Goal: Task Accomplishment & Management: Manage account settings

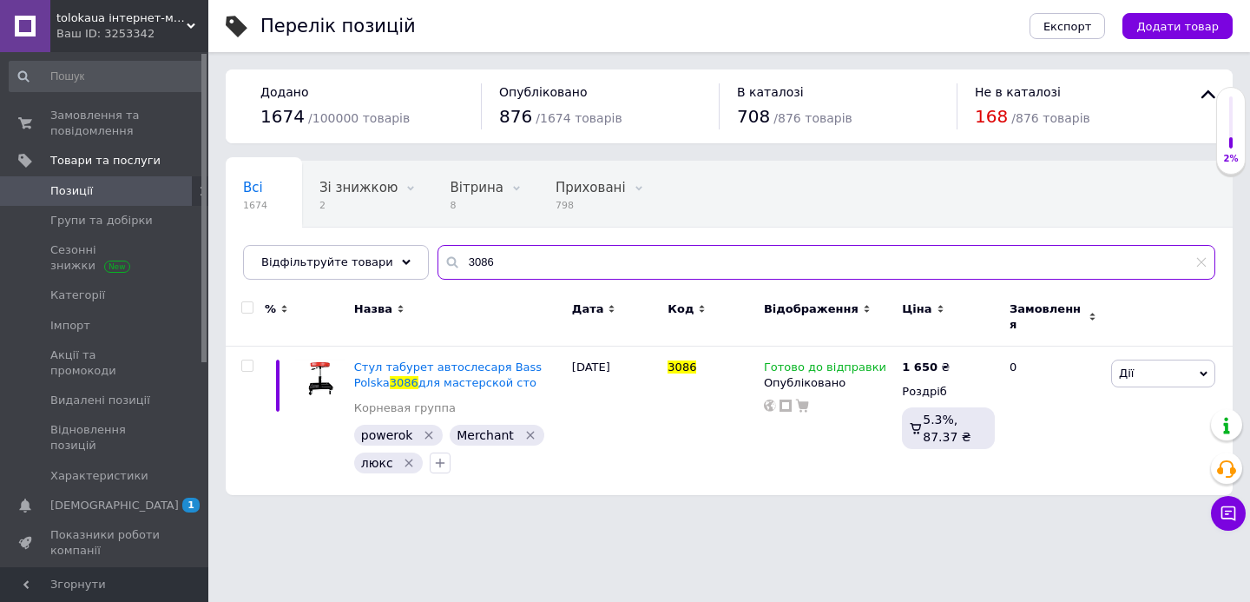
click at [627, 272] on input "3086" at bounding box center [826, 262] width 778 height 35
paste input "0504841644644"
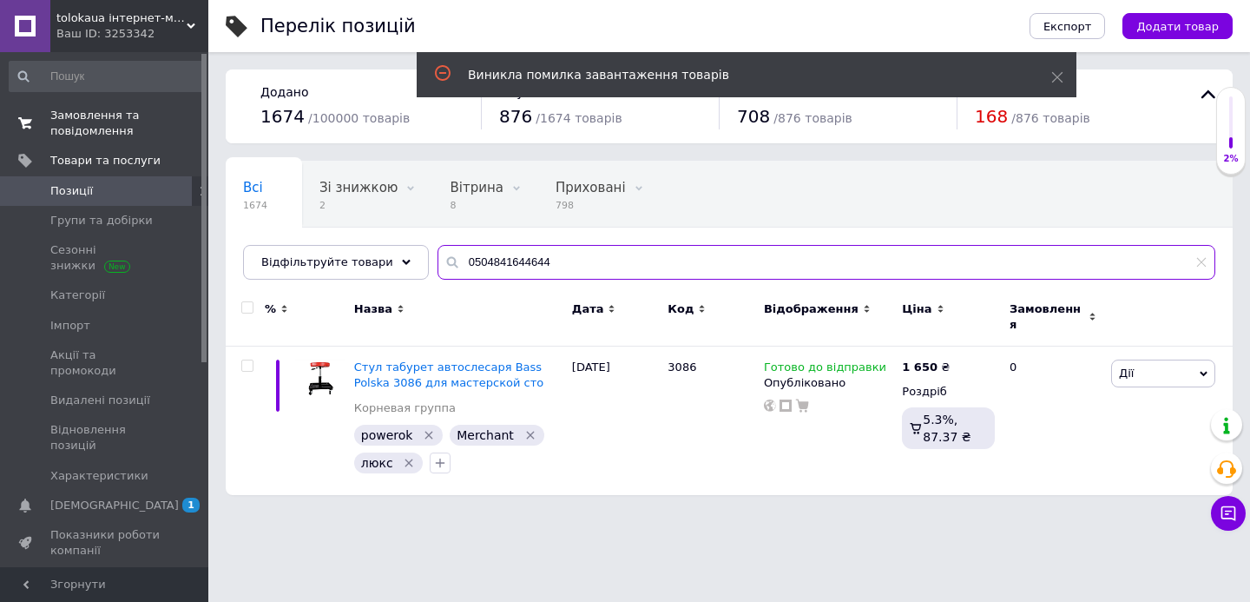
type input "0504841644644"
click at [128, 128] on span "Замовлення та повідомлення" at bounding box center [105, 123] width 110 height 31
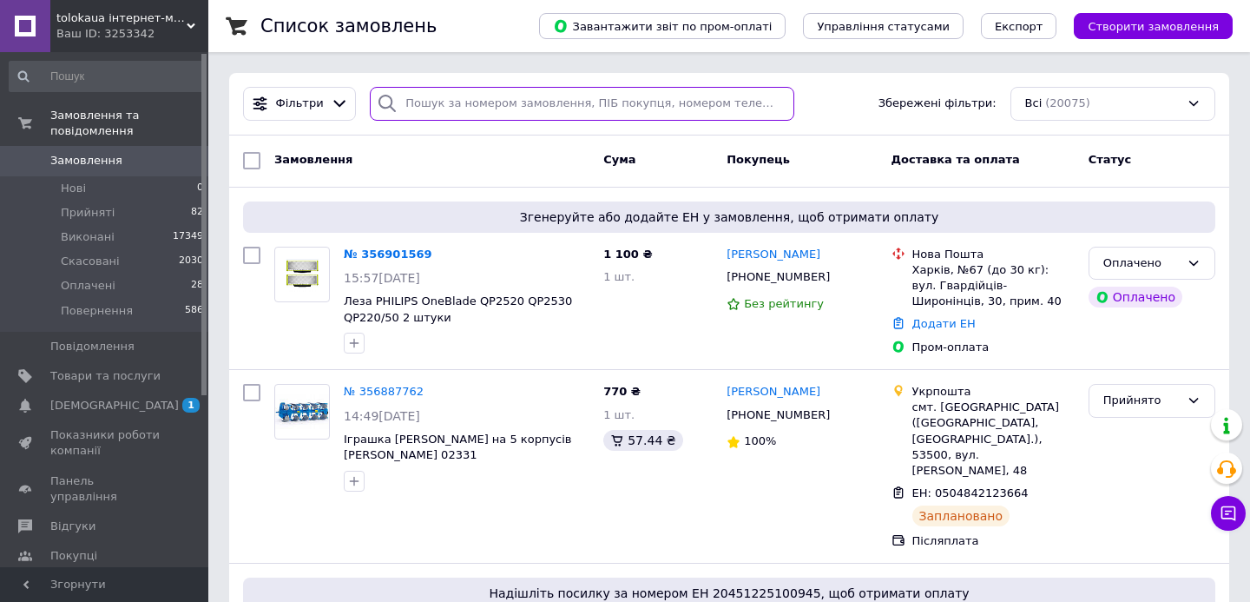
click at [516, 103] on input "search" at bounding box center [582, 104] width 424 height 34
paste input "0504841644644"
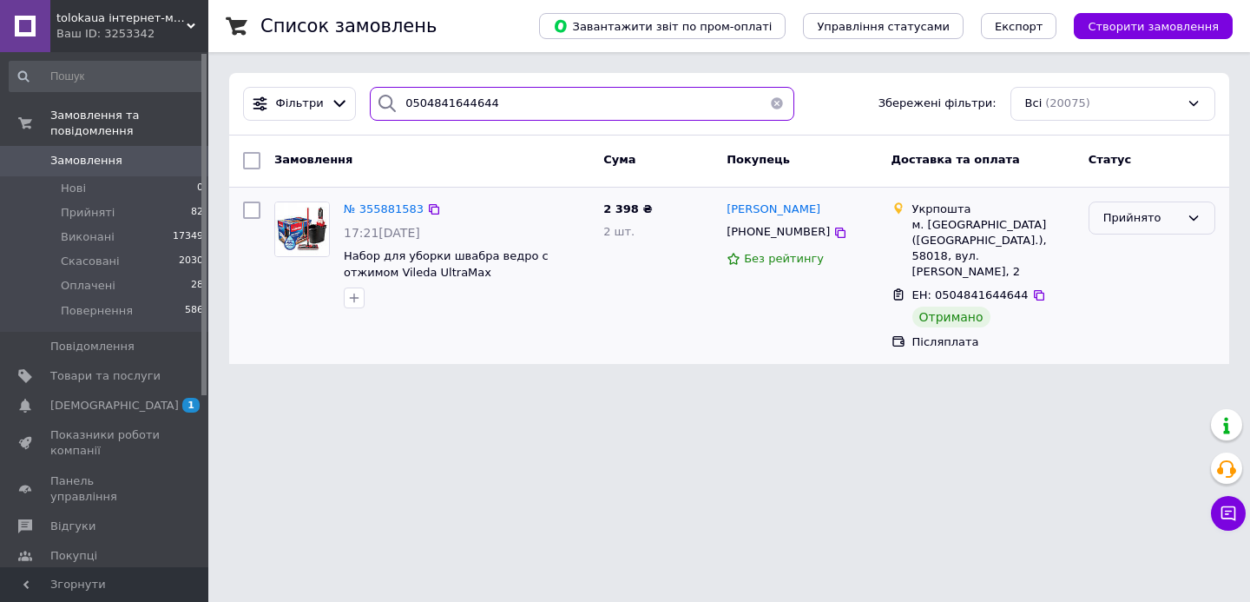
type input "0504841644644"
click at [1172, 224] on div "Прийнято" at bounding box center [1141, 218] width 76 height 18
click at [1143, 248] on li "Виконано" at bounding box center [1151, 254] width 125 height 32
click at [128, 163] on span "Замовлення" at bounding box center [105, 161] width 110 height 16
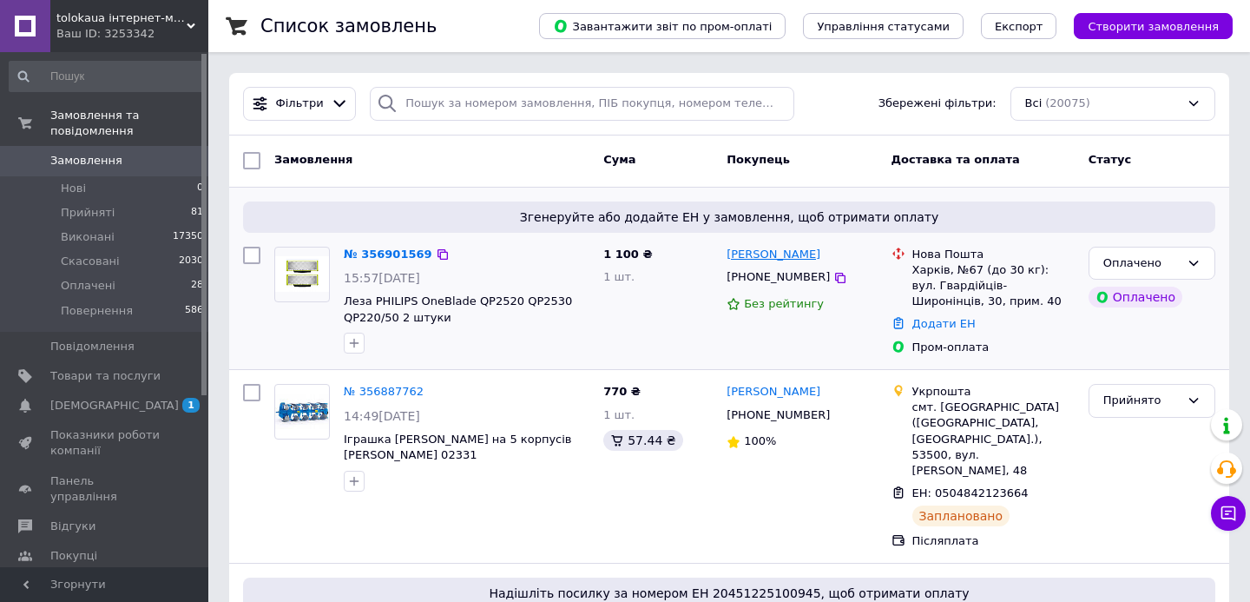
click at [734, 260] on link "Максим Скрипник" at bounding box center [773, 255] width 94 height 16
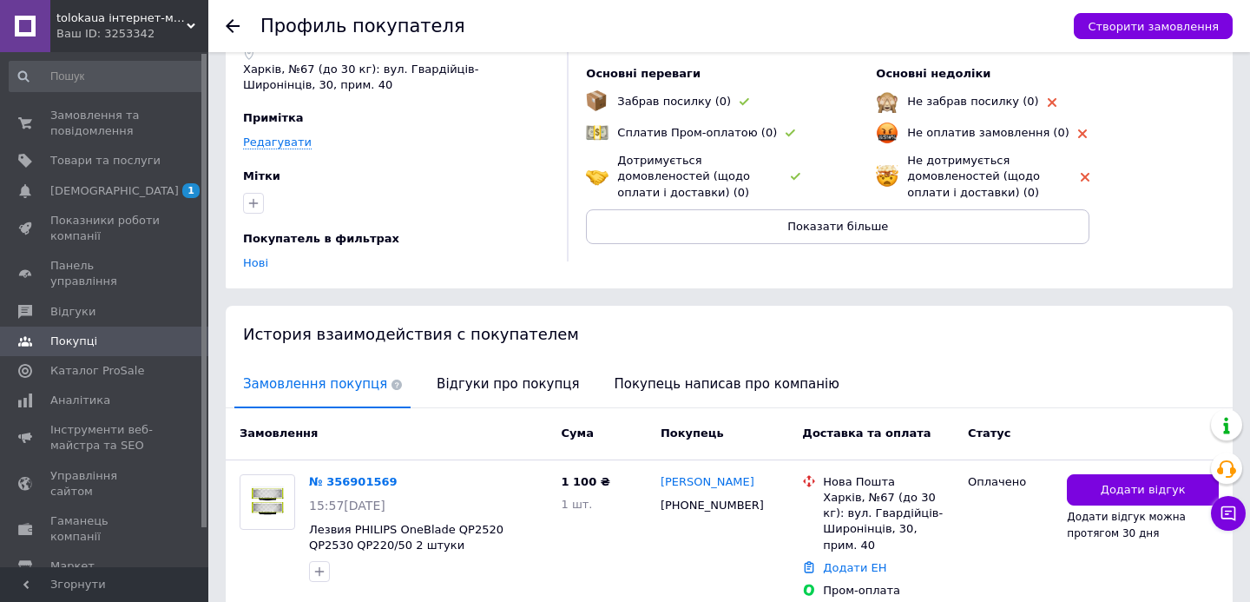
scroll to position [196, 0]
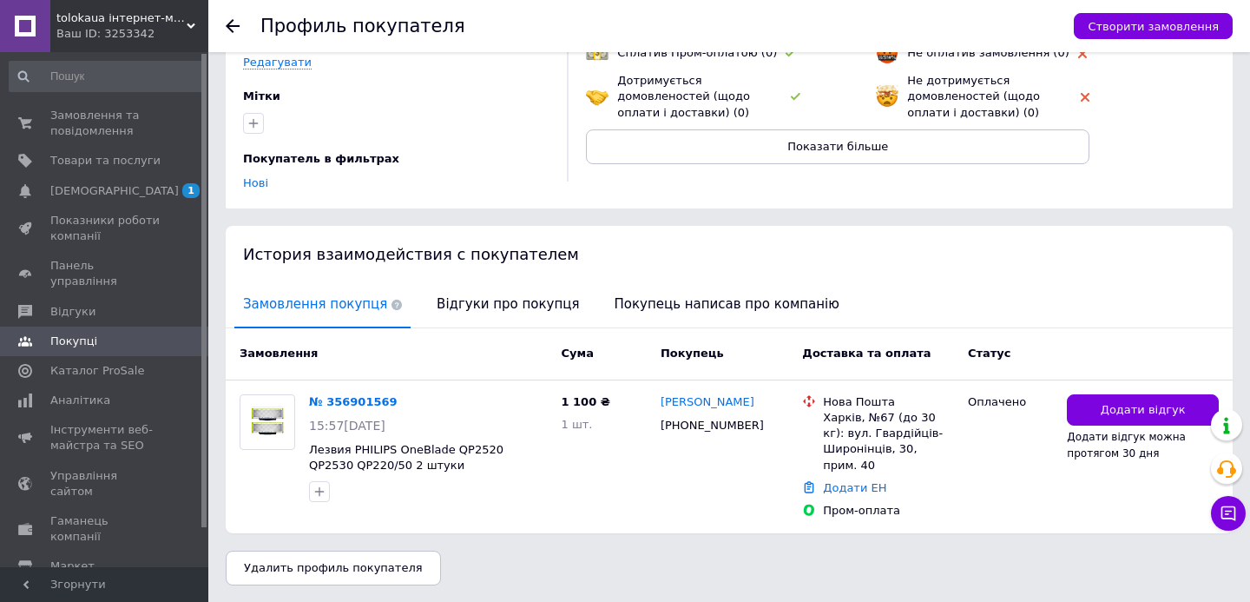
click at [153, 36] on div "Ваш ID: 3253342" at bounding box center [132, 34] width 152 height 16
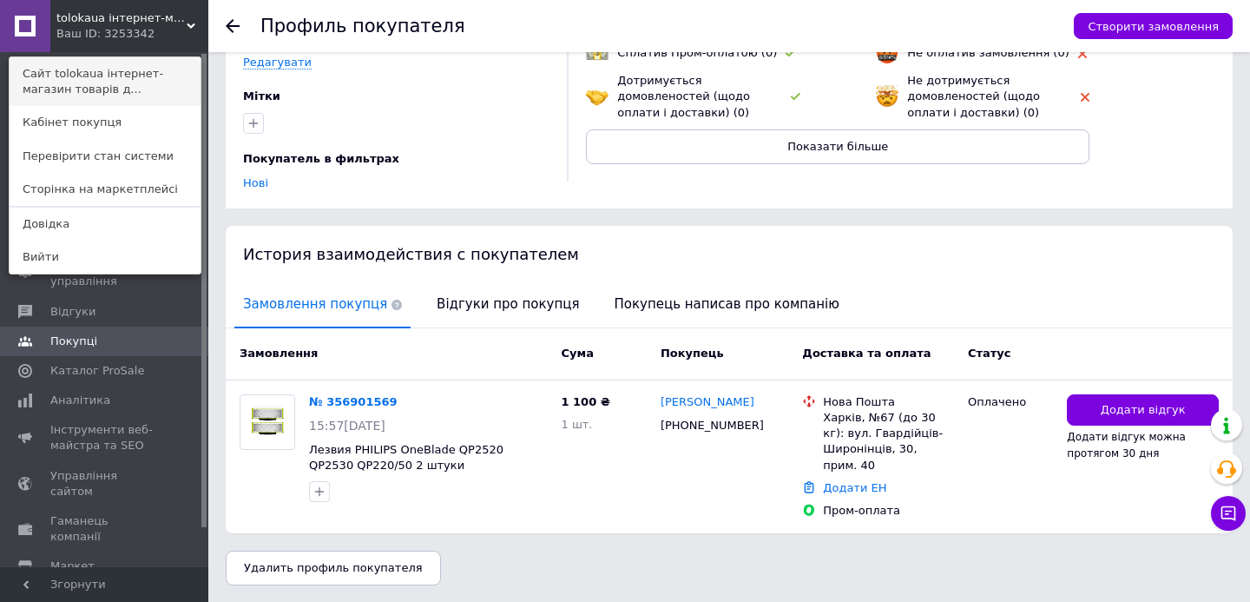
click at [151, 85] on link "Сайт tolokaua інтернет-магазин товарів д..." at bounding box center [105, 81] width 191 height 49
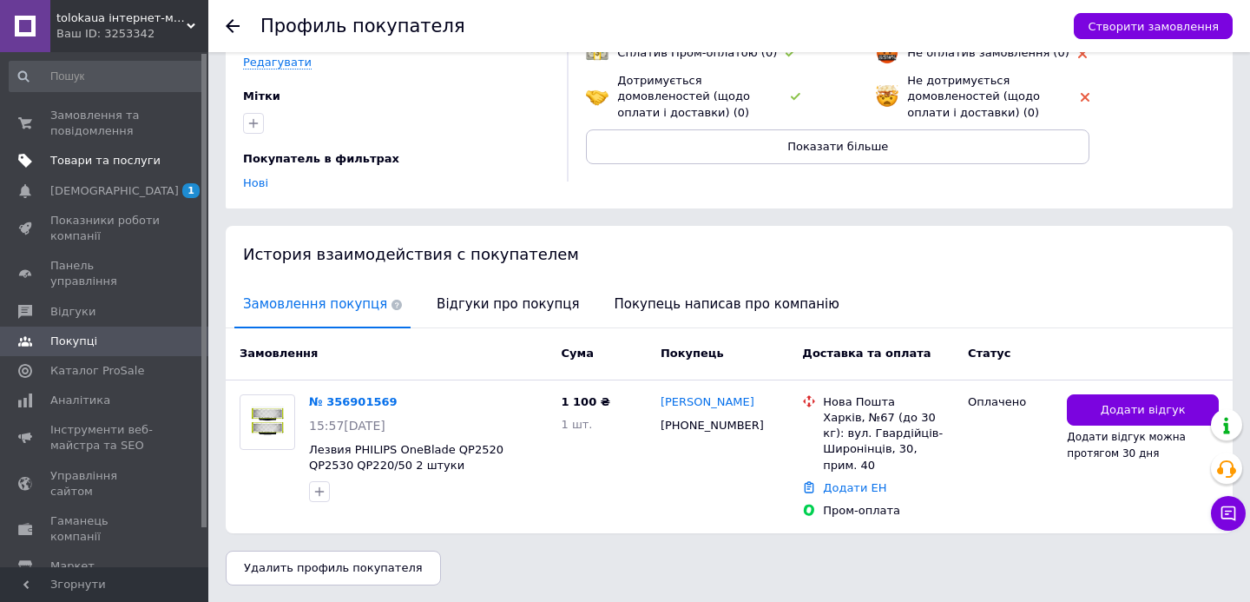
click at [123, 161] on span "Товари та послуги" at bounding box center [105, 161] width 110 height 16
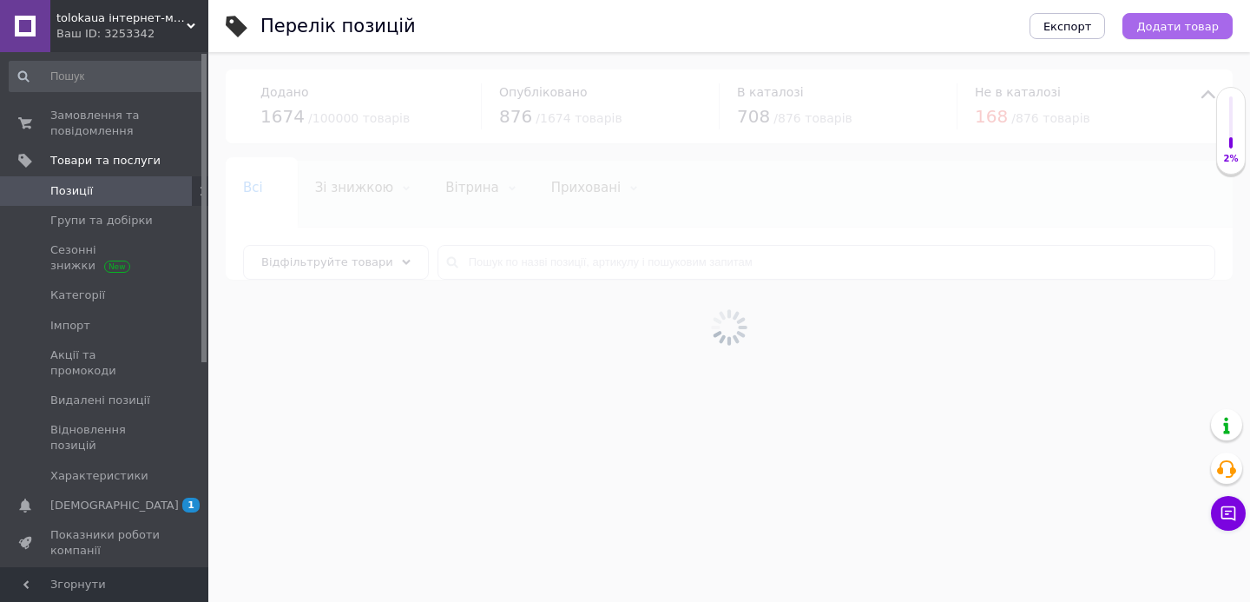
click at [1169, 33] on button "Додати товар" at bounding box center [1177, 26] width 110 height 26
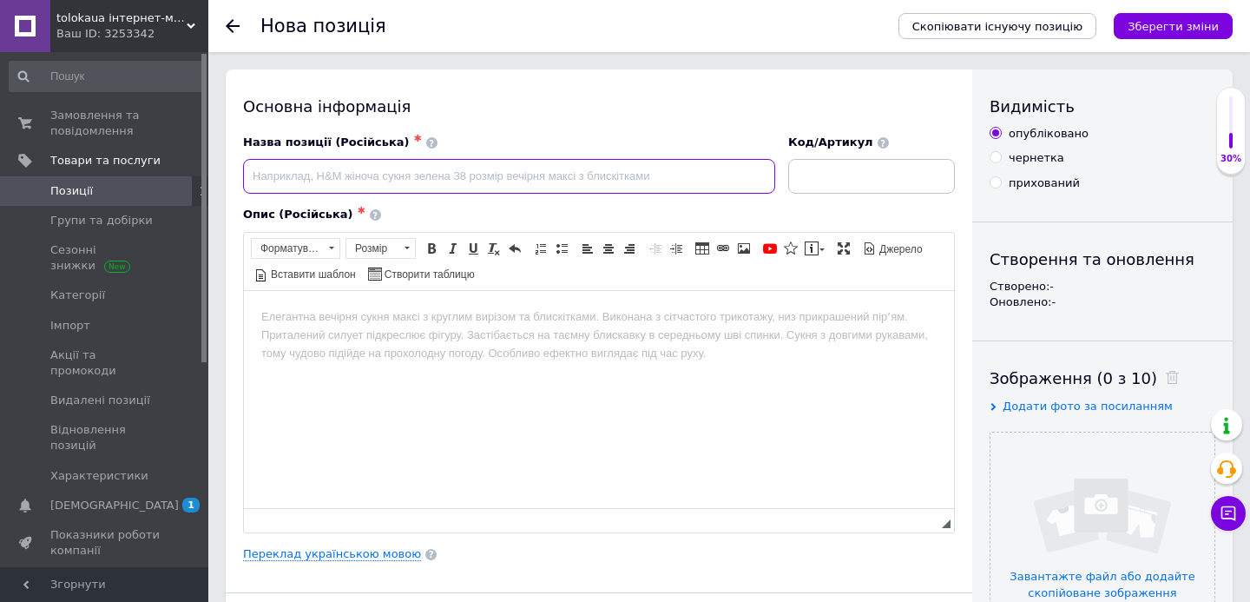
click at [544, 176] on input at bounding box center [509, 176] width 532 height 35
paste input "Складаний туристичний стіл 60x40x26,5 см"
type input "Складаний туристичний стіл 60x40x26,5 см"
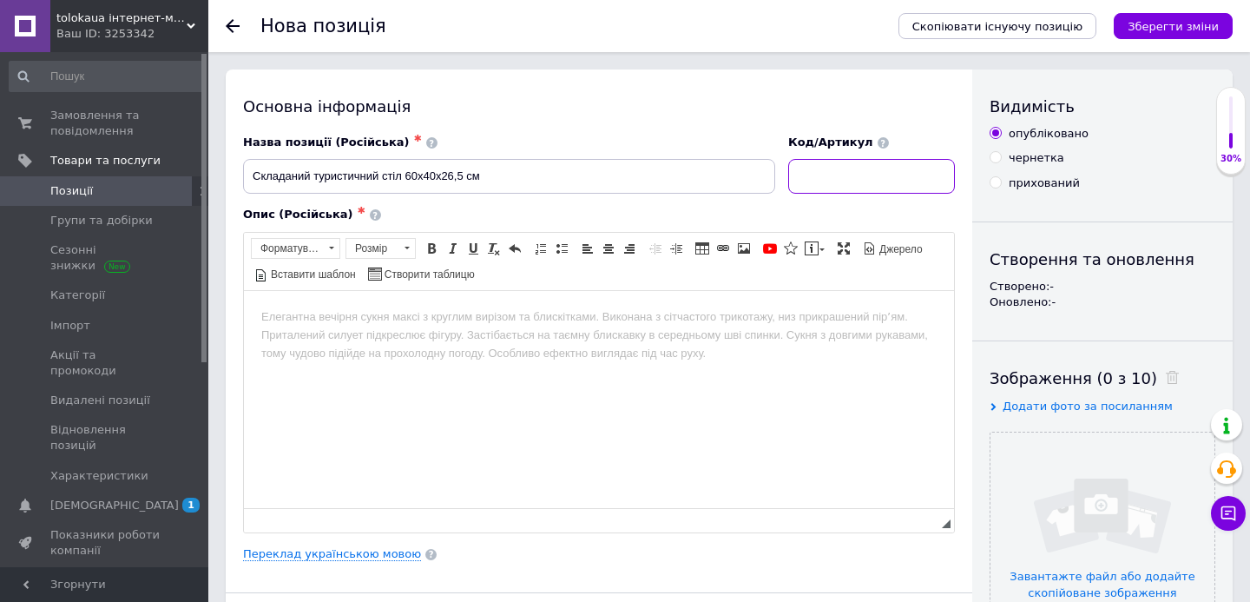
click at [877, 187] on input at bounding box center [871, 176] width 167 height 35
paste input "OXE3248"
type input "OXE3248"
click at [1102, 469] on input "file" at bounding box center [1102, 544] width 224 height 224
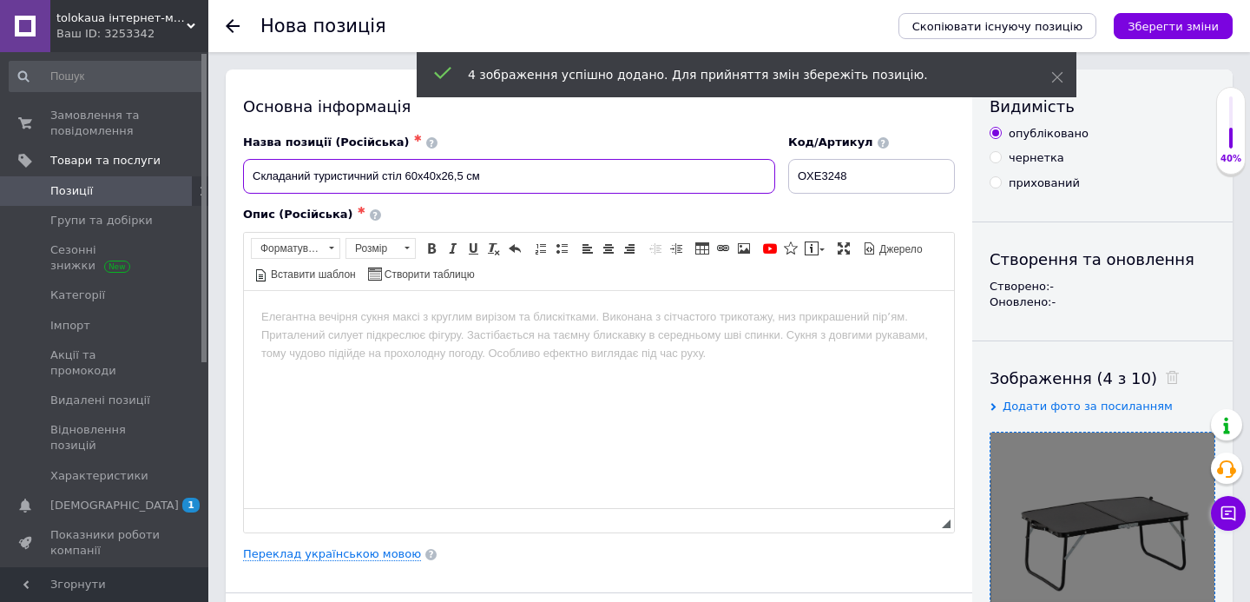
drag, startPoint x: 404, startPoint y: 178, endPoint x: 233, endPoint y: 184, distance: 170.2
click at [233, 184] on div "Основна інформація Назва позиції (Російська) ✱ Складаний туристичний стіл 60x40…" at bounding box center [599, 553] width 746 height 969
click at [411, 187] on input "Складаний туристичний стіл 60x40x26,5 см" at bounding box center [509, 176] width 532 height 35
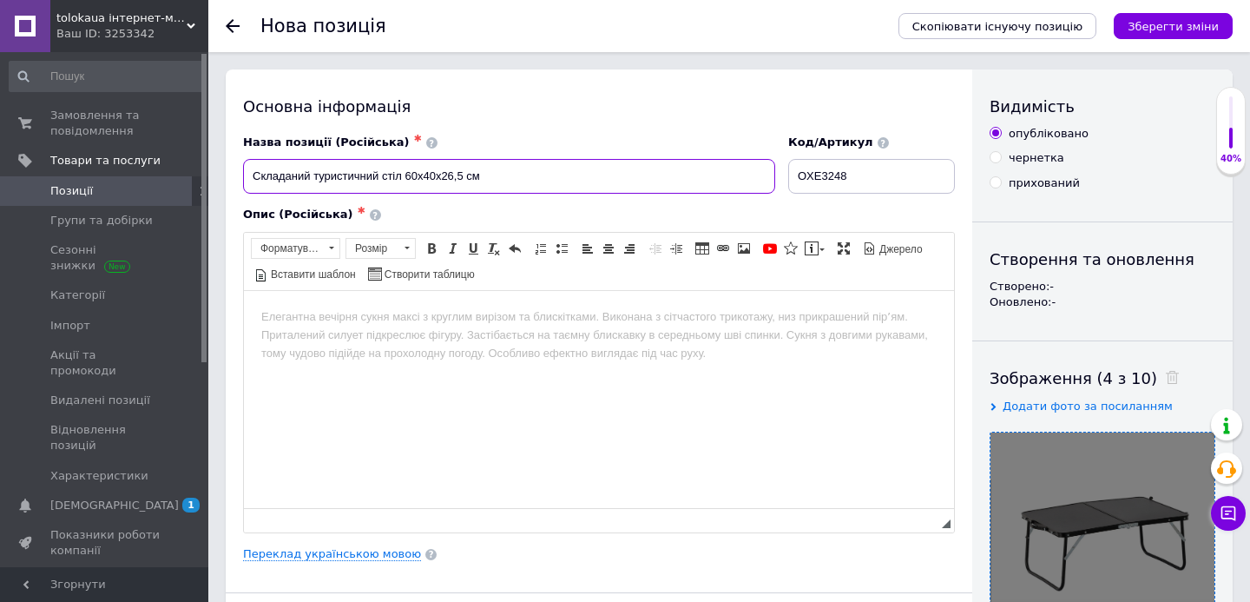
drag, startPoint x: 402, startPoint y: 179, endPoint x: 206, endPoint y: 181, distance: 196.2
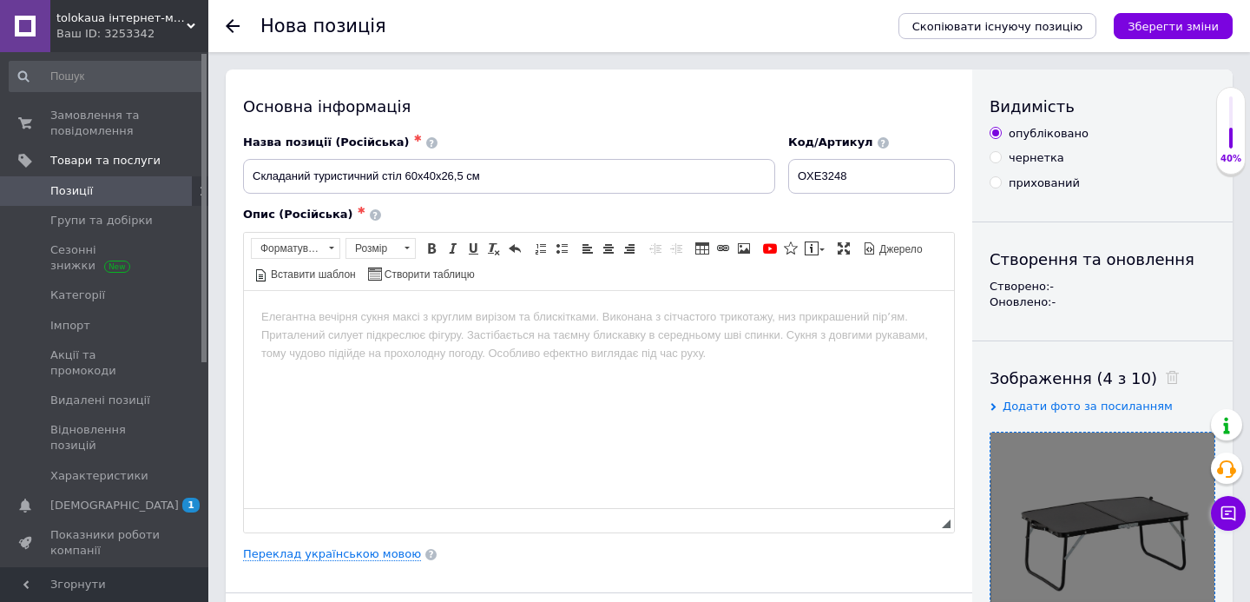
click at [485, 322] on body "Редактор, 1D7FFD86-A489-4C89-B320-E78BB03DC591" at bounding box center [598, 316] width 675 height 18
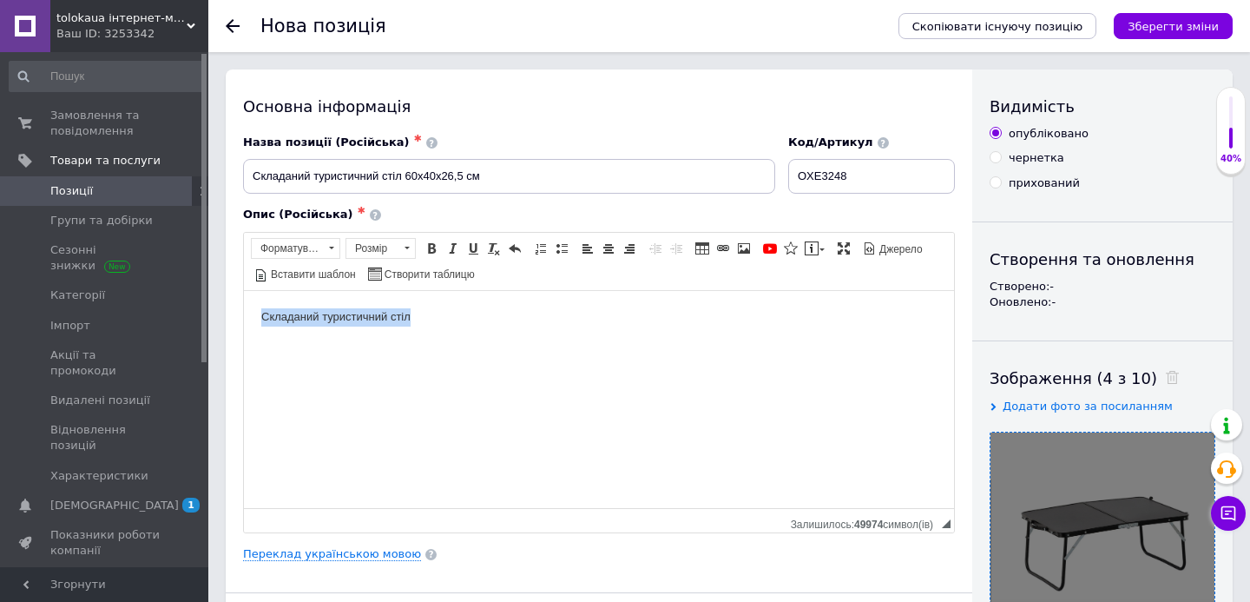
drag, startPoint x: 488, startPoint y: 321, endPoint x: 162, endPoint y: 306, distance: 325.8
click at [244, 306] on html "Складаний туристичний стіл" at bounding box center [599, 316] width 710 height 53
click at [614, 245] on span at bounding box center [609, 248] width 14 height 14
click at [335, 252] on span at bounding box center [331, 248] width 16 height 19
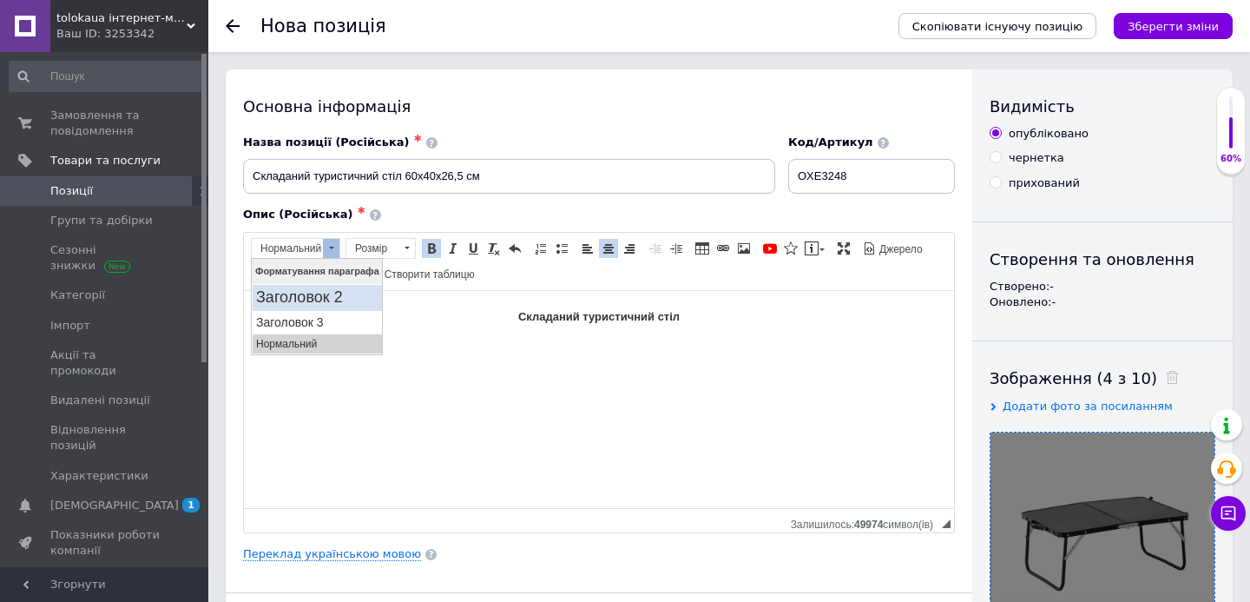
click at [336, 295] on h2 "Заголовок 2" at bounding box center [317, 296] width 122 height 19
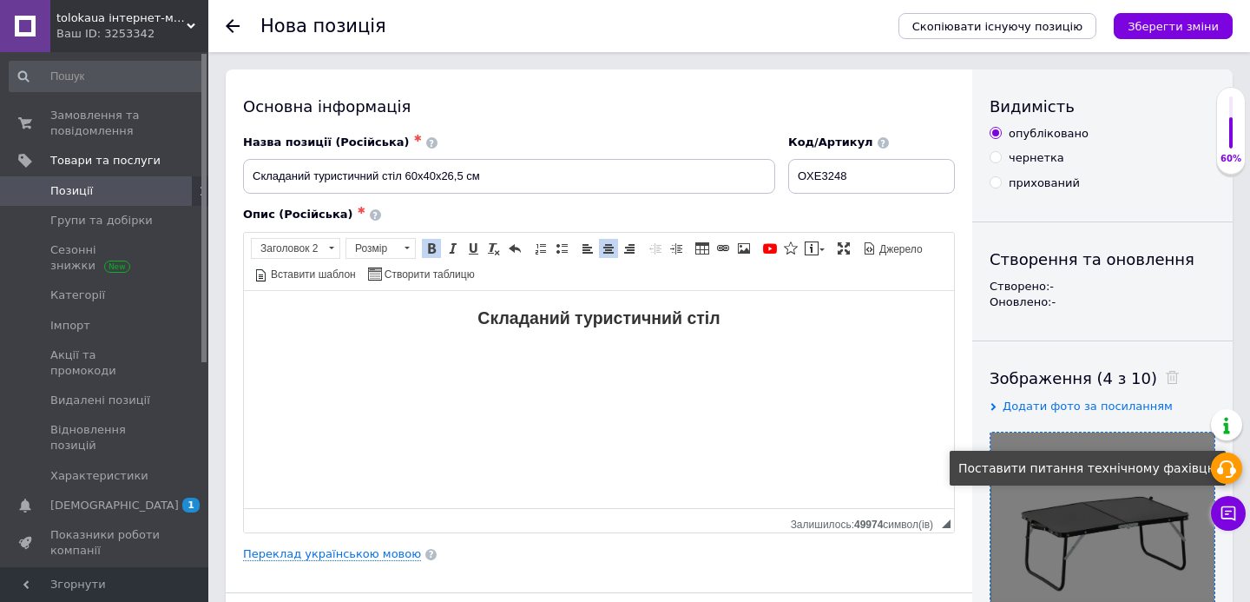
click at [1226, 461] on use at bounding box center [1226, 468] width 19 height 17
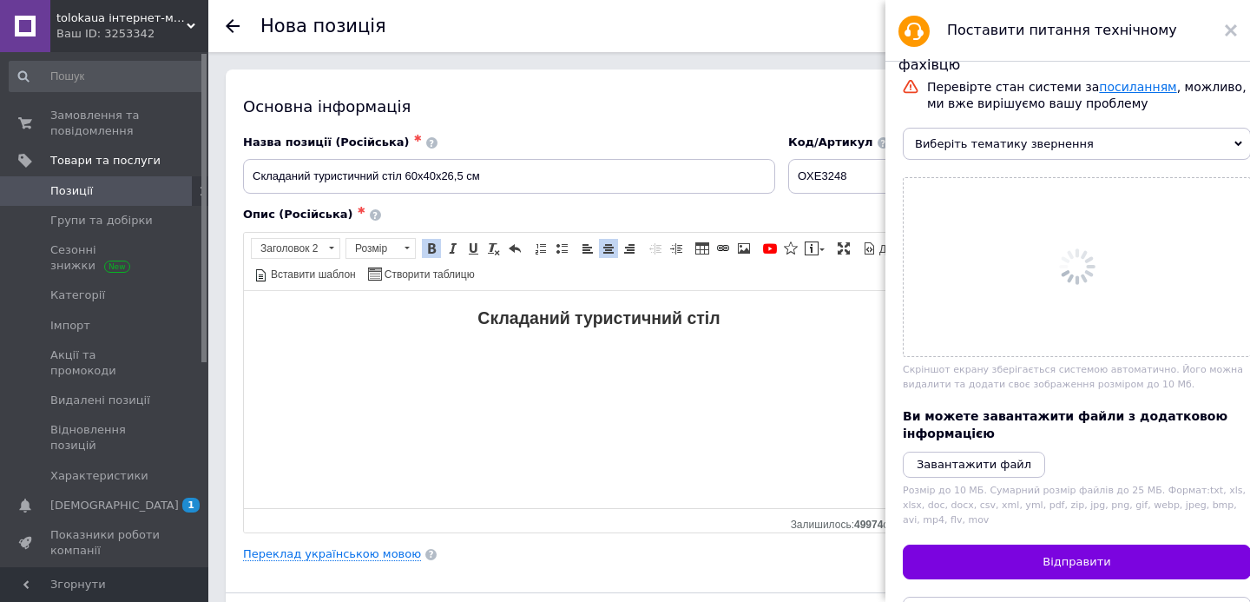
click at [1109, 89] on link "посиланням" at bounding box center [1137, 87] width 77 height 14
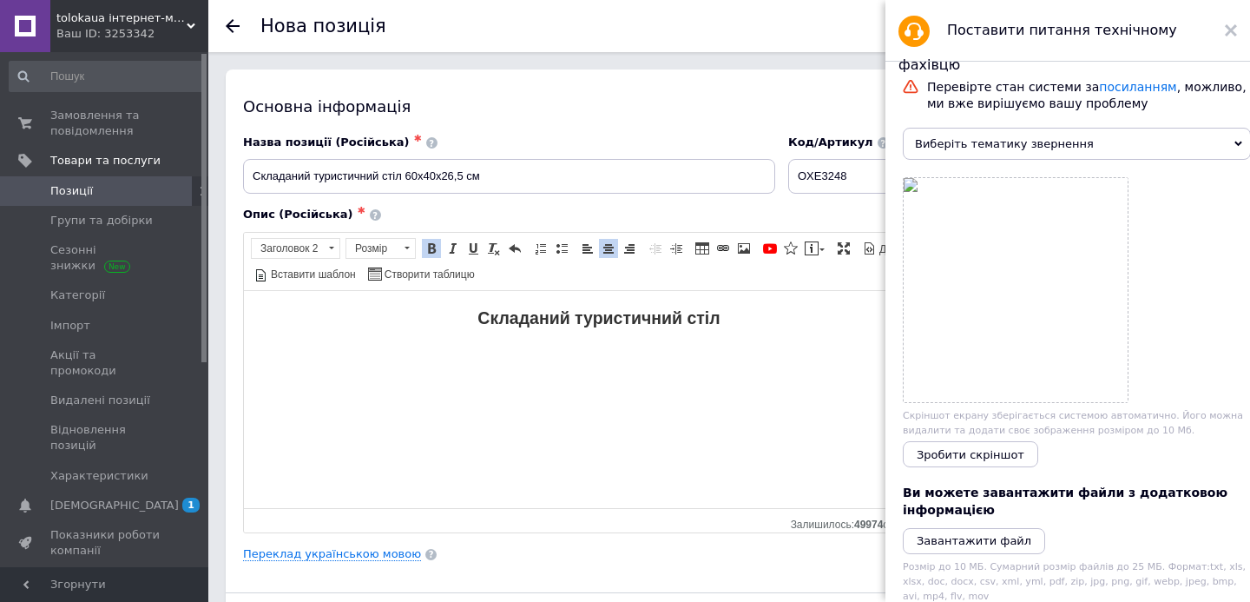
click at [407, 345] on html "Складаний туристичний стіл" at bounding box center [599, 317] width 710 height 55
click at [1231, 30] on use at bounding box center [1231, 30] width 12 height 12
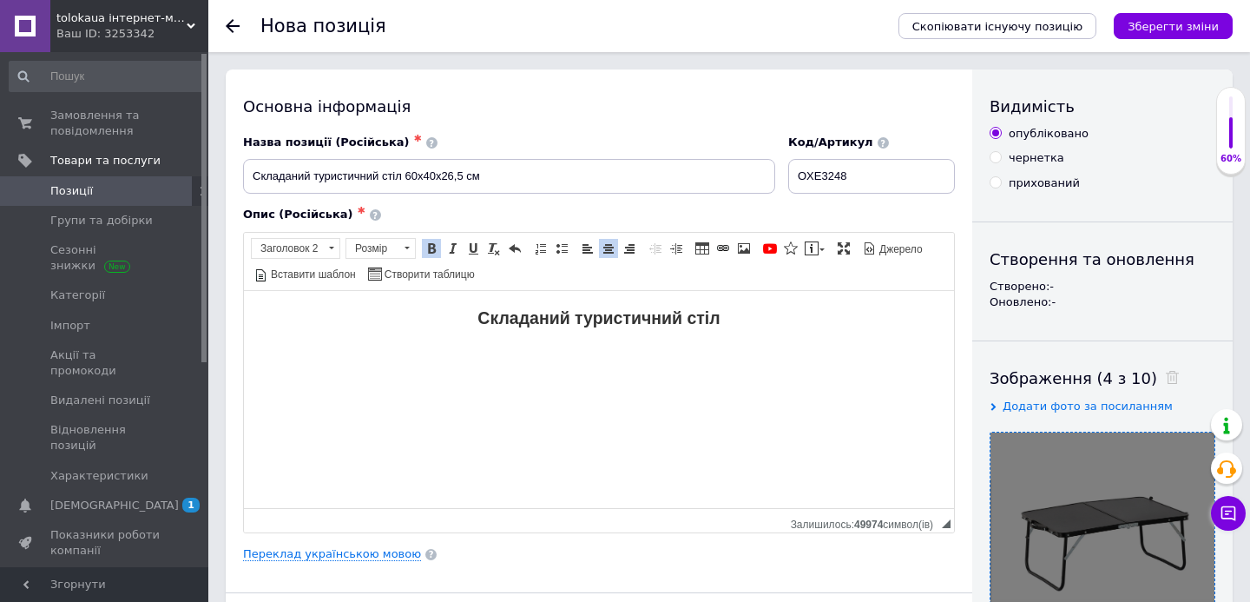
click at [742, 343] on html "Складаний туристичний стіл" at bounding box center [599, 317] width 710 height 55
click at [760, 314] on h2 "Складаний туристичний стіл" at bounding box center [598, 317] width 675 height 20
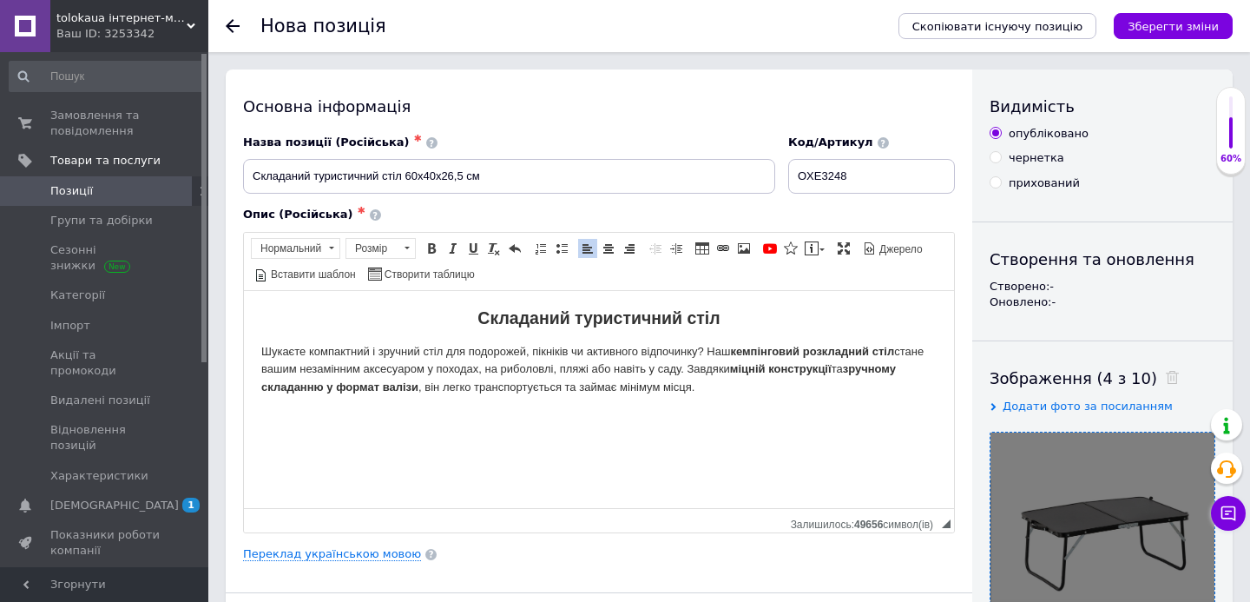
click at [345, 413] on html "Складаний туристичний стіл Шукаєте компактний і зручний стіл для подорожей, пік…" at bounding box center [599, 351] width 710 height 123
click at [330, 412] on html "Складаний туристичний стіл Шукаєте компактний і зручний стіл для подорожей, пік…" at bounding box center [599, 351] width 710 height 123
click at [813, 258] on span "YouTube {label} Вставити повідомлення" at bounding box center [793, 248] width 69 height 21
click at [813, 241] on span at bounding box center [812, 248] width 14 height 14
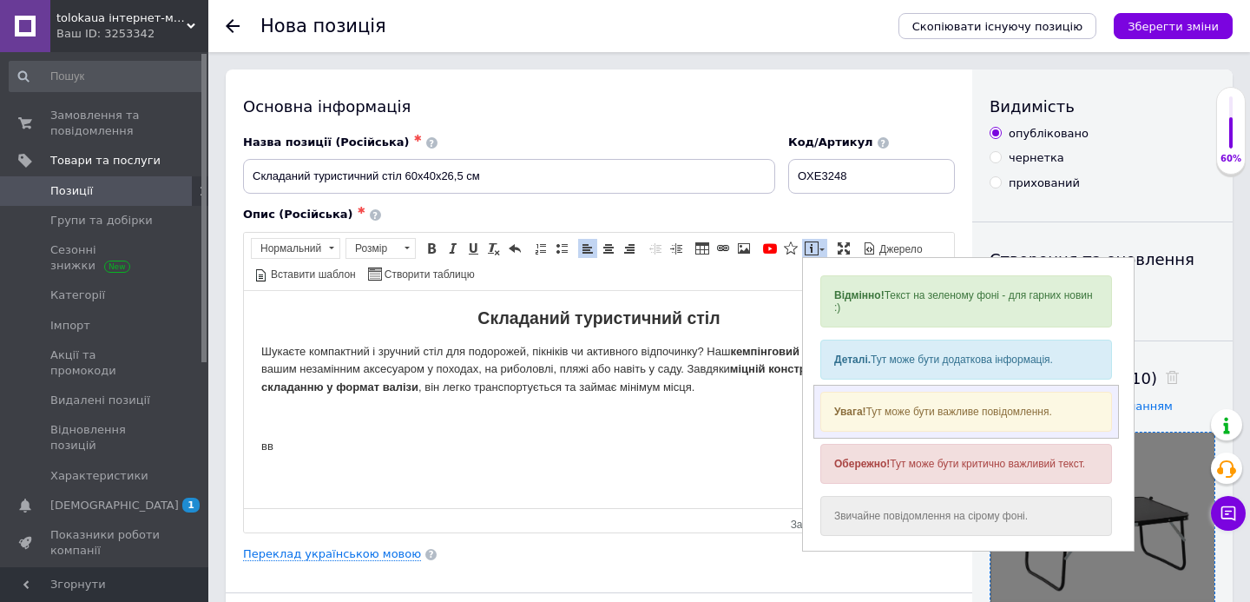
click at [878, 406] on div "Увага! Тут може бути важливе повідомлення." at bounding box center [966, 411] width 292 height 40
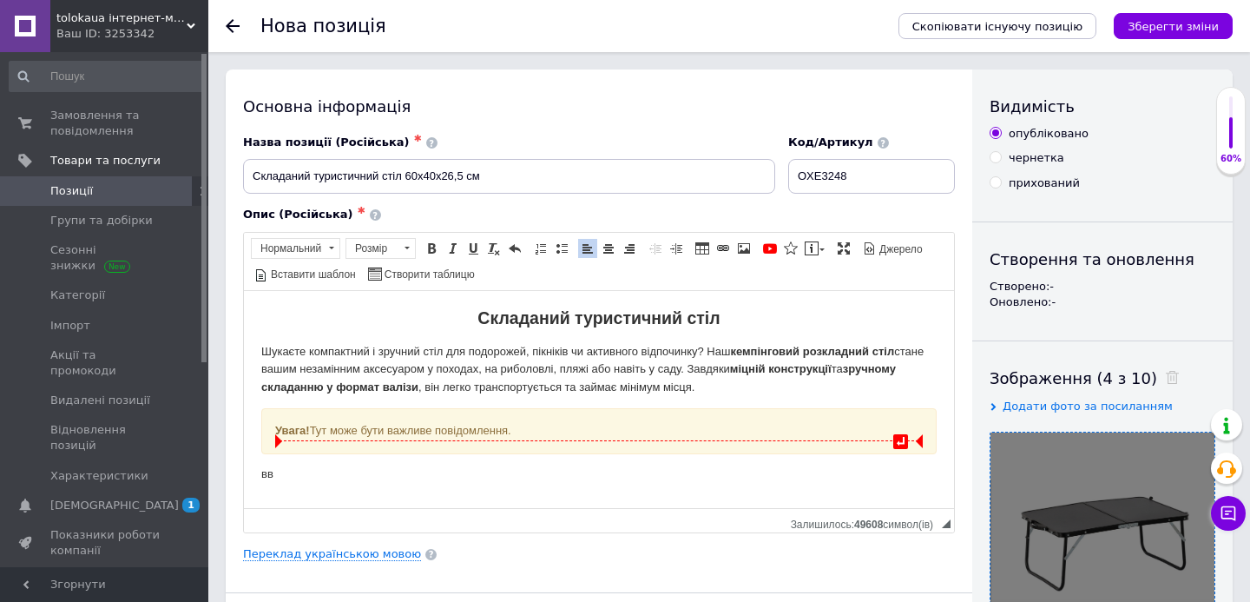
click at [385, 431] on div "Увага! Тут може бути важливе повідомлення." at bounding box center [599, 430] width 648 height 18
click at [336, 477] on p "вв" at bounding box center [598, 473] width 675 height 18
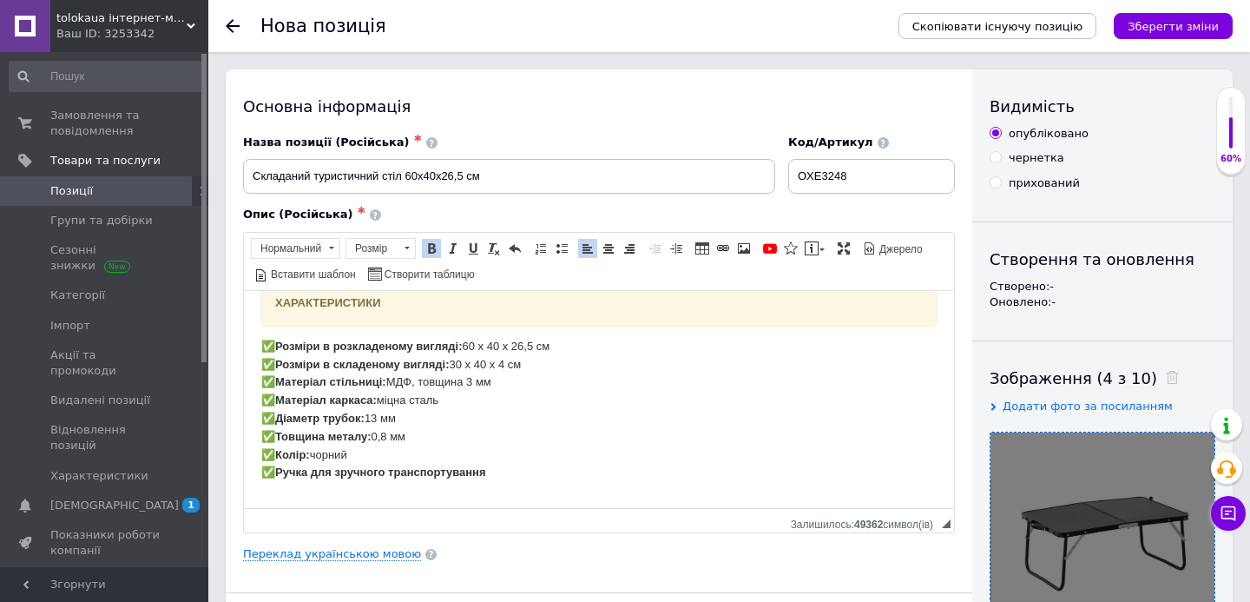
scroll to position [148, 0]
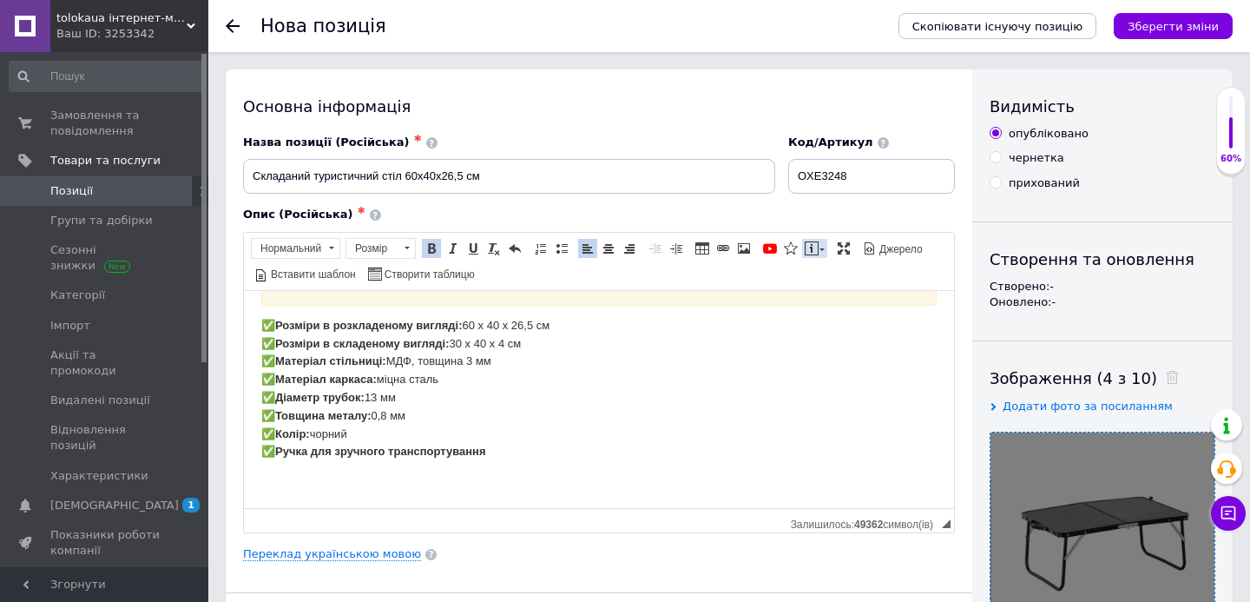
click at [822, 252] on link "Вставити повідомлення" at bounding box center [814, 248] width 25 height 19
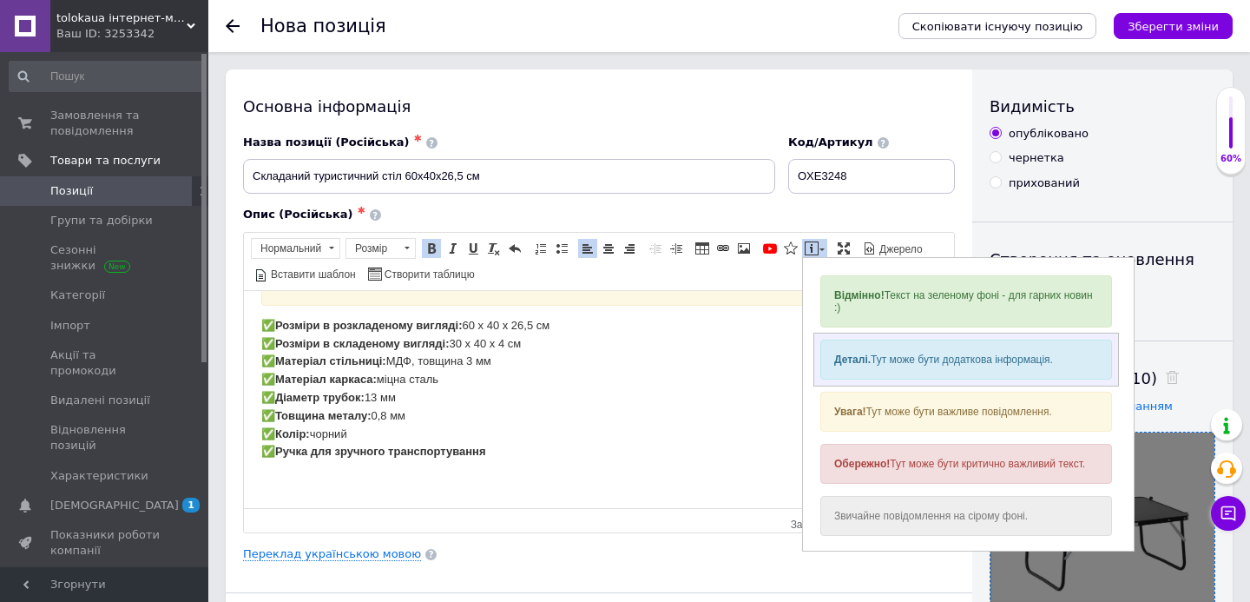
drag, startPoint x: 853, startPoint y: 353, endPoint x: 1214, endPoint y: 357, distance: 361.1
click at [853, 353] on strong "Деталі." at bounding box center [852, 358] width 36 height 12
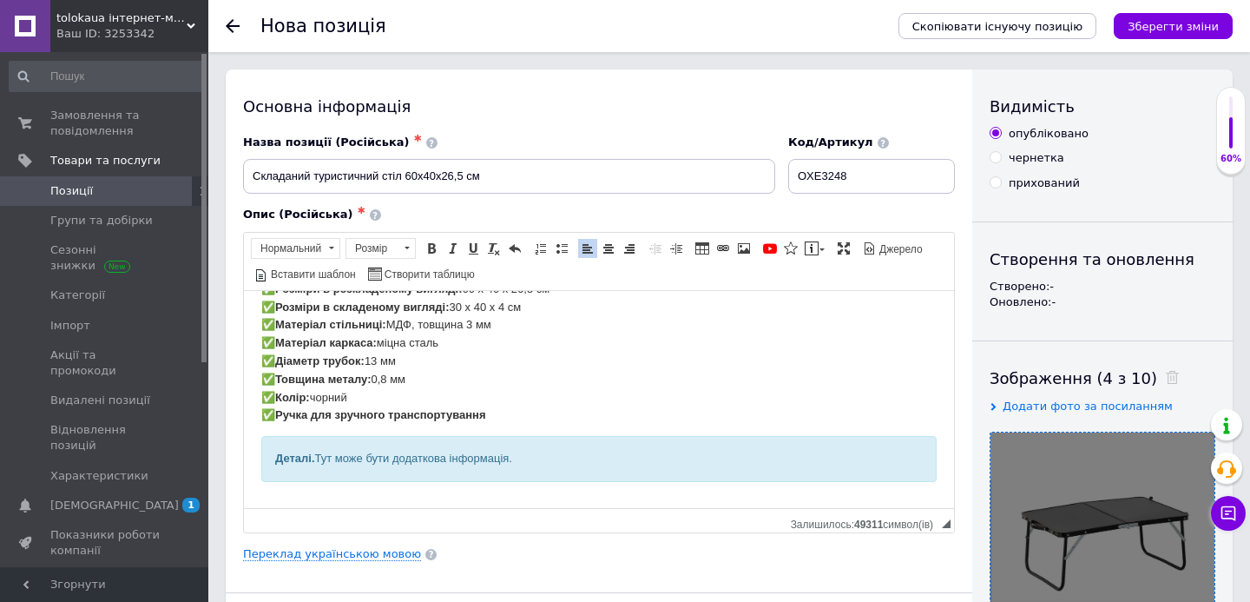
click at [446, 460] on div "Деталі. Тут може бути додаткова інформація." at bounding box center [599, 458] width 648 height 18
click at [613, 245] on span at bounding box center [609, 248] width 14 height 14
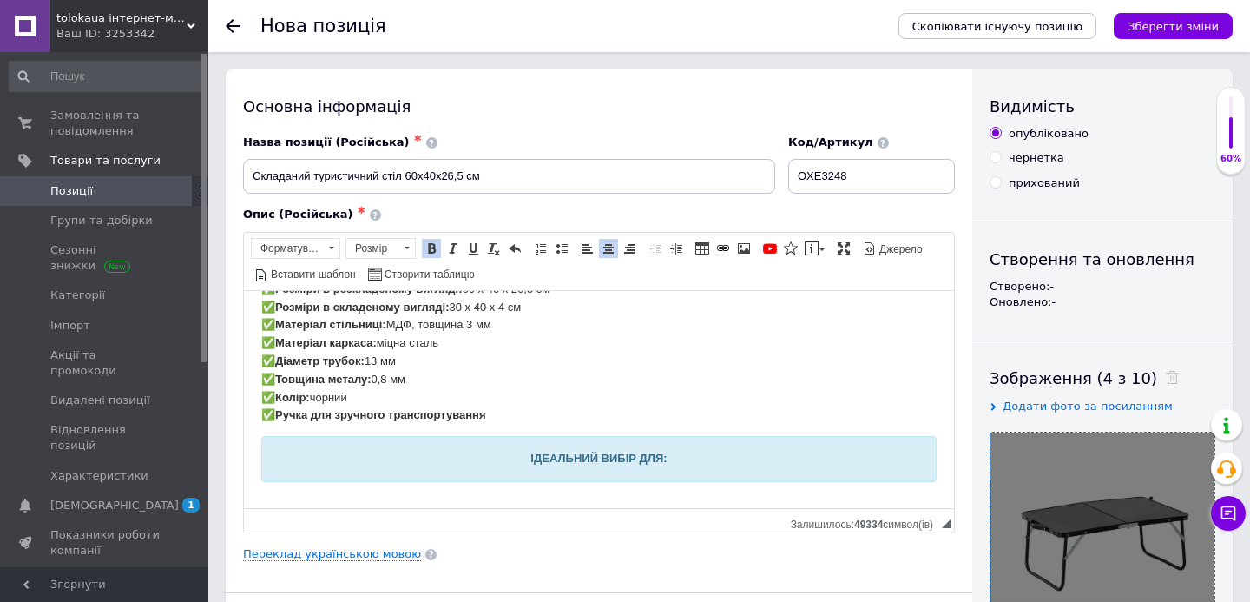
scroll to position [205, 0]
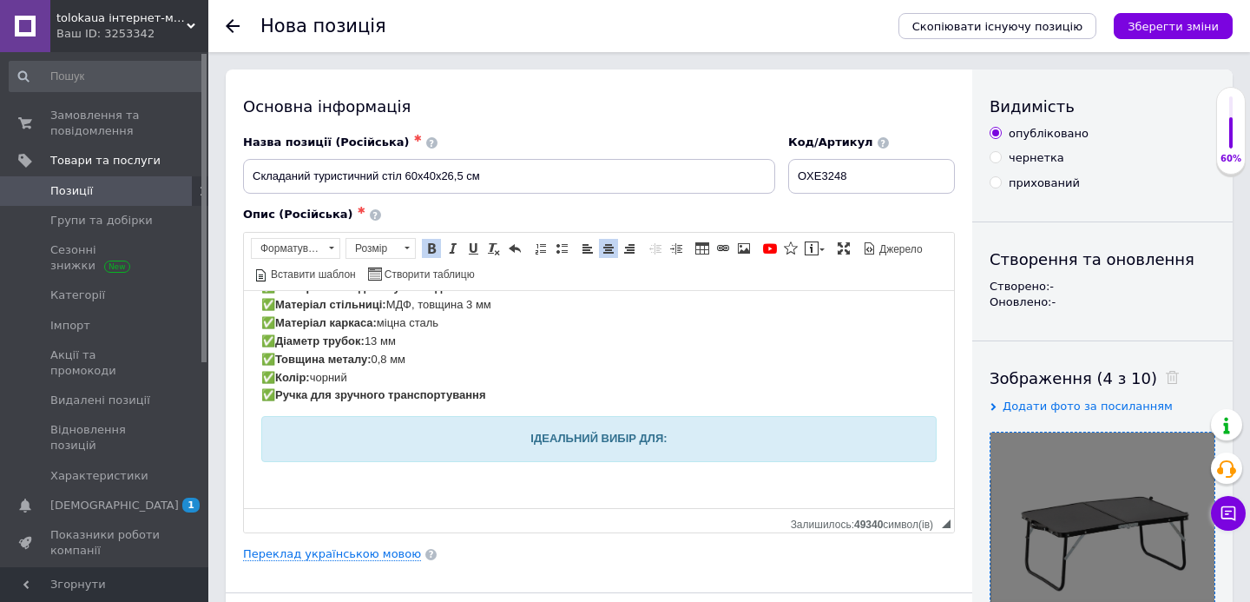
click at [331, 488] on p "Редактор, 1D7FFD86-A489-4C89-B320-E78BB03DC591" at bounding box center [598, 481] width 675 height 18
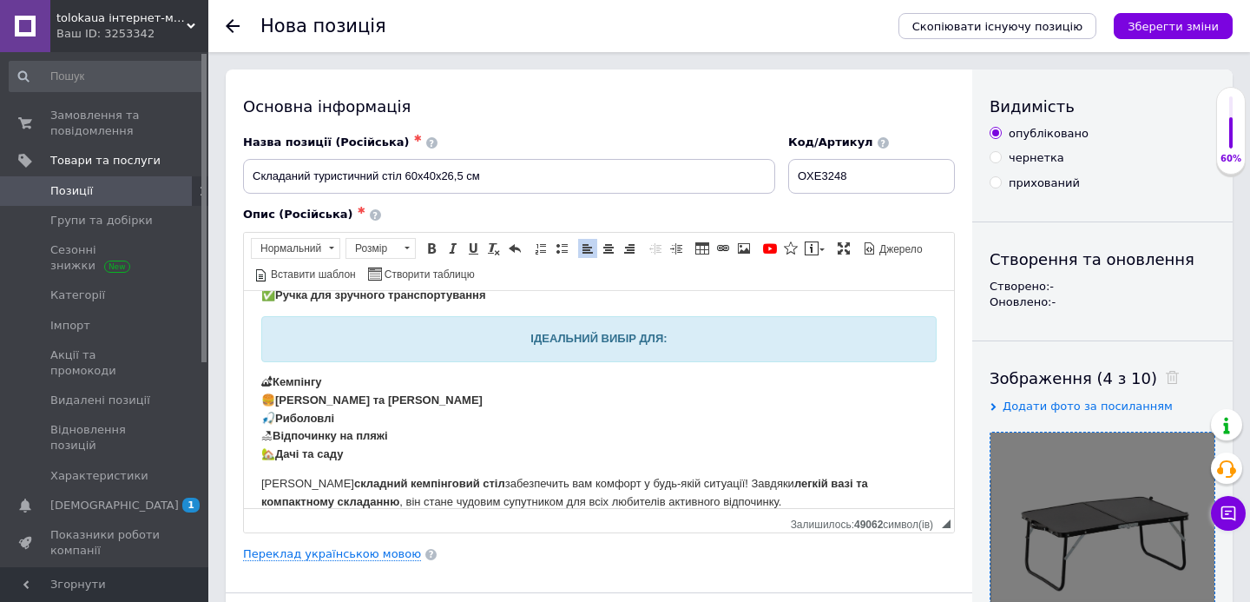
scroll to position [334, 0]
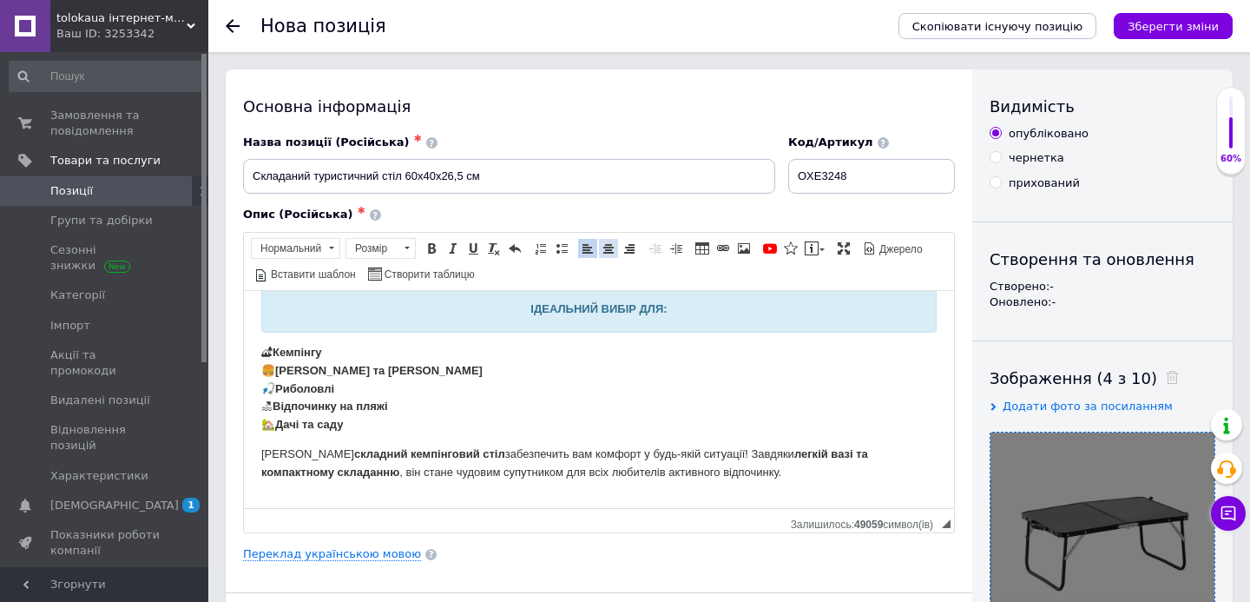
click at [610, 252] on span at bounding box center [609, 248] width 14 height 14
click at [741, 247] on span at bounding box center [744, 248] width 14 height 14
select select
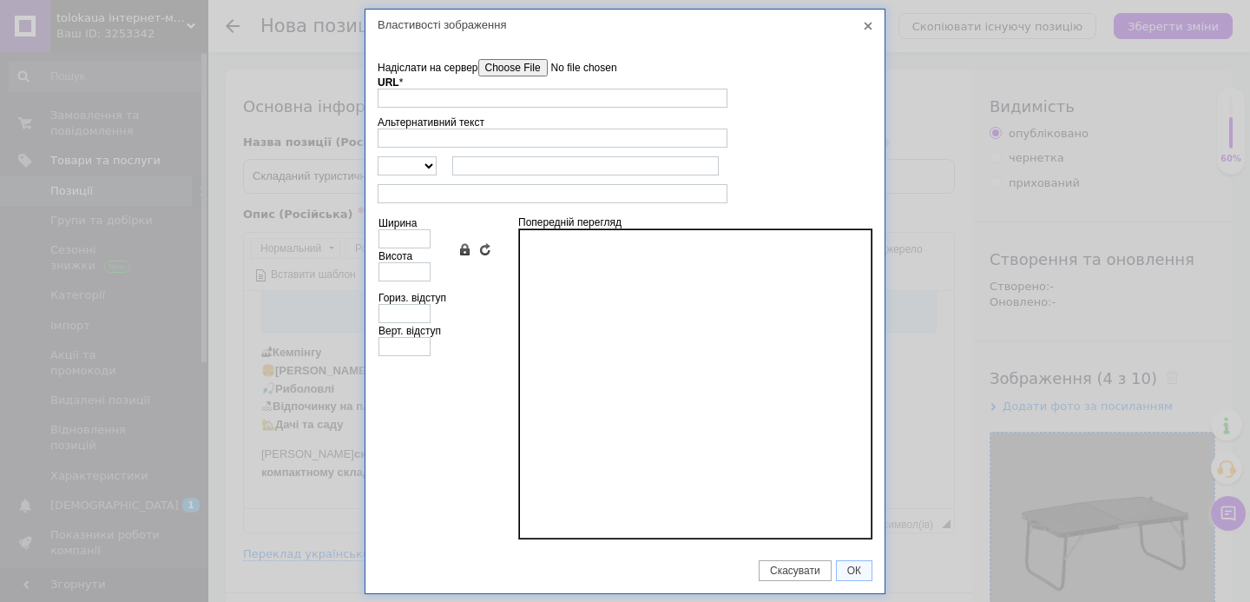
click at [529, 70] on input"] "Надіслати на сервер" at bounding box center [576, 67] width 197 height 17
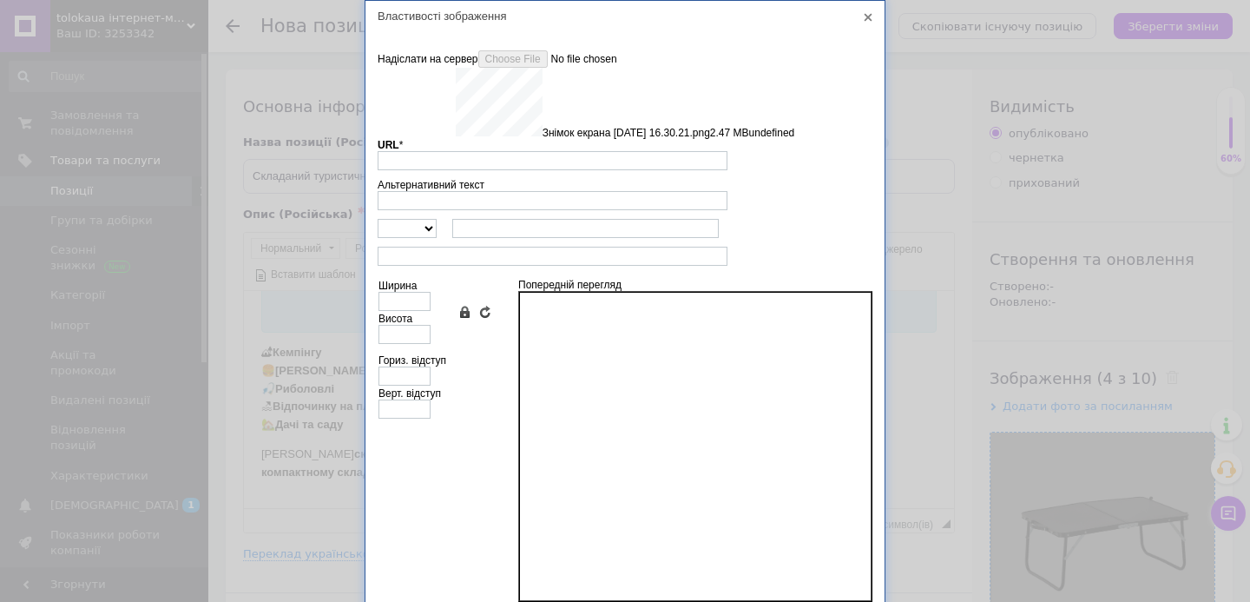
scroll to position [55, 0]
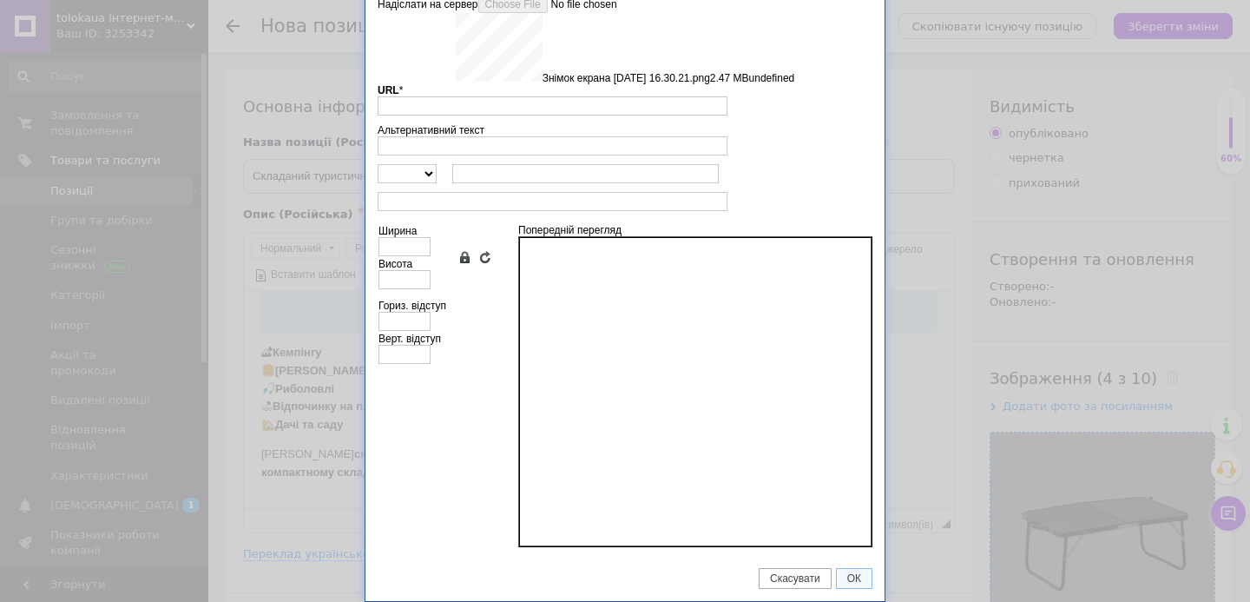
type input "https://images.prom.ua/6789581664_w640_h2048_znimok_ekrana_2025_08_12_o_16.30.2…"
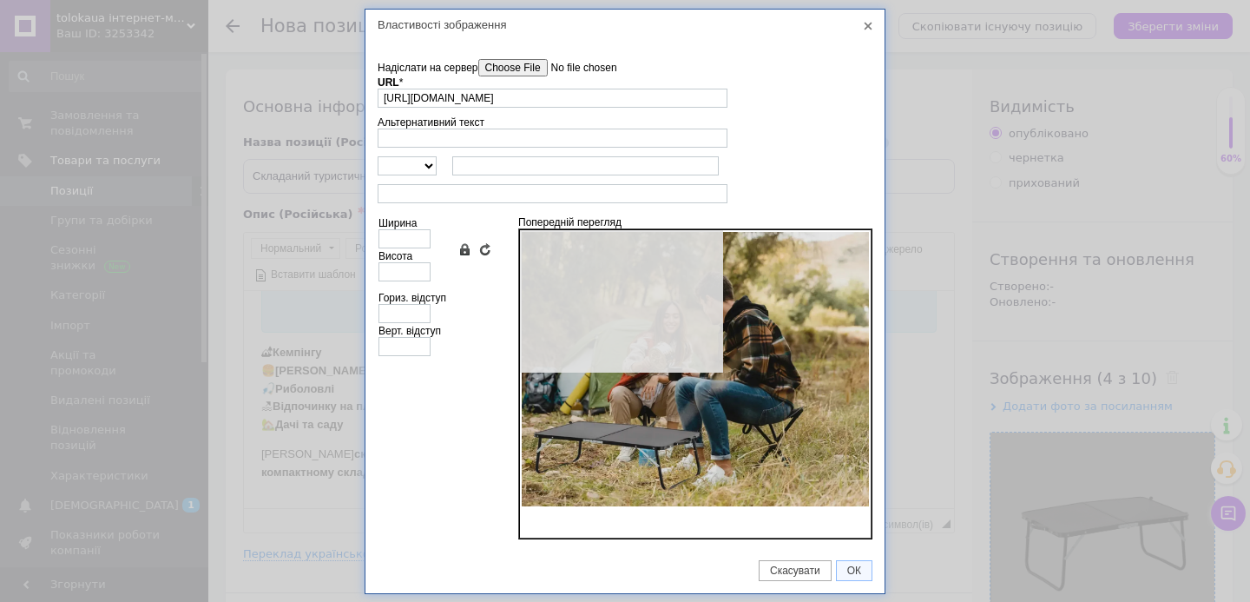
type input "640"
type input "507"
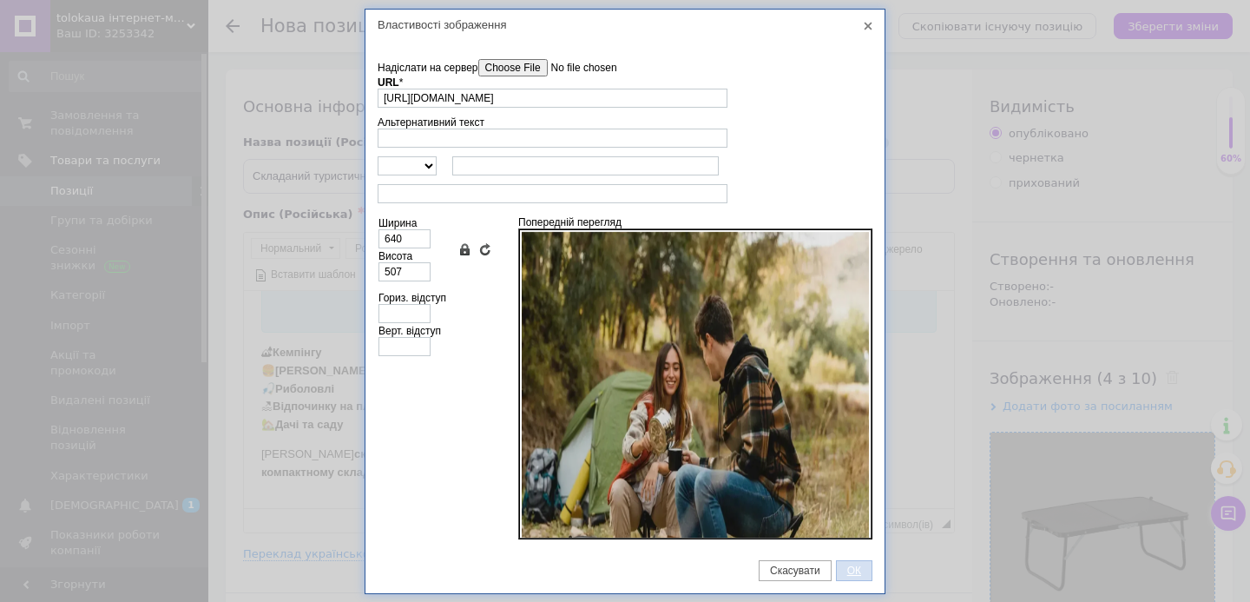
click at [849, 564] on span "ОК" at bounding box center [854, 570] width 35 height 12
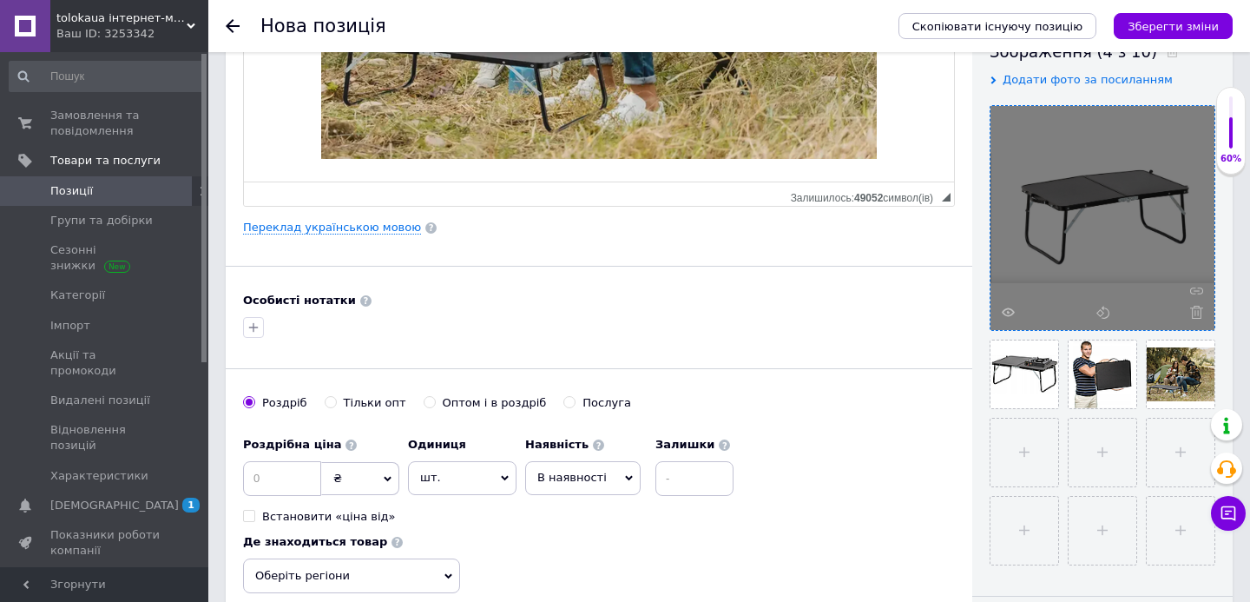
scroll to position [394, 0]
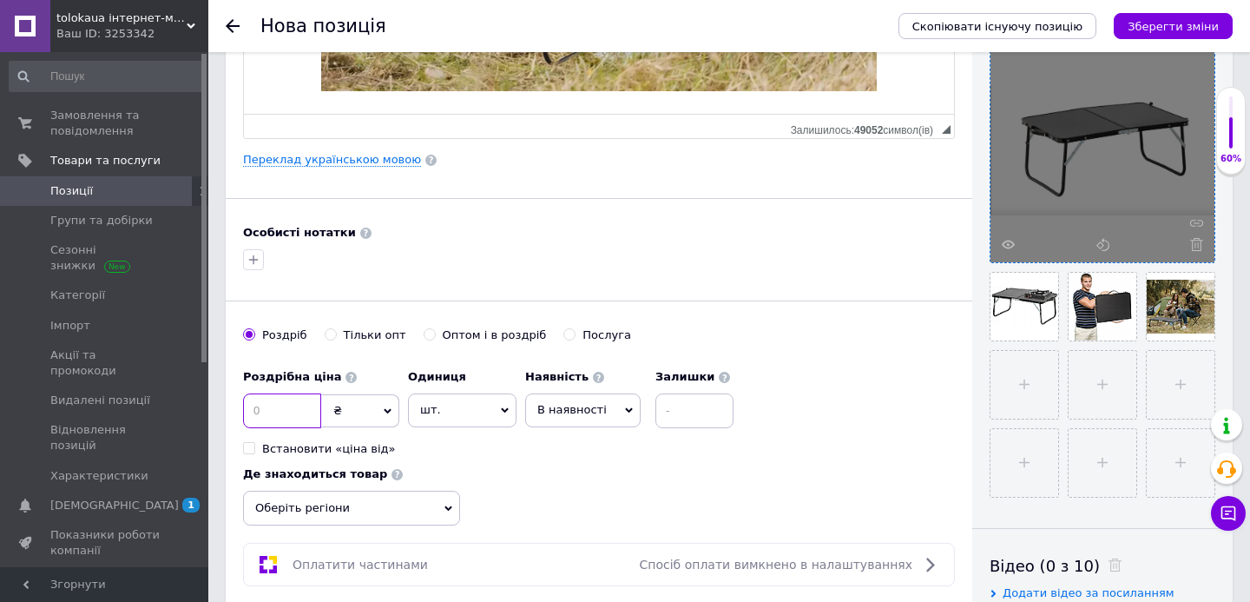
click at [297, 417] on input at bounding box center [282, 410] width 78 height 35
type input "820"
click at [598, 404] on span "В наявності" at bounding box center [571, 409] width 69 height 13
click at [595, 518] on li "Готово до відправки" at bounding box center [583, 518] width 114 height 40
click at [257, 260] on icon "button" at bounding box center [254, 260] width 14 height 14
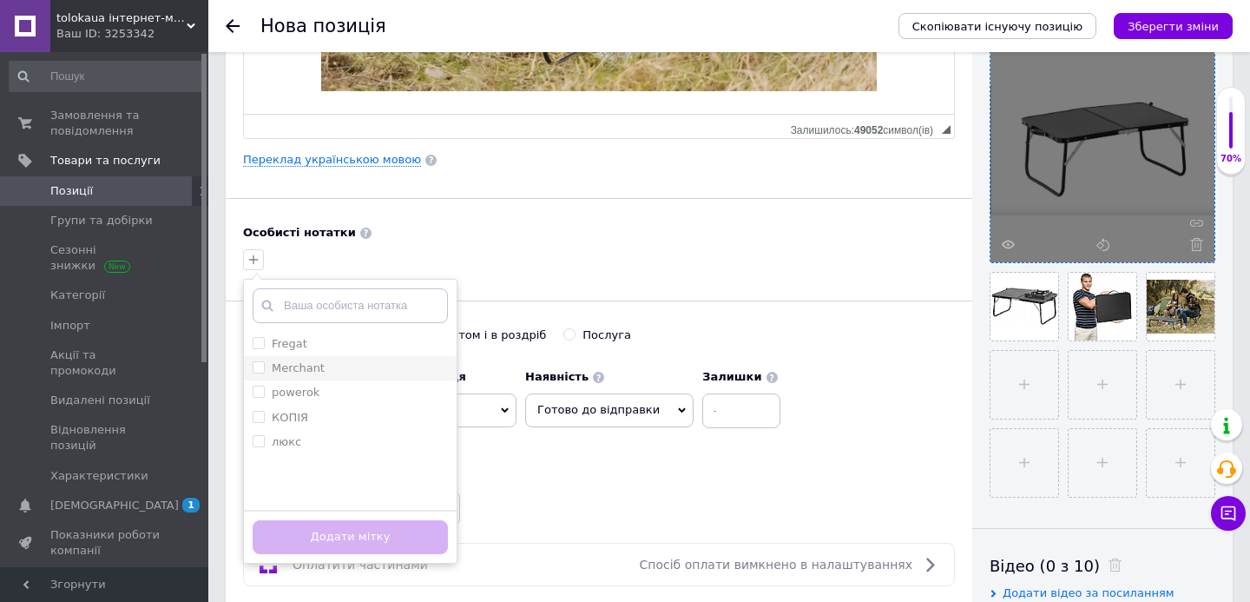
click at [252, 367] on li "Merchant" at bounding box center [350, 368] width 213 height 24
checkbox input "true"
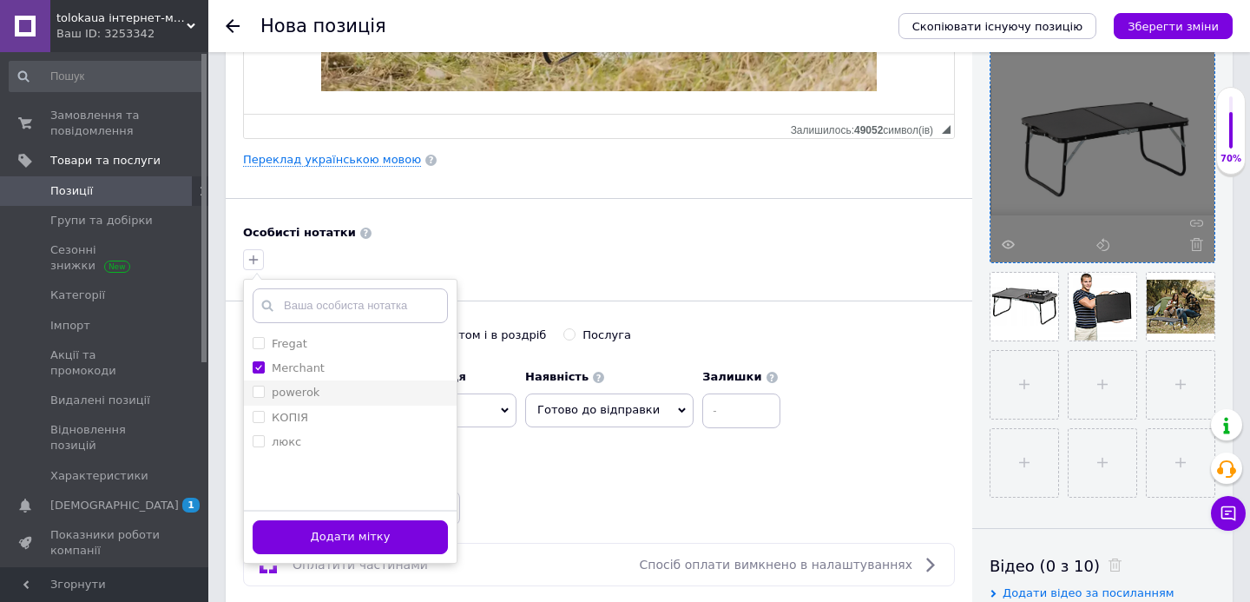
click at [254, 395] on input "powerok" at bounding box center [258, 390] width 11 height 11
checkbox input "true"
click at [256, 442] on input "люкс" at bounding box center [258, 440] width 11 height 11
checkbox input "true"
click at [345, 548] on button "Додати мітку" at bounding box center [350, 537] width 195 height 34
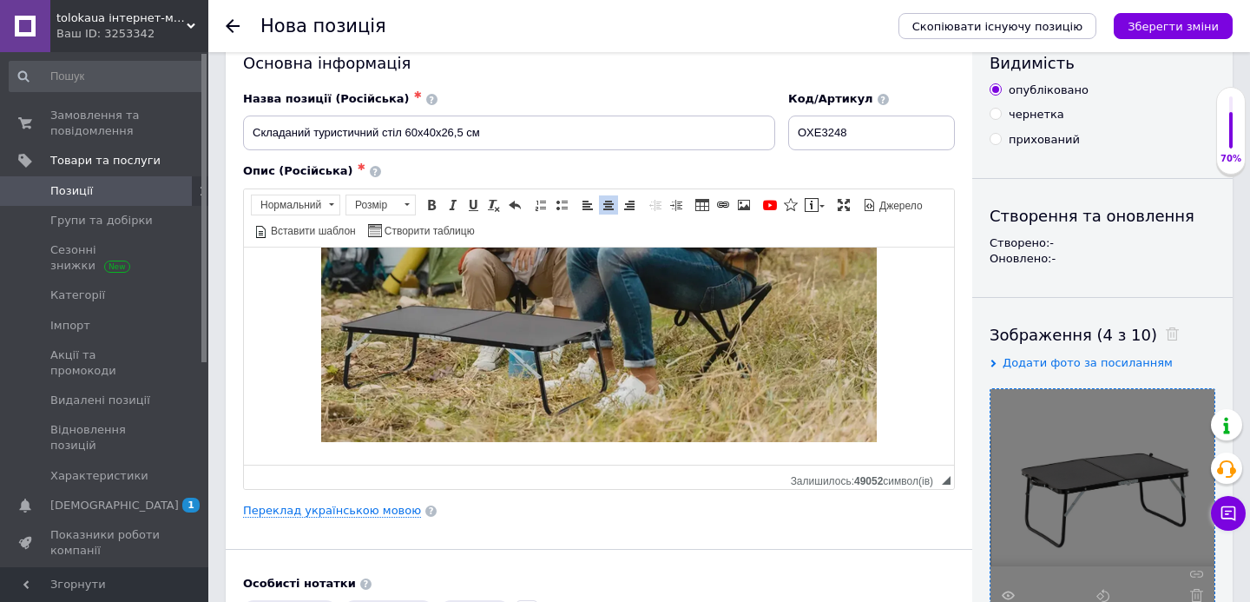
scroll to position [75, 0]
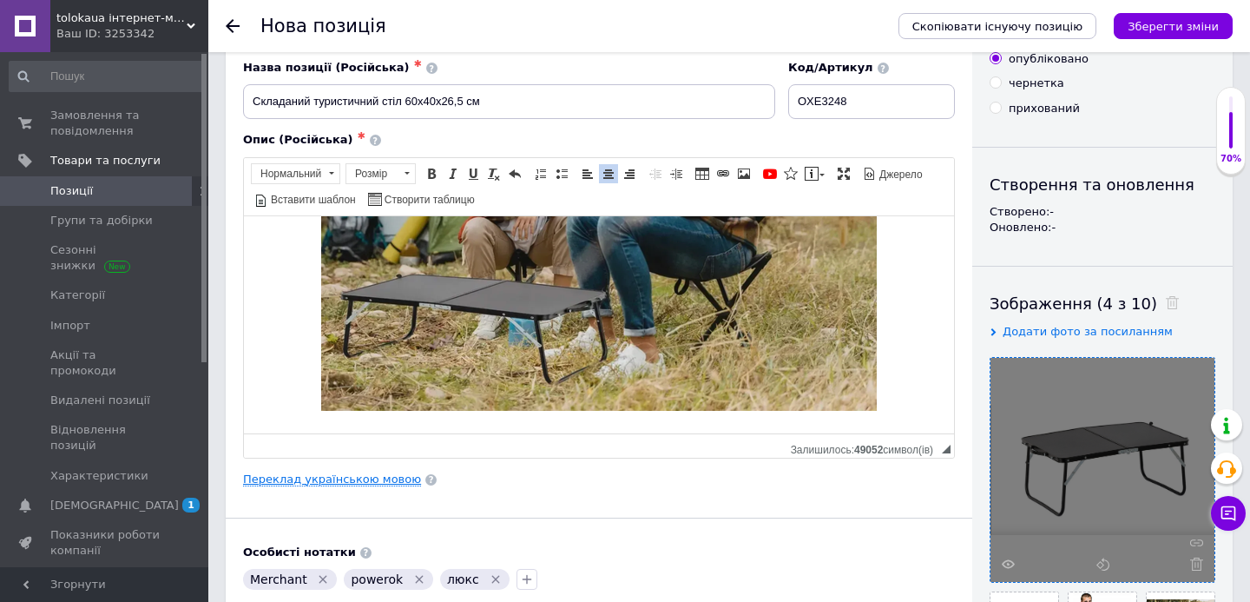
click at [349, 482] on link "Переклад українською мовою" at bounding box center [332, 479] width 178 height 14
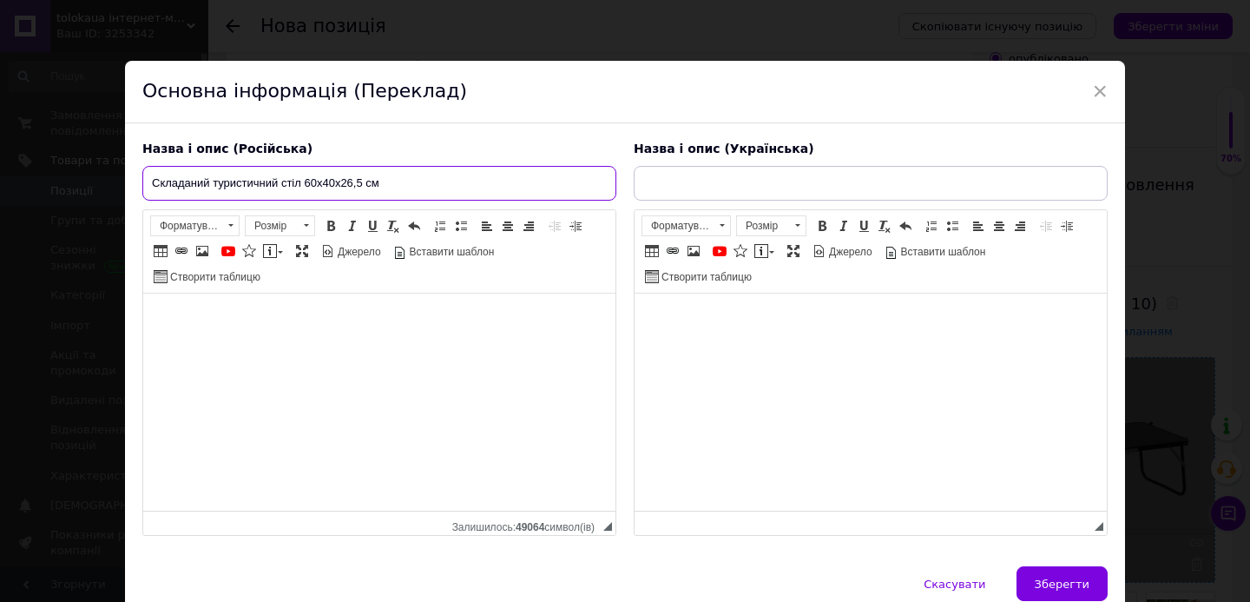
click at [358, 174] on input "Складаний туристичний стіл 60x40x26,5 см" at bounding box center [379, 183] width 474 height 35
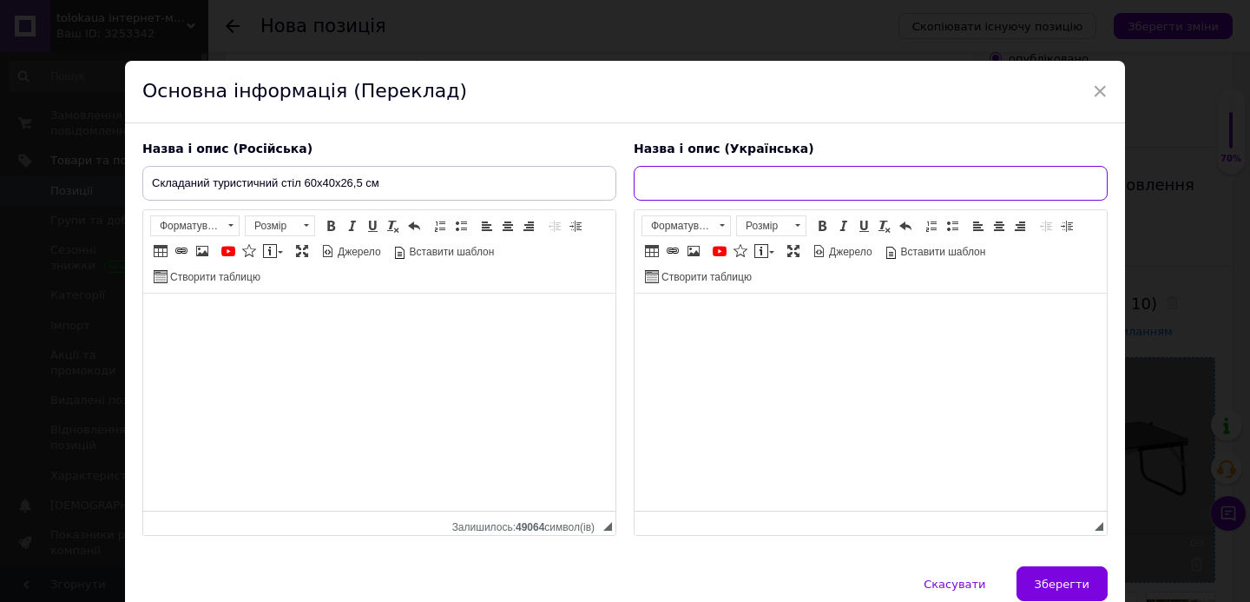
click at [790, 184] on input "text" at bounding box center [871, 183] width 474 height 35
paste input "Складаний туристичний стіл 60x40x26,5 см"
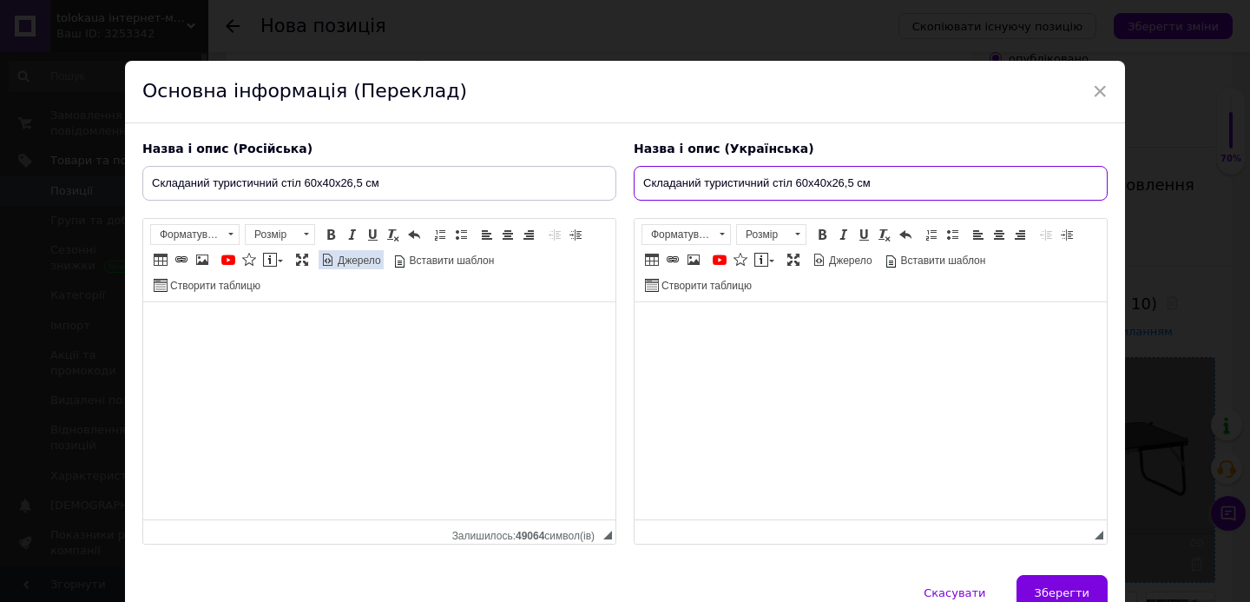
click at [339, 259] on span "Джерело" at bounding box center [358, 260] width 46 height 15
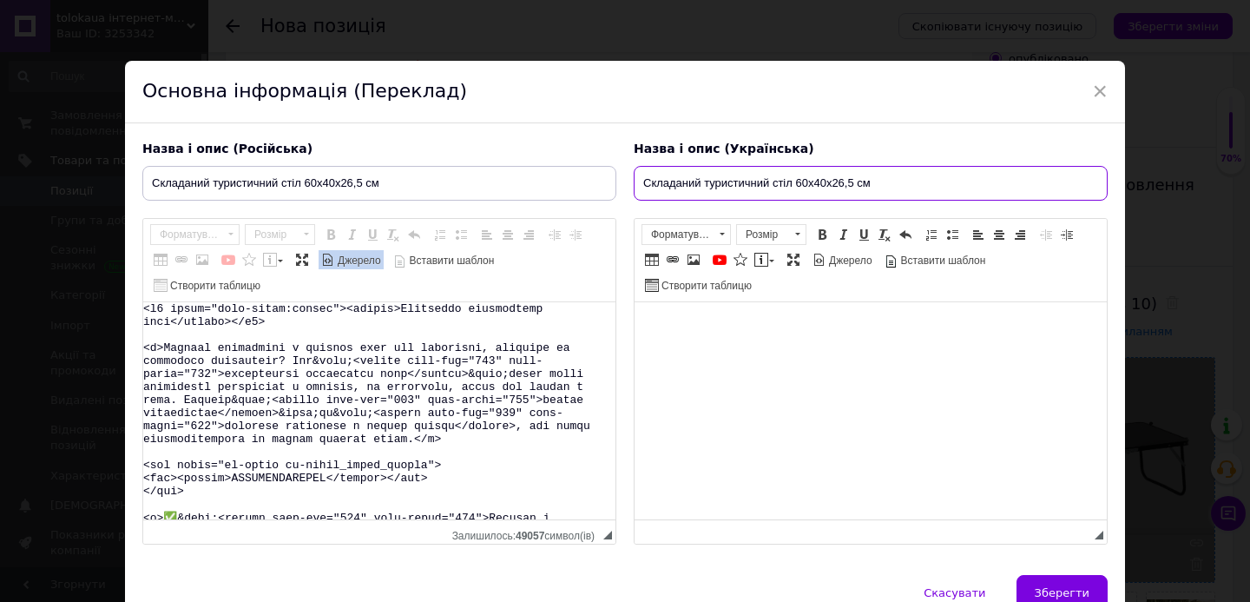
type input "Складаний туристичний стіл 60x40x26,5 см"
click at [357, 358] on textarea "Редактор, C40A4E0D-10C9-4582-B39D-731A03B9E3D7" at bounding box center [379, 410] width 472 height 217
click at [813, 256] on span at bounding box center [819, 260] width 14 height 14
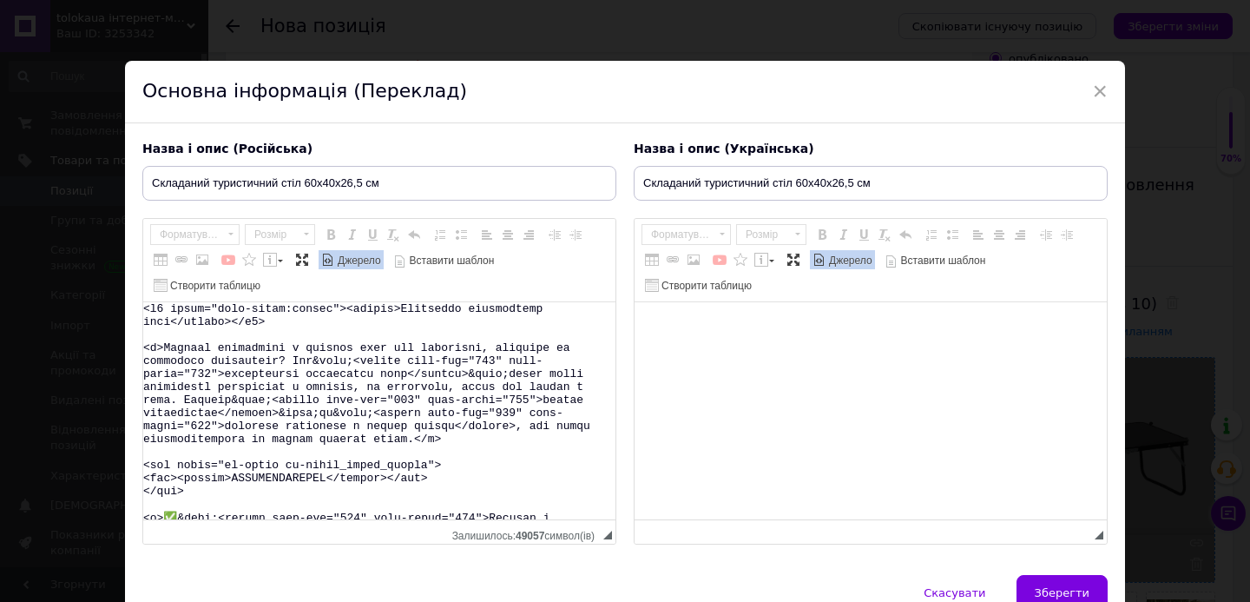
click at [783, 368] on textarea "Редактор, 65D47031-7959-41CB-9649-6FE1E8405666" at bounding box center [870, 410] width 472 height 217
paste textarea "<h2 style="text-align:center"><strong>Складаний туристичний стіл</strong></h2> …"
type textarea "<h2 style="text-align:center"><strong>Складаний туристичний стіл</strong></h2> …"
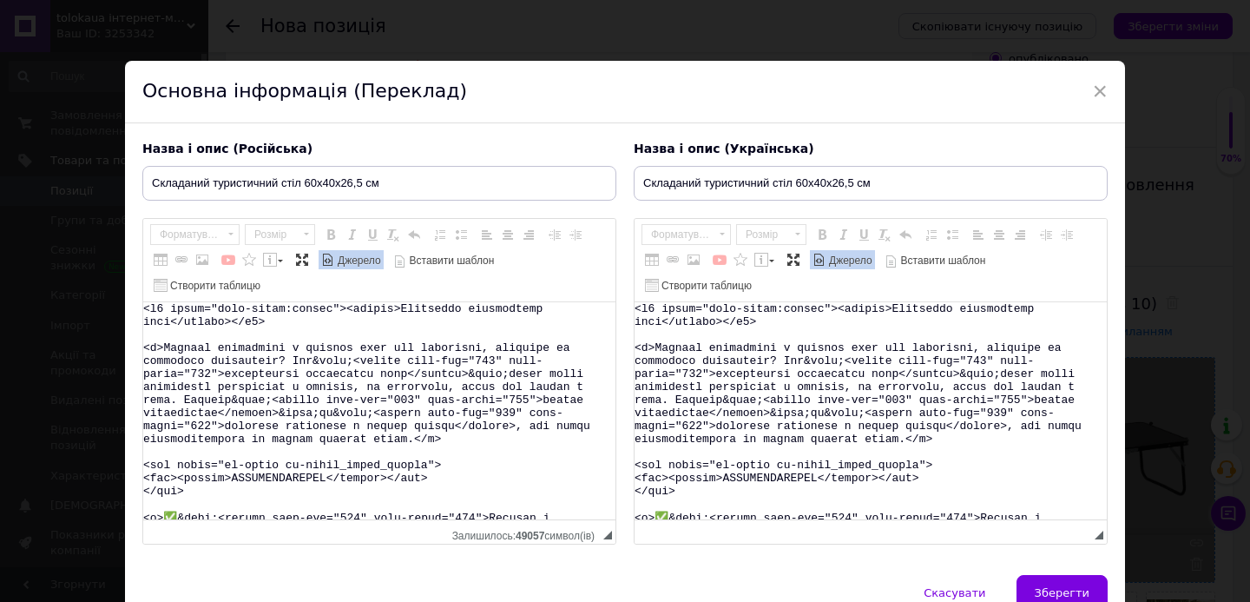
scroll to position [678, 0]
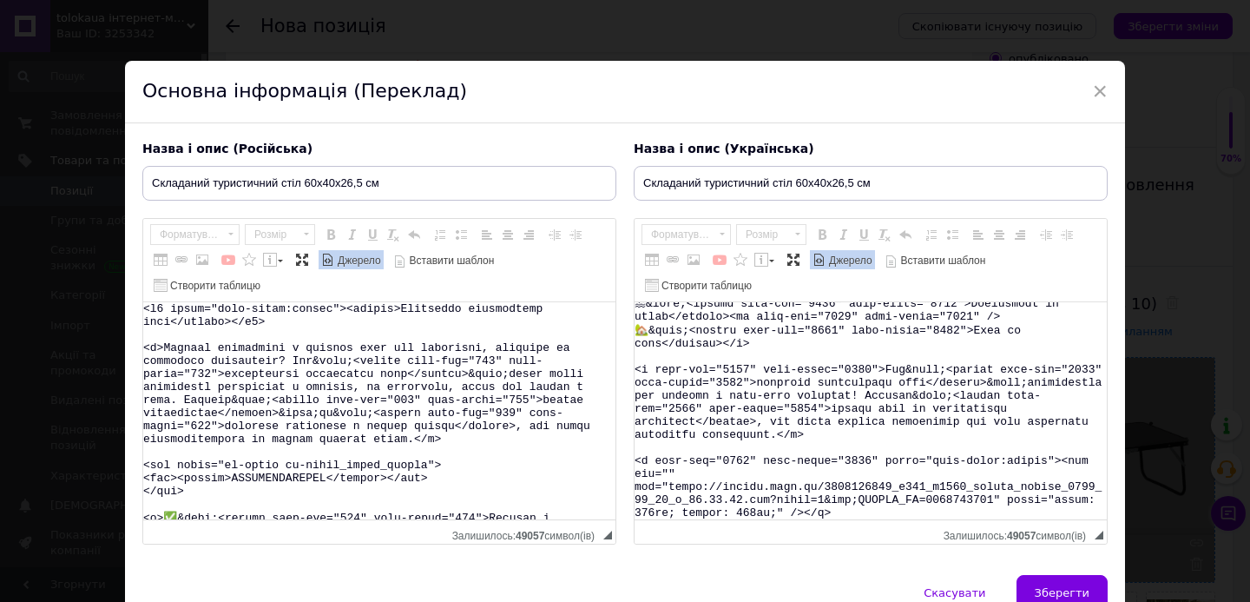
click at [851, 262] on span "Джерело" at bounding box center [849, 260] width 46 height 15
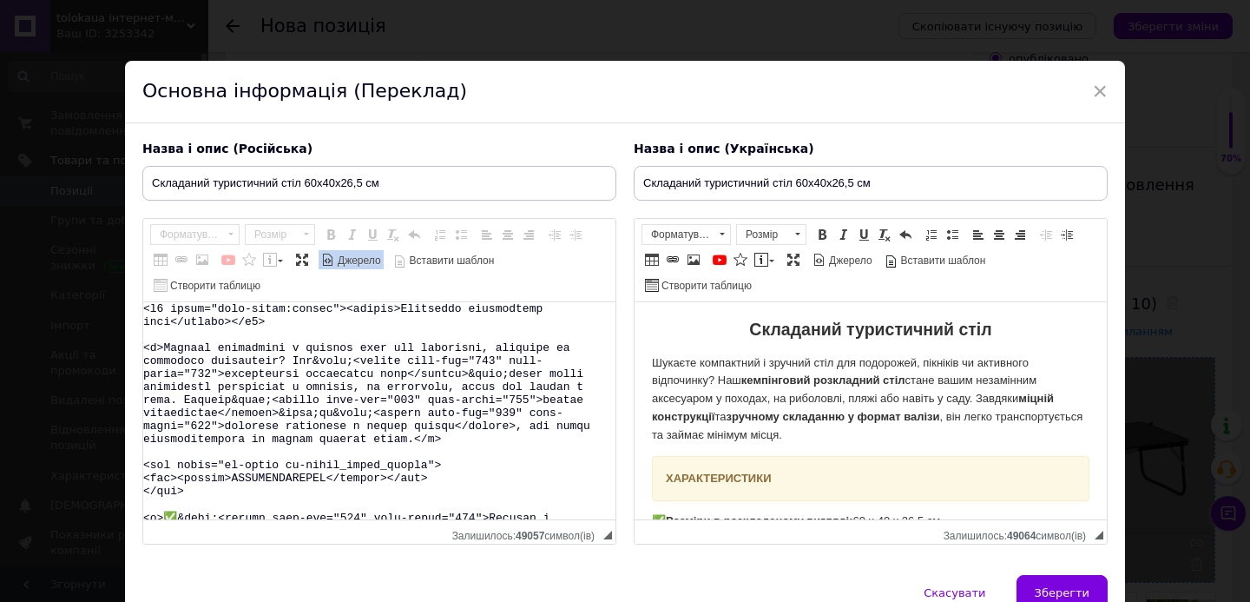
scroll to position [0, 0]
click at [348, 263] on span "Джерело" at bounding box center [358, 260] width 46 height 15
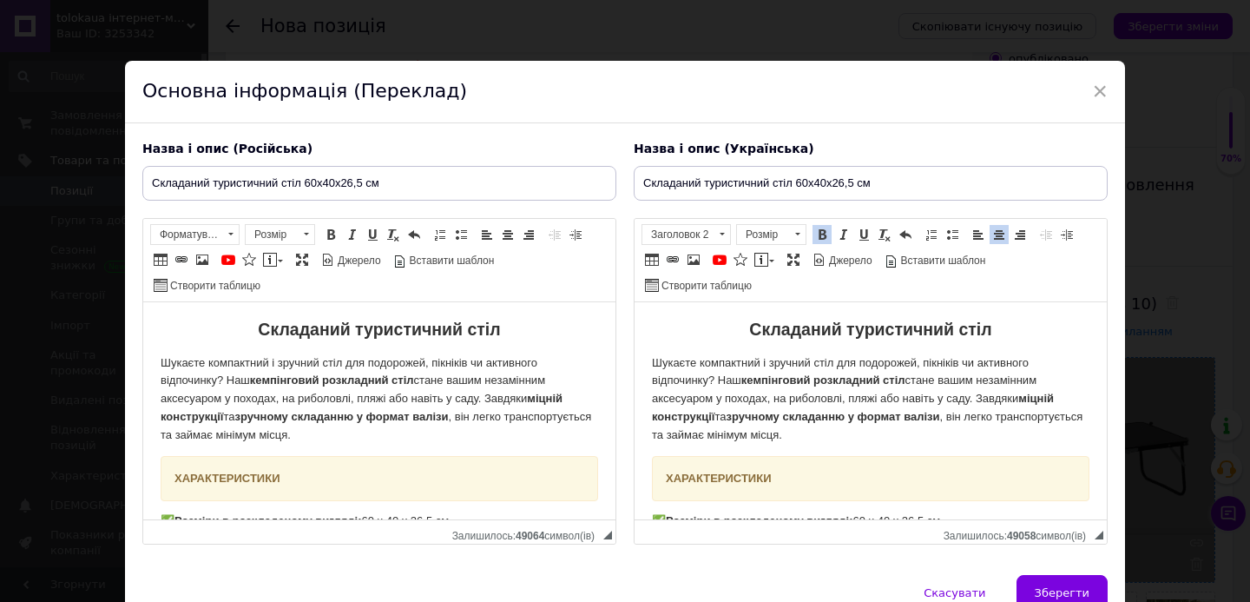
click at [845, 486] on div "ХАРАКТЕРИСТИКИ" at bounding box center [871, 479] width 410 height 18
click at [996, 238] on span at bounding box center [999, 234] width 14 height 14
click at [324, 480] on div "ХАРАКТЕРИСТИКИ" at bounding box center [379, 479] width 410 height 18
click at [1000, 237] on span at bounding box center [999, 234] width 14 height 14
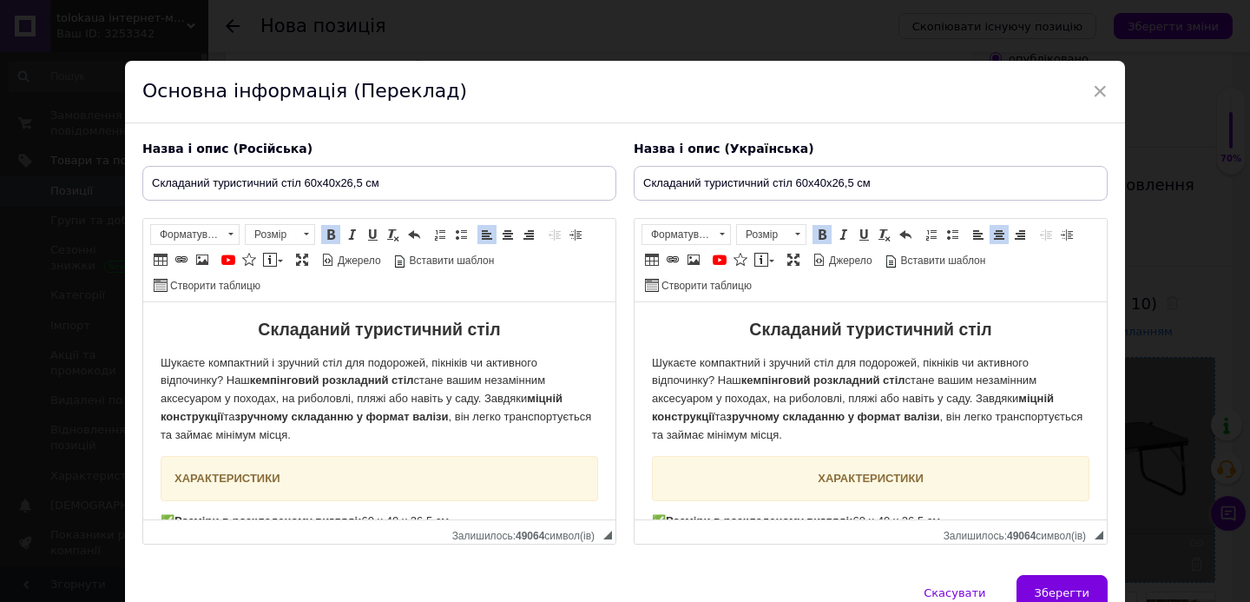
click at [481, 470] on div "ХАРАКТЕРИСТИКИ" at bounding box center [379, 479] width 410 height 18
click at [510, 234] on span at bounding box center [508, 234] width 14 height 14
click at [1057, 589] on span "Зберегти" at bounding box center [1062, 592] width 55 height 13
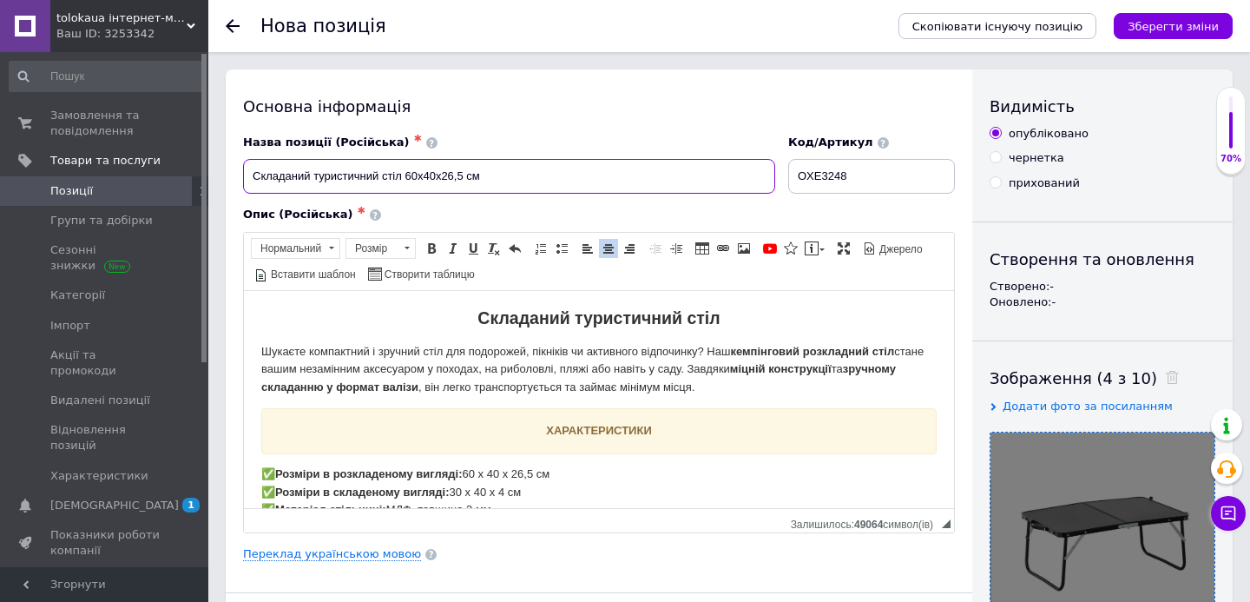
drag, startPoint x: 494, startPoint y: 181, endPoint x: 222, endPoint y: 167, distance: 272.0
click at [510, 184] on input "Складаний туристичний стіл 60x40x26,5 см" at bounding box center [509, 176] width 532 height 35
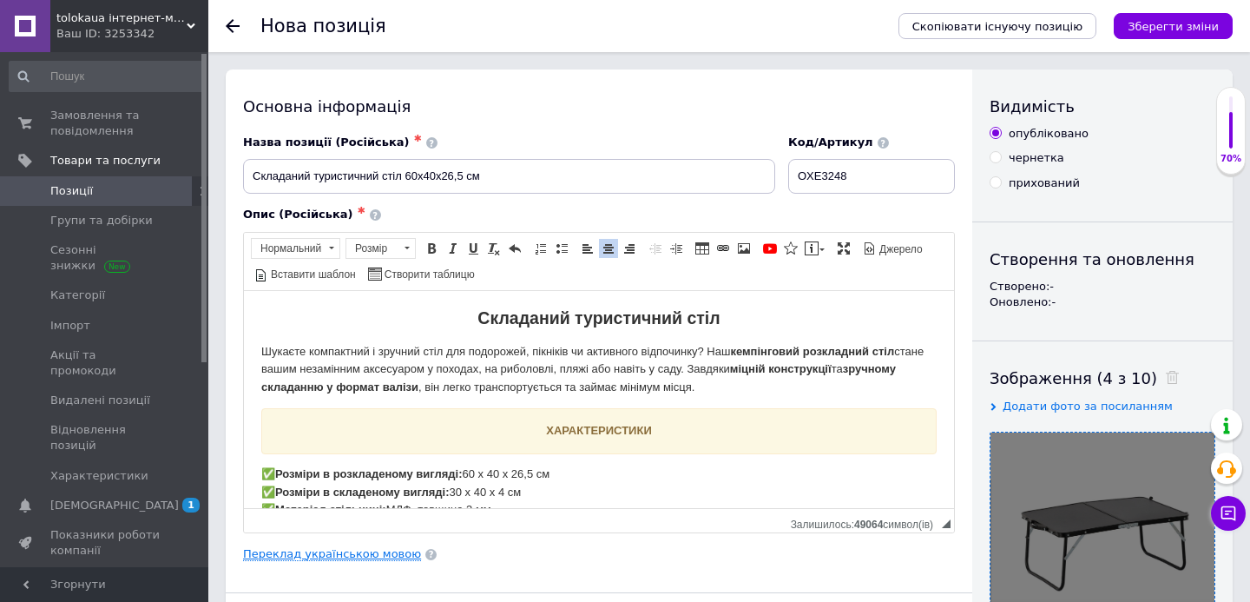
click at [385, 554] on link "Переклад українською мовою" at bounding box center [332, 554] width 178 height 14
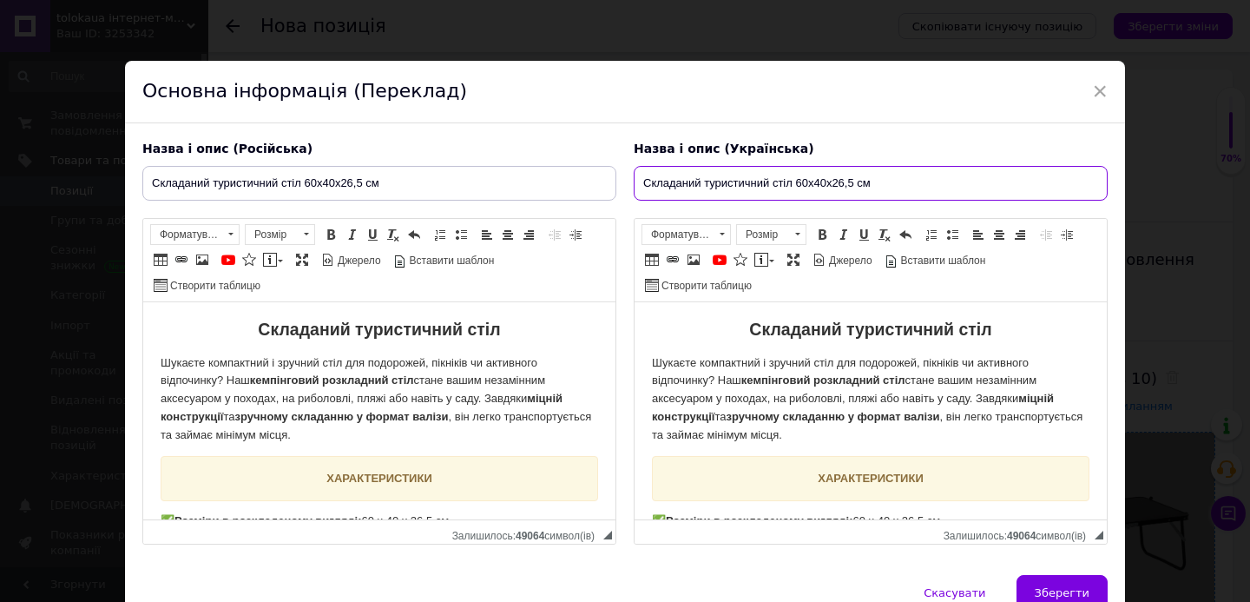
click at [910, 181] on input "Складаний туристичний стіл 60x40x26,5 см" at bounding box center [871, 183] width 474 height 35
type input "Складаний туристичний стіл 60x40x26,5 см Чорний"
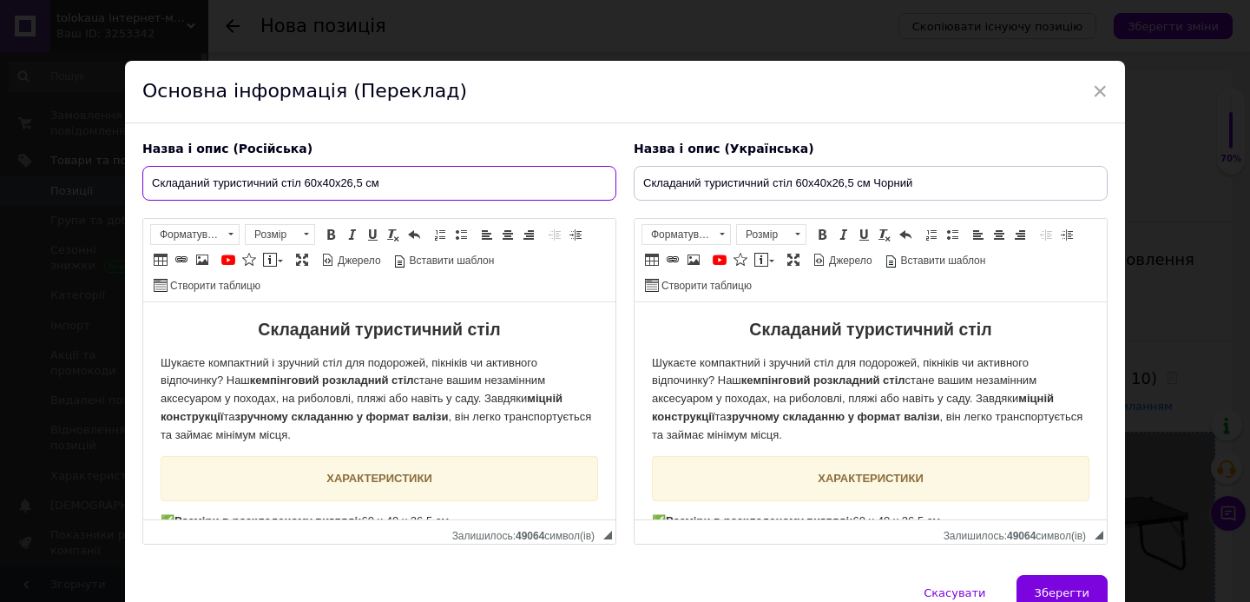
click at [339, 189] on input "Складаний туристичний стіл 60x40x26,5 см" at bounding box center [379, 183] width 474 height 35
paste input "Skladanyy turystychnyy stil 60x40x26,5 sm Chornyy 47 / 5 000 Складной туристиче…"
click at [371, 182] on input "Skladanyy turystychnyy stil 60x40x26,5 sm Chornyy 47 / 5 000 Складной туристиче…" at bounding box center [379, 183] width 474 height 35
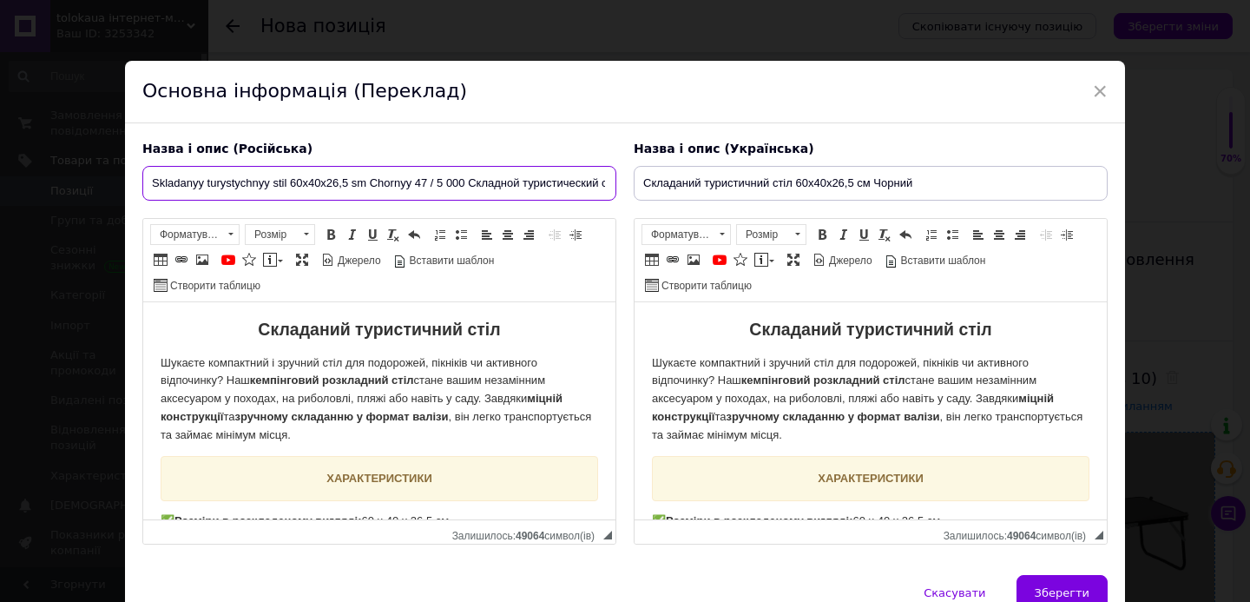
paste input "text"
type input "Складной туристический стол 60x40x26,5 см Черный"
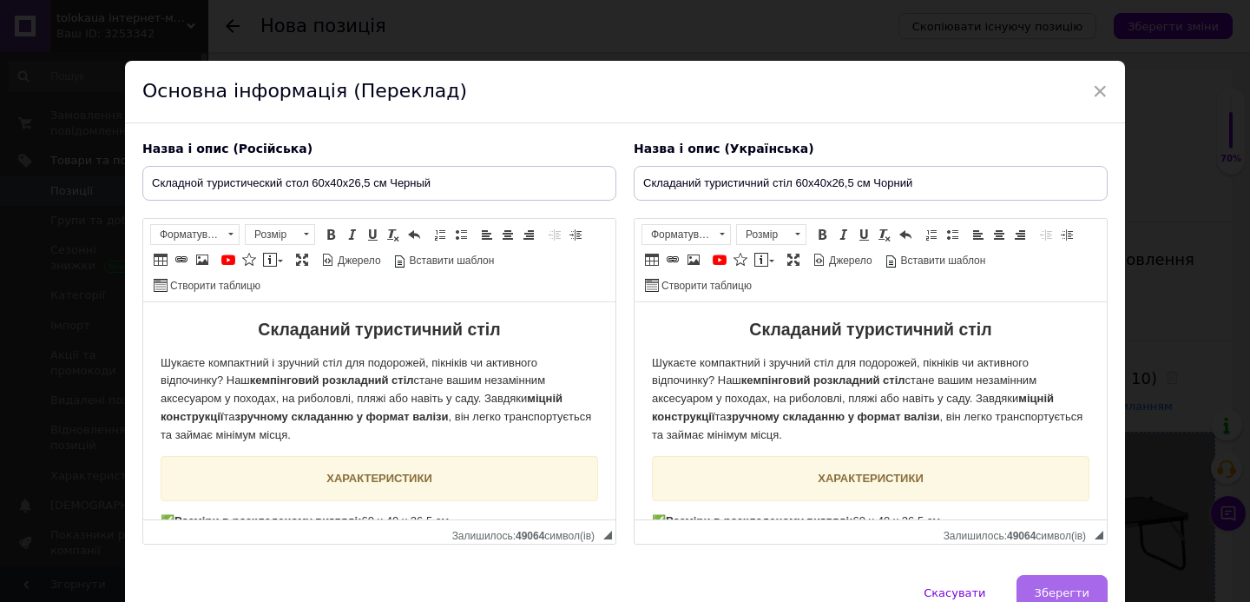
click at [1055, 583] on button "Зберегти" at bounding box center [1061, 592] width 91 height 35
type input "Складной туристический стол 60x40x26,5 см Черный"
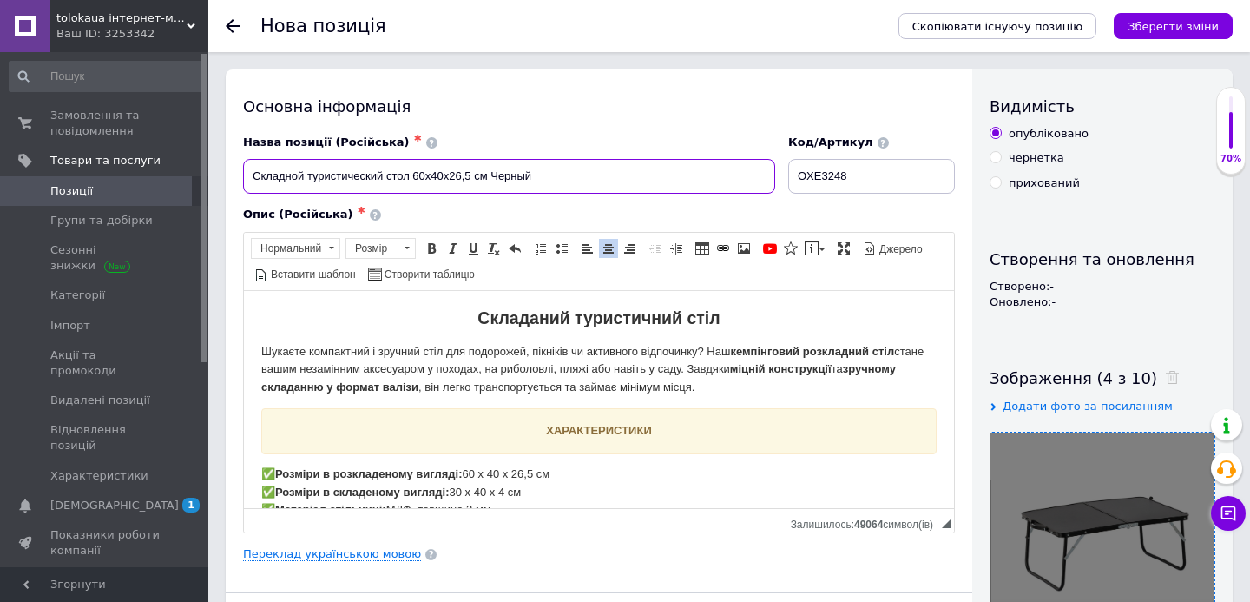
drag, startPoint x: 408, startPoint y: 182, endPoint x: 225, endPoint y: 180, distance: 183.2
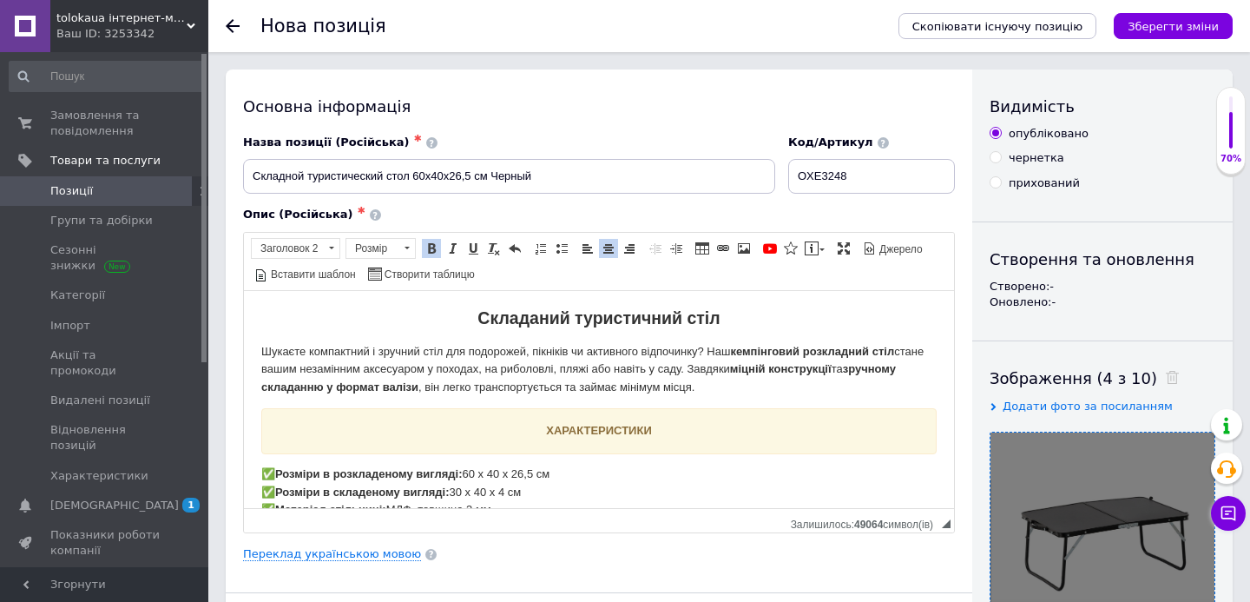
click at [612, 319] on strong "Складаний туристичний стіл" at bounding box center [598, 316] width 242 height 19
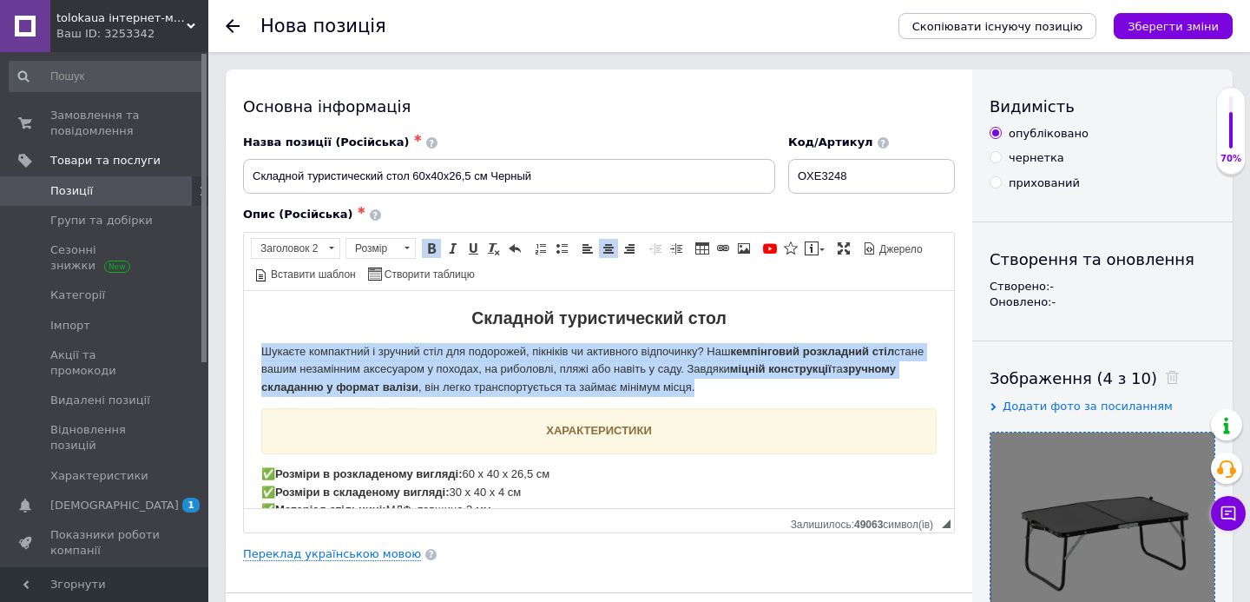
drag, startPoint x: 865, startPoint y: 386, endPoint x: 229, endPoint y: 352, distance: 637.1
copy p "Шукаєте компактний і зручний стіл для подорожей, пікніків чи активного відпочин…"
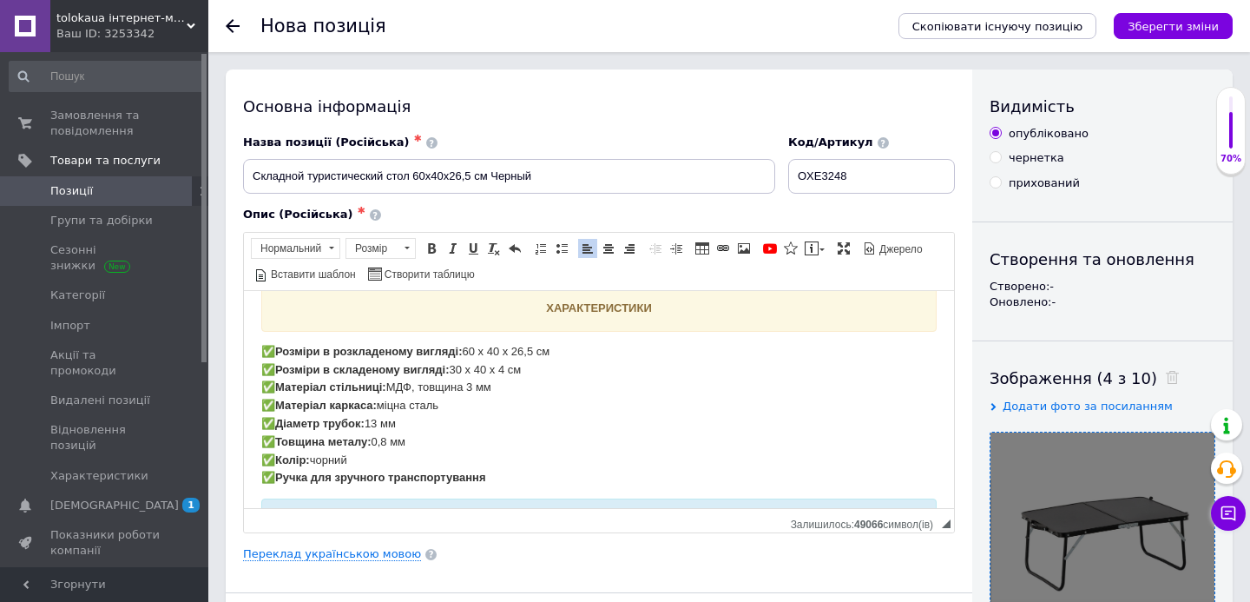
scroll to position [142, 0]
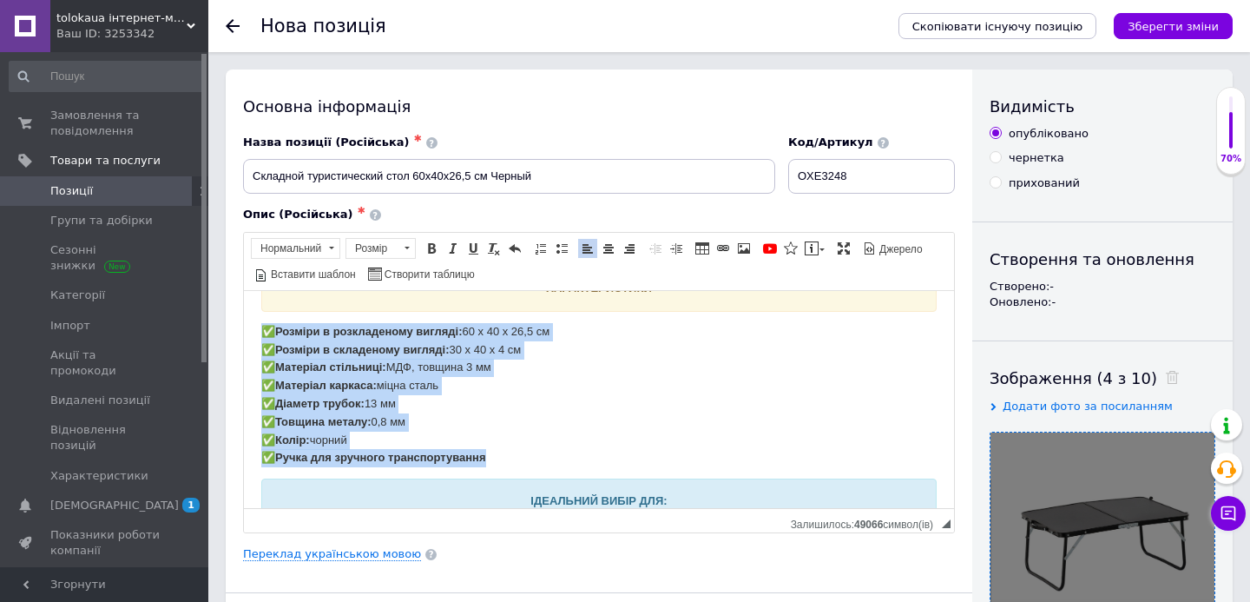
drag, startPoint x: 518, startPoint y: 458, endPoint x: 253, endPoint y: 332, distance: 293.9
copy p "✅ Розміри в розкладеному вигляді: 60 х 40 х 26,5 см ✅ Розміри в складеному вигл…"
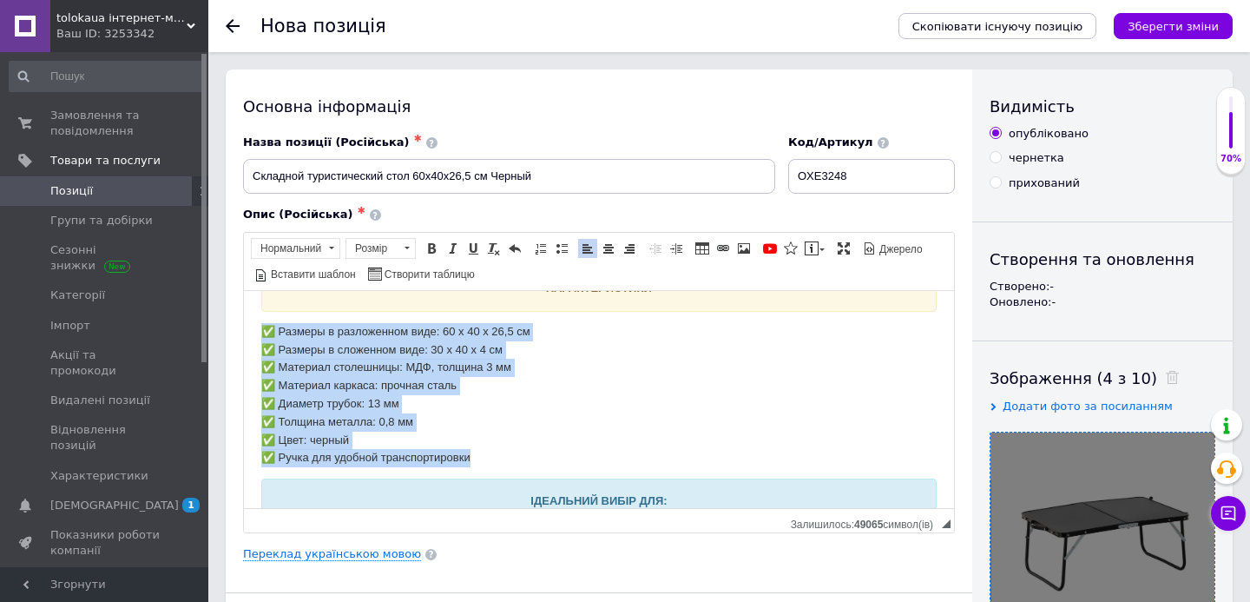
drag, startPoint x: 499, startPoint y: 460, endPoint x: 252, endPoint y: 331, distance: 279.1
click at [562, 250] on span at bounding box center [562, 248] width 14 height 14
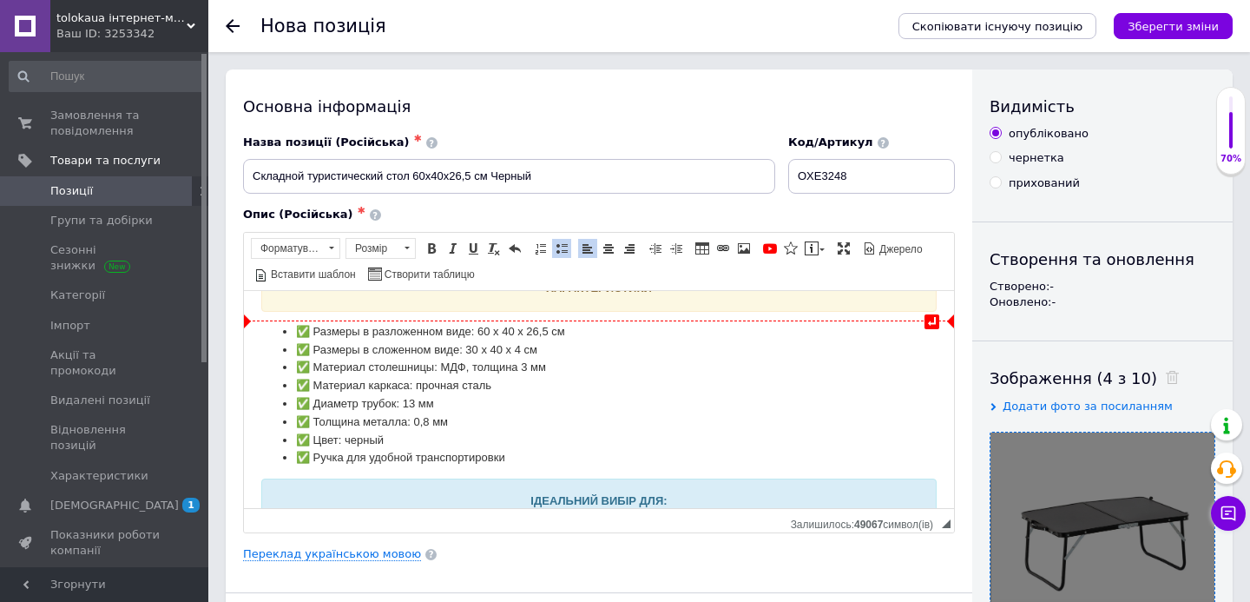
click at [311, 331] on li "✅ Размеры в разложенном виде: 60 х 40 х 26,5 см" at bounding box center [599, 331] width 606 height 18
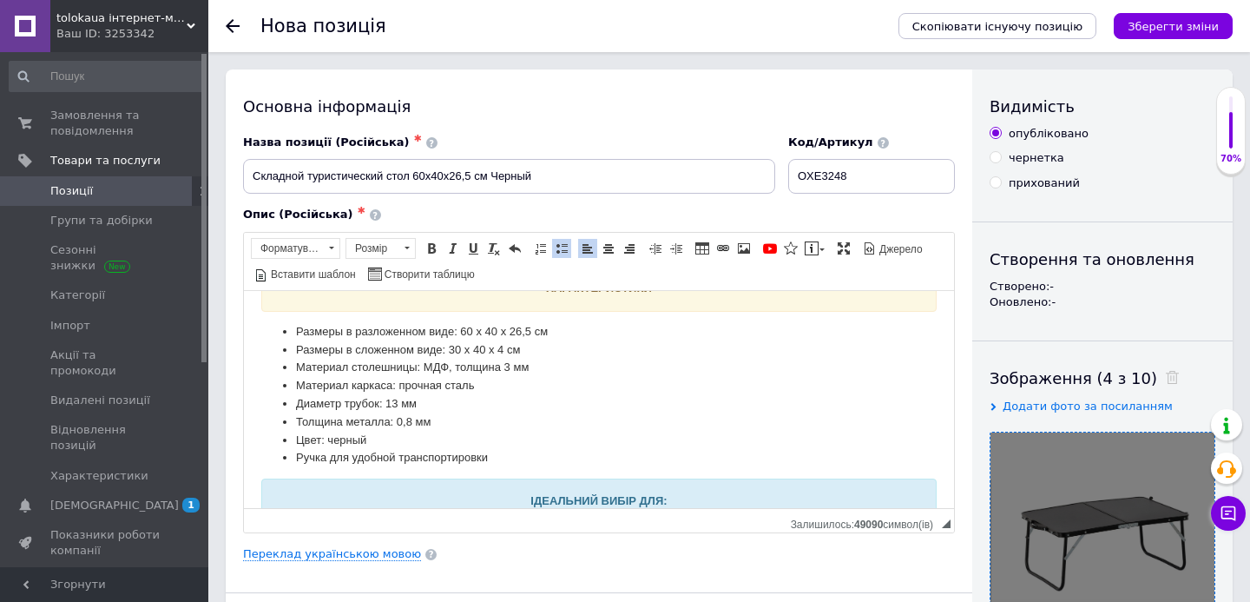
scroll to position [226, 0]
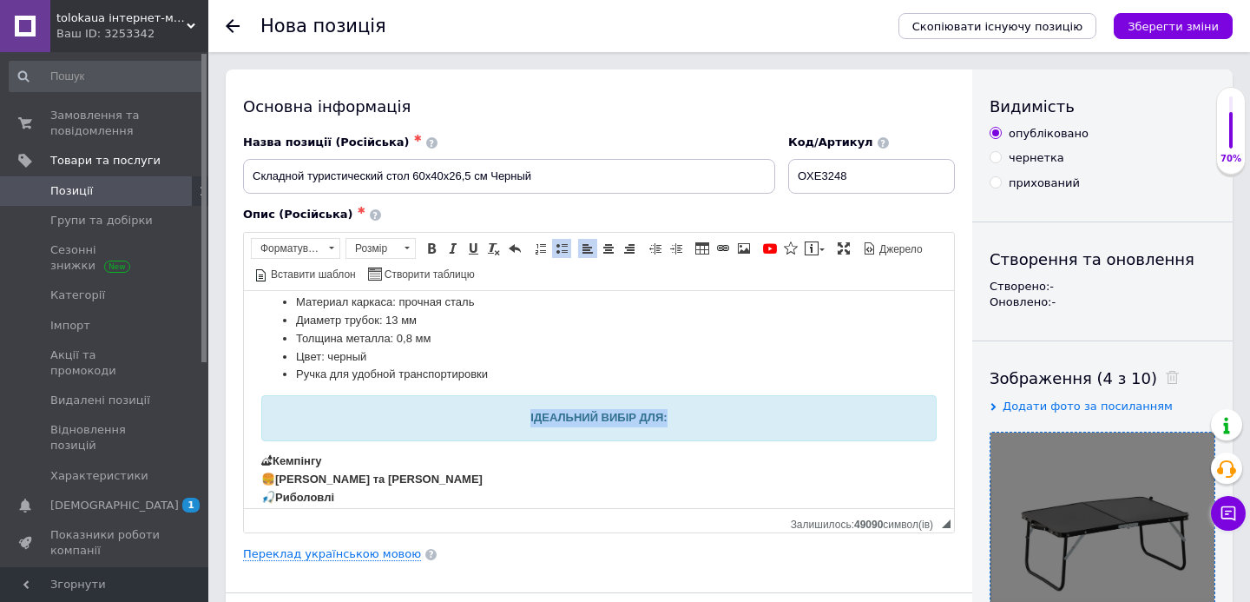
drag, startPoint x: 688, startPoint y: 425, endPoint x: 524, endPoint y: 417, distance: 164.3
click at [524, 417] on div "ІДЕАЛЬНИЙ ВИБІР ДЛЯ:" at bounding box center [599, 417] width 648 height 18
copy strong "ІДЕАЛЬНИЙ ВИБІР ДЛЯ:"
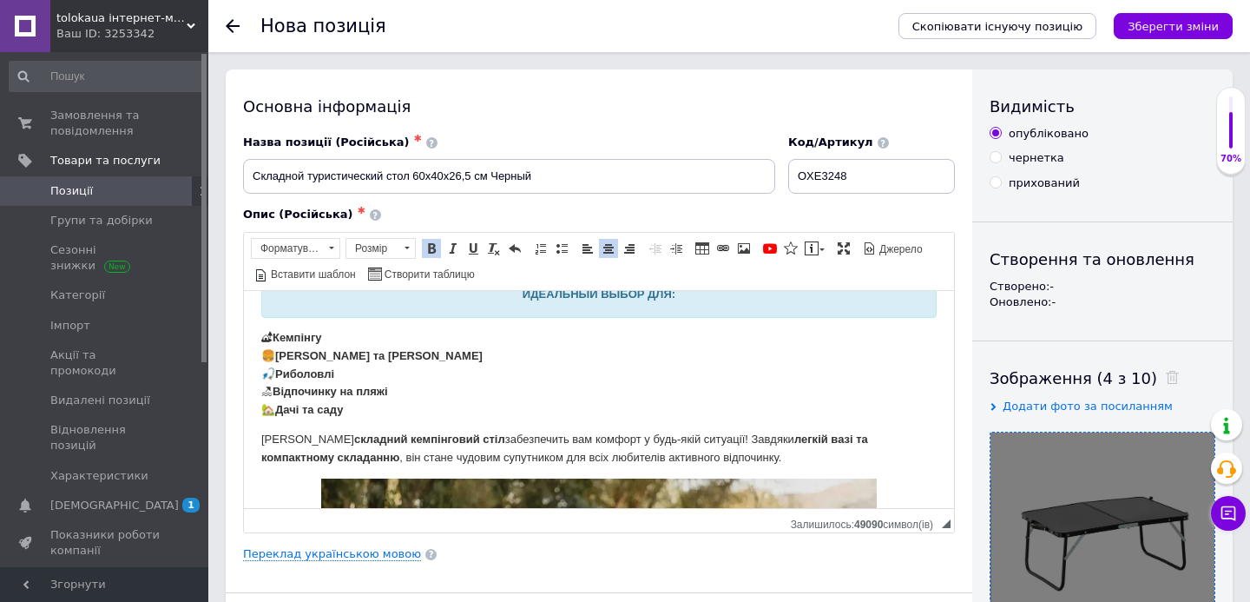
scroll to position [357, 0]
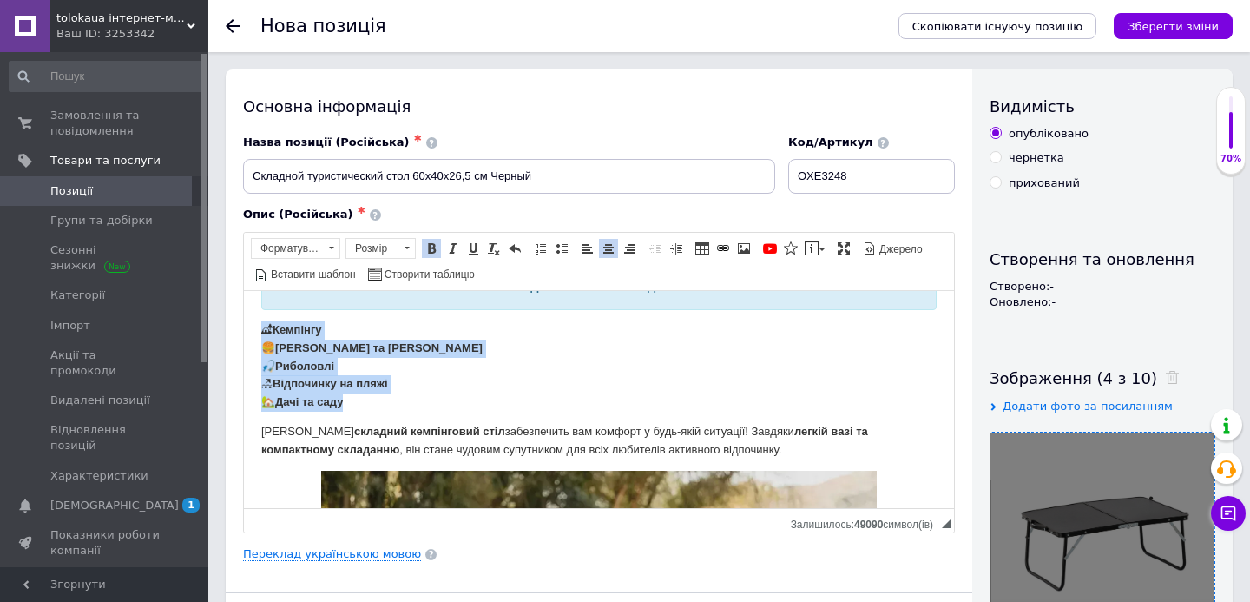
drag, startPoint x: 416, startPoint y: 404, endPoint x: 248, endPoint y: 329, distance: 183.4
click at [248, 329] on html "Складной туристический стол Ищете компактный и удобный стол для путешествий, пи…" at bounding box center [599, 432] width 710 height 999
copy p "🏕 Кемпінгу 🍔 Пікніків та барбекю 🎣 Риболовлі 🏖 Відпочинку на пляжі 🏡 Дачі та са…"
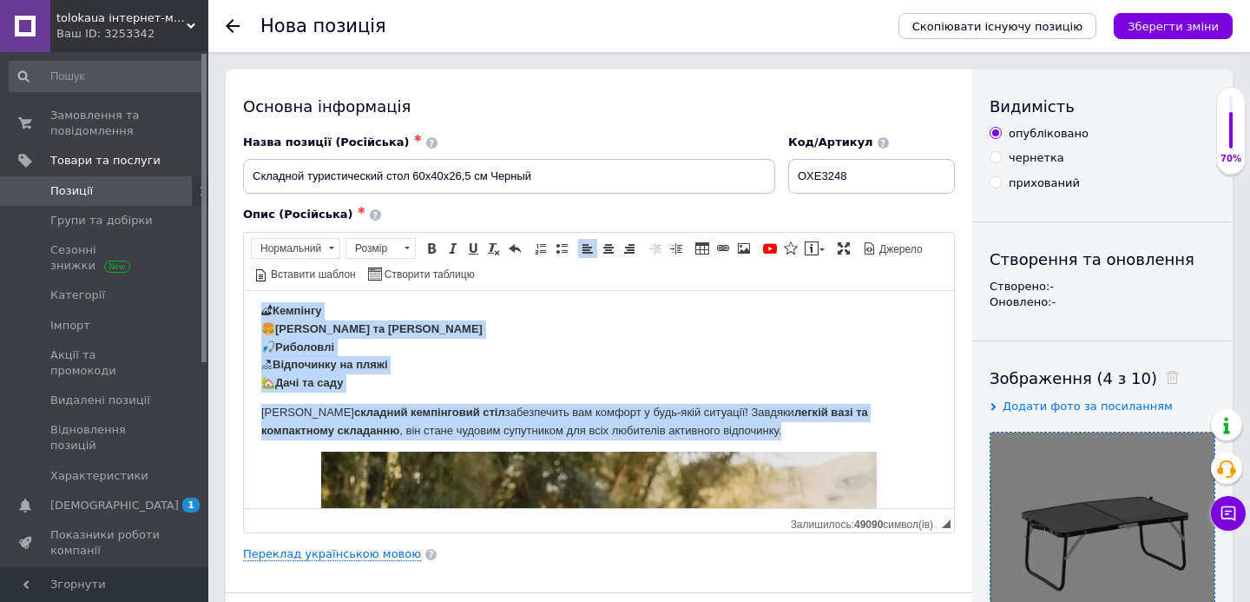
drag, startPoint x: 753, startPoint y: 430, endPoint x: 260, endPoint y: 314, distance: 505.5
click at [261, 314] on body "Складной туристический стол Ищете компактный и удобный стол для путешествий, пи…" at bounding box center [598, 413] width 675 height 964
copy body "🏕 Кемпінгу 🍔 Пікніків та барбекю 🎣 Риболовлі 🏖 Відпочинку на пляжі 🏡 Дачі та са…"
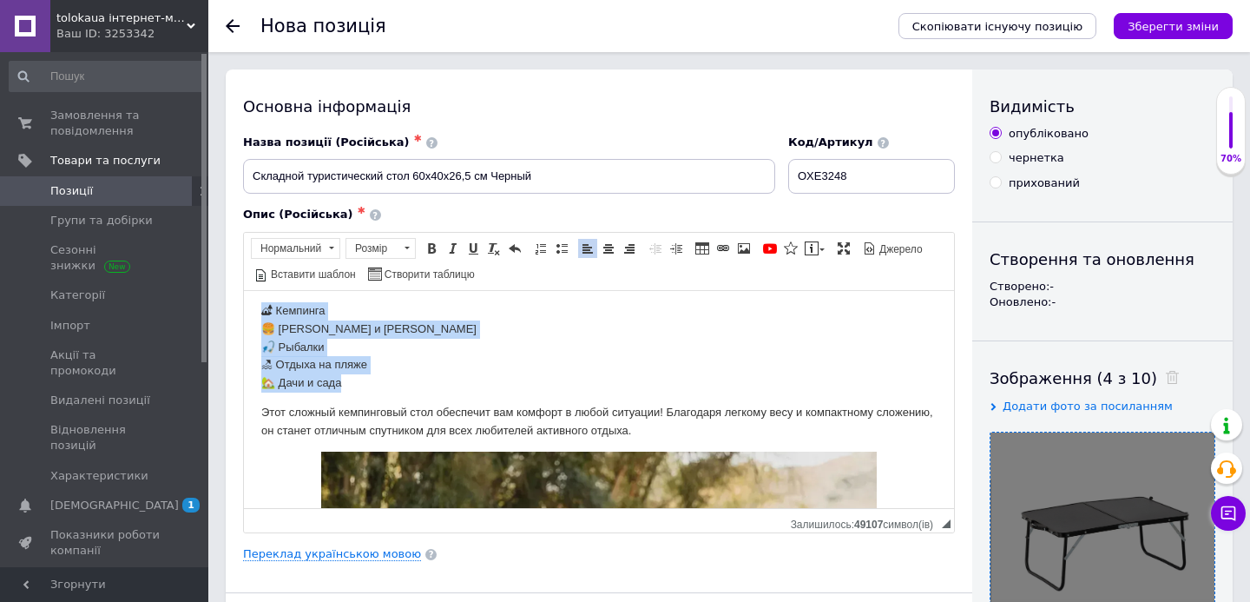
drag, startPoint x: 370, startPoint y: 379, endPoint x: 261, endPoint y: 313, distance: 127.0
click at [261, 313] on p "🏕 Кемпинга 🍔 Пикников и барбекю 🎣 Рыбалки 🏖 Отдыха на пляже 🏡 Дачи и сада" at bounding box center [598, 346] width 675 height 90
click at [555, 249] on span at bounding box center [562, 248] width 14 height 14
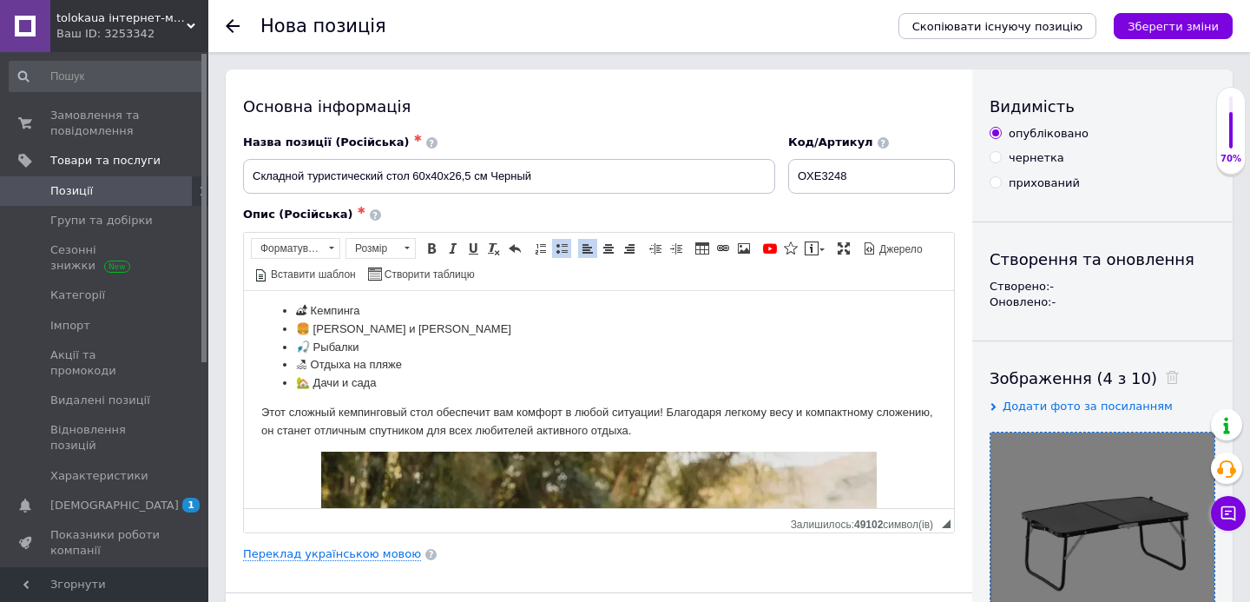
click at [308, 309] on li "🏕 Кемпинга" at bounding box center [599, 310] width 606 height 18
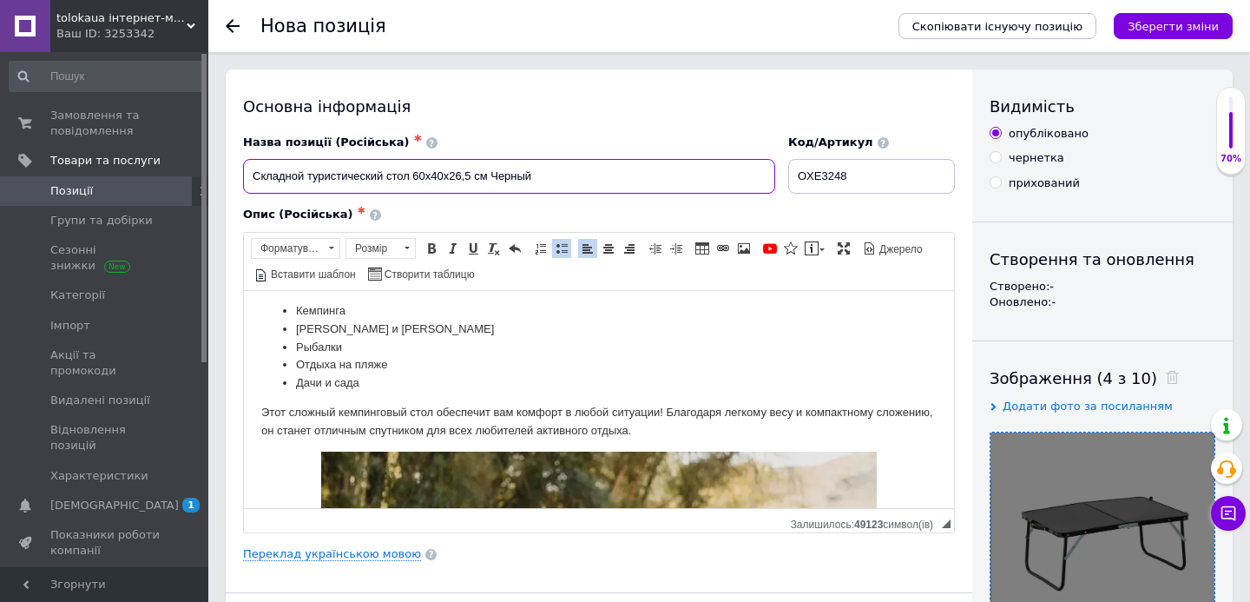
click at [444, 184] on input "Складной туристический стол 60x40x26,5 см Черный" at bounding box center [509, 176] width 532 height 35
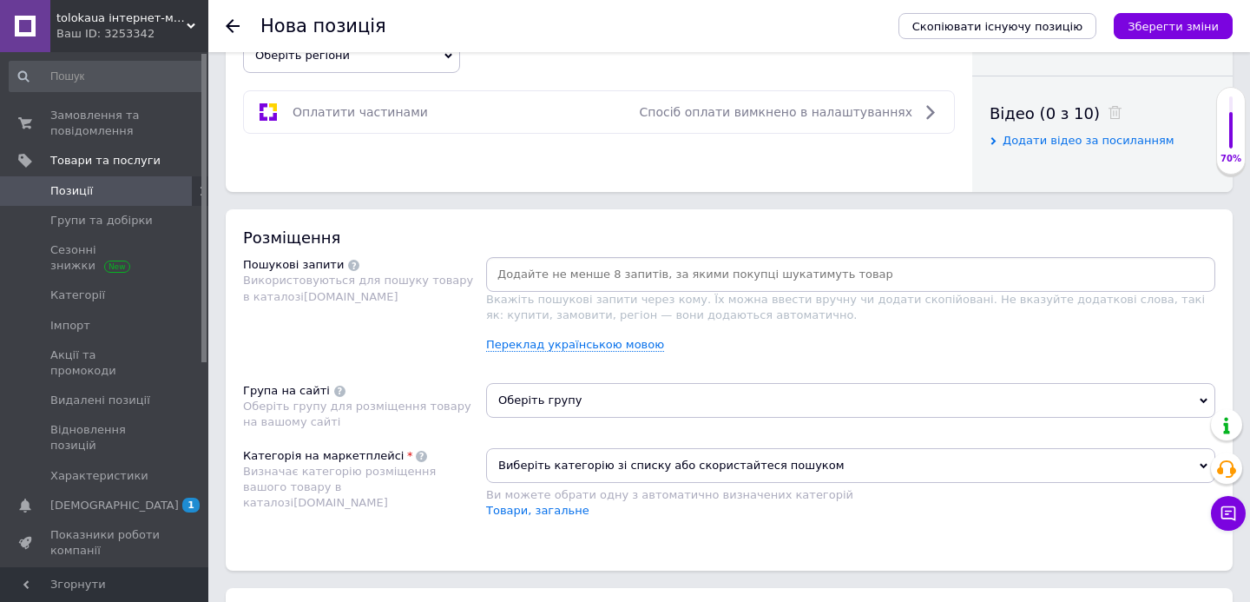
scroll to position [874, 0]
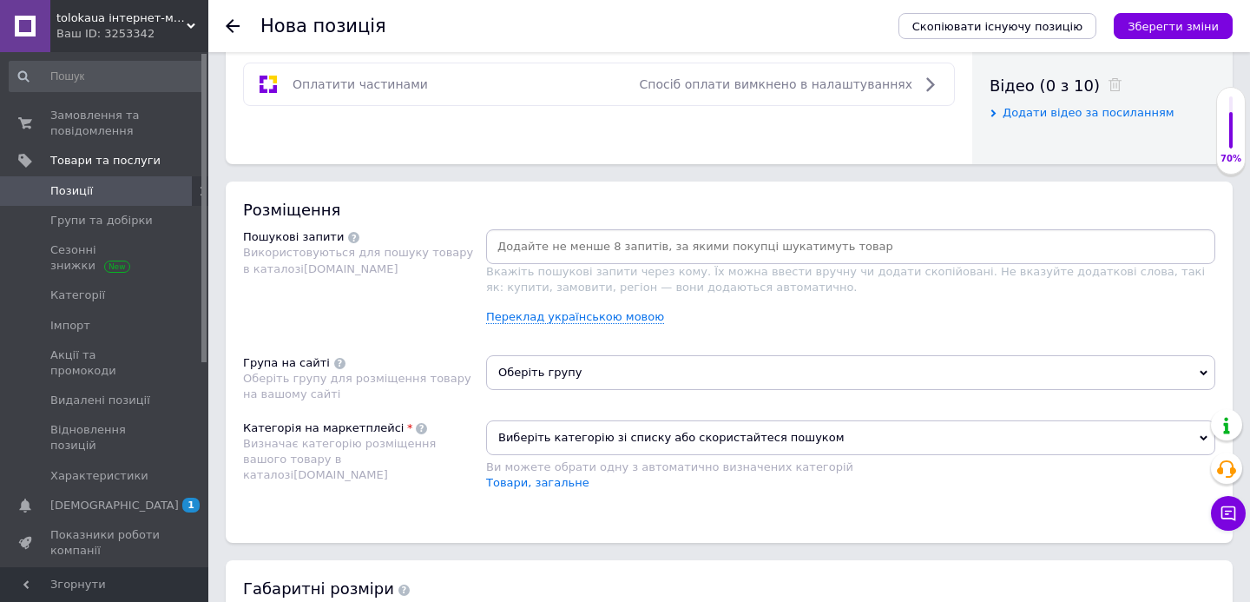
click at [543, 247] on input at bounding box center [851, 246] width 722 height 26
paste input "5 см Черный"
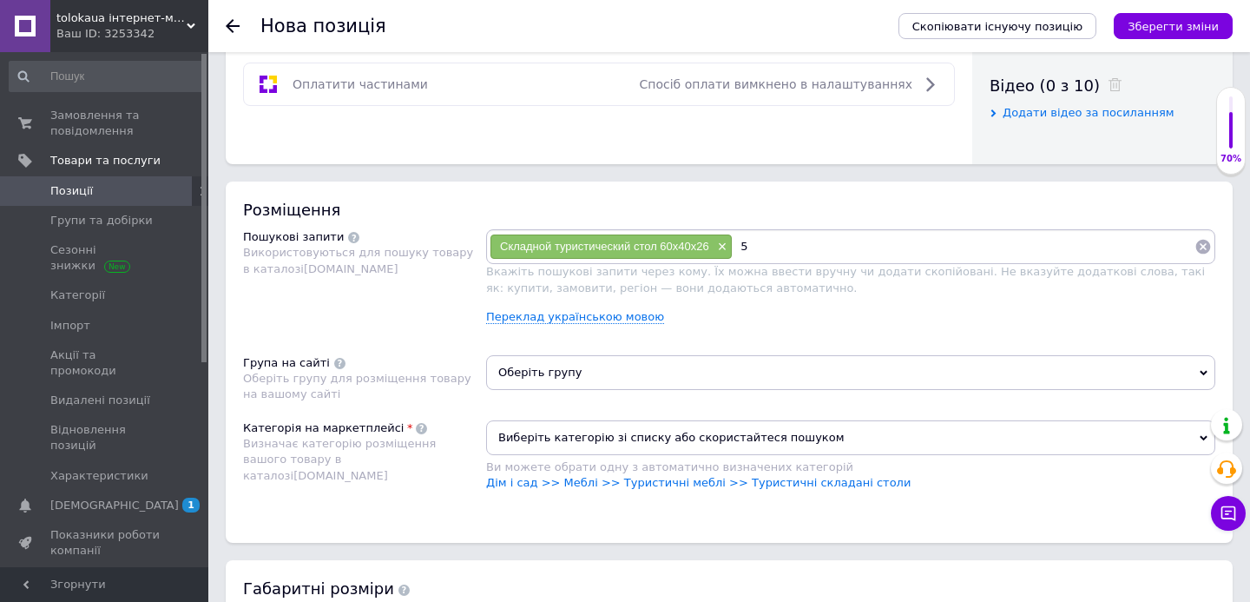
type input "5"
type input "Складной туристический стол 60x40x26"
click at [781, 479] on link "Дім і сад >> Меблі >> Туристичні меблі >> Туристичні складані столи" at bounding box center [698, 482] width 424 height 13
click at [797, 252] on input at bounding box center [964, 246] width 462 height 26
type input "ткристи"
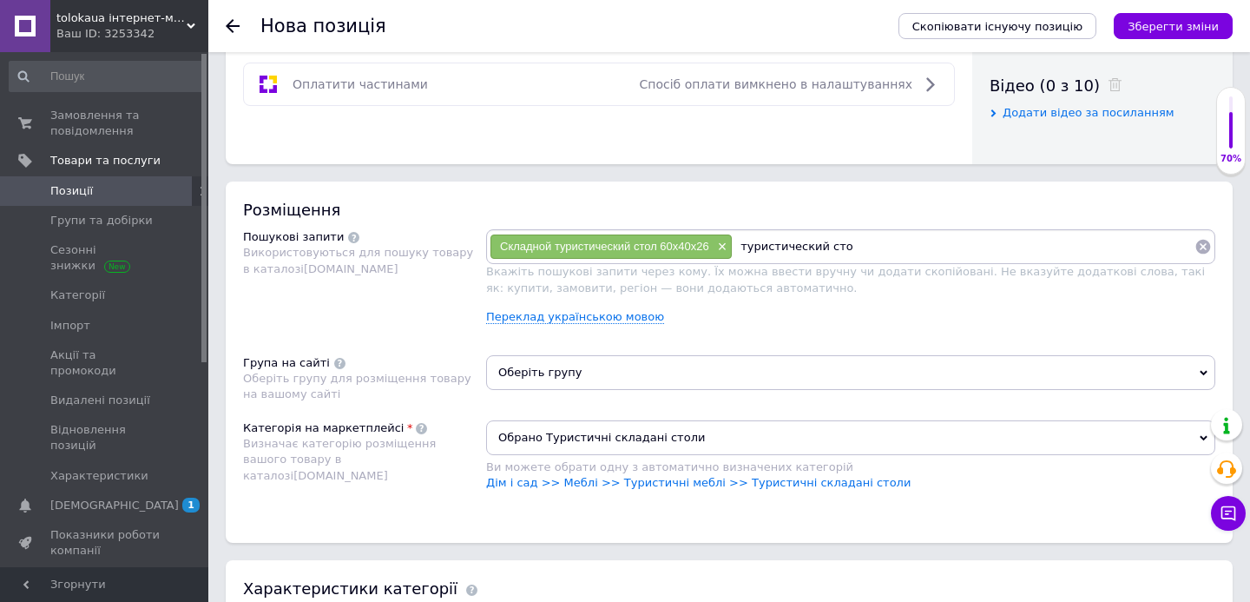
type input "туристический стол"
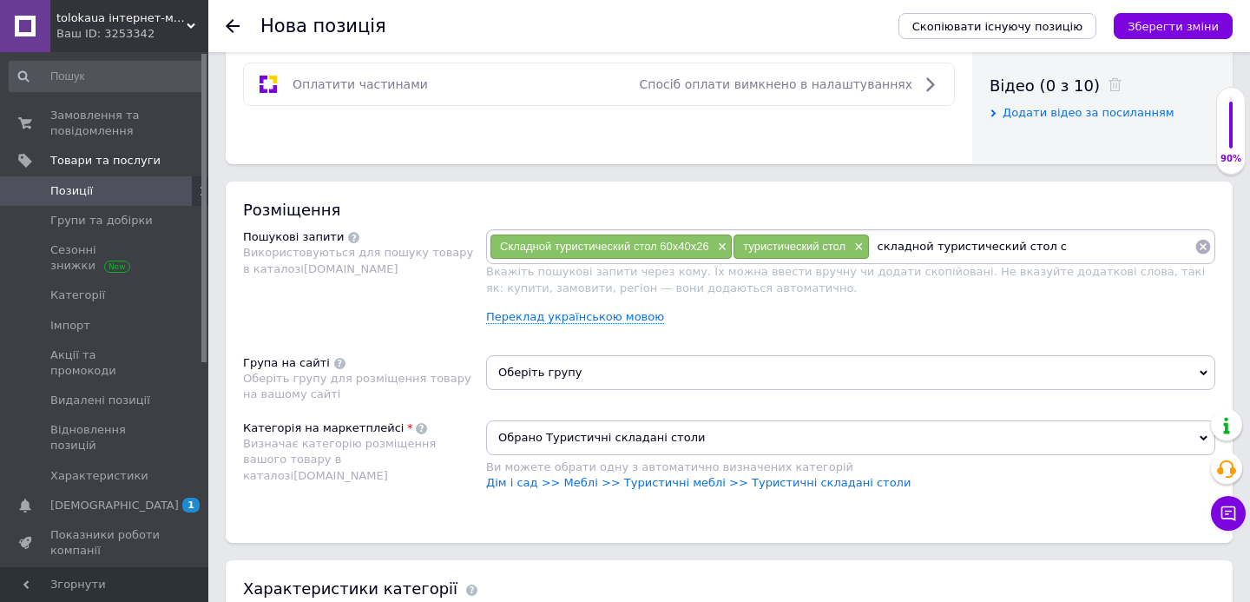
type input "складной туристический стол"
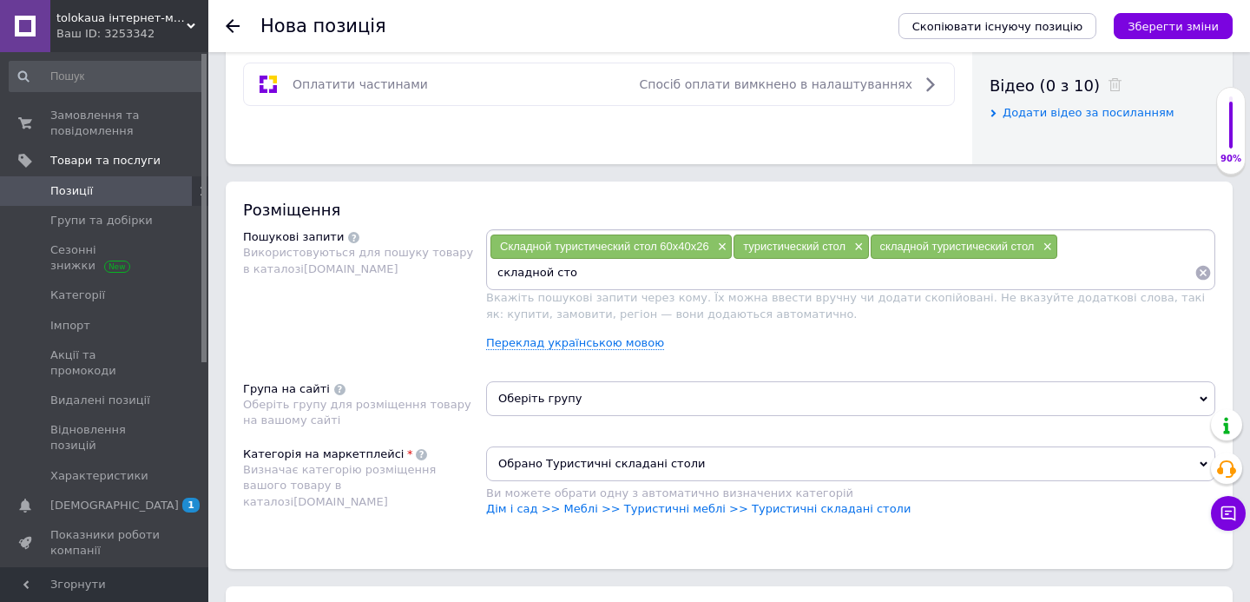
type input "складной стол"
type input "стол для кемпинга"
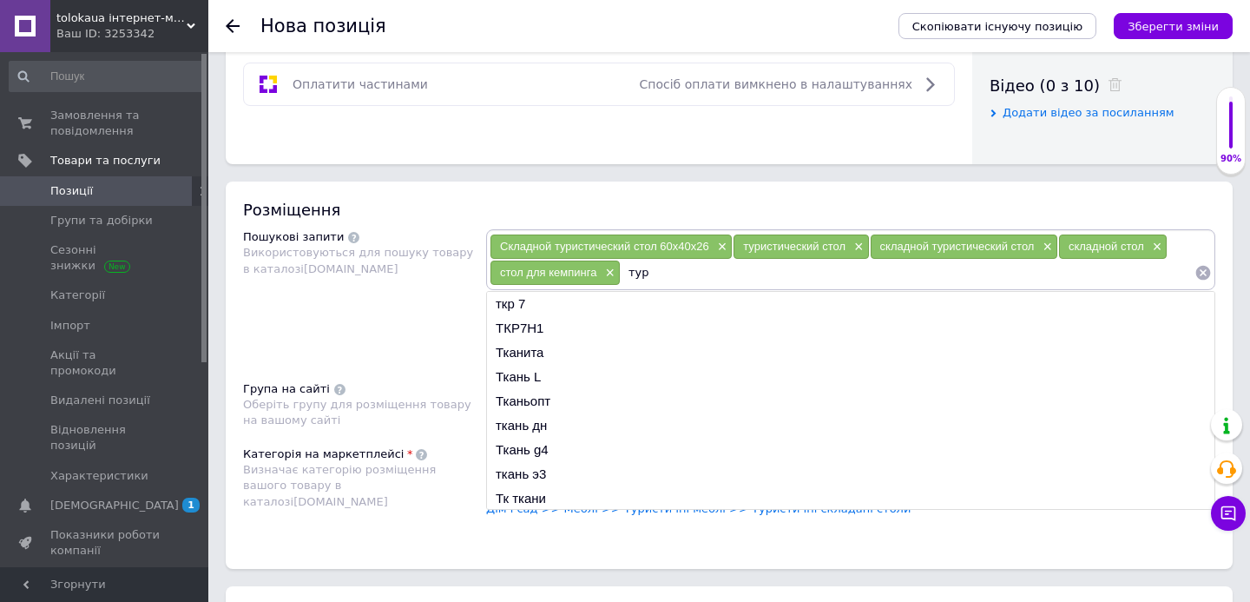
type input "тури"
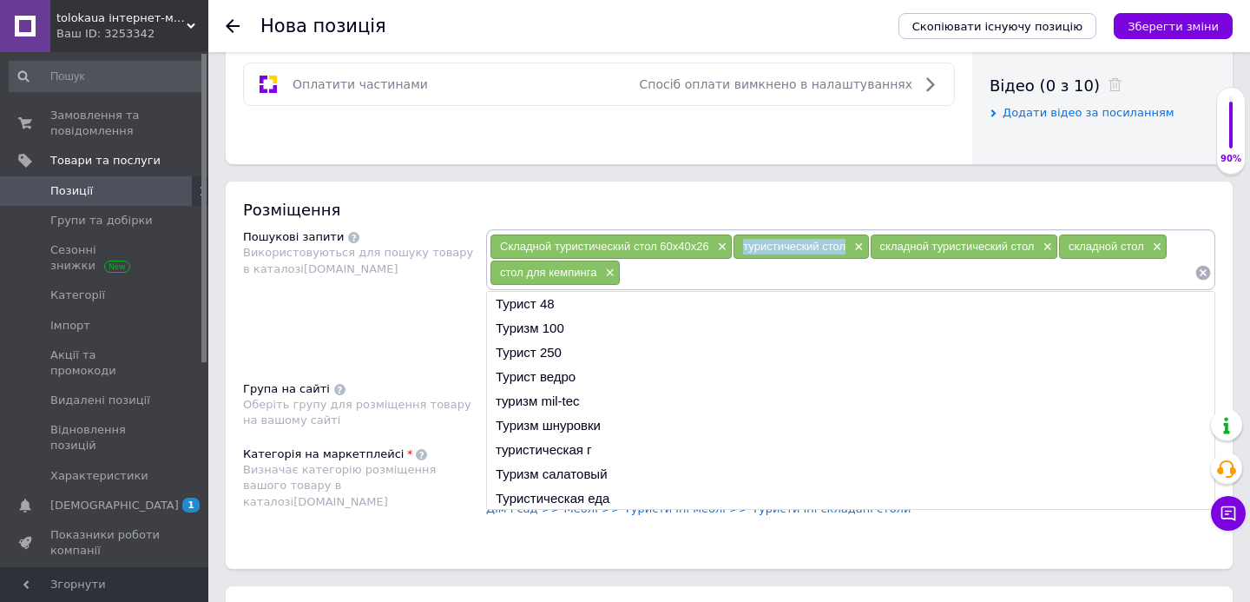
copy span "туристический стол"
drag, startPoint x: 847, startPoint y: 244, endPoint x: 742, endPoint y: 244, distance: 105.0
click at [742, 244] on div "туристический стол ×" at bounding box center [800, 246] width 135 height 24
click at [639, 279] on input at bounding box center [908, 273] width 574 height 26
paste input "туристический стол"
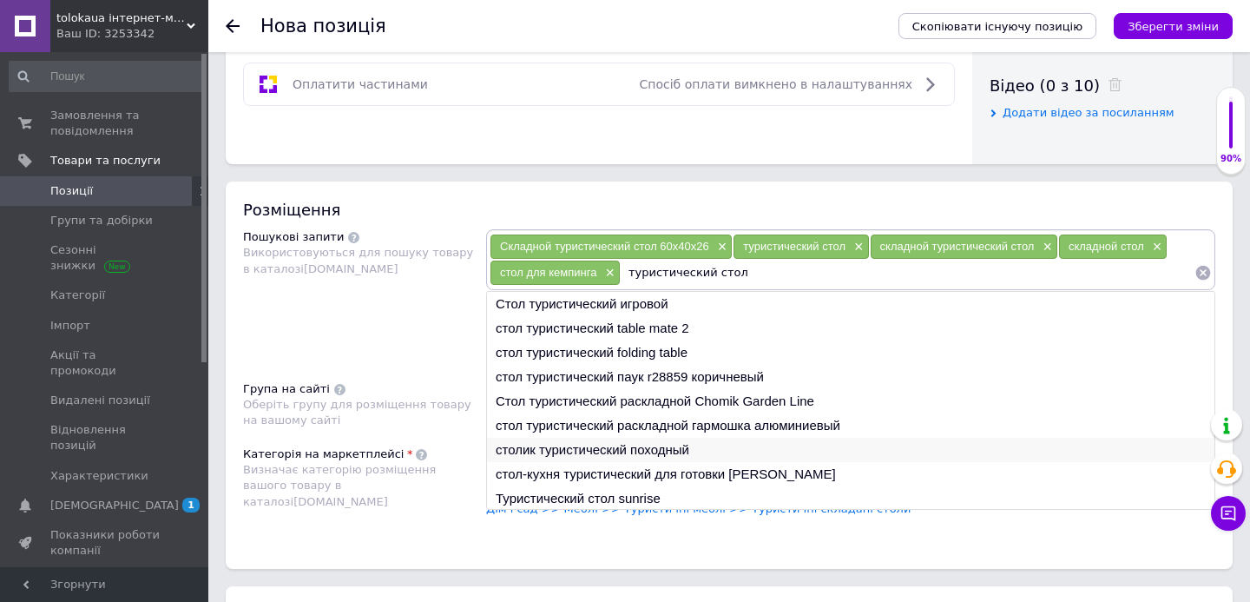
type input "туристический стол"
click at [601, 448] on li "столик туристический походный" at bounding box center [850, 449] width 727 height 24
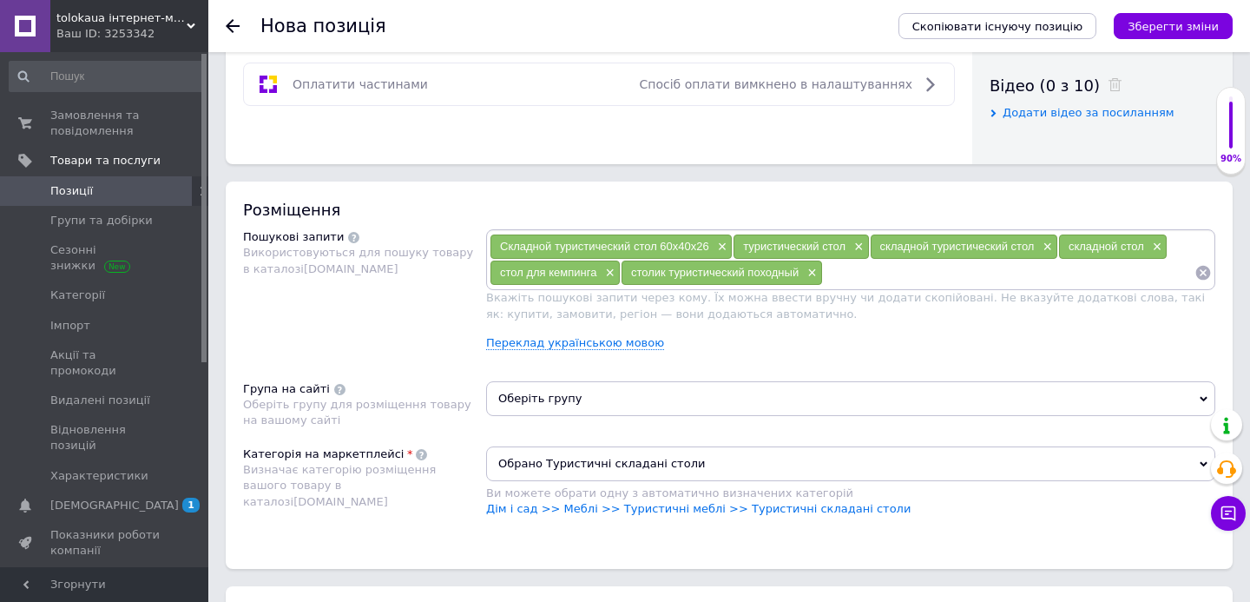
click at [862, 279] on input at bounding box center [1008, 273] width 371 height 26
paste input "туристический стол"
type input "туристический стол черный"
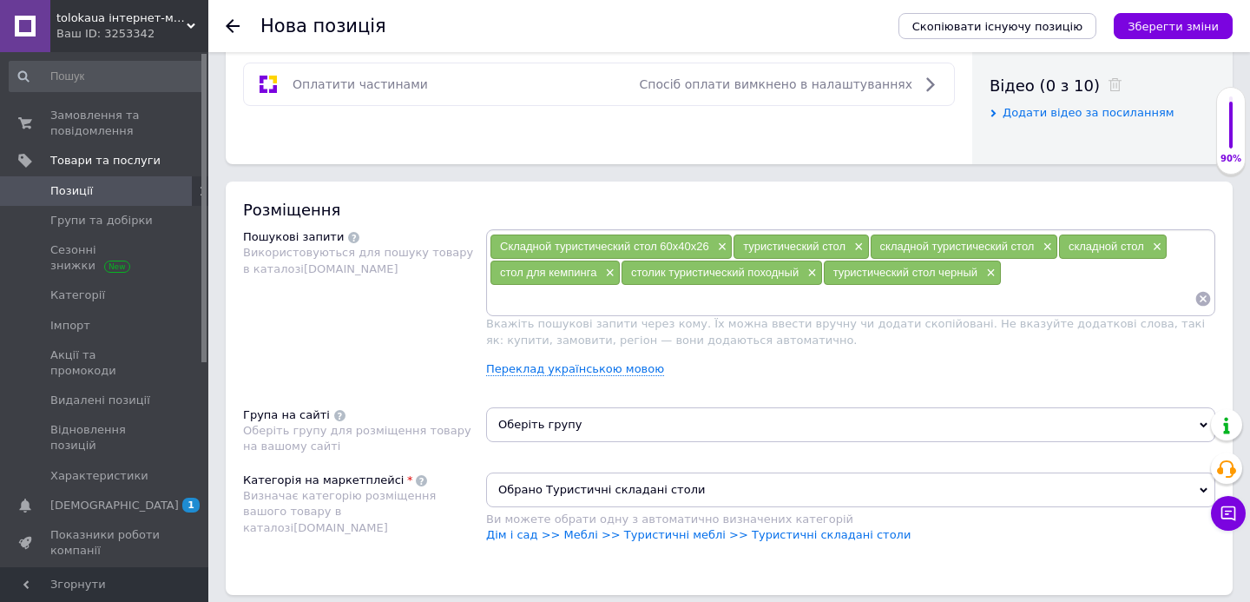
paste input "туристический стол"
type input "туристический стол складной"
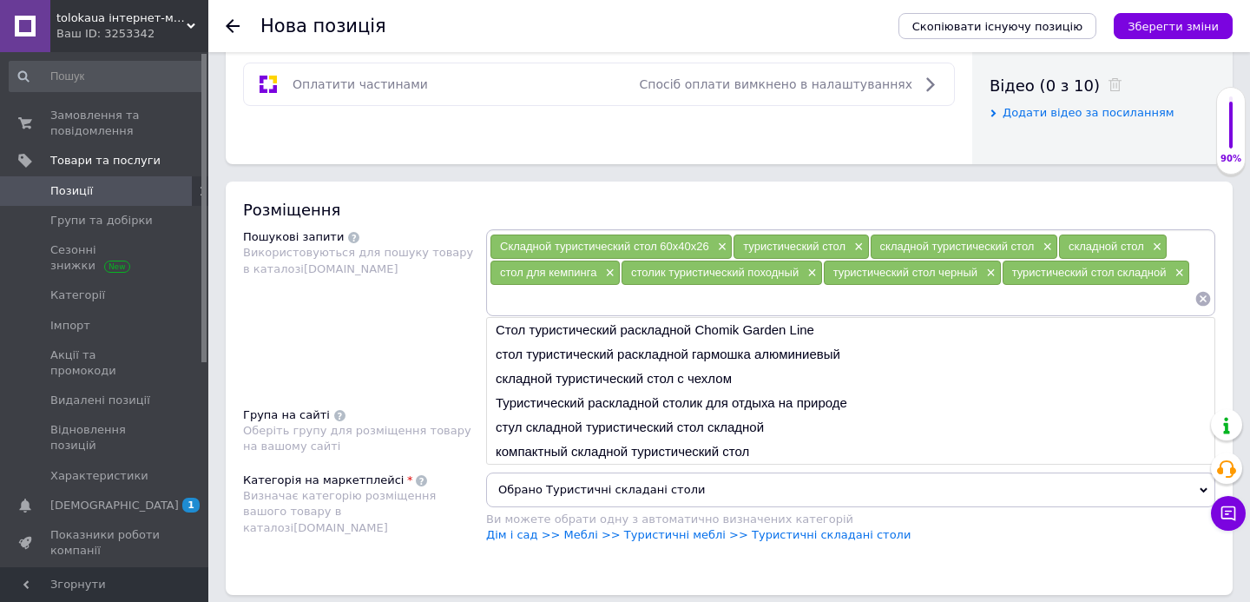
paste input "туристический стол"
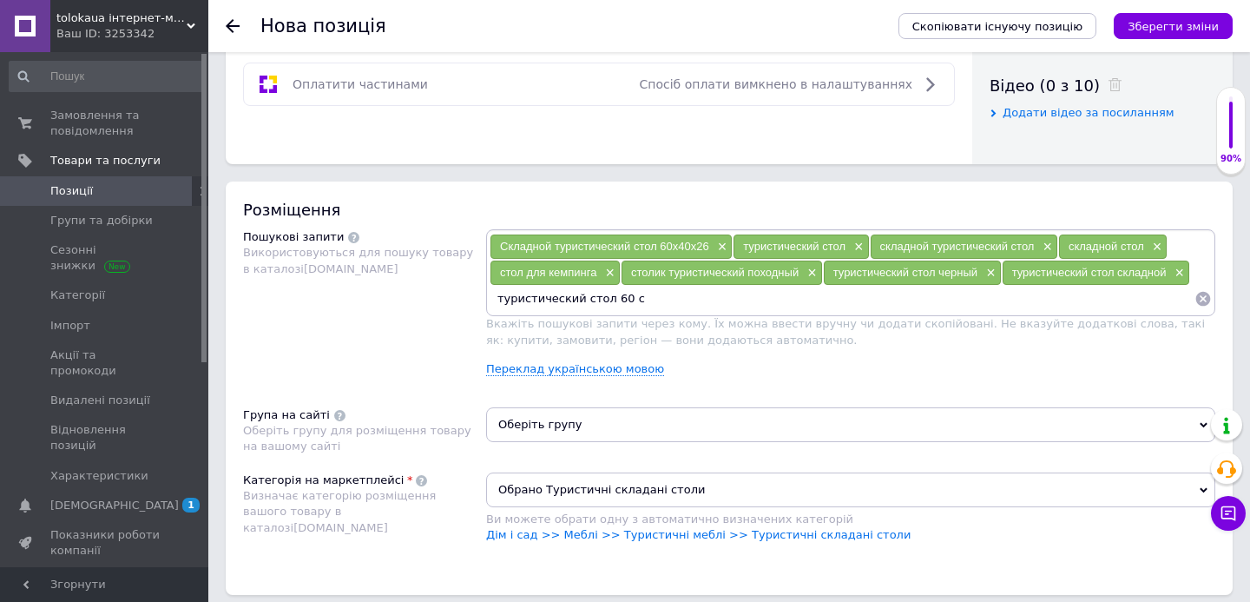
type input "туристический стол 60 см"
paste input "туристический стол"
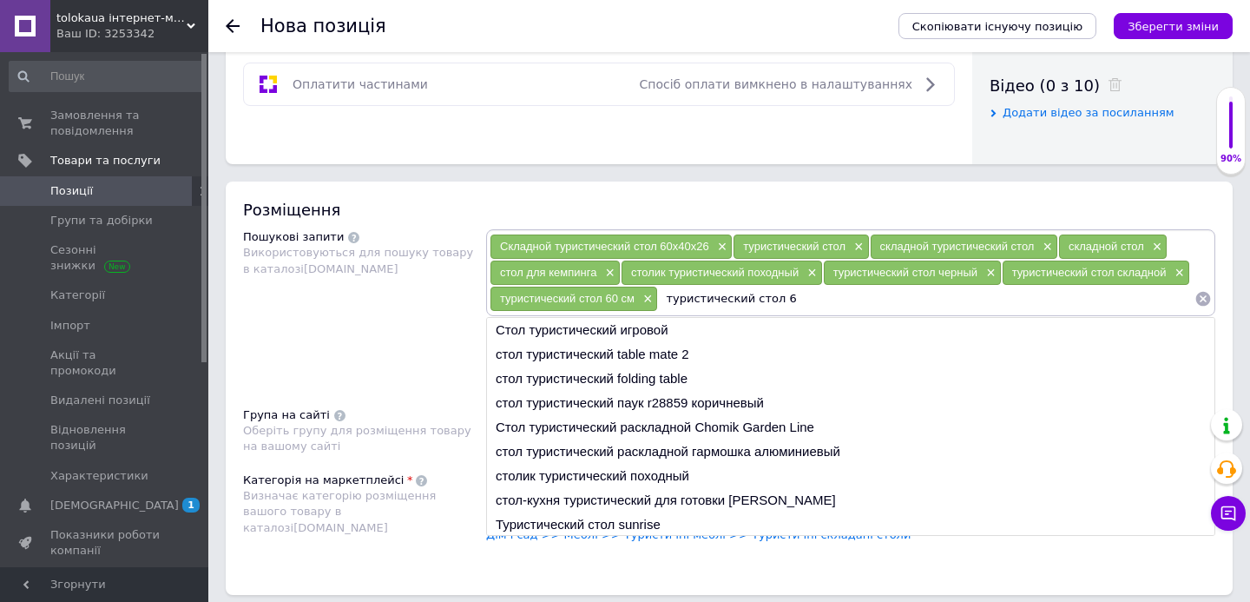
type input "туристический стол 60"
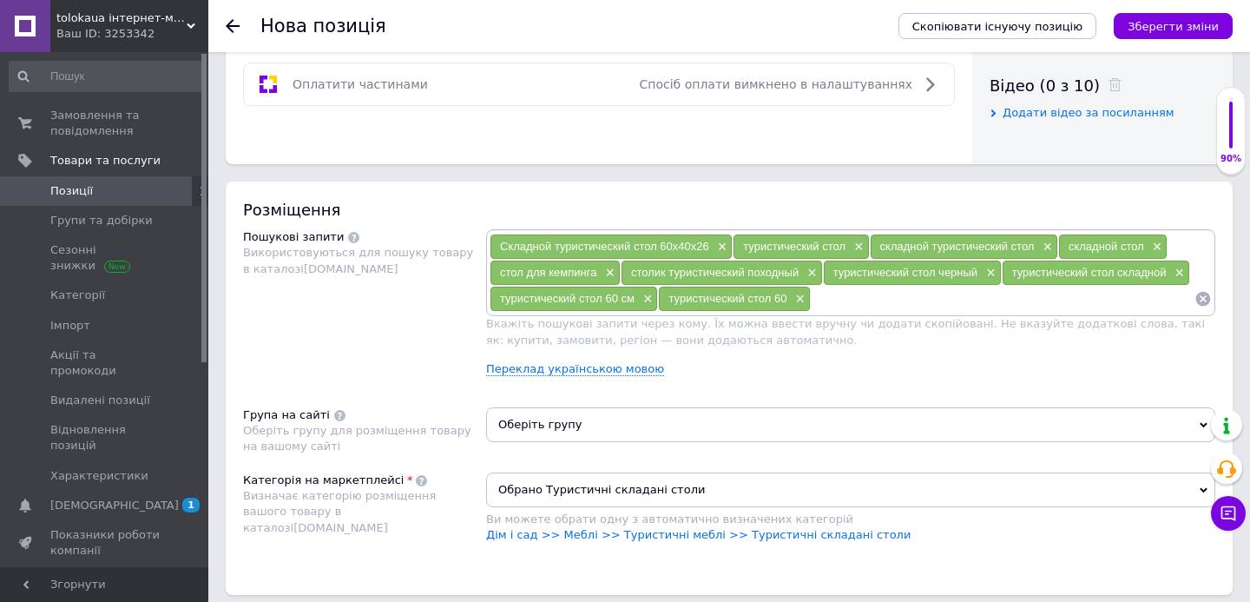
paste input "туристический стол"
type input "туристический стол компактный"
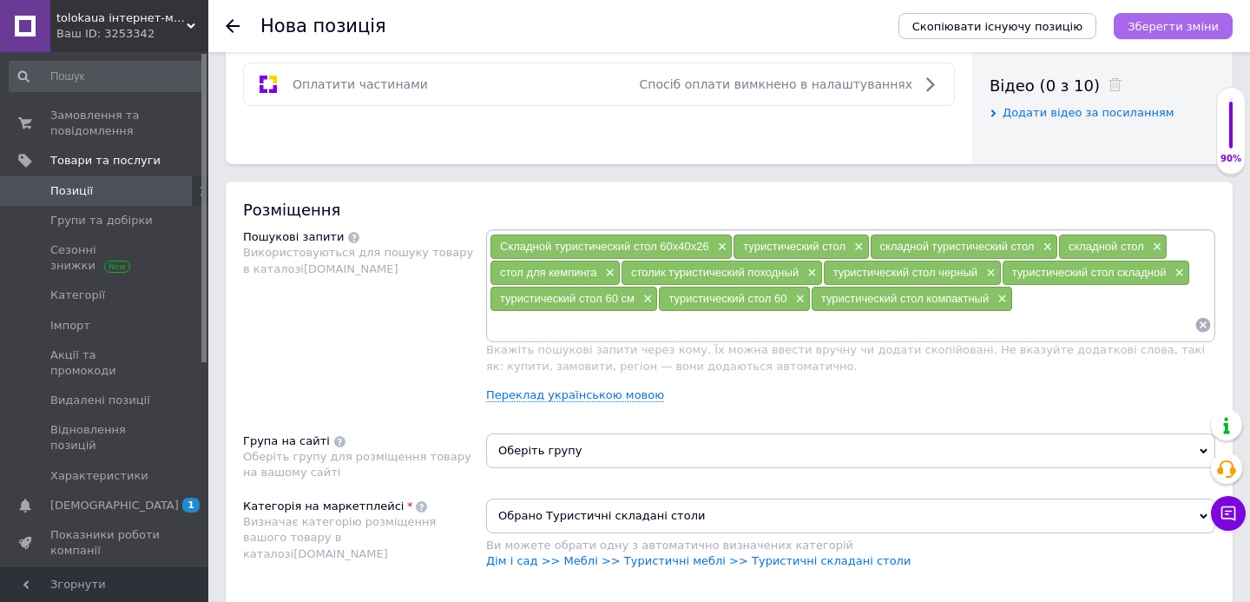
click at [1162, 26] on icon "Зберегти зміни" at bounding box center [1172, 26] width 91 height 13
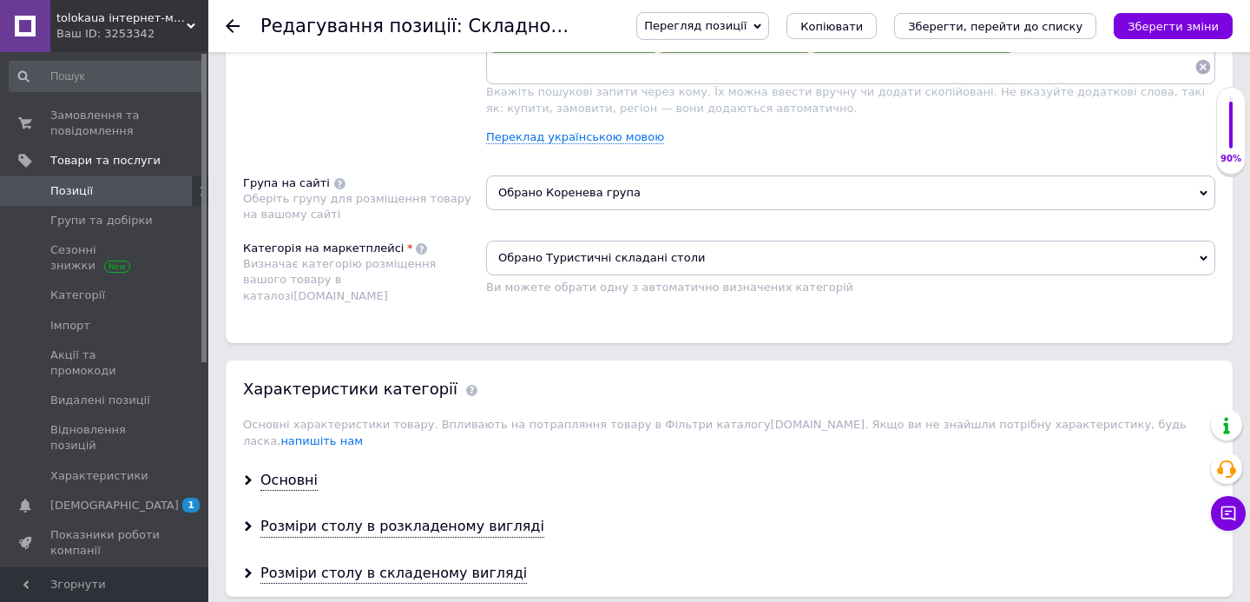
scroll to position [1206, 0]
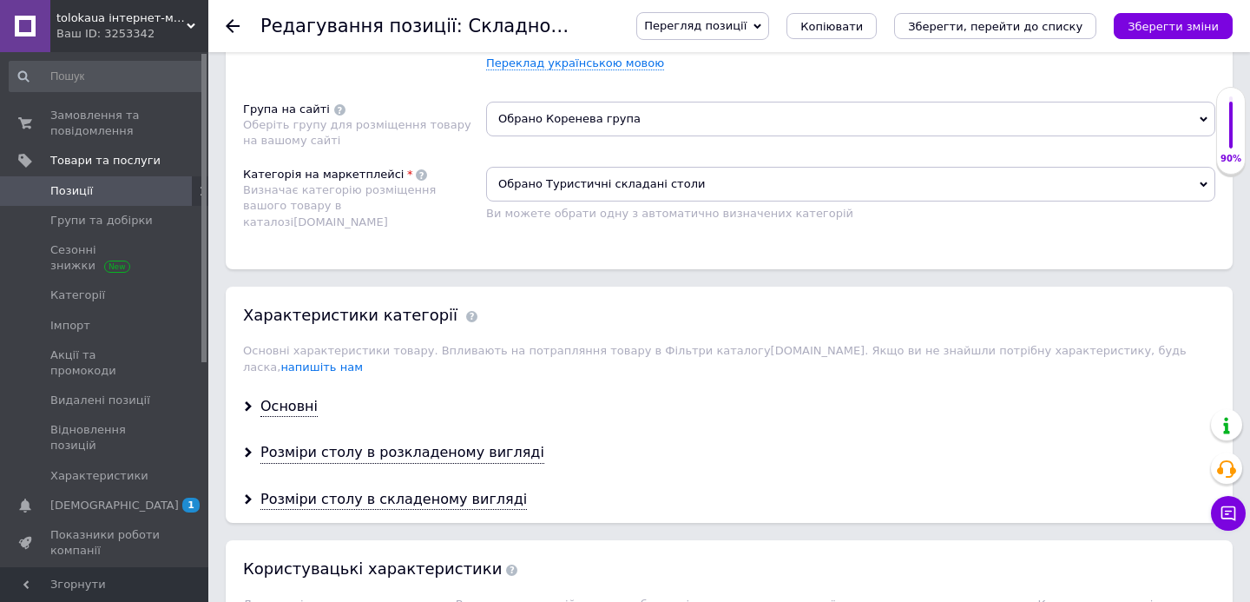
click at [277, 384] on div "Основні" at bounding box center [729, 407] width 1007 height 46
click at [278, 397] on div "Основні" at bounding box center [288, 407] width 57 height 20
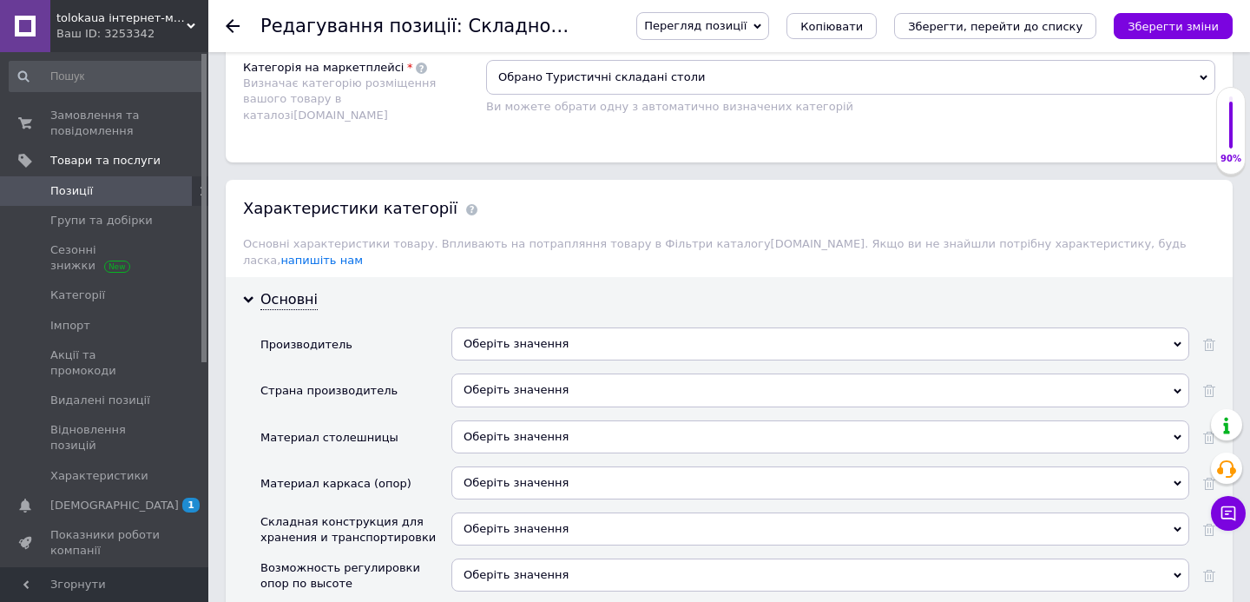
scroll to position [1324, 0]
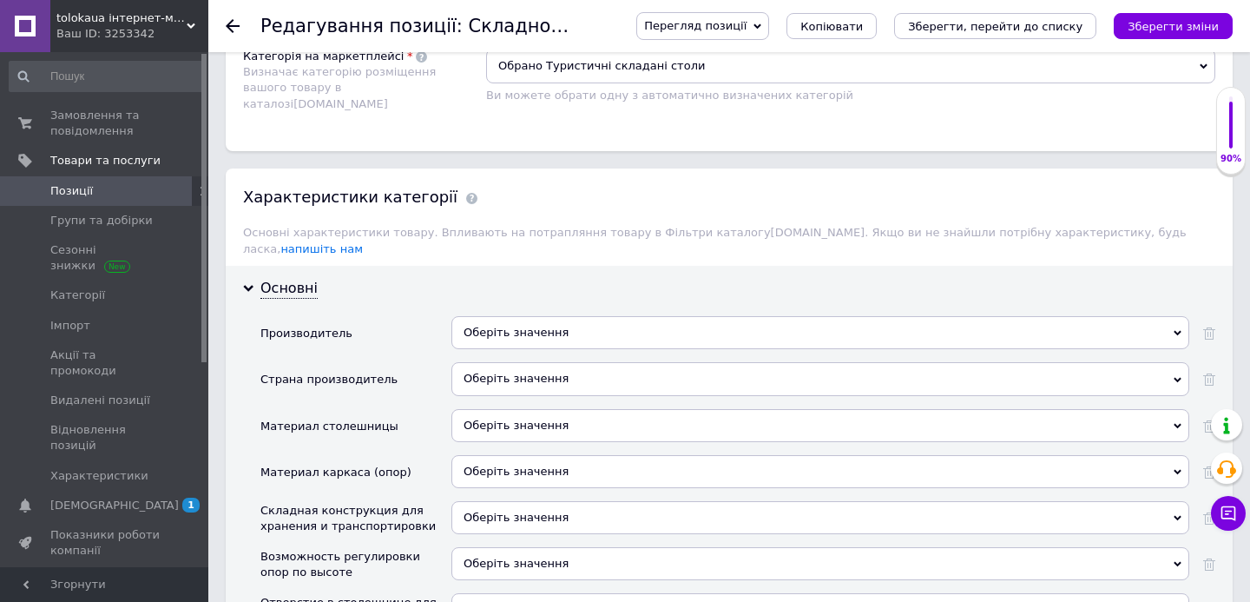
click at [539, 317] on div "Оберіть значення" at bounding box center [820, 332] width 738 height 33
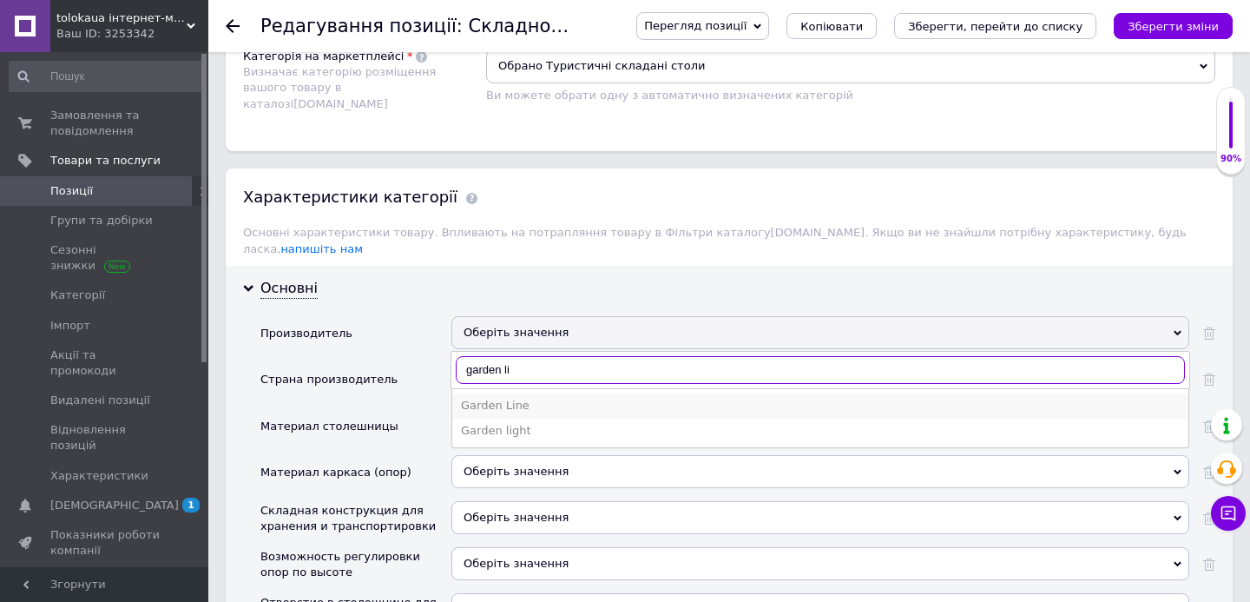
type input "garden li"
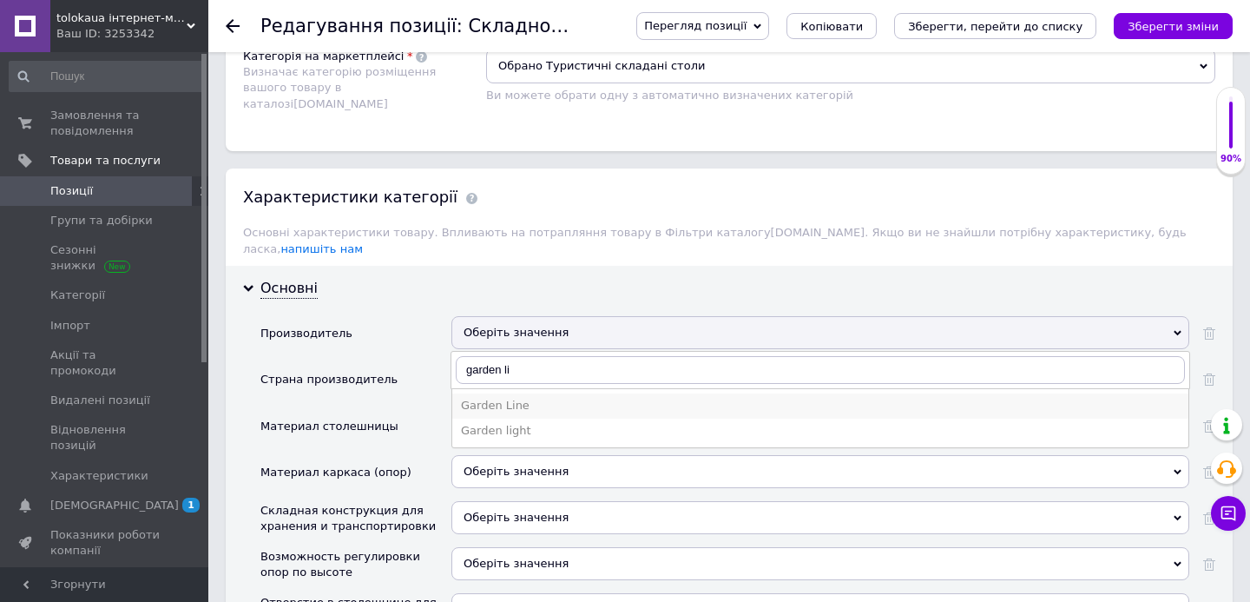
click at [595, 398] on div "Garden Line" at bounding box center [820, 406] width 719 height 16
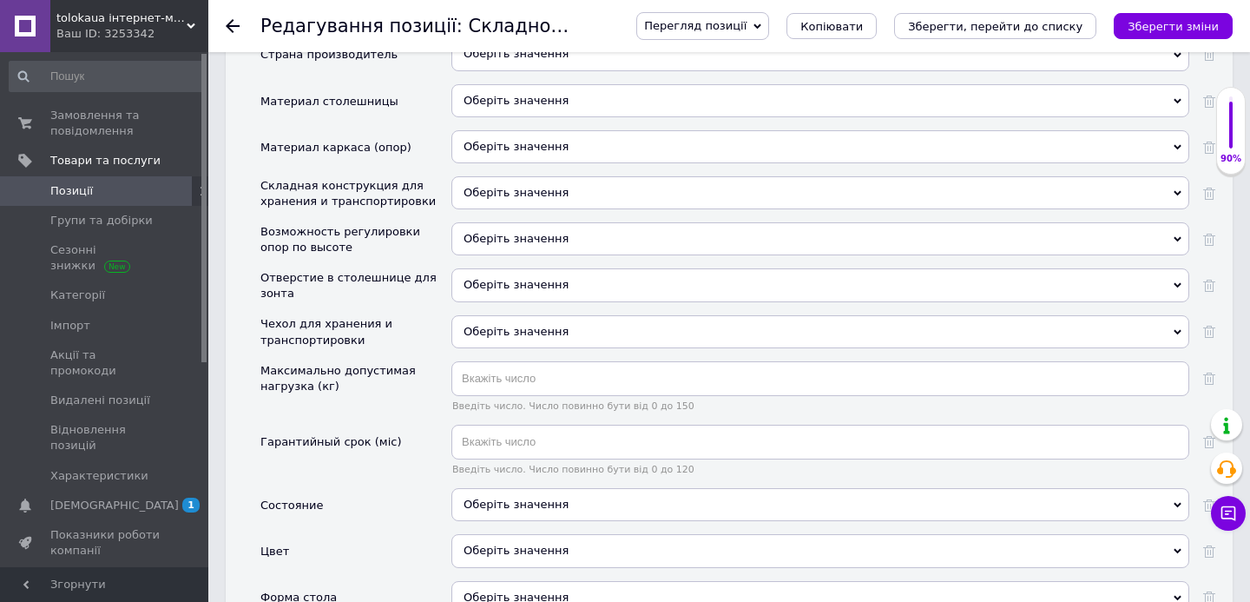
scroll to position [1716, 0]
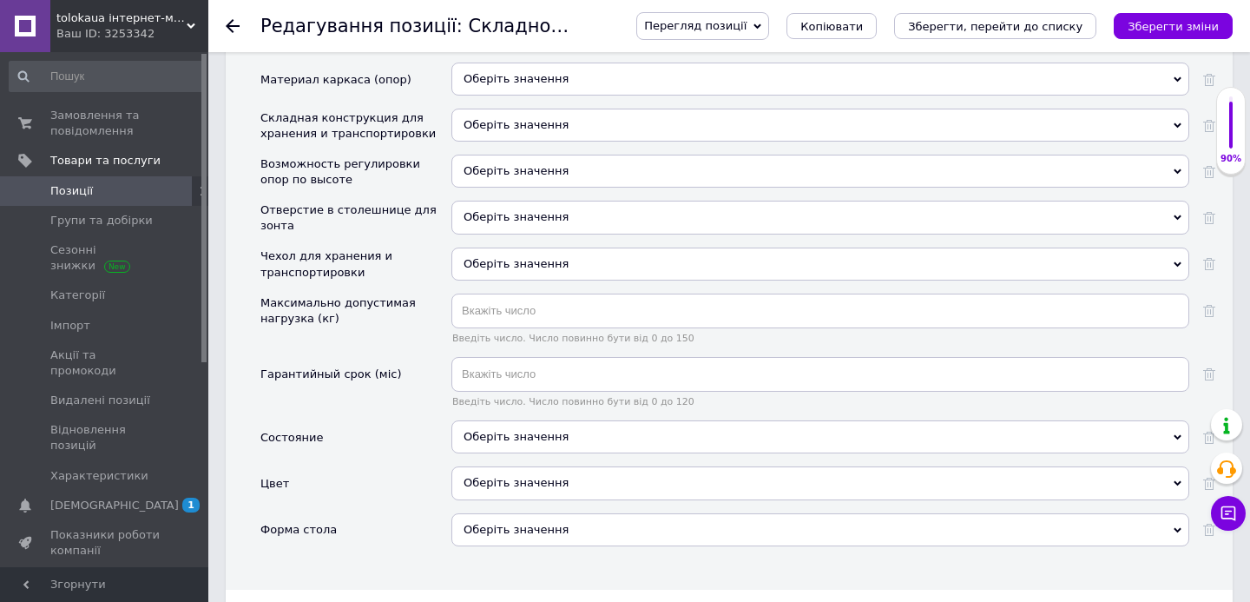
click at [531, 420] on div "Оберіть значення" at bounding box center [820, 436] width 738 height 33
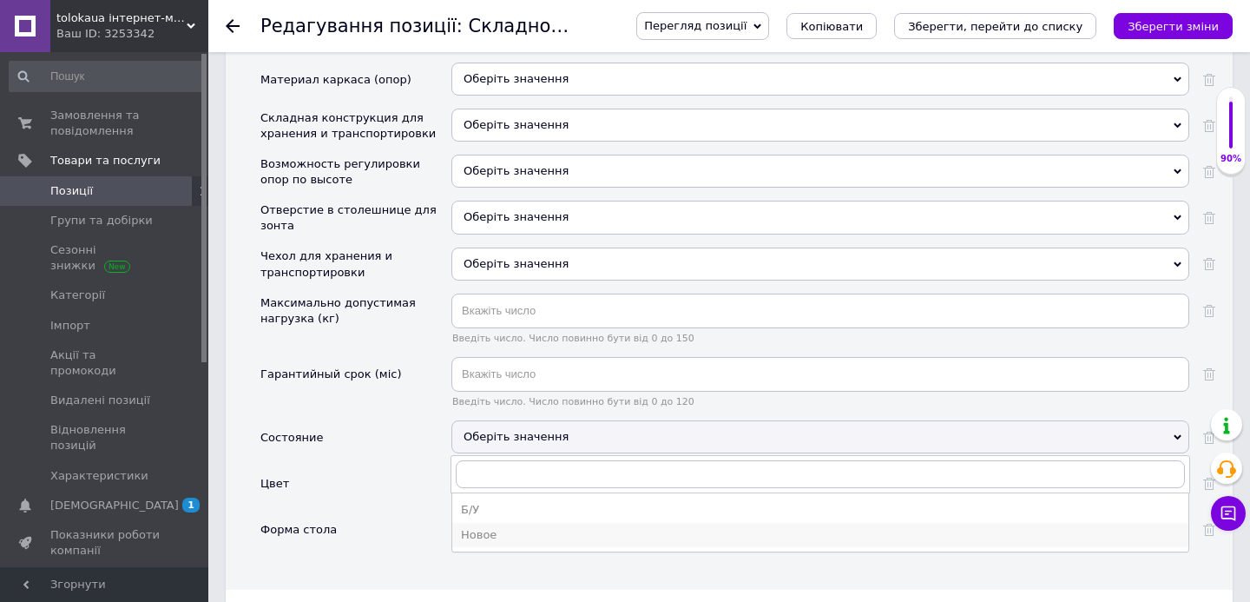
click at [512, 527] on div "Новое" at bounding box center [820, 535] width 719 height 16
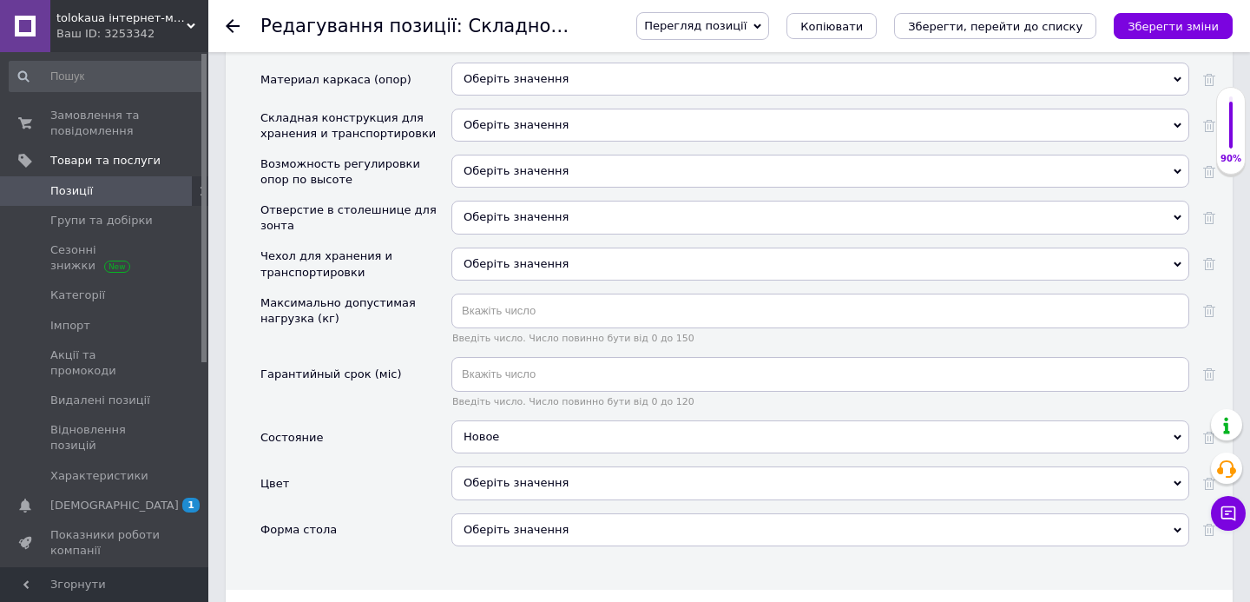
click at [521, 467] on div "Оберіть значення" at bounding box center [820, 482] width 738 height 33
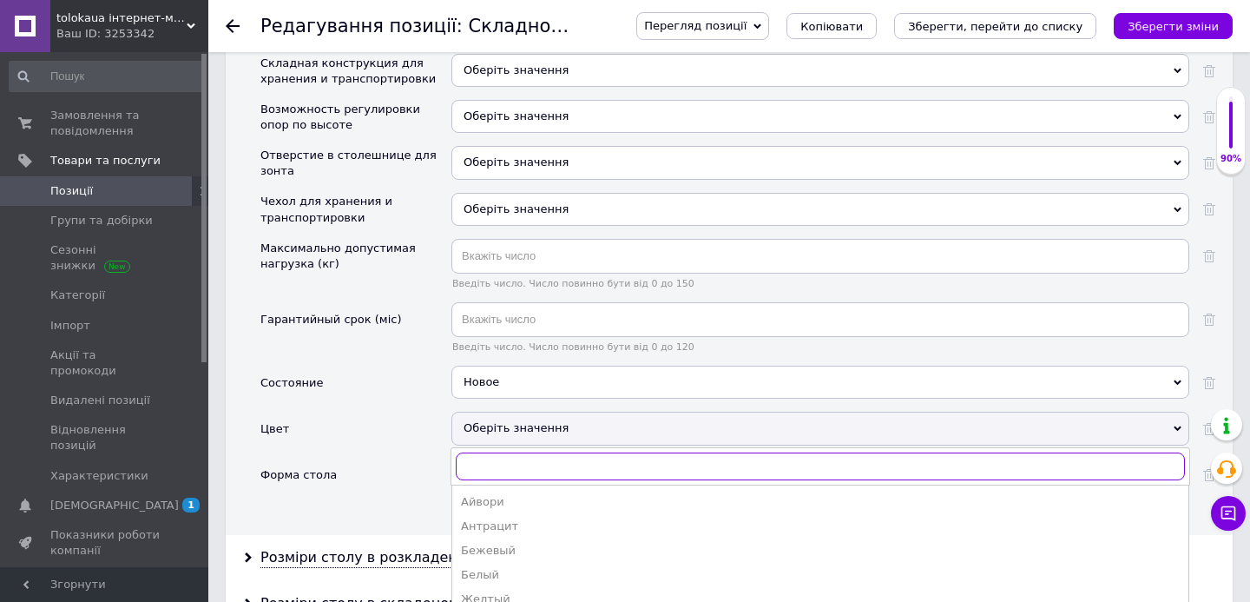
scroll to position [1789, 0]
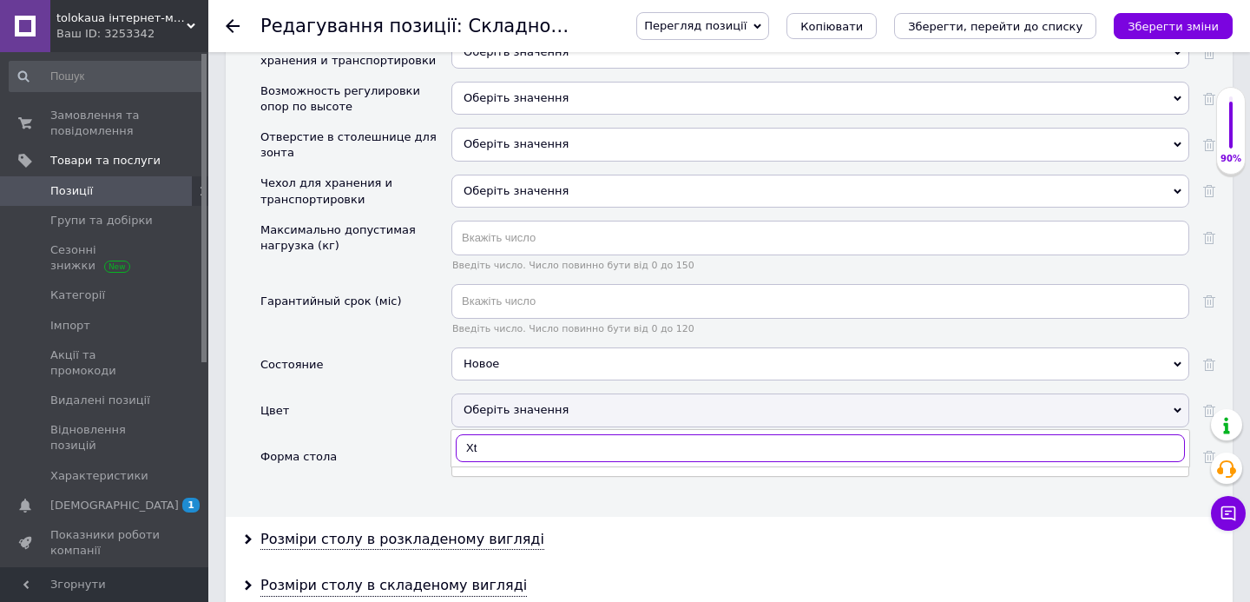
type input "Xth"
type input "Чер"
click at [477, 478] on li "Черный" at bounding box center [820, 483] width 736 height 24
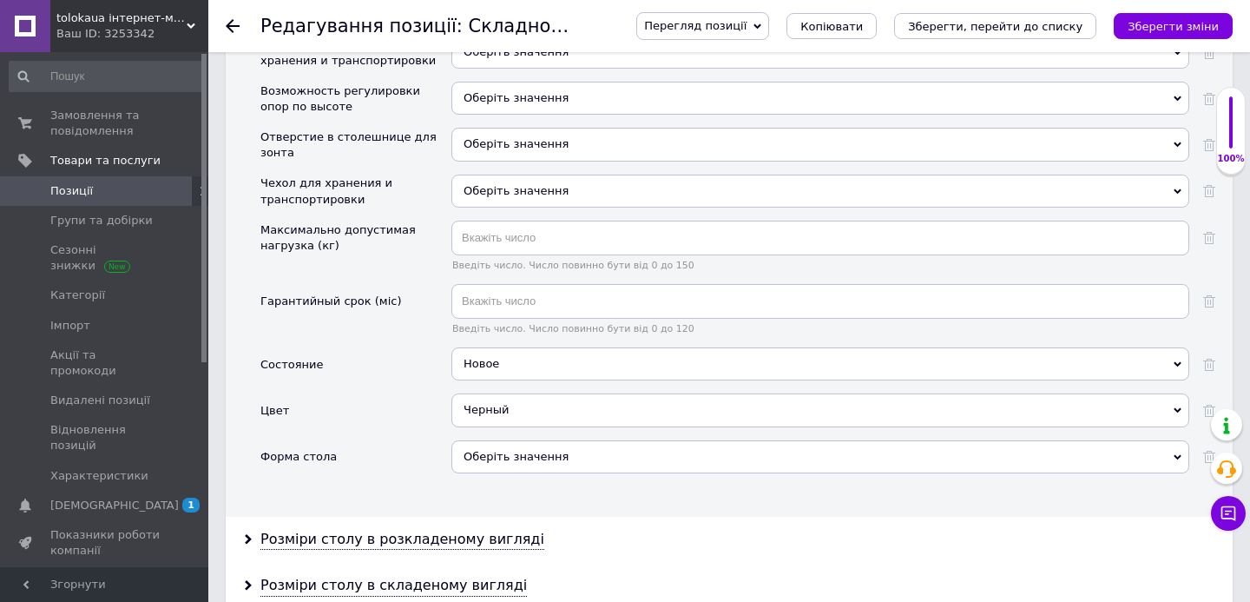
click at [490, 444] on div "Оберіть значення" at bounding box center [820, 456] width 738 height 33
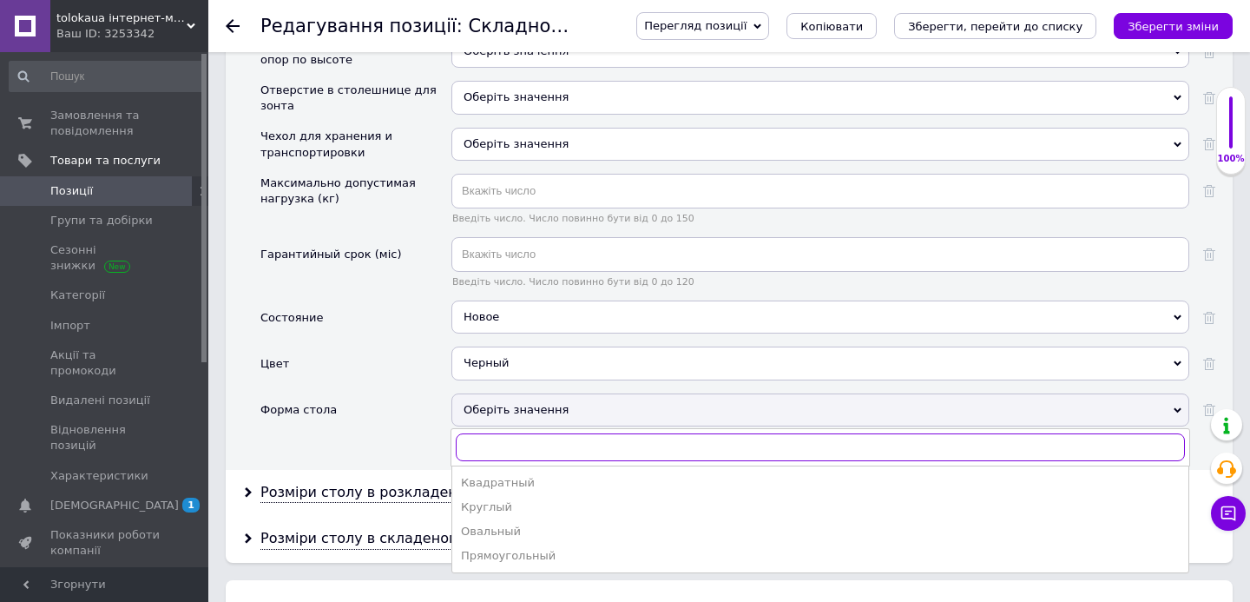
scroll to position [1841, 0]
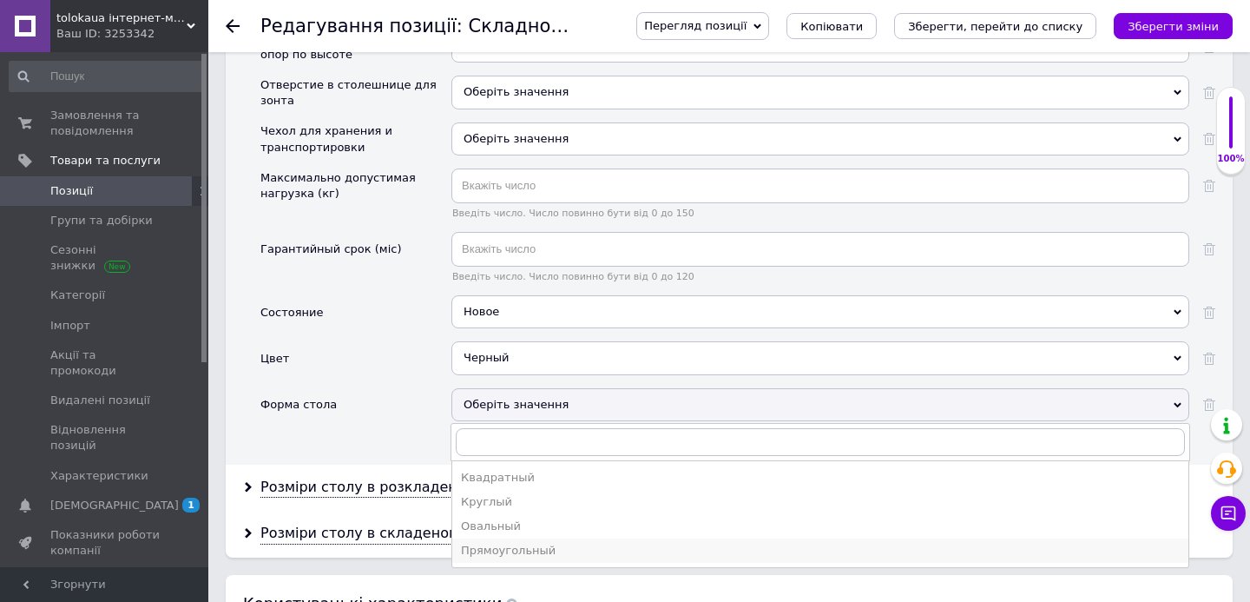
click at [499, 542] on div "Прямоугольный" at bounding box center [820, 550] width 719 height 16
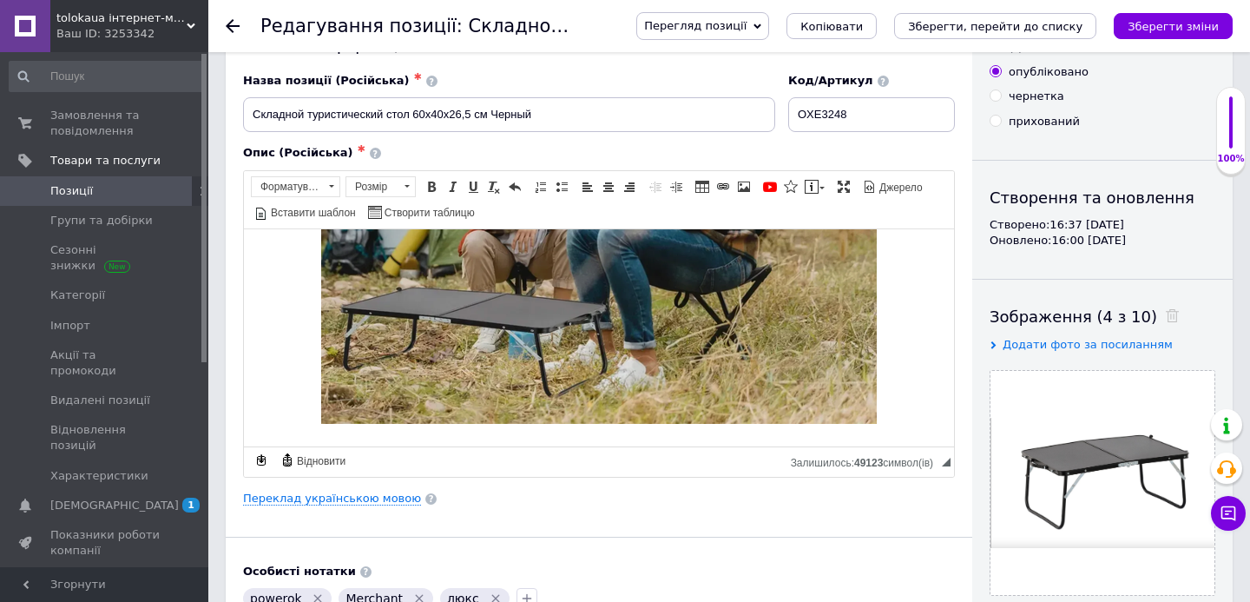
scroll to position [0, 0]
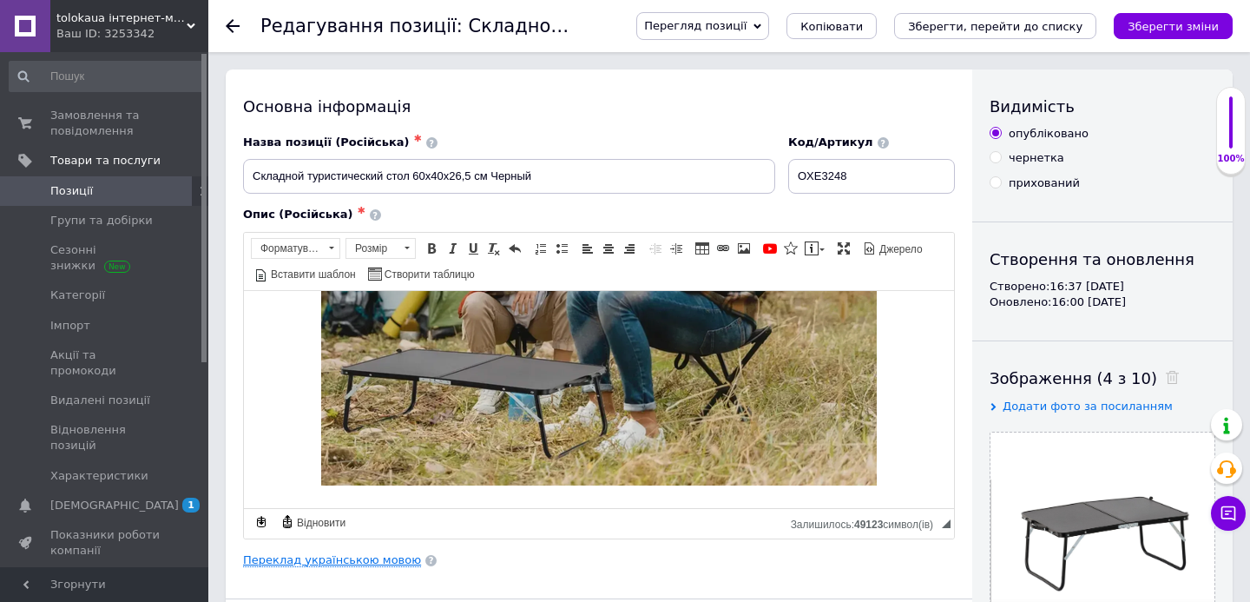
click at [394, 565] on link "Переклад українською мовою" at bounding box center [332, 560] width 178 height 14
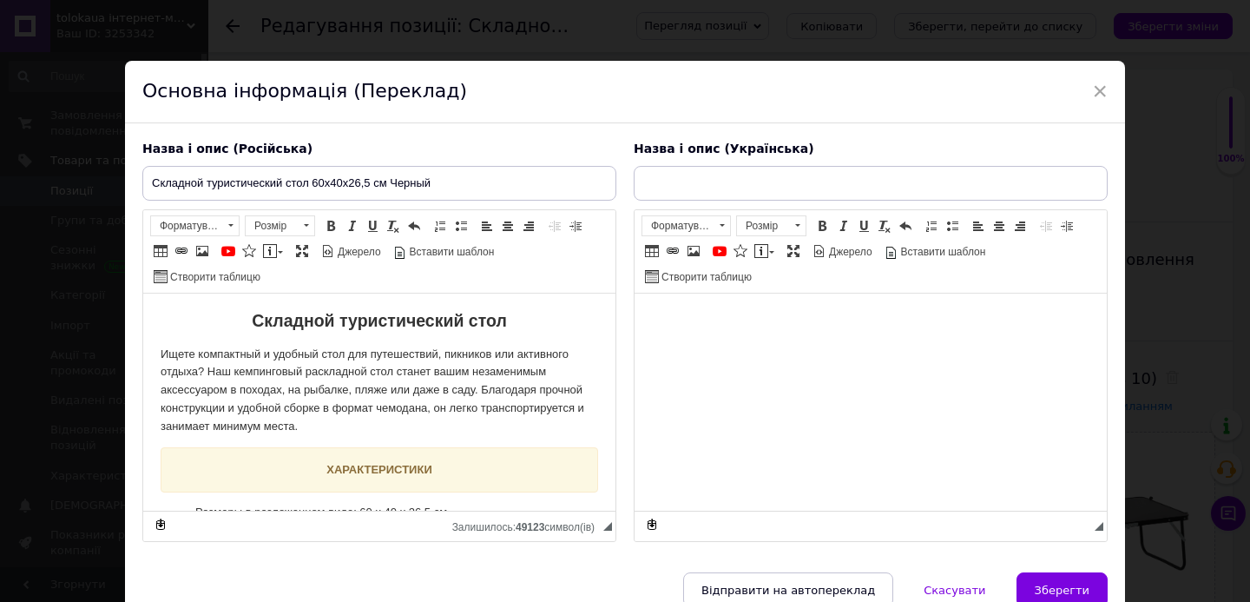
type input "Складаний туристичний стіл 60x40x26,5 см Чорний"
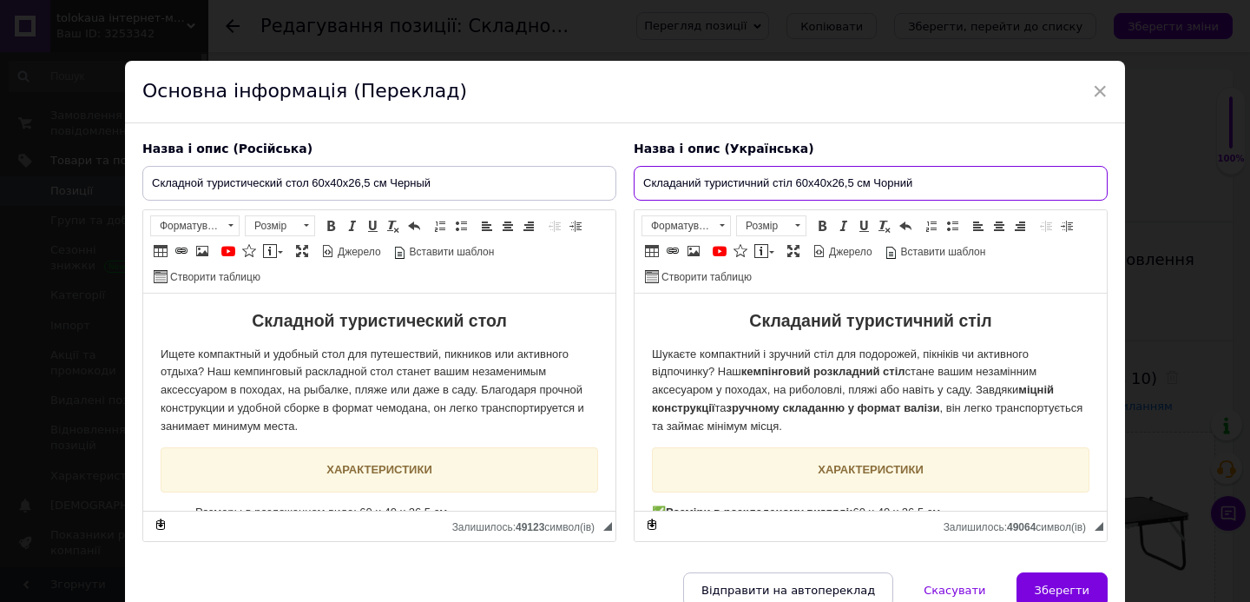
click at [720, 195] on input "Складаний туристичний стіл 60x40x26,5 см Чорний" at bounding box center [871, 183] width 474 height 35
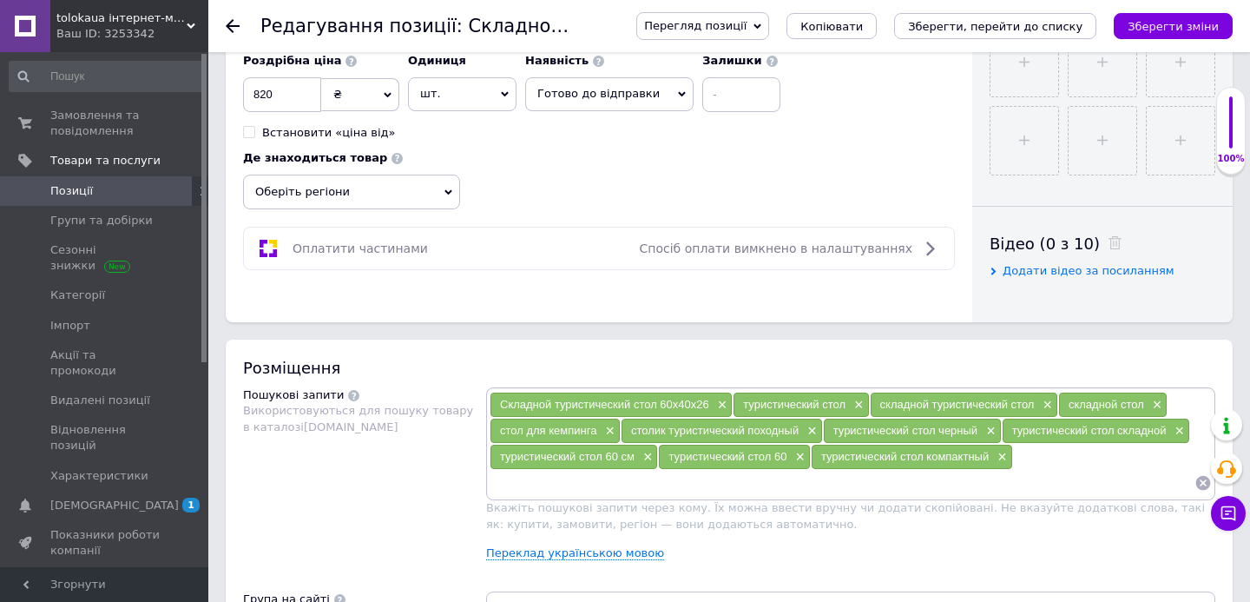
scroll to position [735, 0]
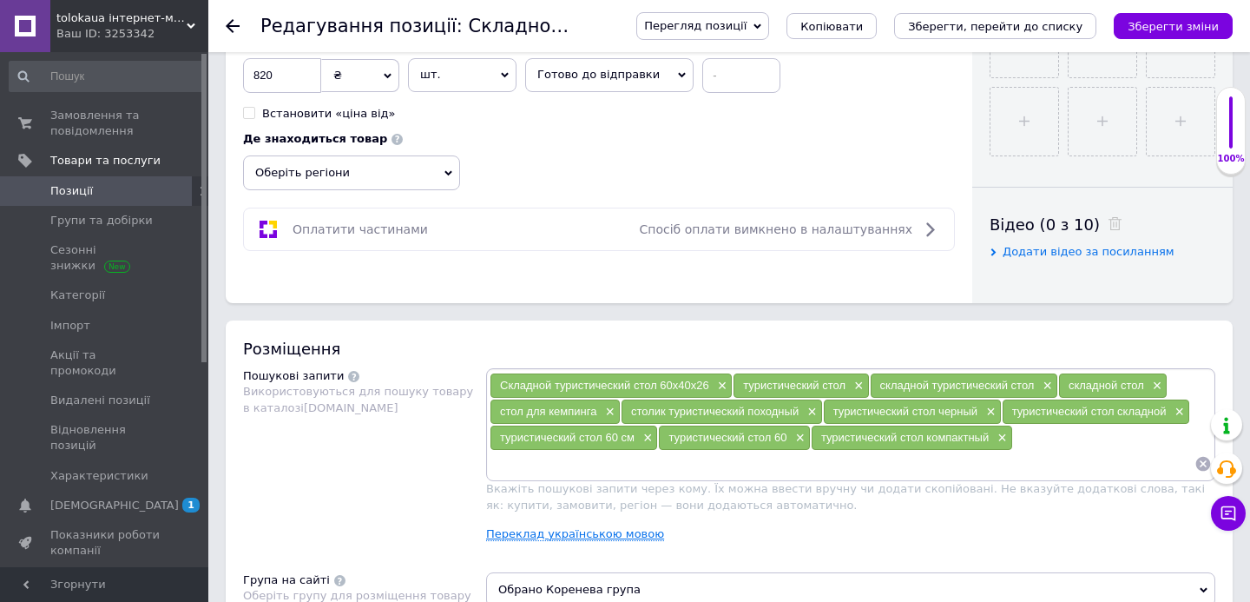
click at [612, 535] on link "Переклад українською мовою" at bounding box center [575, 534] width 178 height 14
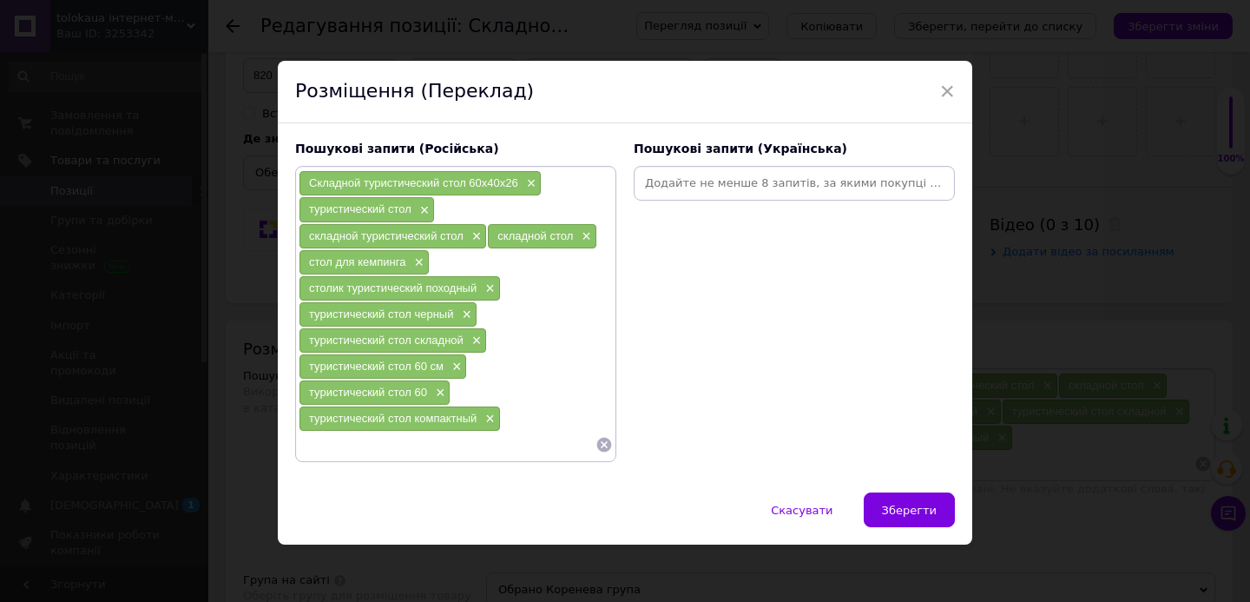
click at [714, 197] on div at bounding box center [794, 183] width 321 height 35
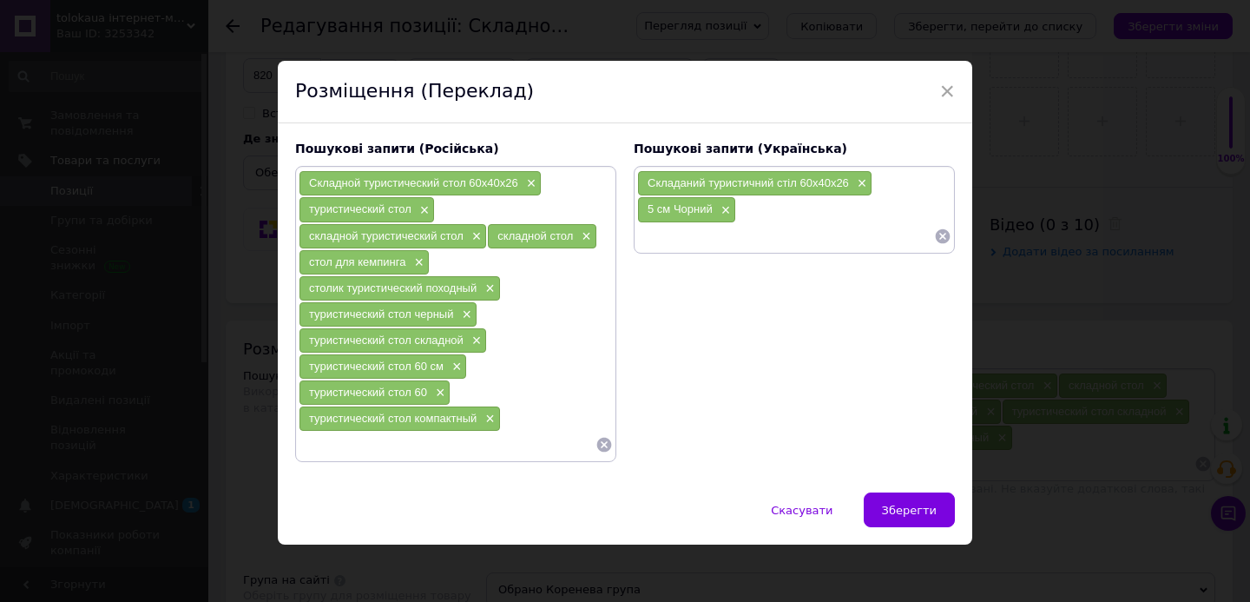
click at [755, 201] on div "Складаний туристичний стіл 60x40x26 × 5 см Чорний ×" at bounding box center [794, 209] width 314 height 78
click at [723, 207] on span "×" at bounding box center [724, 210] width 14 height 15
copy span "уристичний стіл"
drag, startPoint x: 708, startPoint y: 183, endPoint x: 793, endPoint y: 184, distance: 85.1
click at [793, 184] on span "Складаний туристичний стіл 60x40x26" at bounding box center [748, 182] width 201 height 13
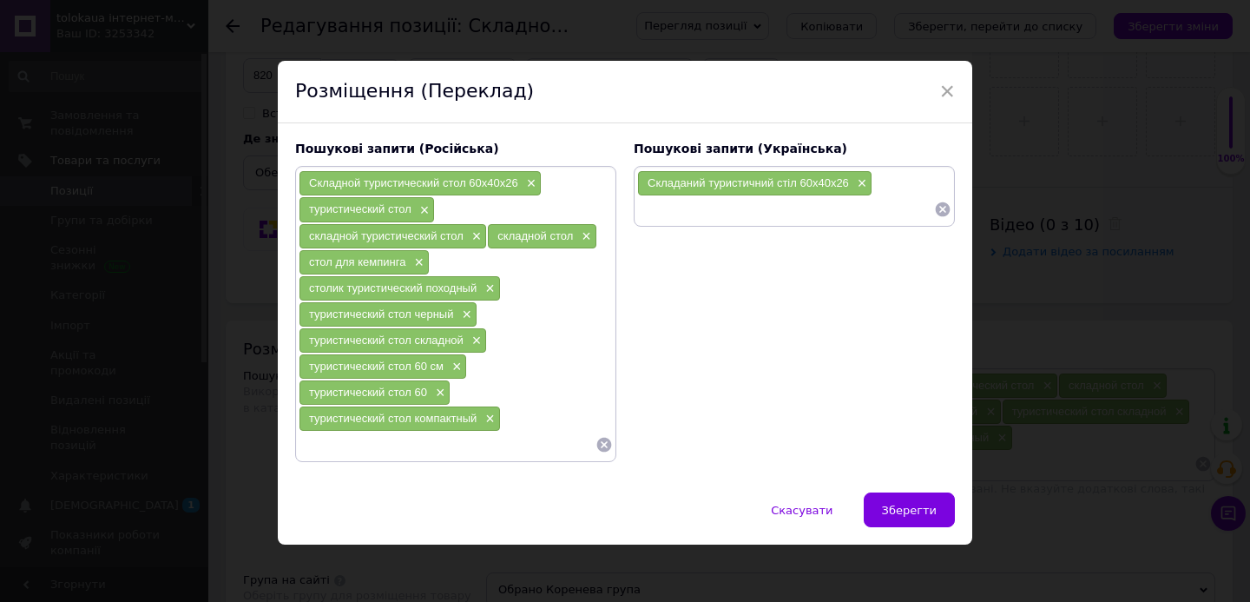
click at [737, 207] on input at bounding box center [785, 209] width 297 height 26
copy span "туристичний стіл"
drag, startPoint x: 707, startPoint y: 187, endPoint x: 797, endPoint y: 186, distance: 90.3
click at [797, 186] on span "Складаний туристичний стіл 60x40x26" at bounding box center [748, 182] width 201 height 13
click at [730, 211] on input at bounding box center [785, 209] width 297 height 26
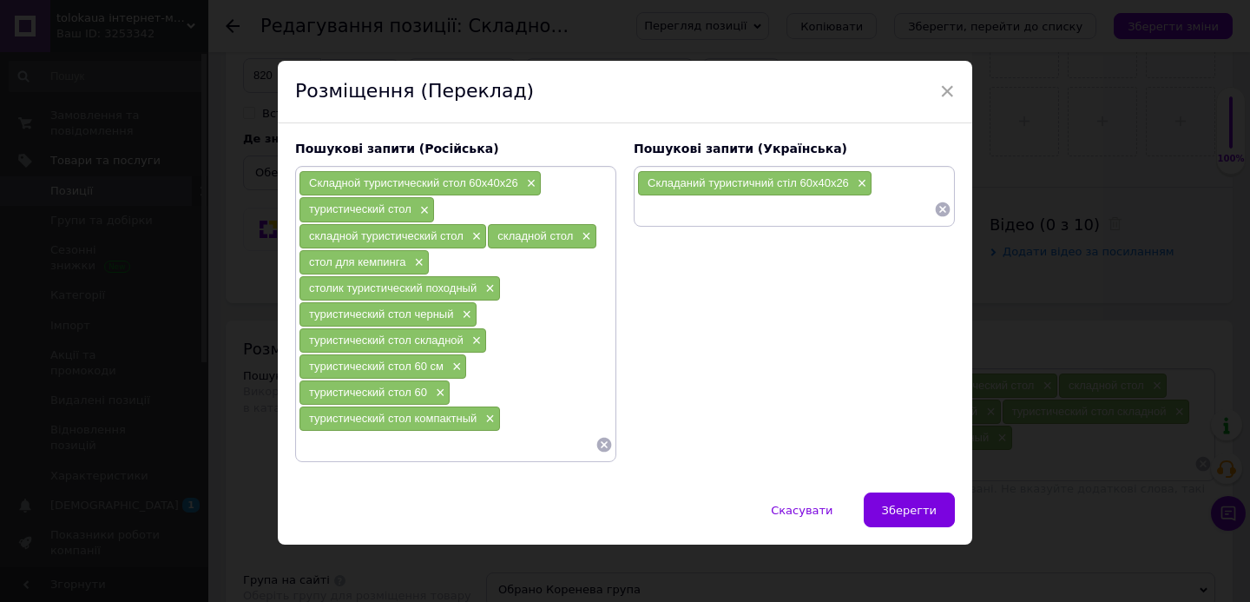
paste input "туристичний стіл"
type input "туристичний стіл"
paste input "туристичний стіл"
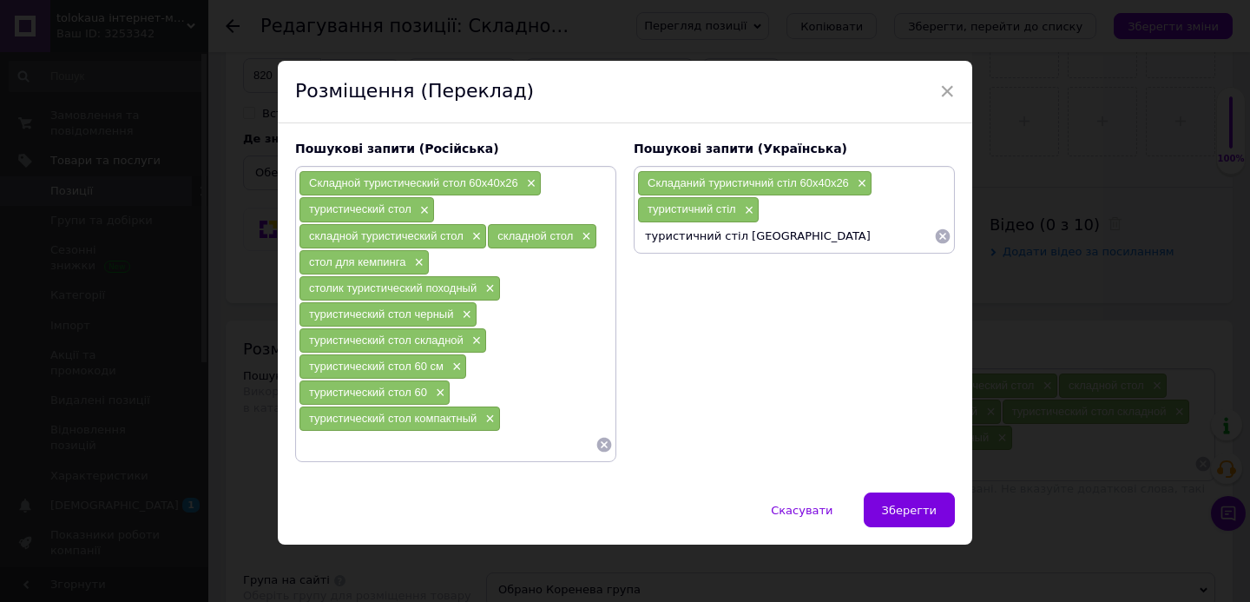
type input "туристичний стіл Чорний"
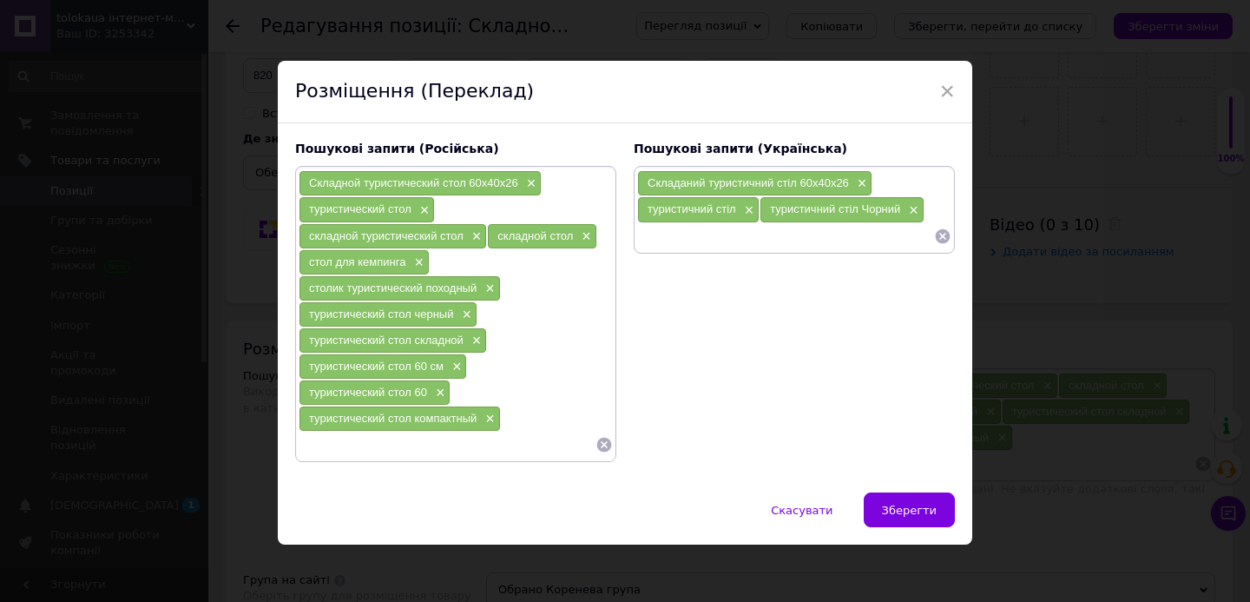
paste input "туристичний стіл"
type input "туристичний стіл для кемпінга"
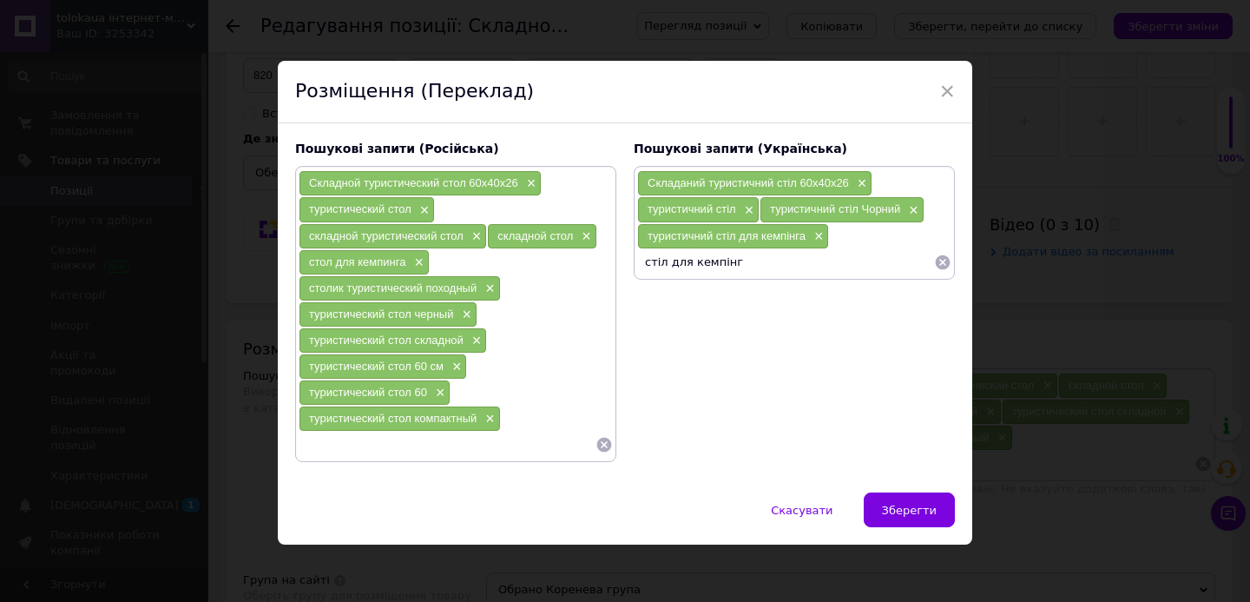
type input "стіл для кемпінга"
paste input "туристичний стіл"
type input "складний туристичний стіл"
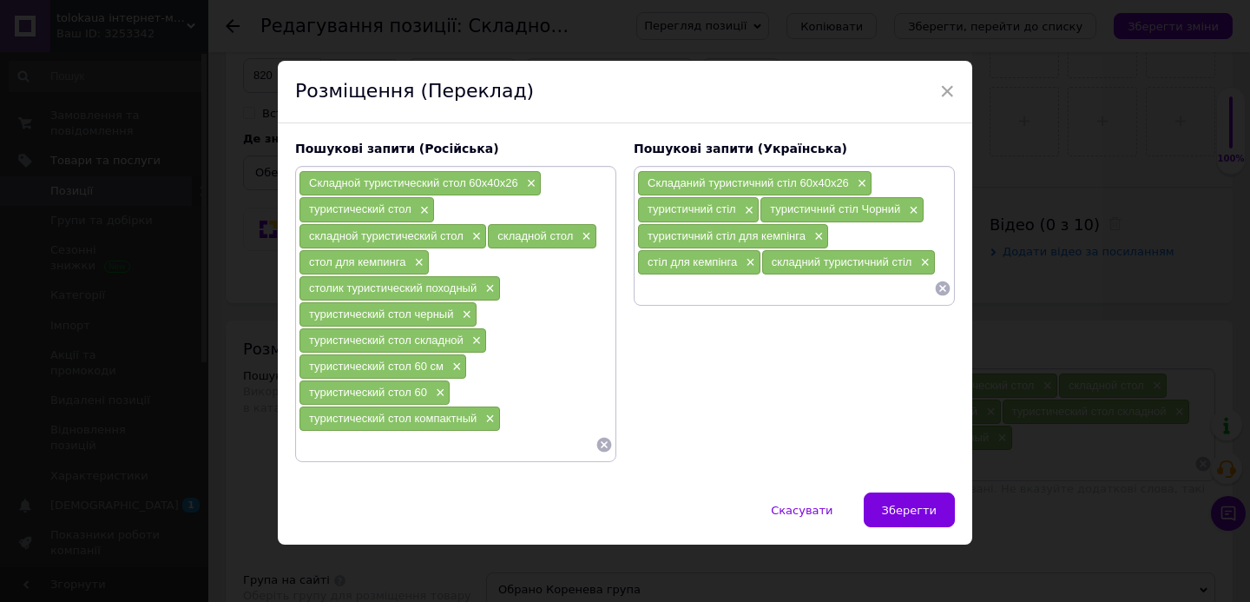
paste input "туристичний стіл"
type input "туристичний стіл чорний"
paste input "туристичний стіл"
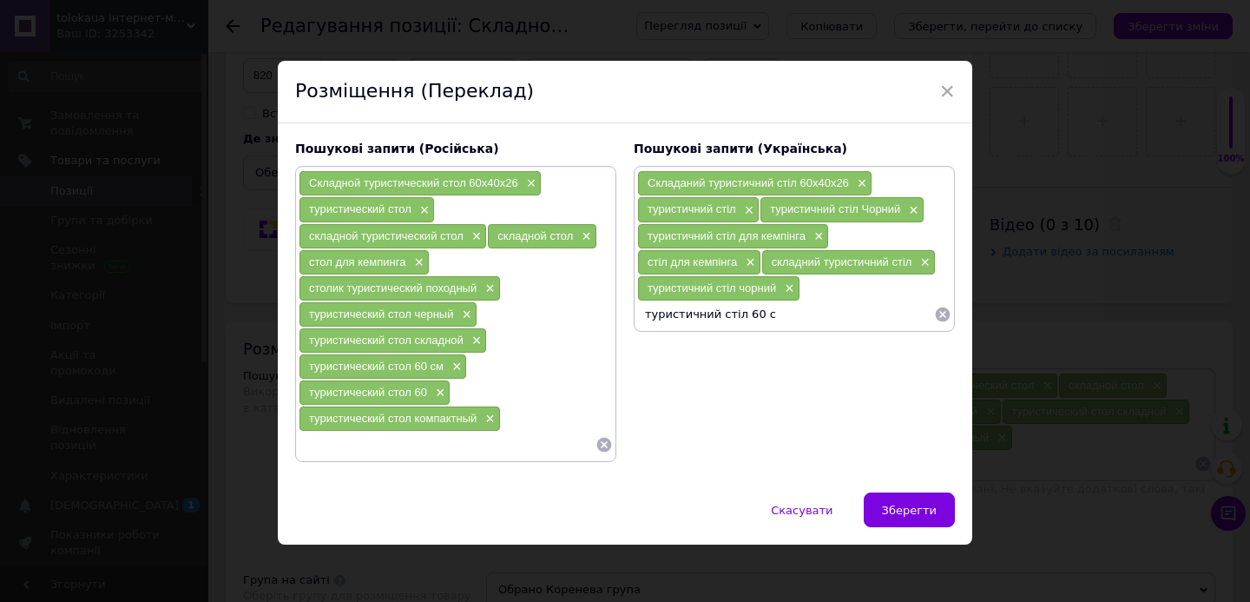
type input "туристичний стіл 60 см"
paste input "туристичний стіл"
type input "туристичний стіл 60"
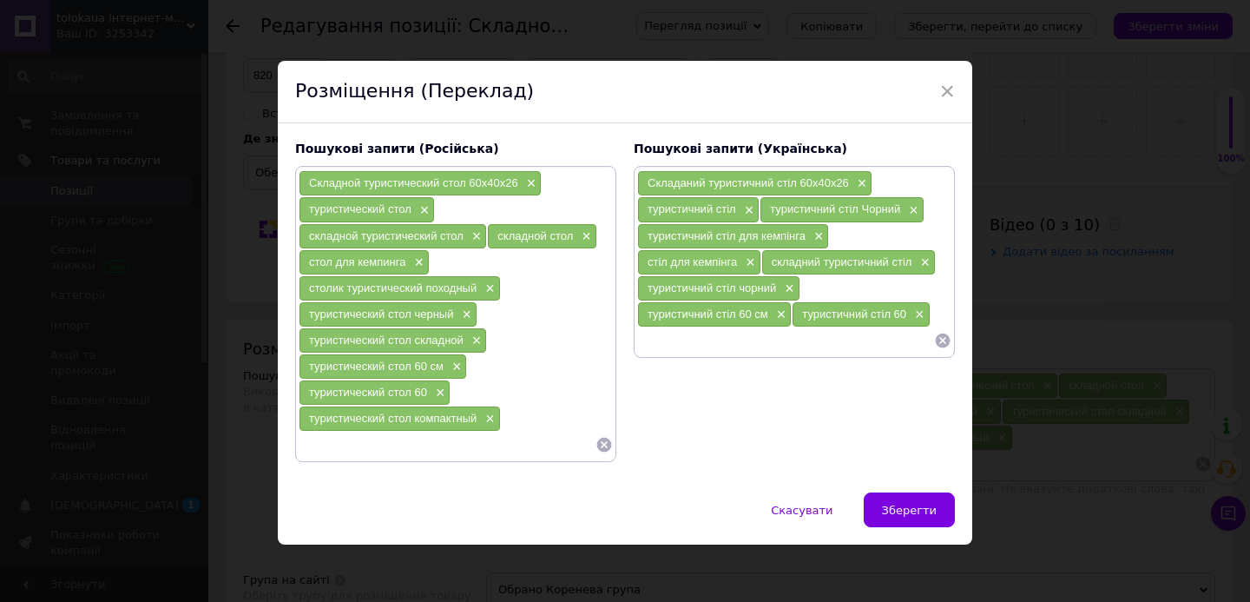
paste input "туристичний стіл"
type input "туристичний стіл для пікніка"
click at [534, 452] on input at bounding box center [447, 444] width 297 height 26
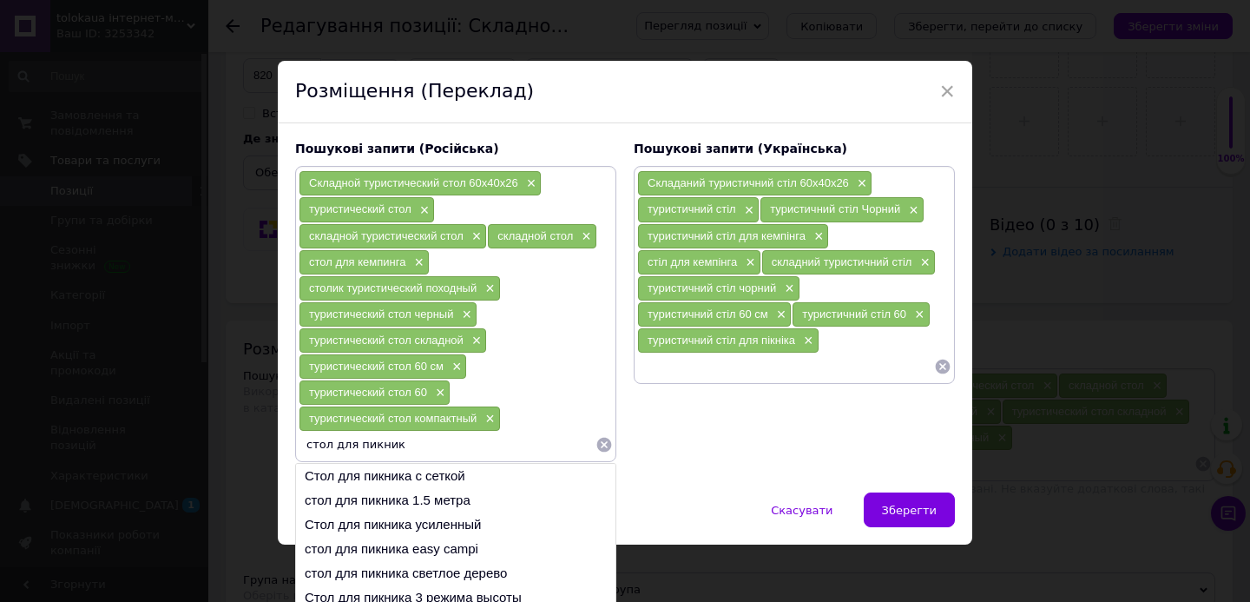
type input "стол для пикника"
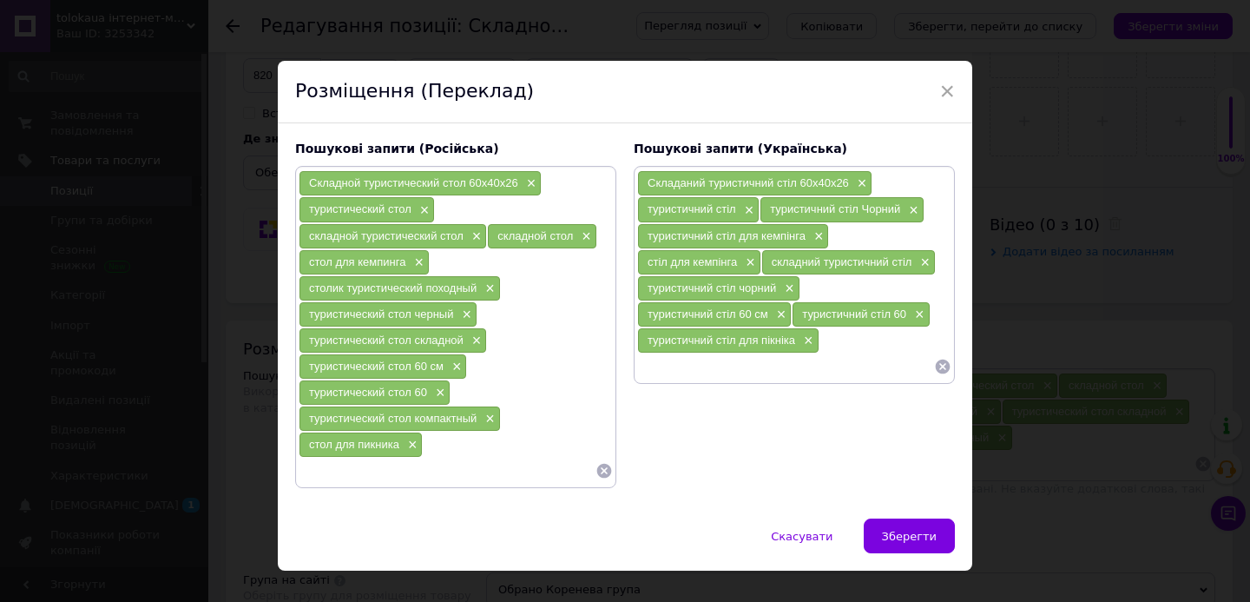
click at [701, 366] on input at bounding box center [785, 366] width 297 height 26
type input "стіл для пікніка"
click at [691, 398] on li "Стіл чемодан для пікніка" at bounding box center [793, 397] width 319 height 24
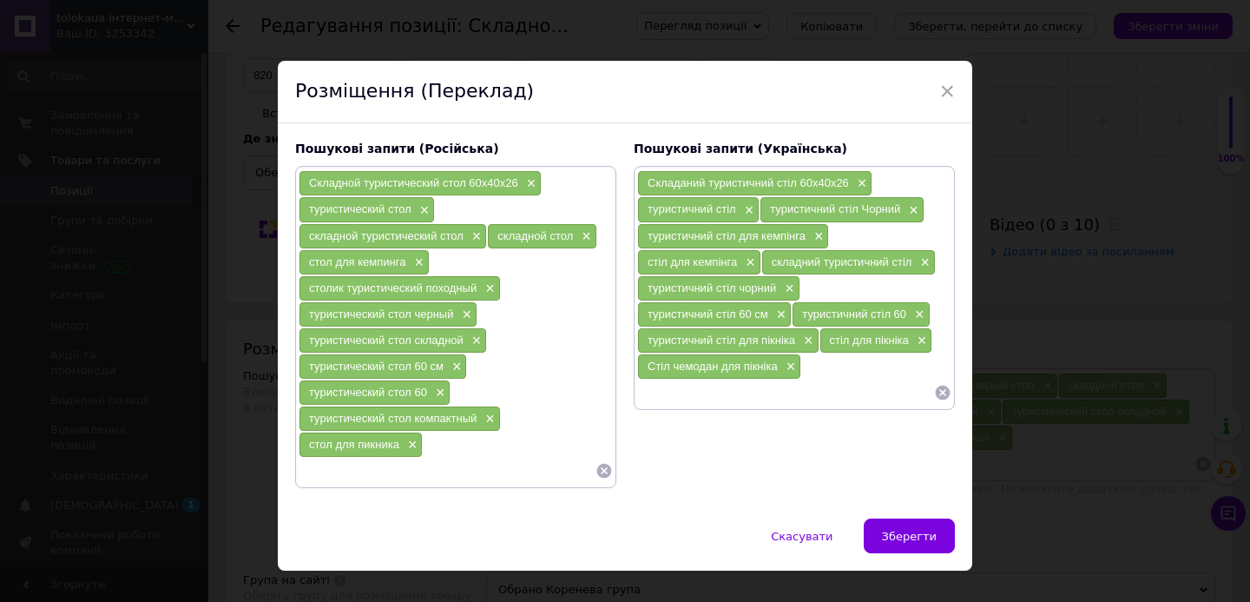
click at [691, 398] on input at bounding box center [785, 392] width 297 height 26
type input "стіл для пляжу"
click at [531, 456] on div "Складной туристический стол 60x40x26 × туристический стол × складной туристичес…" at bounding box center [456, 326] width 314 height 313
click at [512, 470] on input at bounding box center [447, 470] width 297 height 26
type input "стол для пляжа"
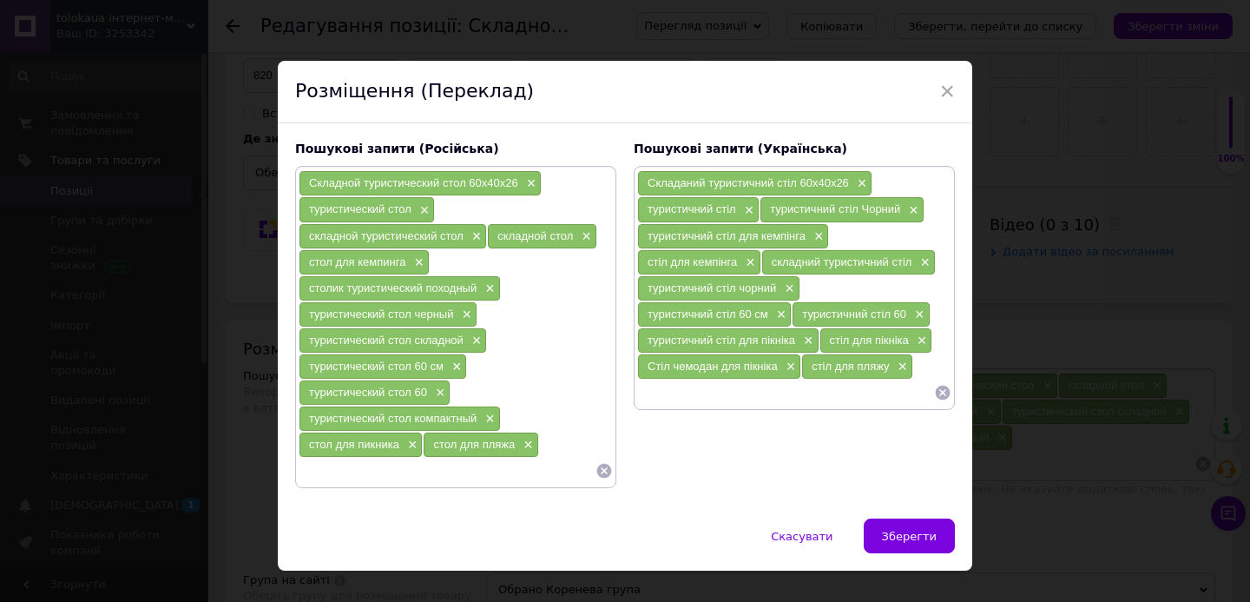
click at [749, 392] on input at bounding box center [785, 392] width 297 height 26
paste input "туристичний стіл"
type input "туристичний стіл компактний"
type input "о"
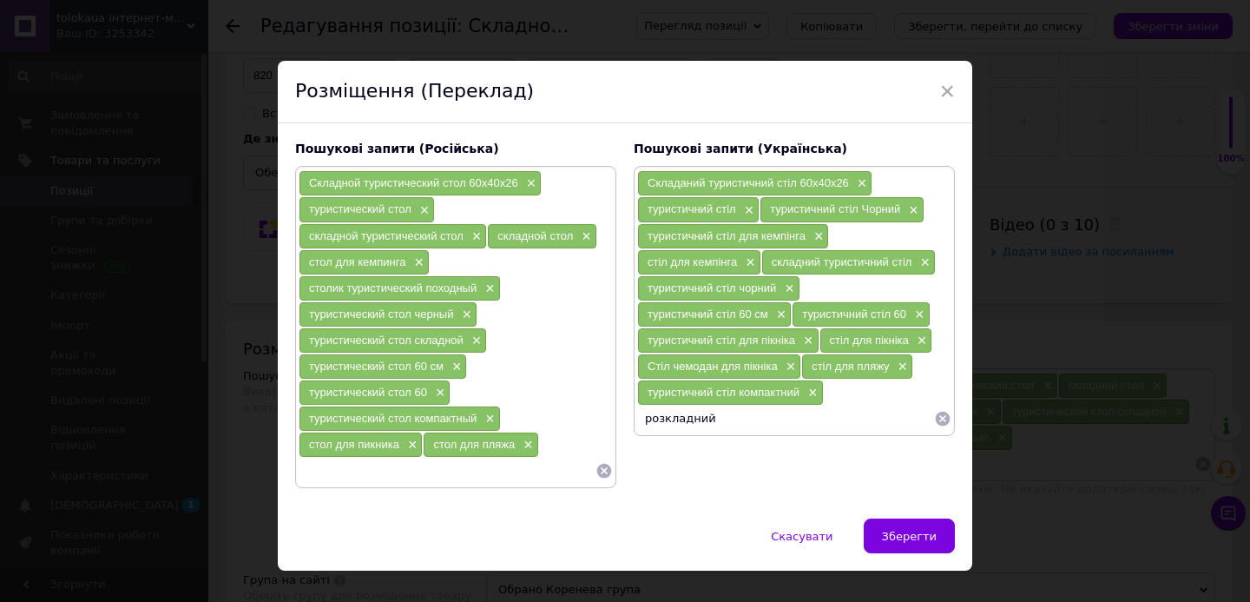
paste input "туристичний стіл"
type input "розкладний туристичний стіл"
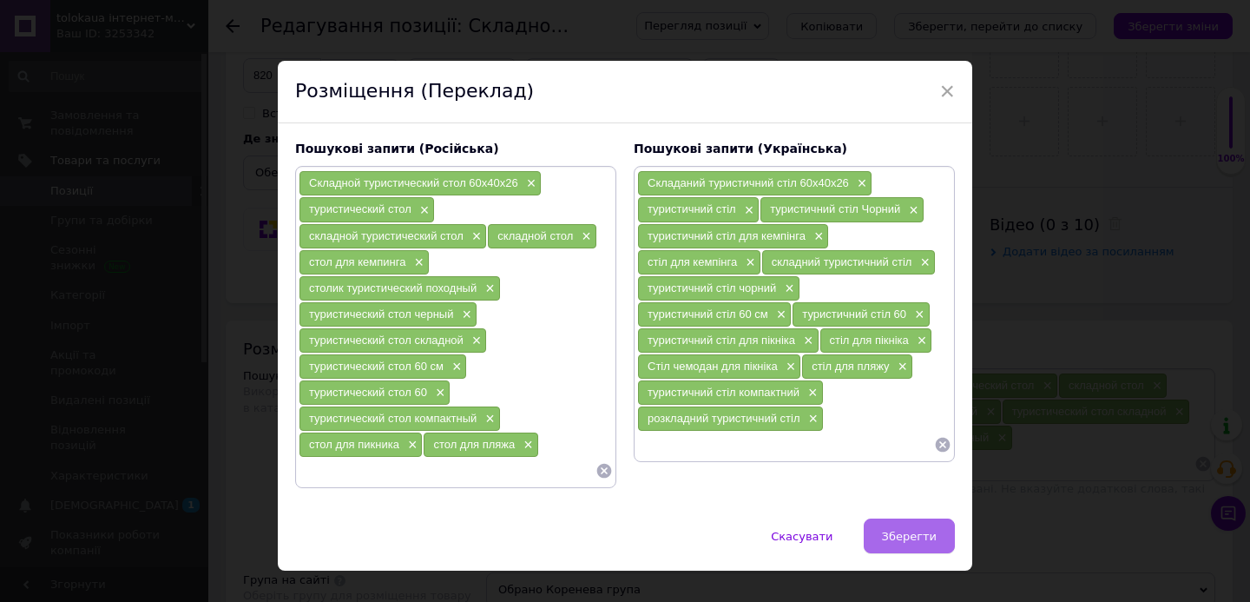
click at [917, 541] on span "Зберегти" at bounding box center [909, 535] width 55 height 13
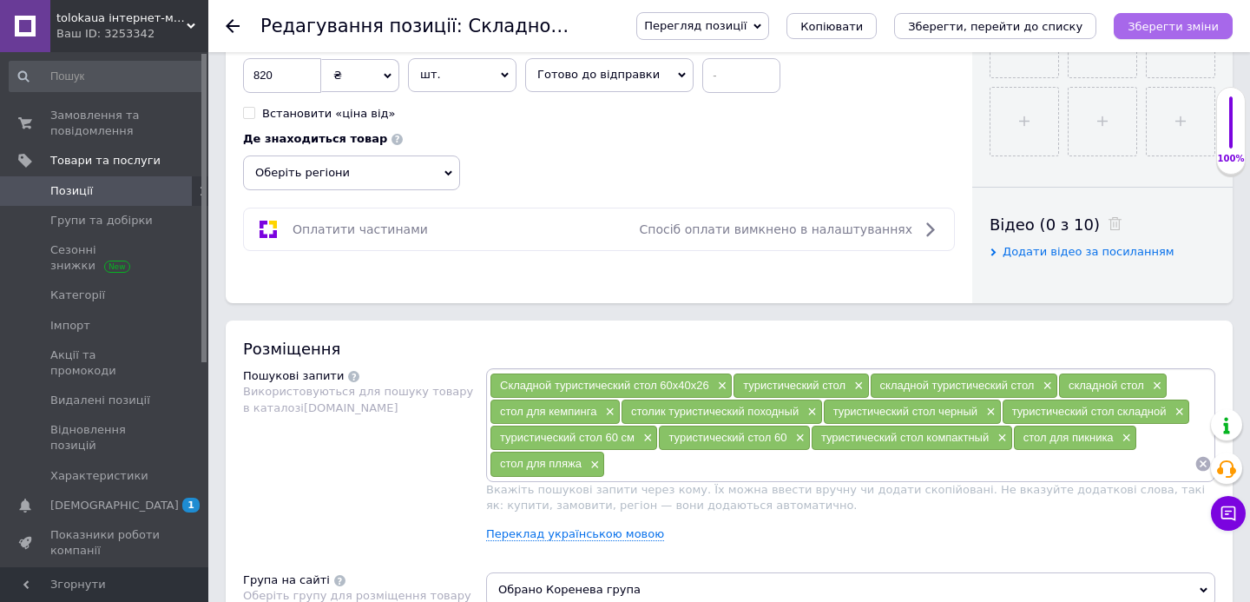
click at [1172, 30] on icon "Зберегти зміни" at bounding box center [1172, 26] width 91 height 13
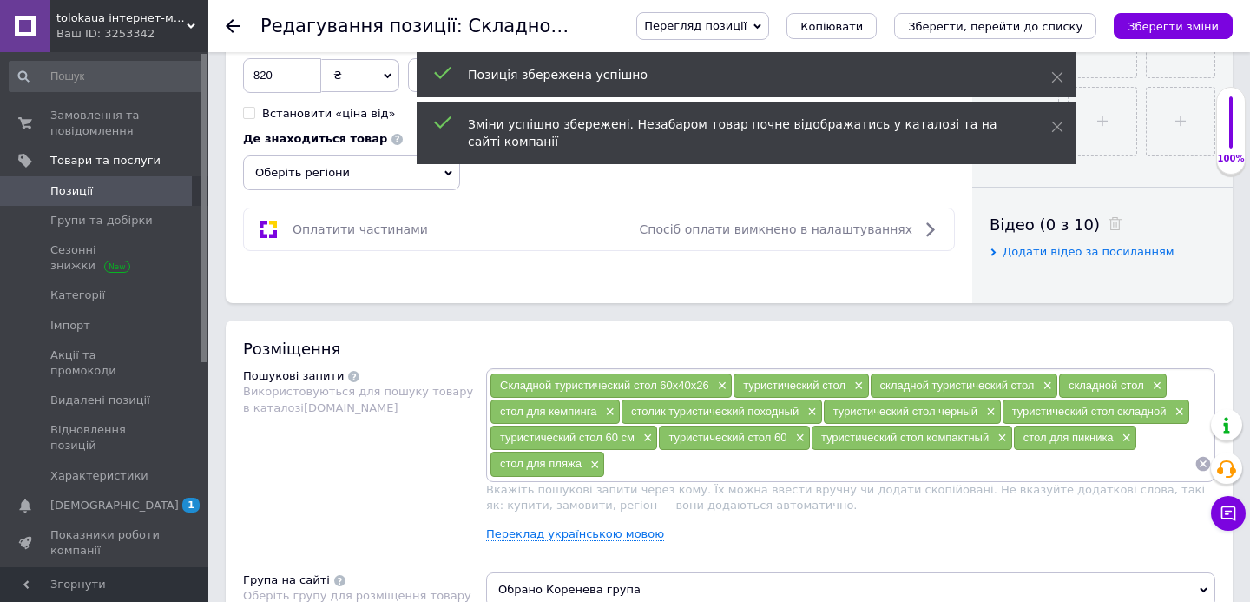
click at [128, 187] on span "Позиції" at bounding box center [105, 191] width 110 height 16
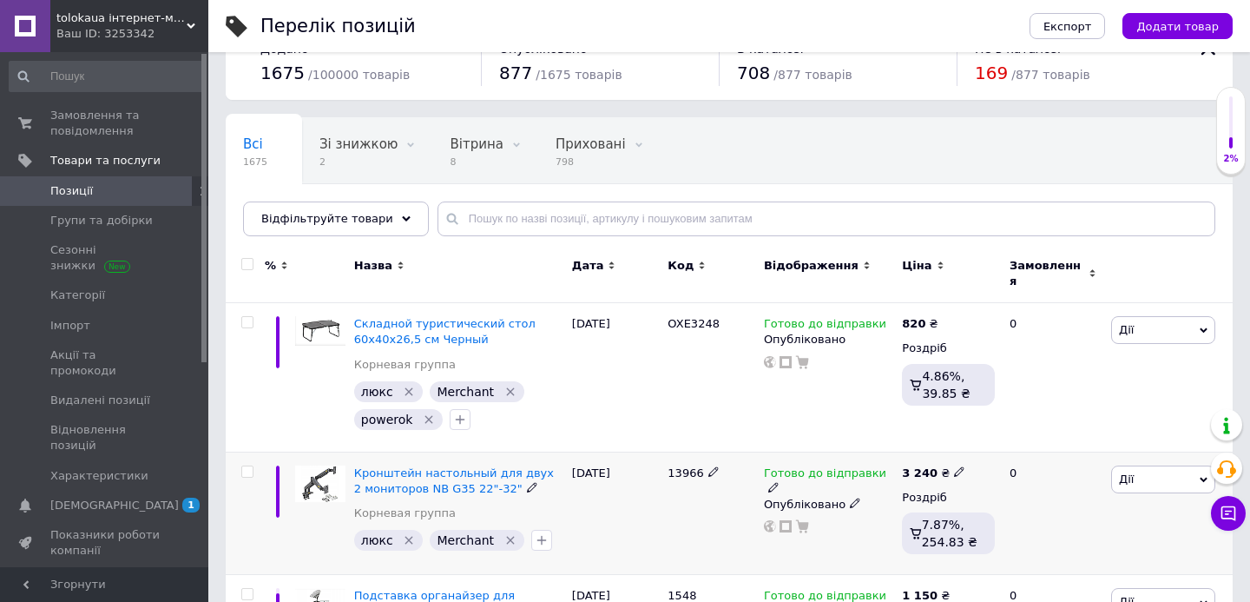
scroll to position [53, 0]
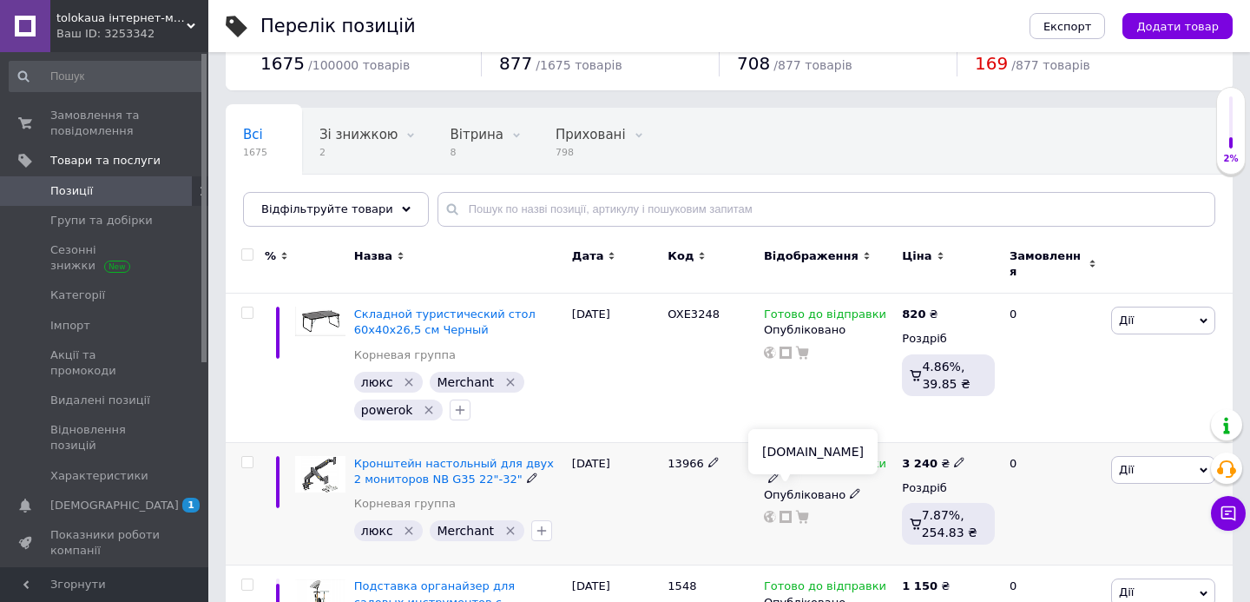
click at [779, 510] on use at bounding box center [785, 516] width 12 height 12
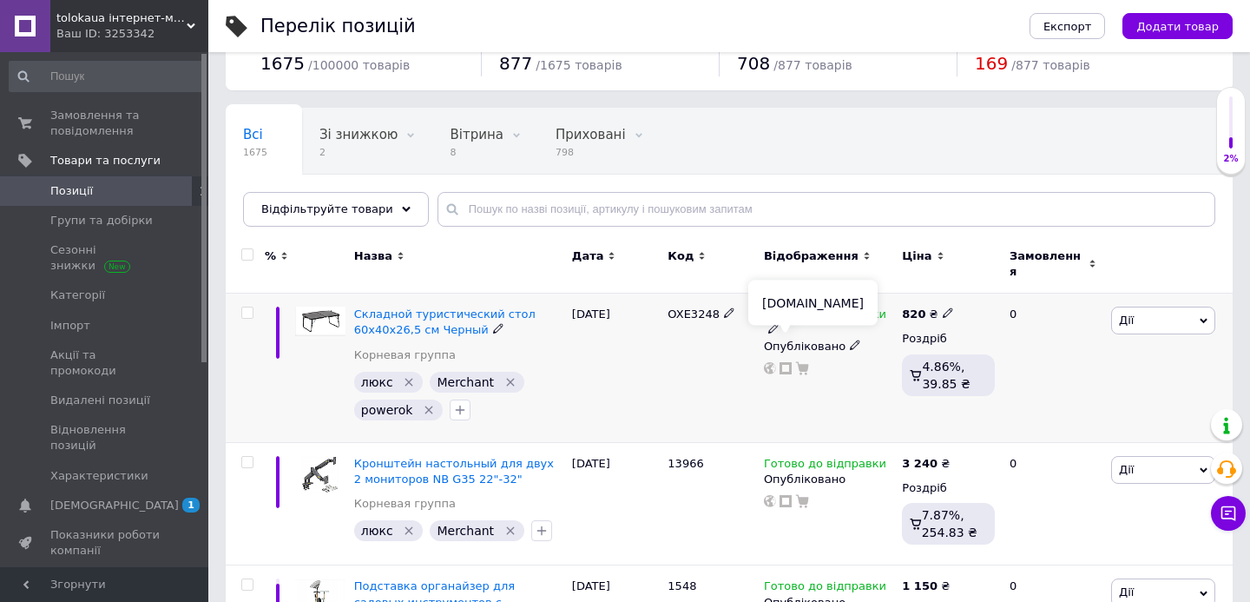
click at [787, 362] on icon at bounding box center [785, 368] width 12 height 12
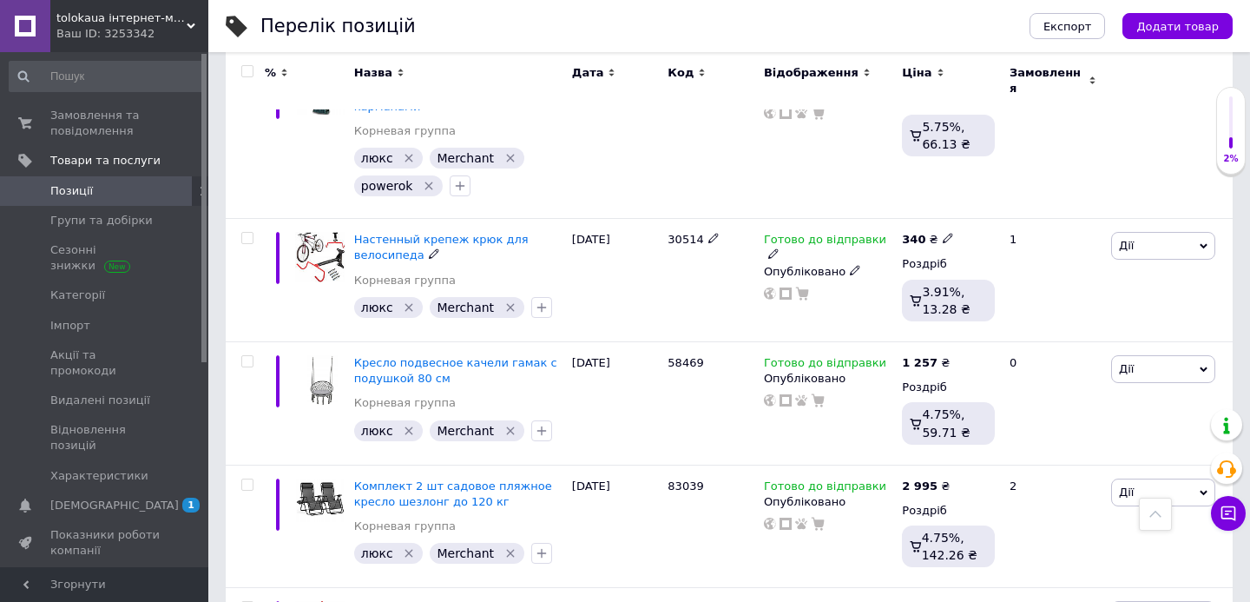
scroll to position [571, 0]
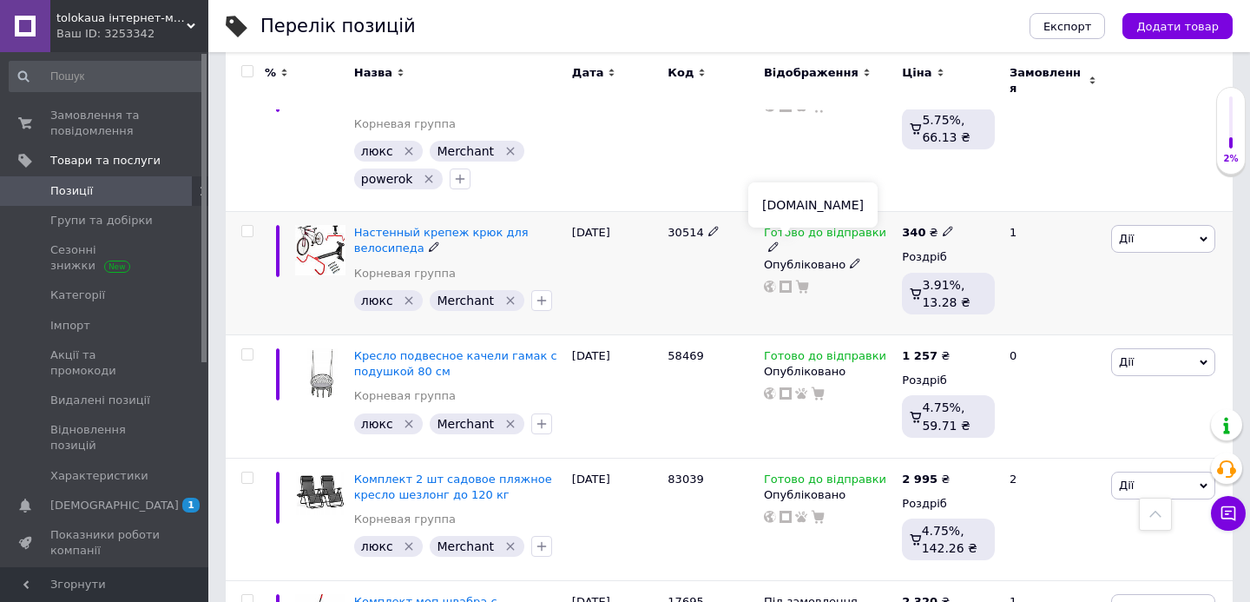
click at [783, 280] on icon at bounding box center [785, 286] width 12 height 12
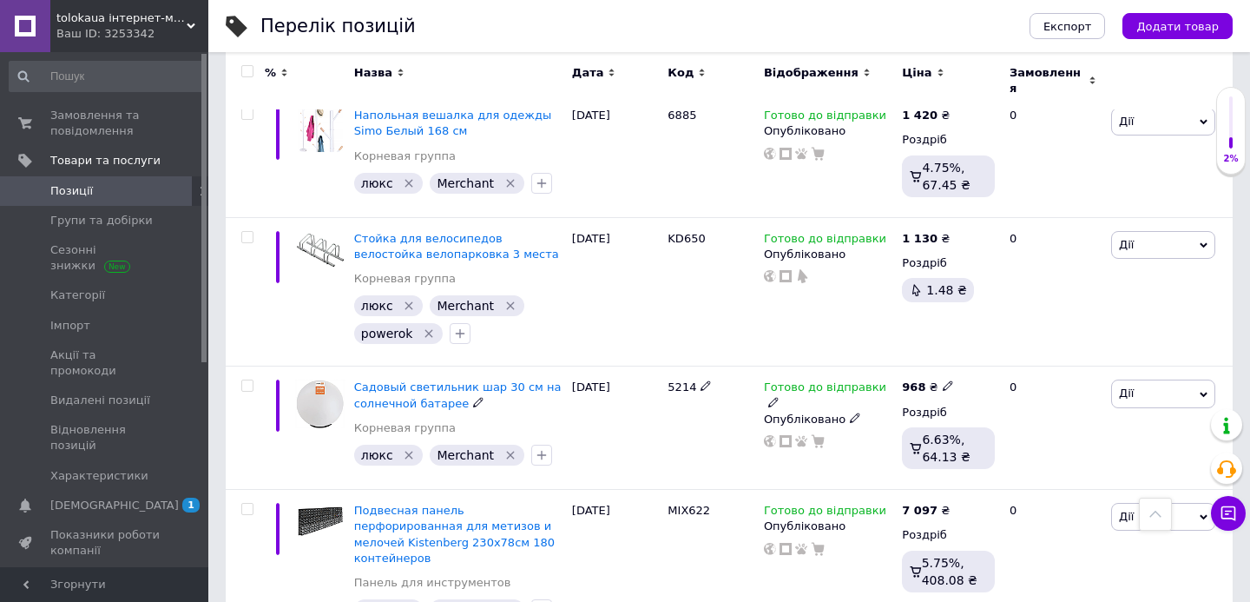
scroll to position [2602, 0]
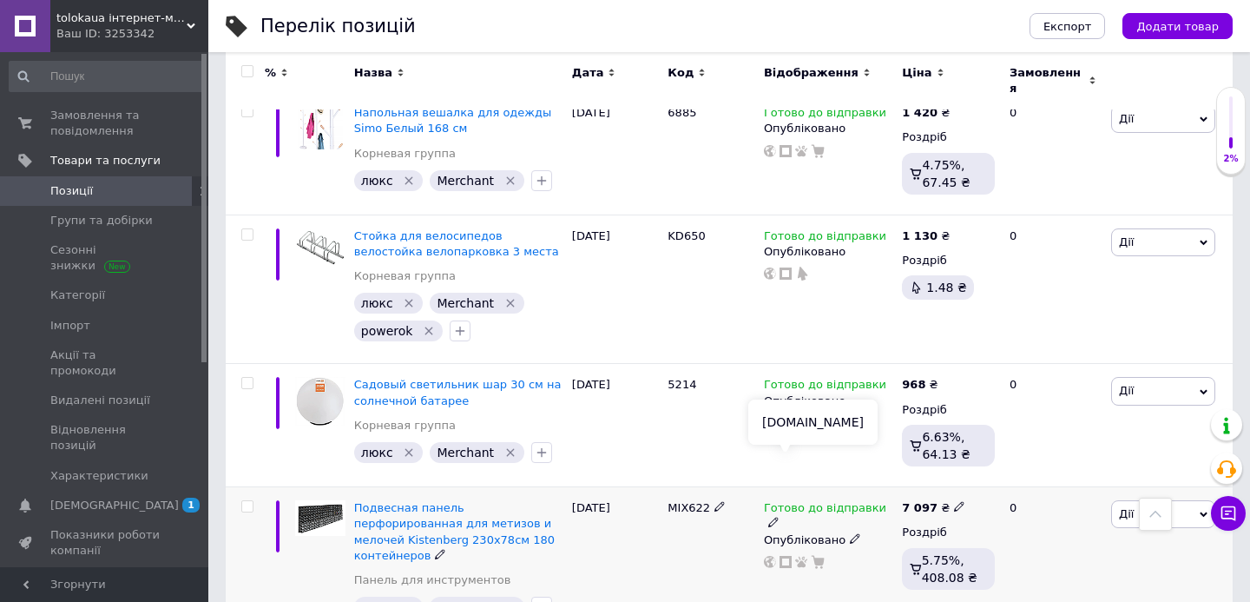
click at [787, 556] on icon at bounding box center [785, 562] width 12 height 12
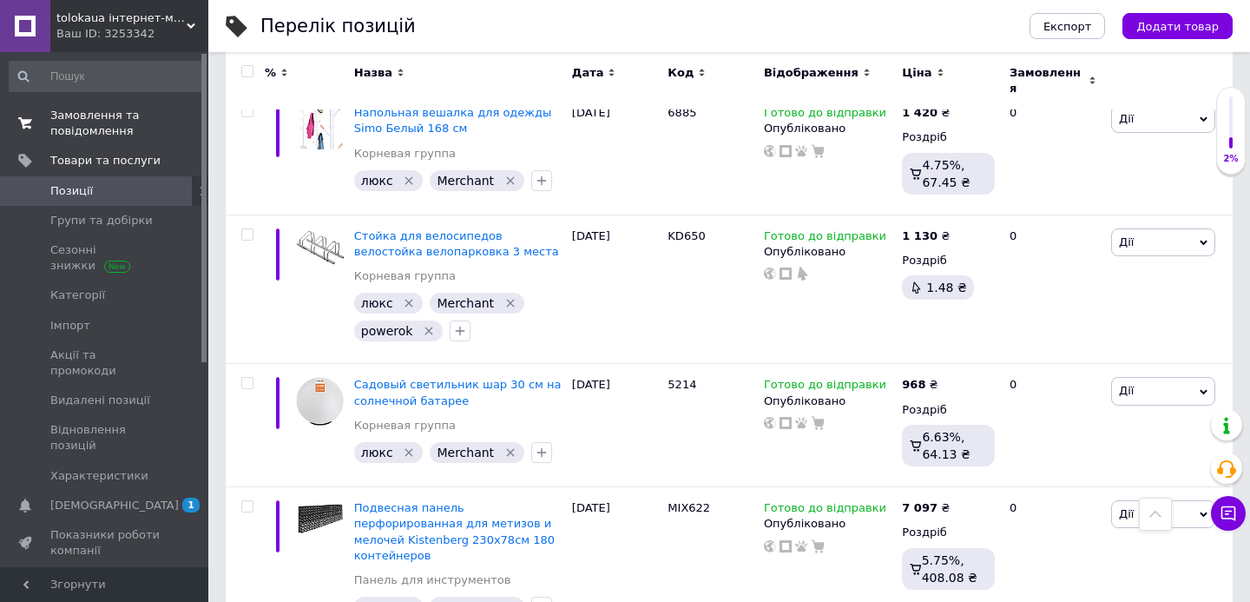
click at [124, 136] on span "Замовлення та повідомлення" at bounding box center [105, 123] width 110 height 31
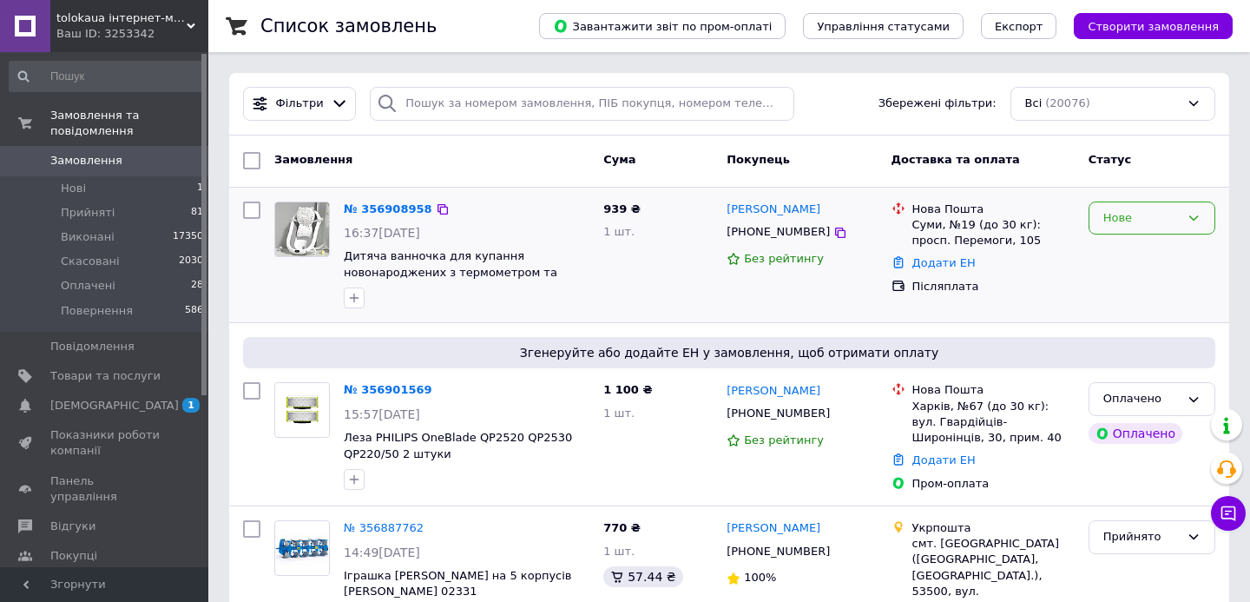
click at [1158, 233] on div "Нове" at bounding box center [1151, 255] width 141 height 122
click at [1158, 231] on div "Нове" at bounding box center [1151, 218] width 127 height 34
click at [1145, 251] on li "Прийнято" at bounding box center [1151, 254] width 125 height 32
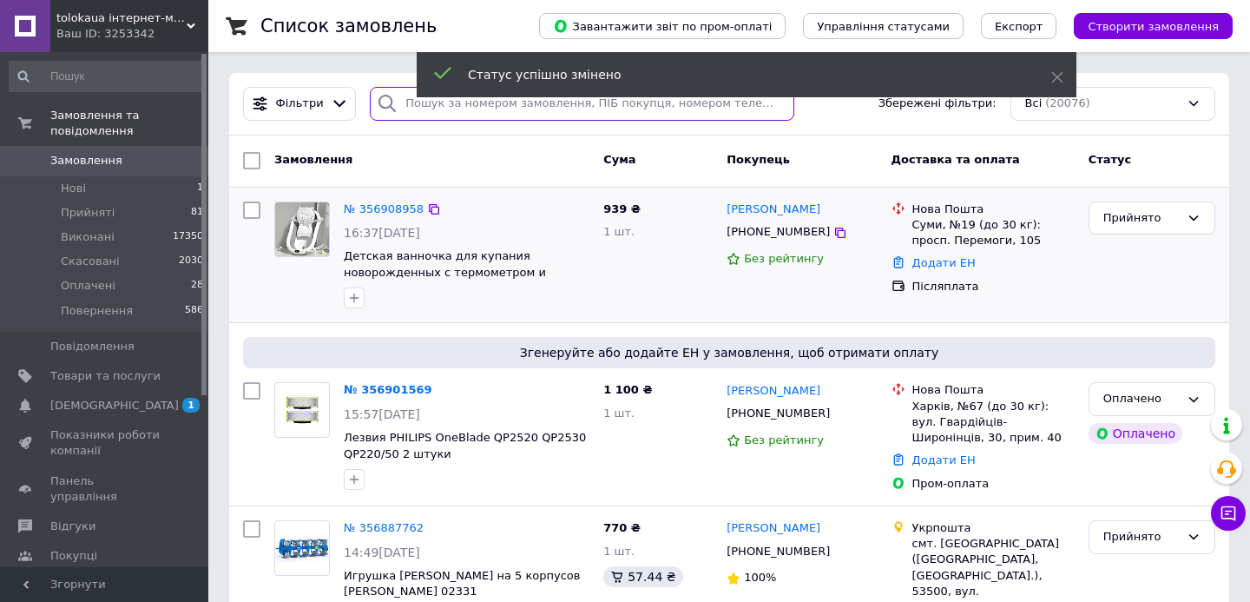
click at [633, 111] on input "search" at bounding box center [582, 104] width 424 height 34
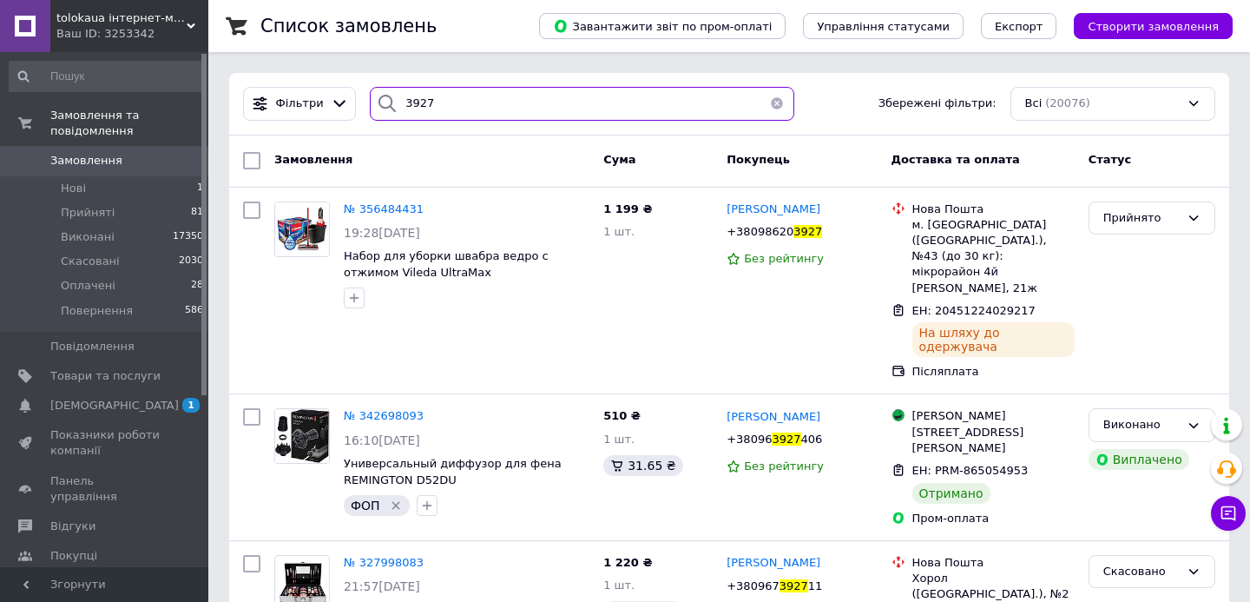
type input "3927"
click at [141, 118] on span "Замовлення та повідомлення" at bounding box center [129, 123] width 158 height 31
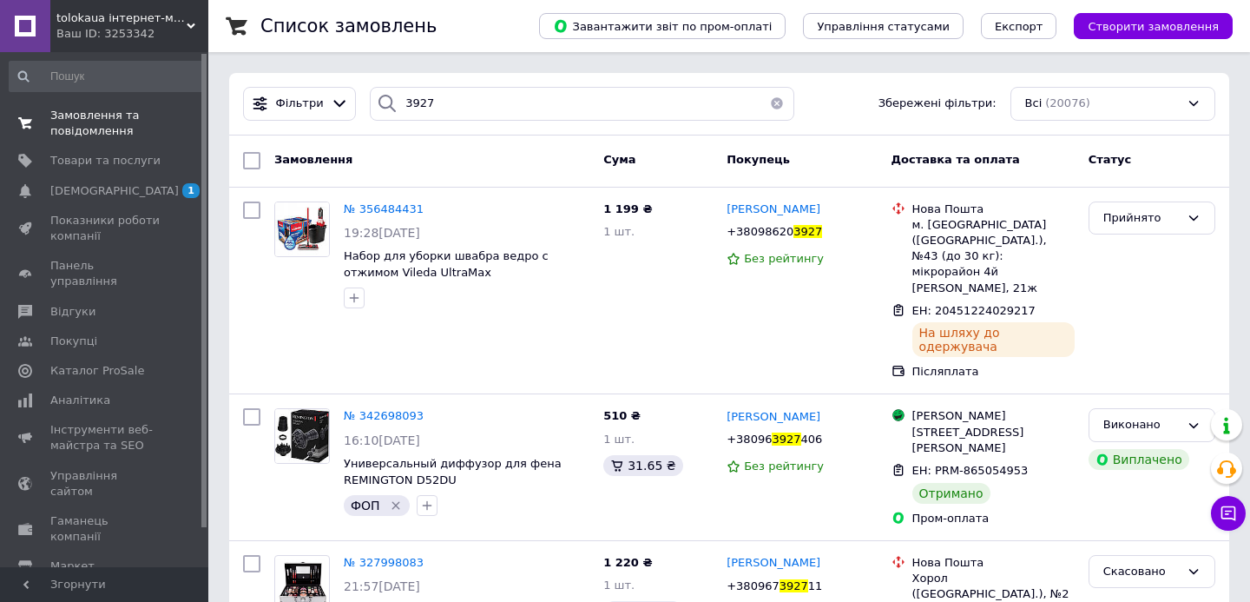
click at [141, 118] on span "Замовлення та повідомлення" at bounding box center [105, 123] width 110 height 31
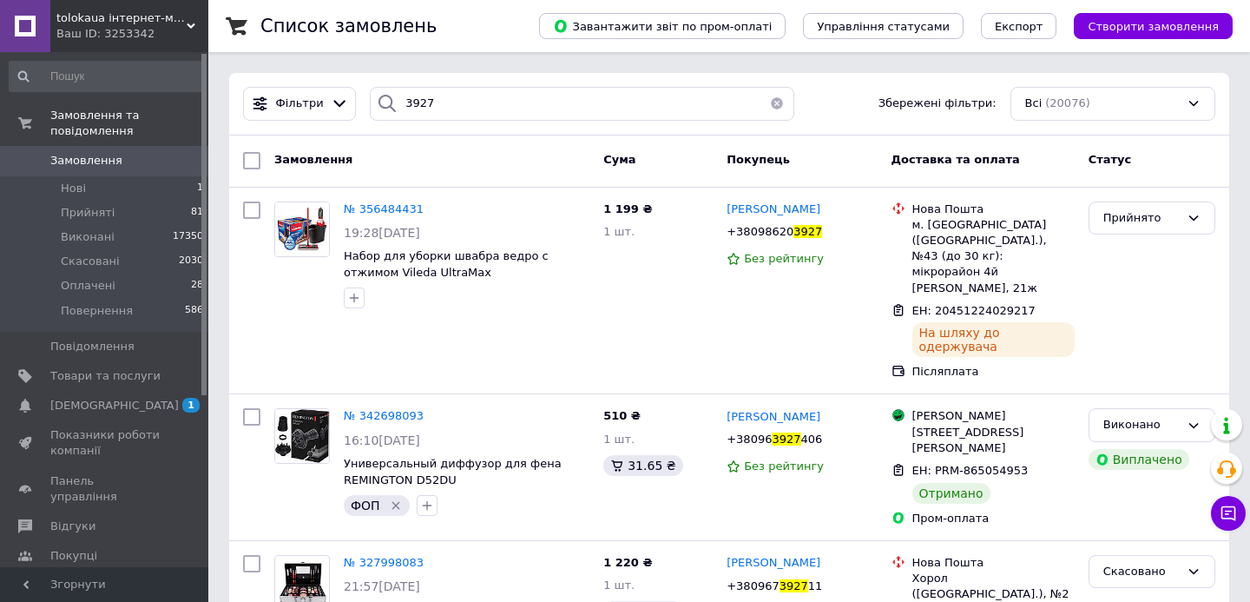
click at [132, 163] on span "Замовлення" at bounding box center [105, 161] width 110 height 16
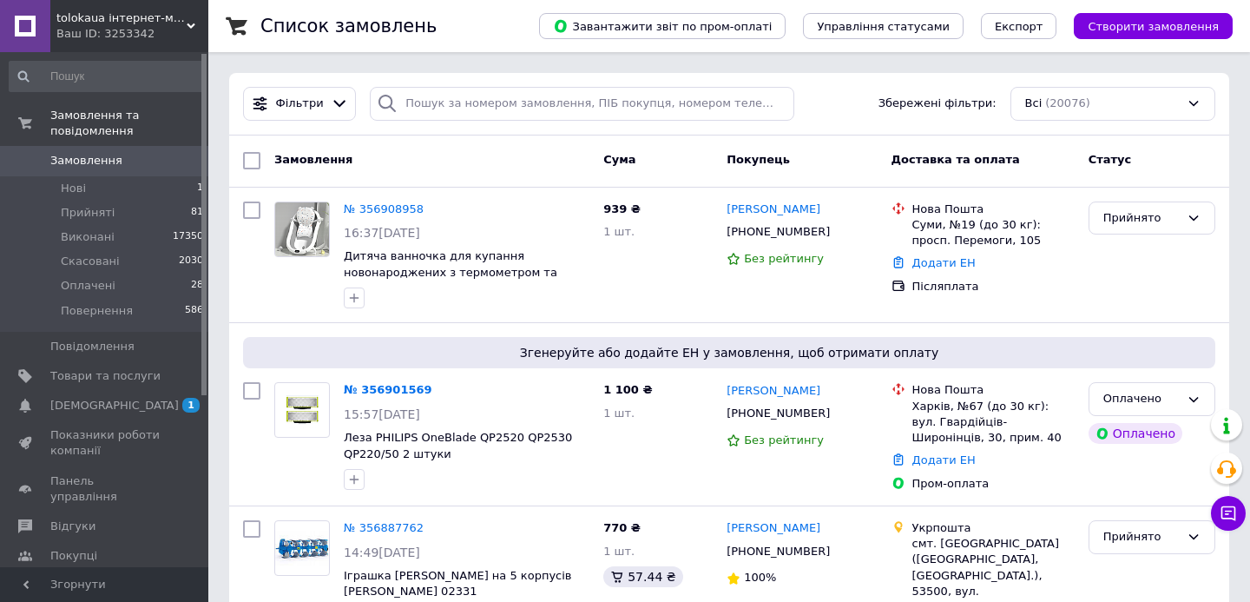
click at [145, 155] on span "Замовлення" at bounding box center [105, 161] width 110 height 16
click at [128, 160] on span "Замовлення" at bounding box center [105, 161] width 110 height 16
click at [127, 403] on span "[DEMOGRAPHIC_DATA]" at bounding box center [105, 406] width 110 height 16
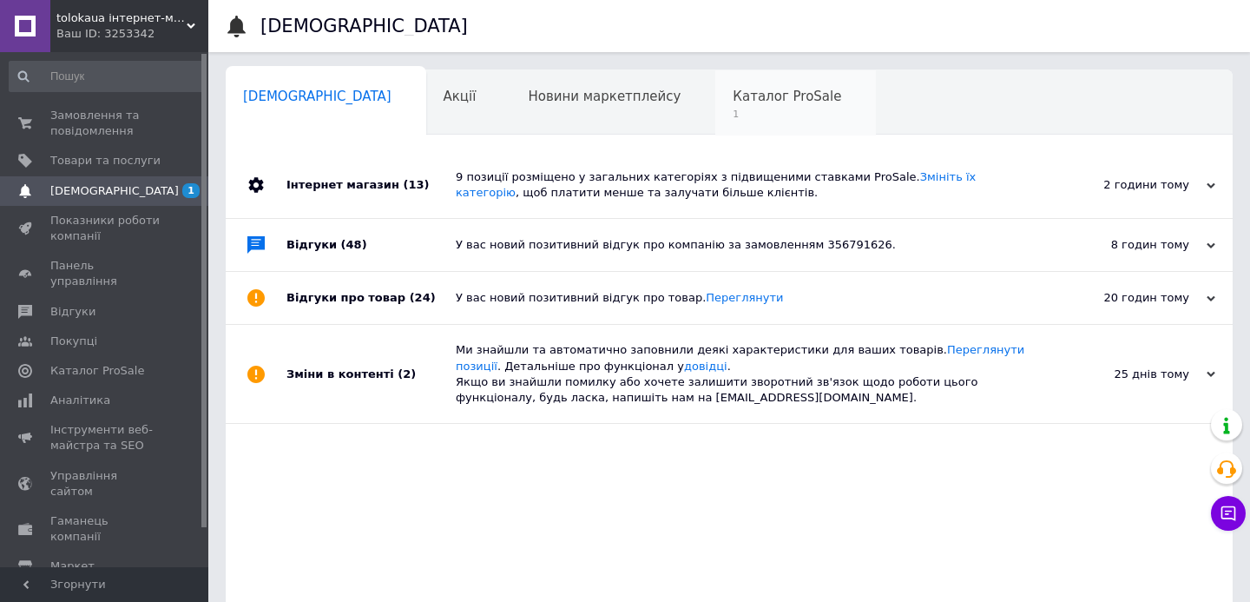
click at [715, 133] on div "Каталог ProSale 1" at bounding box center [795, 103] width 161 height 66
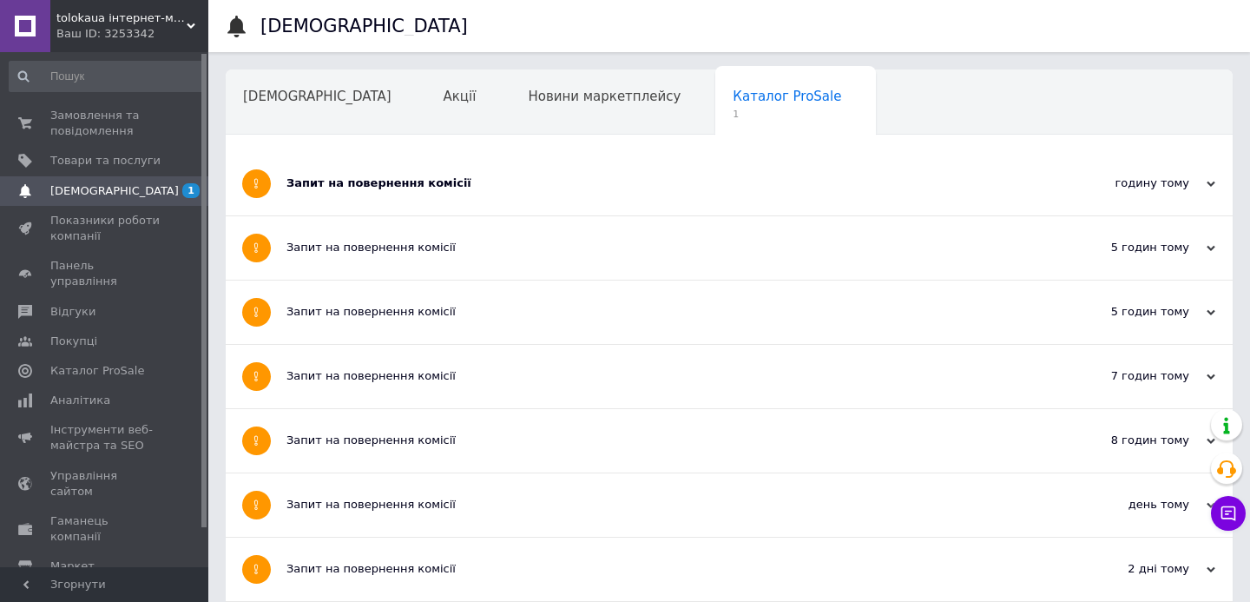
click at [577, 186] on div "Запит на повернення комісії" at bounding box center [663, 183] width 755 height 16
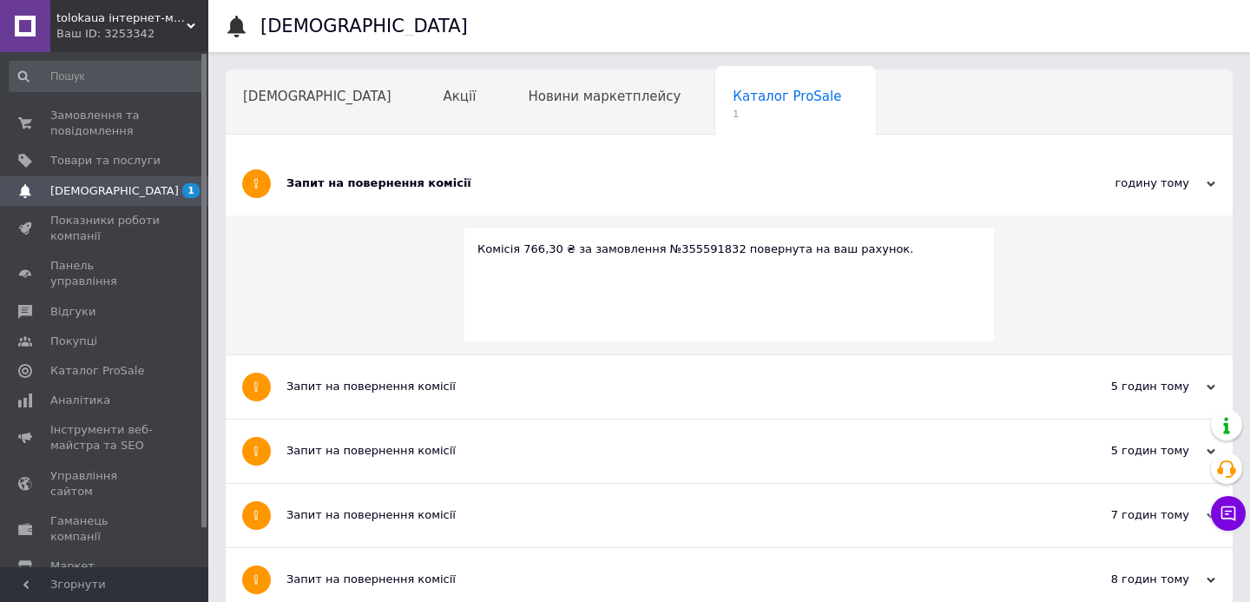
scroll to position [258, 0]
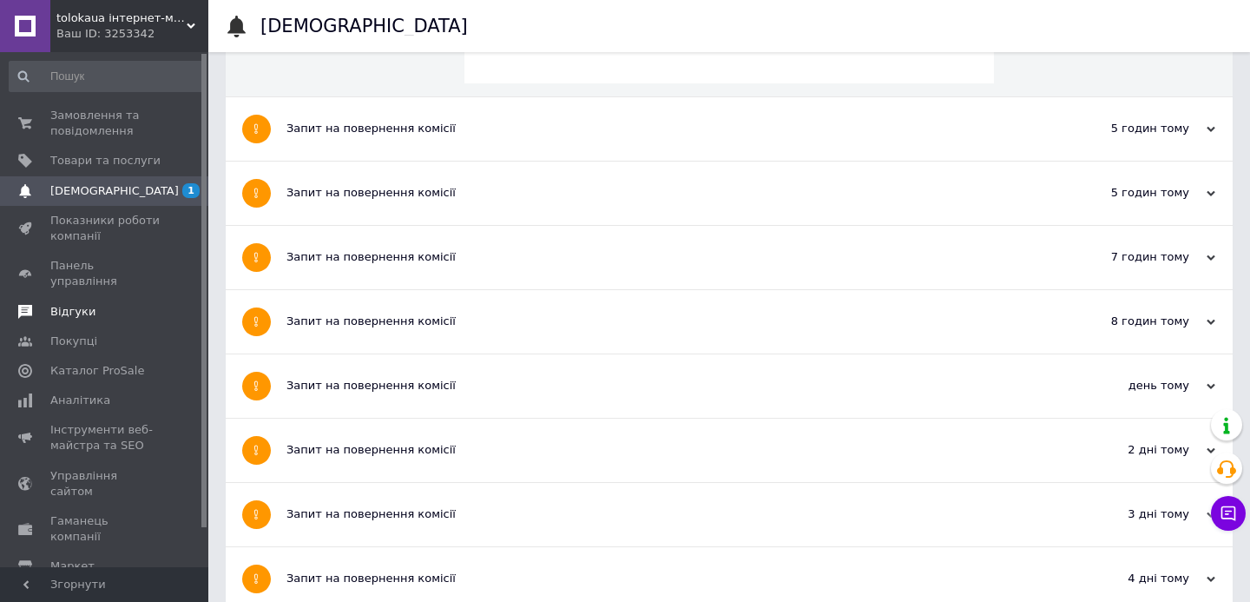
click at [123, 304] on span "Відгуки" at bounding box center [105, 312] width 110 height 16
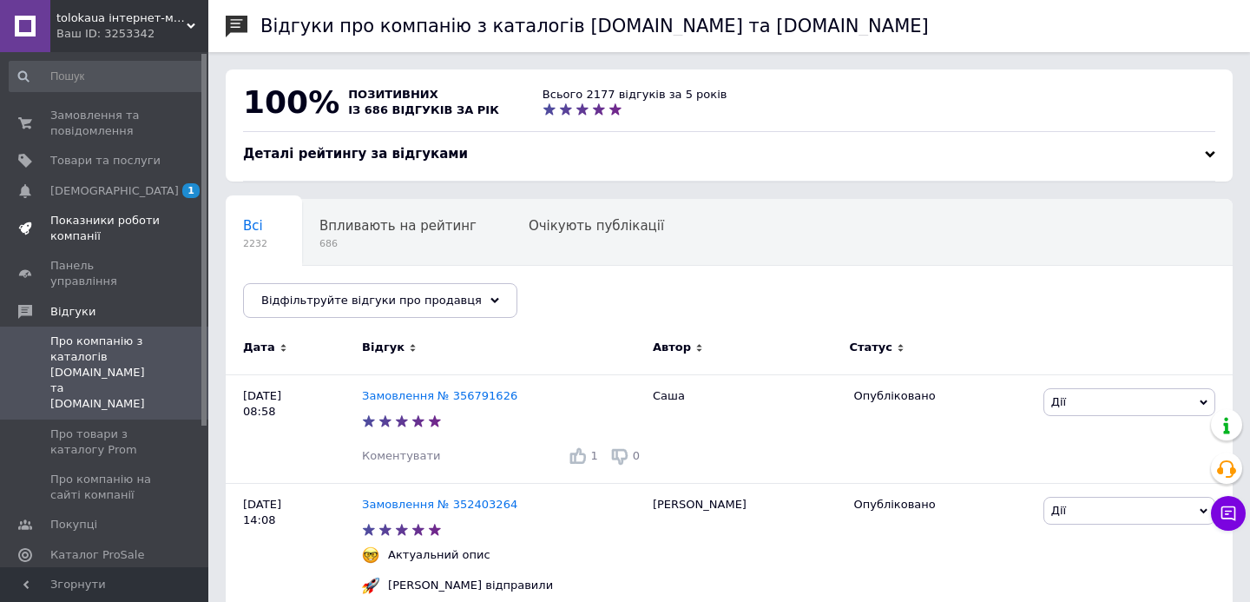
click at [140, 227] on span "Показники роботи компанії" at bounding box center [105, 228] width 110 height 31
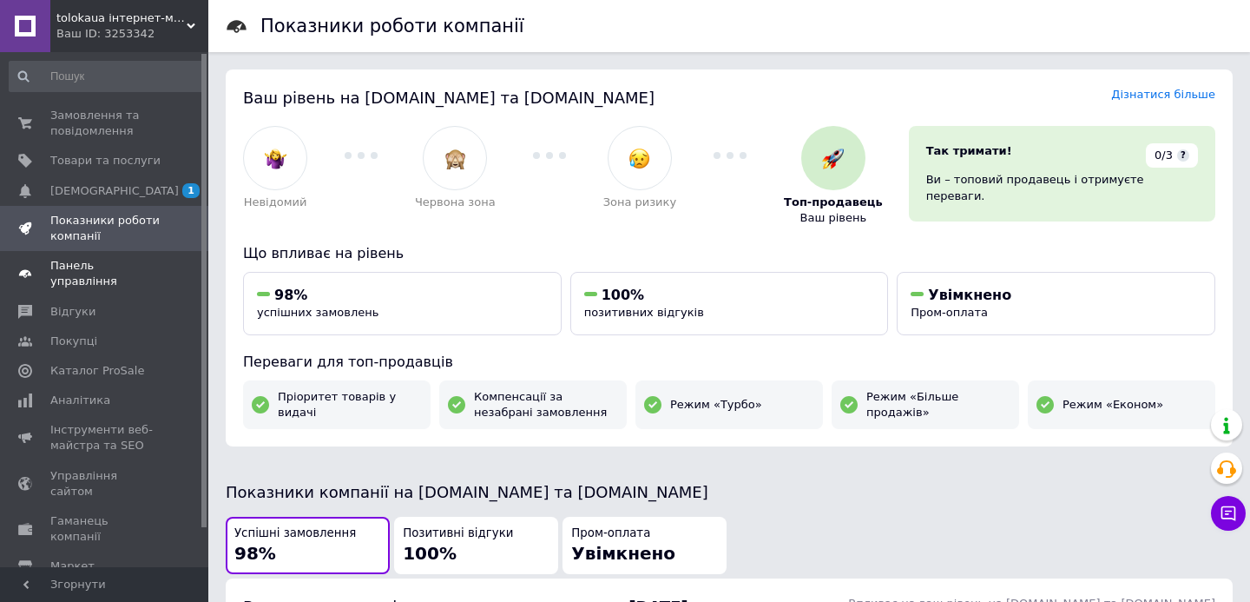
click at [141, 268] on span "Панель управління" at bounding box center [105, 273] width 110 height 31
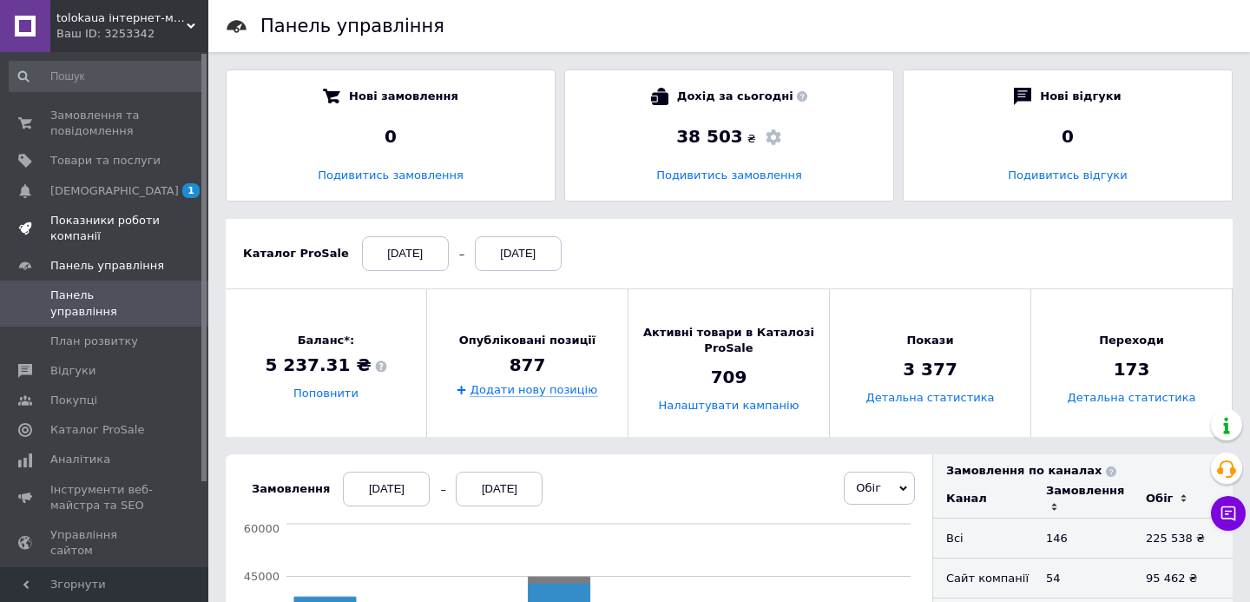
click at [145, 233] on span "Показники роботи компанії" at bounding box center [105, 228] width 110 height 31
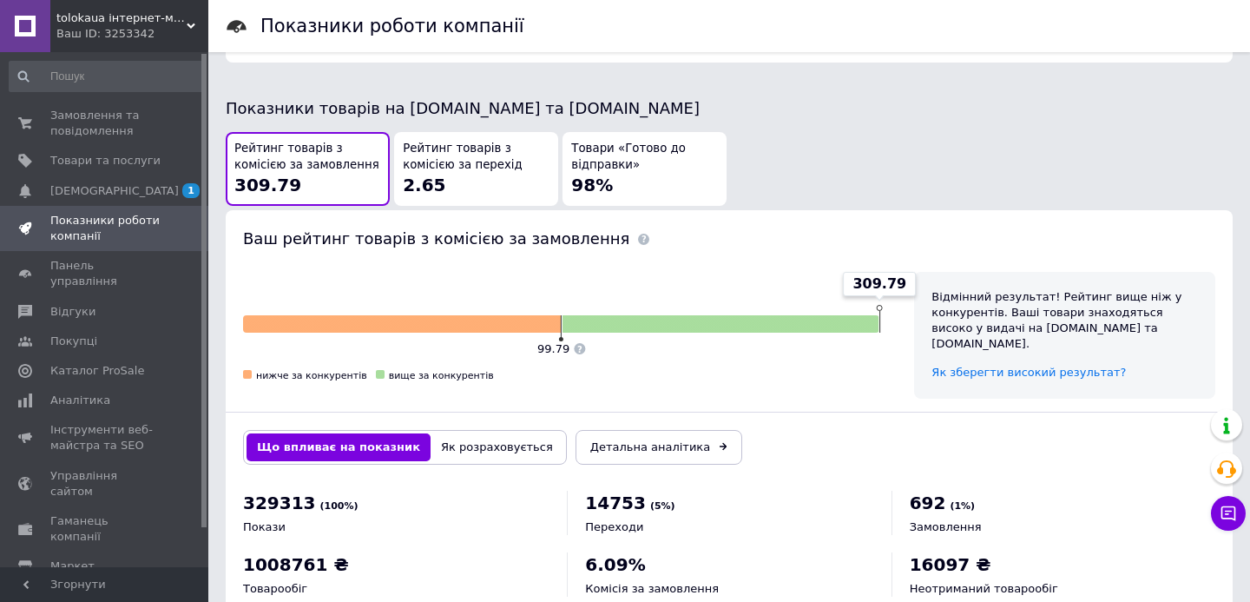
scroll to position [936, 0]
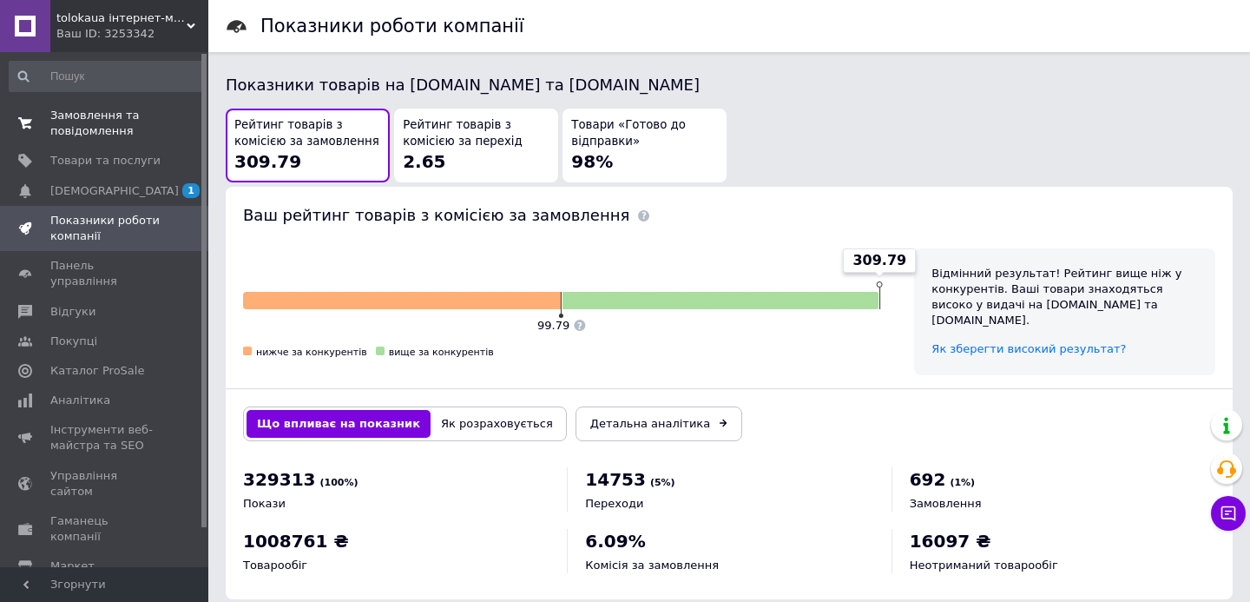
click at [154, 129] on span "Замовлення та повідомлення" at bounding box center [105, 123] width 110 height 31
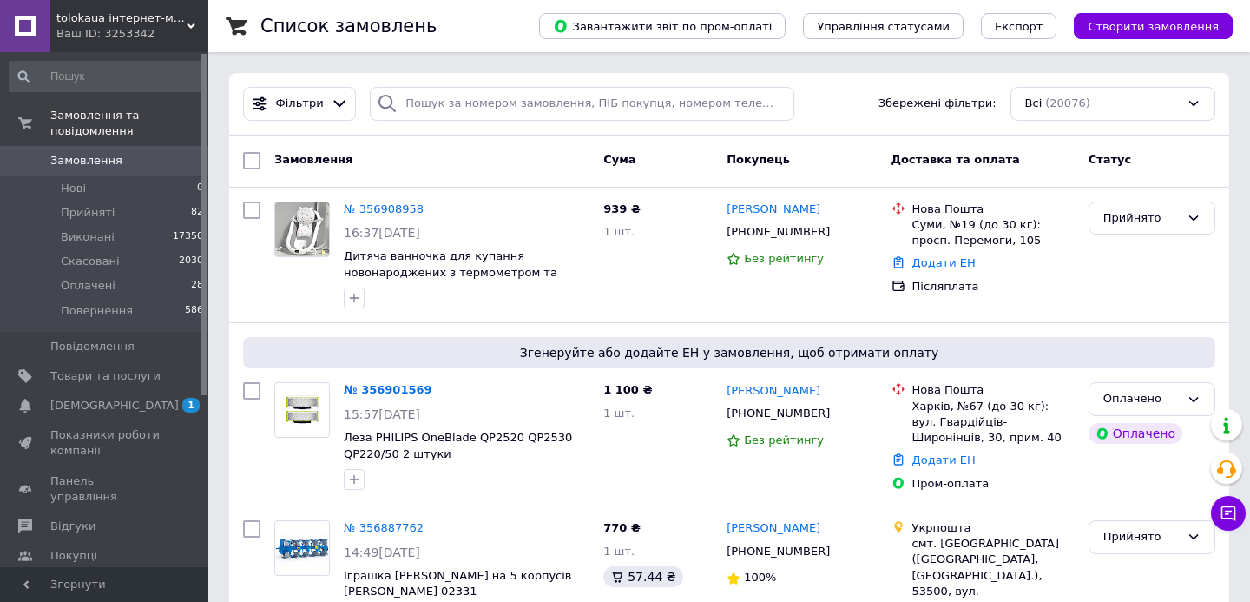
click at [169, 168] on span "0" at bounding box center [185, 161] width 48 height 16
click at [121, 518] on span "Відгуки" at bounding box center [105, 526] width 110 height 16
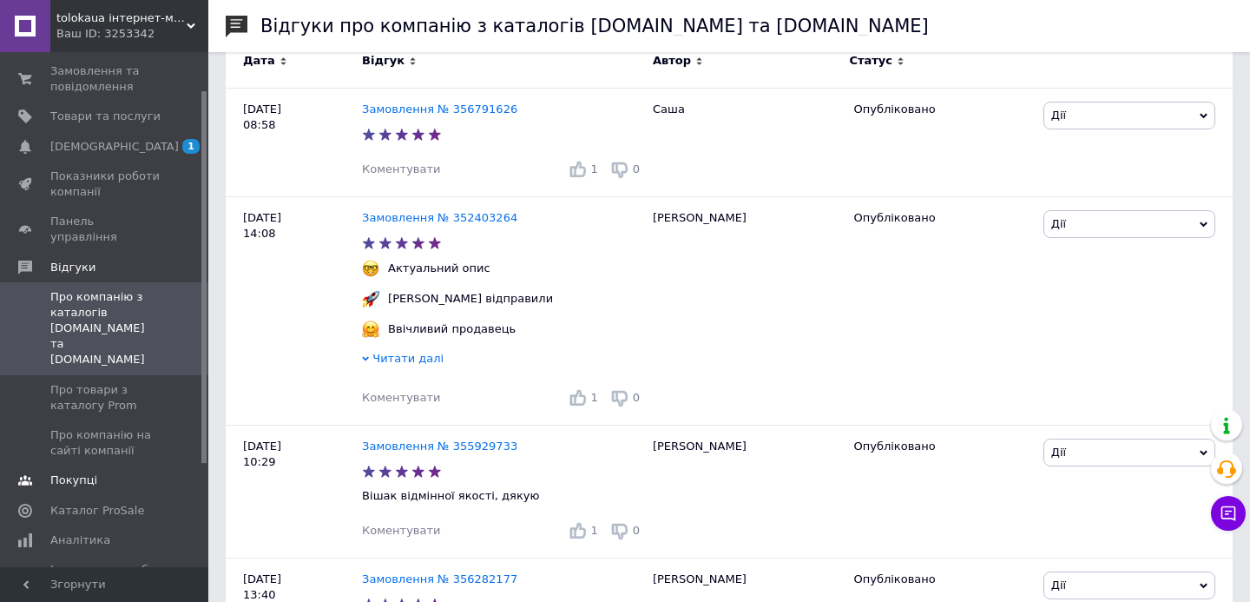
scroll to position [52, 0]
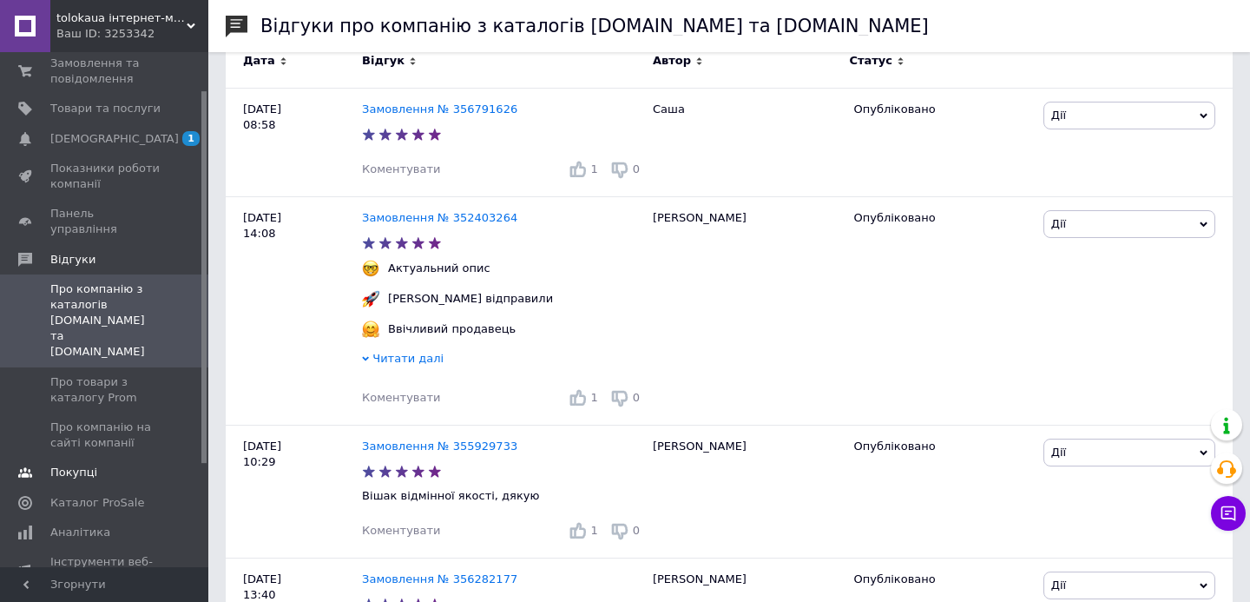
click at [92, 524] on span "Аналітика" at bounding box center [80, 532] width 60 height 16
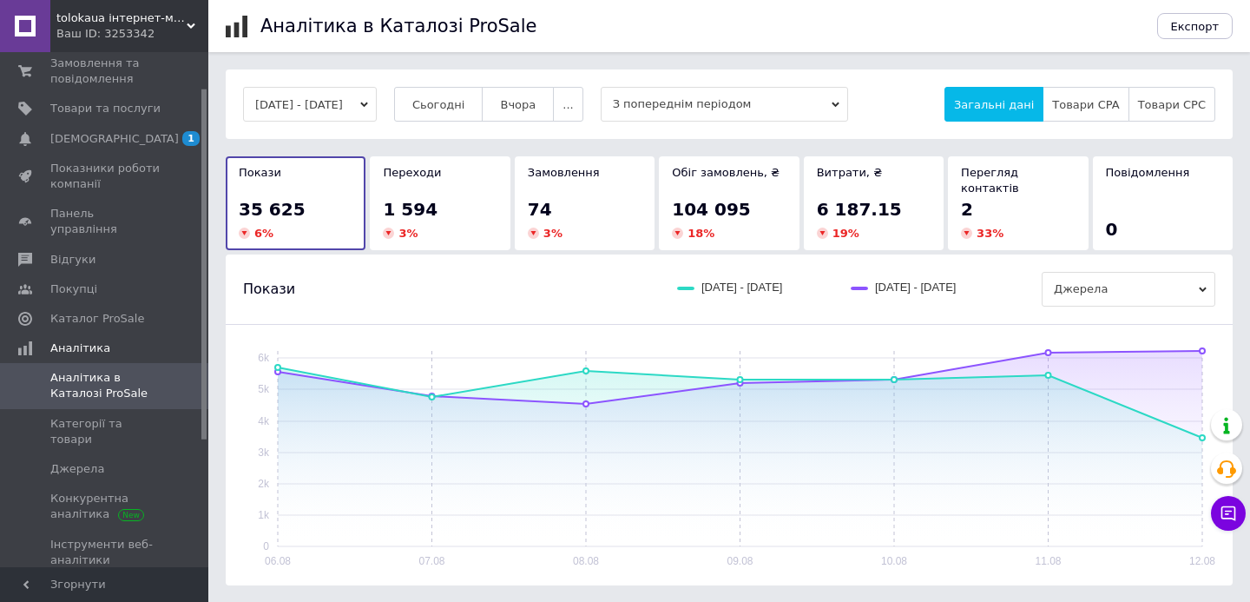
click at [399, 227] on span "3 %" at bounding box center [407, 233] width 19 height 13
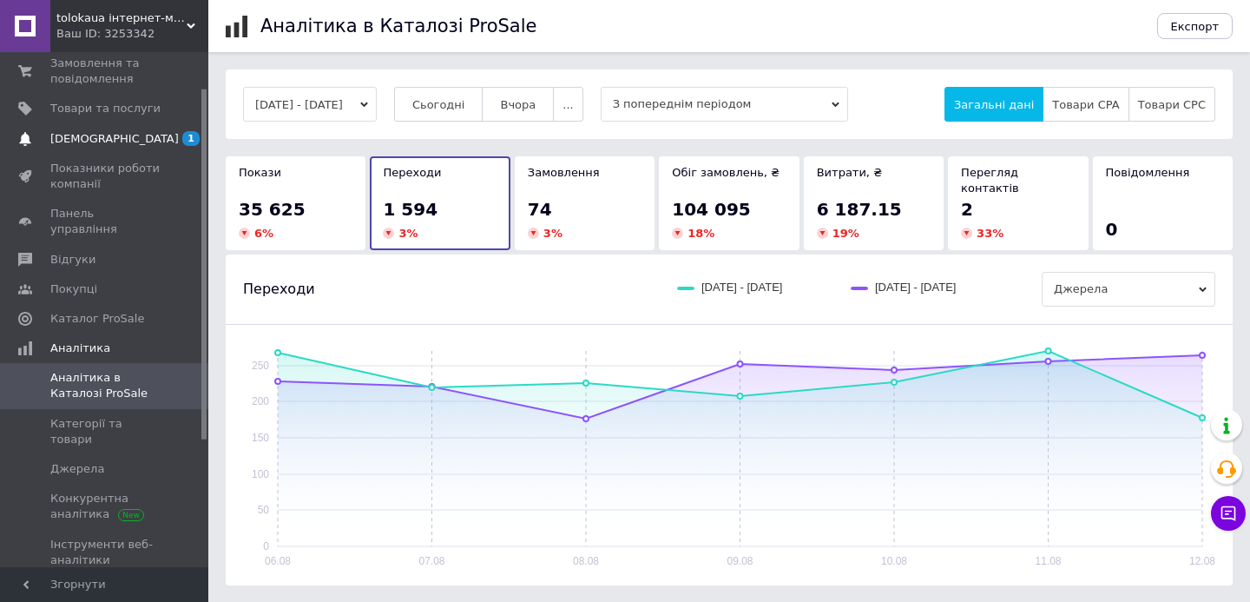
click at [178, 141] on span "1" at bounding box center [185, 139] width 48 height 16
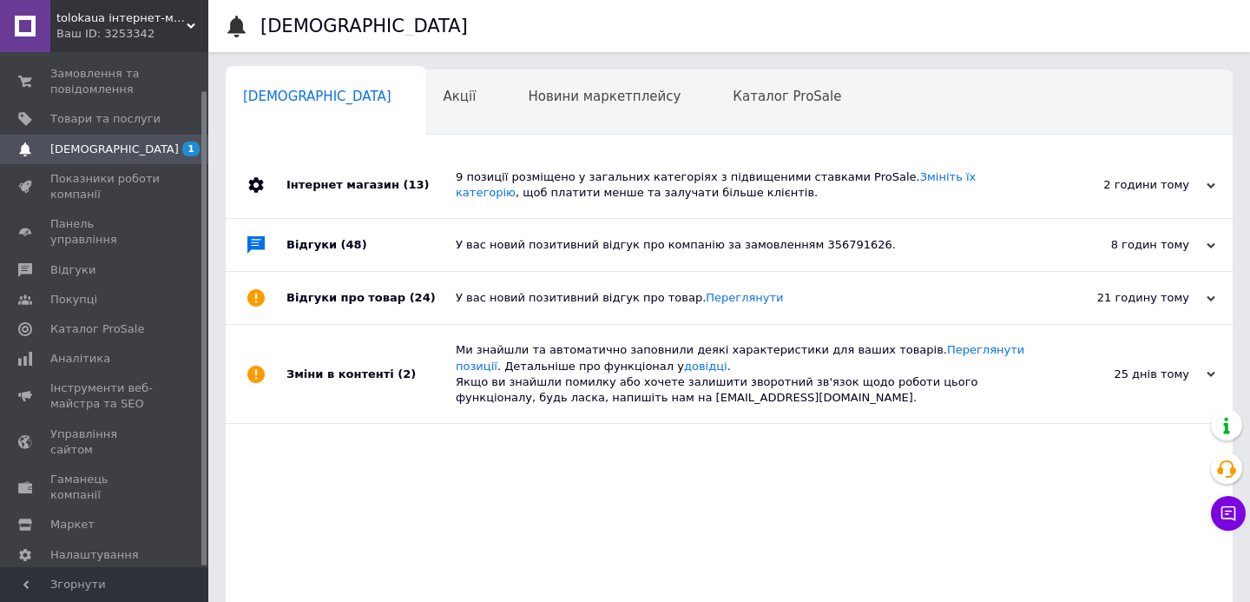
click at [499, 184] on div "9 позиції розміщено у загальних категоріях з підвищеними ставками ProSale. Змін…" at bounding box center [749, 184] width 586 height 31
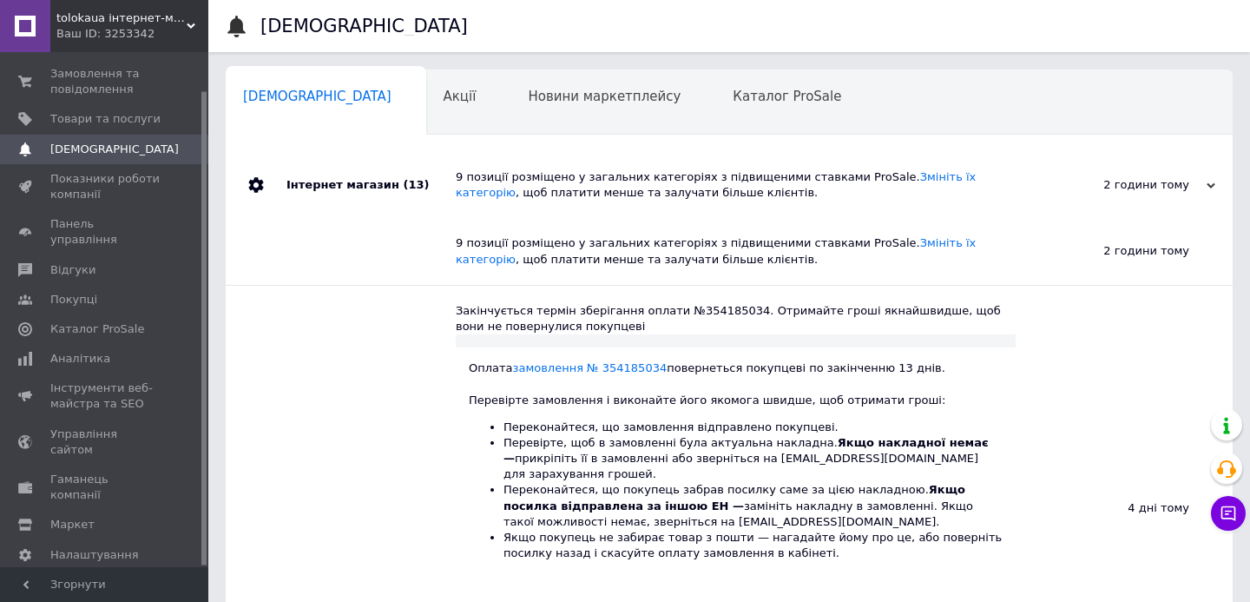
click at [499, 184] on div "9 позиції розміщено у загальних категоріях з підвищеними ставками ProSale. Змін…" at bounding box center [749, 184] width 586 height 31
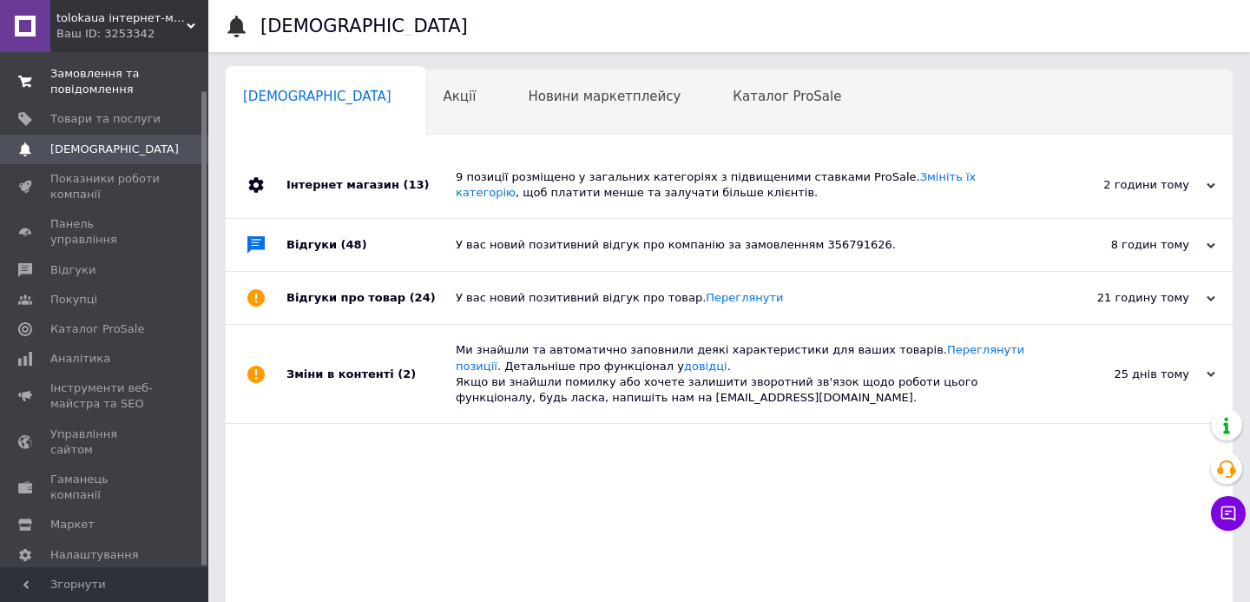
click at [148, 86] on span "Замовлення та повідомлення" at bounding box center [105, 81] width 110 height 31
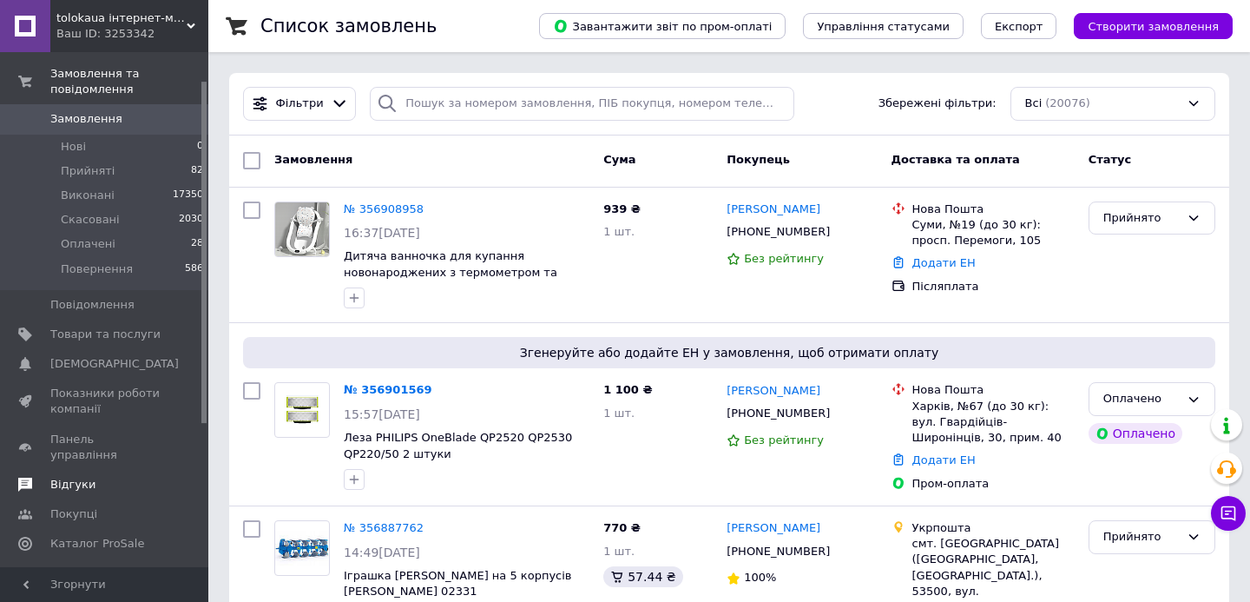
click at [185, 477] on span at bounding box center [185, 485] width 48 height 16
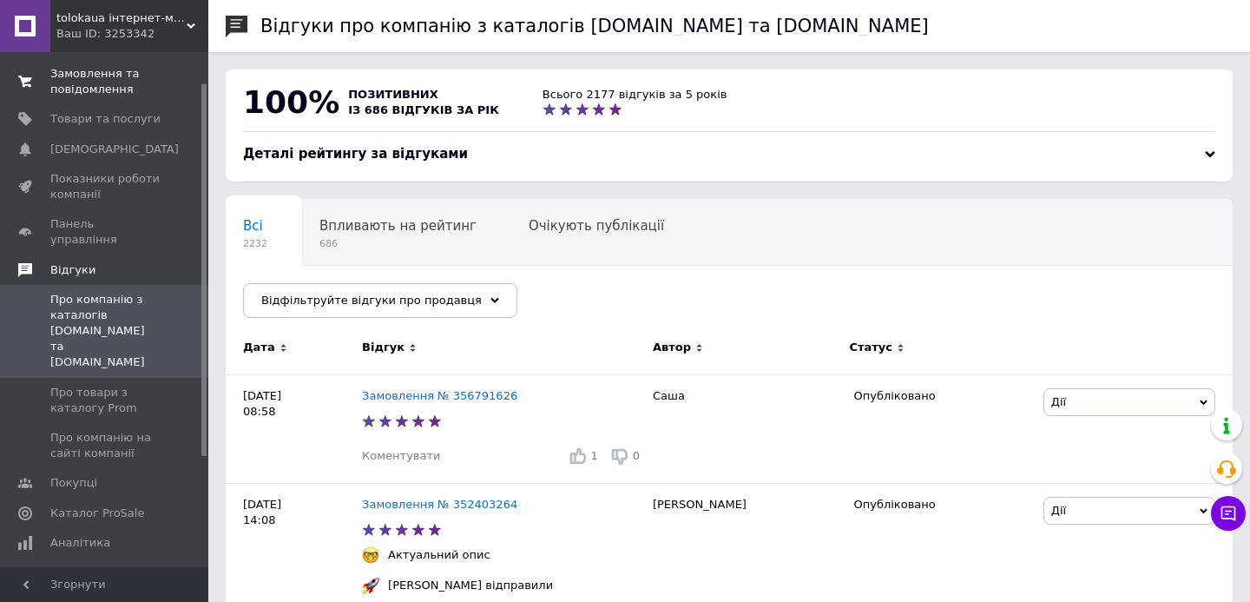
click at [151, 97] on link "Замовлення та повідомлення 0 0" at bounding box center [107, 81] width 214 height 45
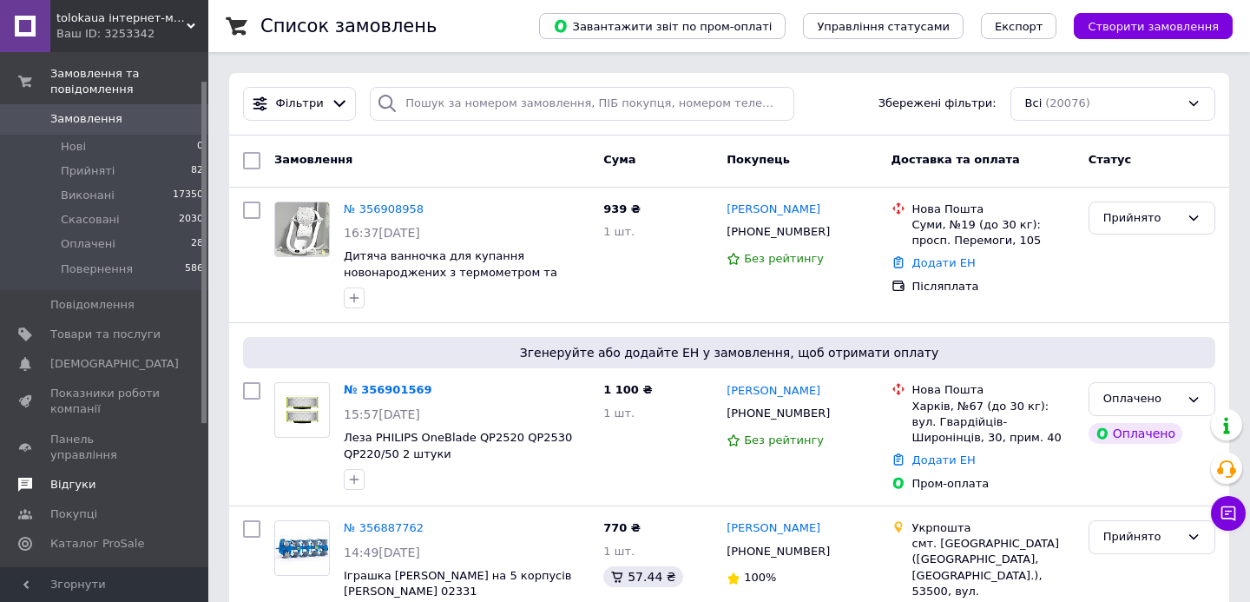
click at [150, 116] on span "Замовлення" at bounding box center [105, 119] width 110 height 16
click at [443, 112] on input "search" at bounding box center [582, 104] width 424 height 34
paste input "356156048"
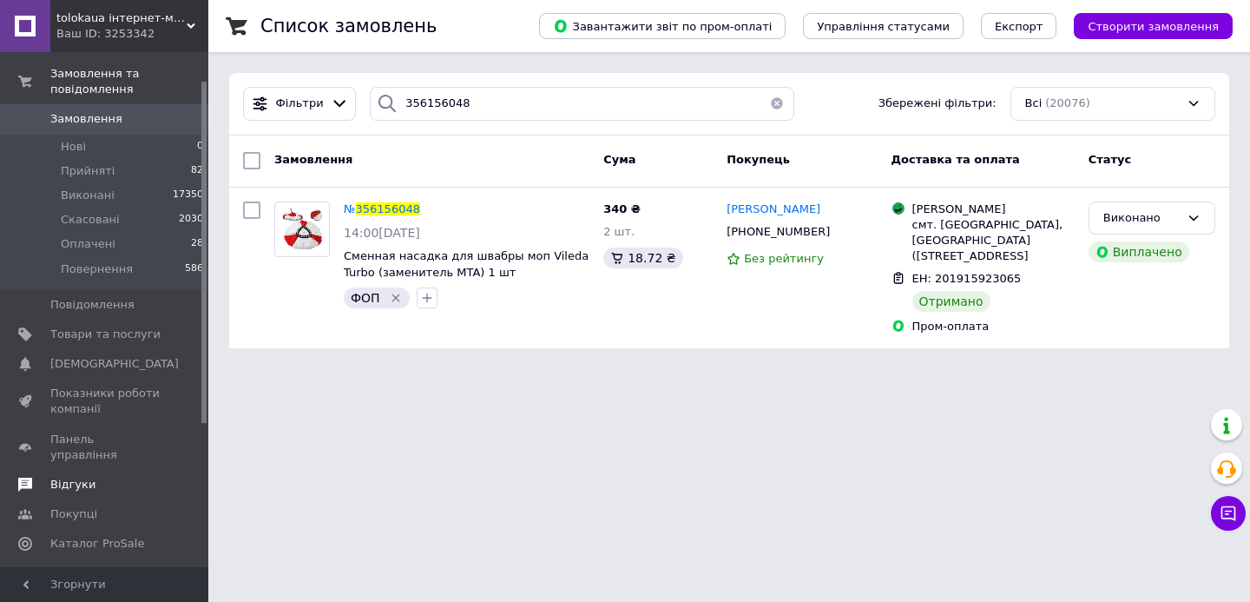
click at [443, 126] on div "Фільтри 356156048 Збережені фільтри: Всі (20076)" at bounding box center [729, 104] width 1000 height 62
click at [439, 89] on input "356156048" at bounding box center [582, 104] width 424 height 34
paste input "306497"
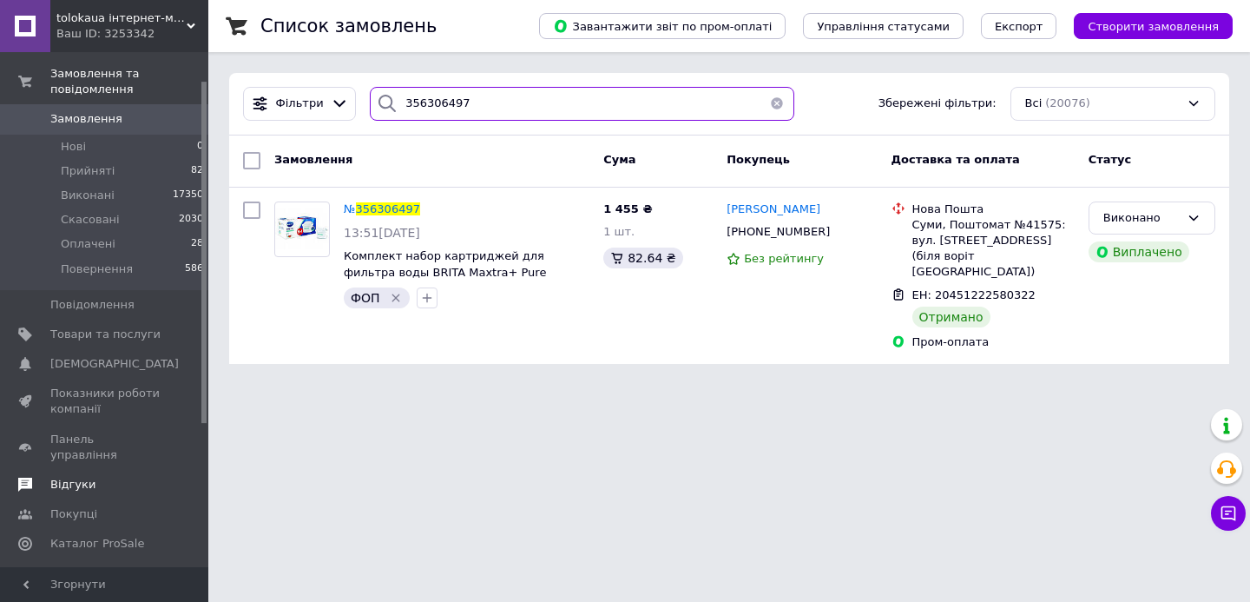
click at [463, 97] on input "356306497" at bounding box center [582, 104] width 424 height 34
paste input "061239"
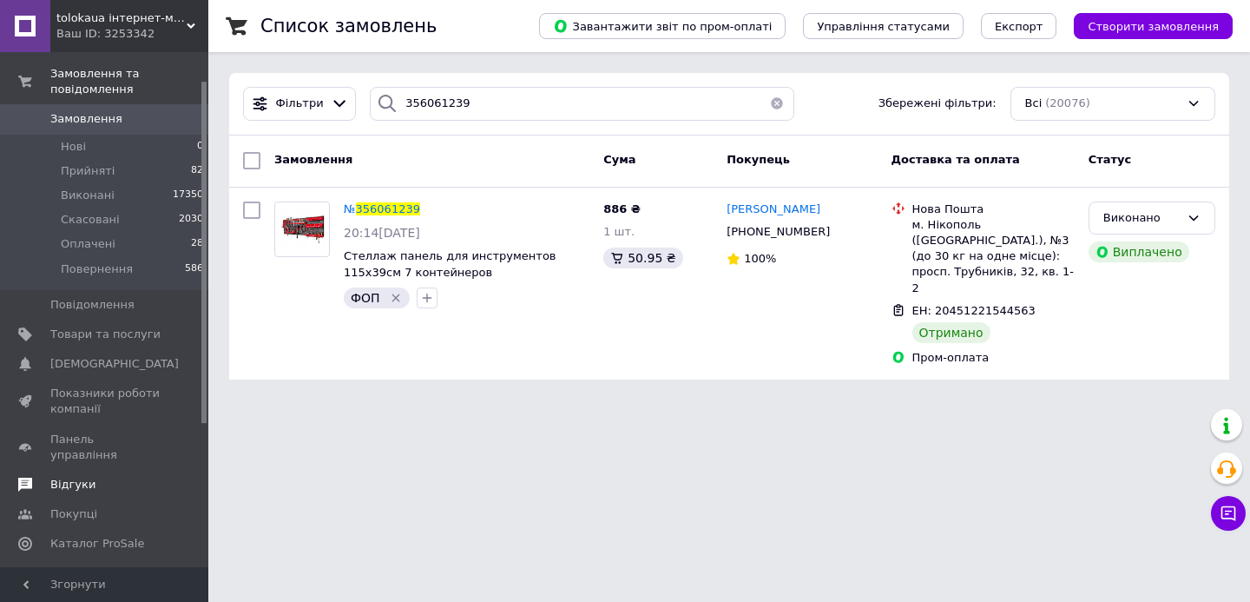
click at [487, 122] on div "Фільтри 356061239 Збережені фільтри: Всі (20076)" at bounding box center [729, 104] width 1000 height 62
click at [485, 115] on input "356061239" at bounding box center [582, 104] width 424 height 34
paste input "148655"
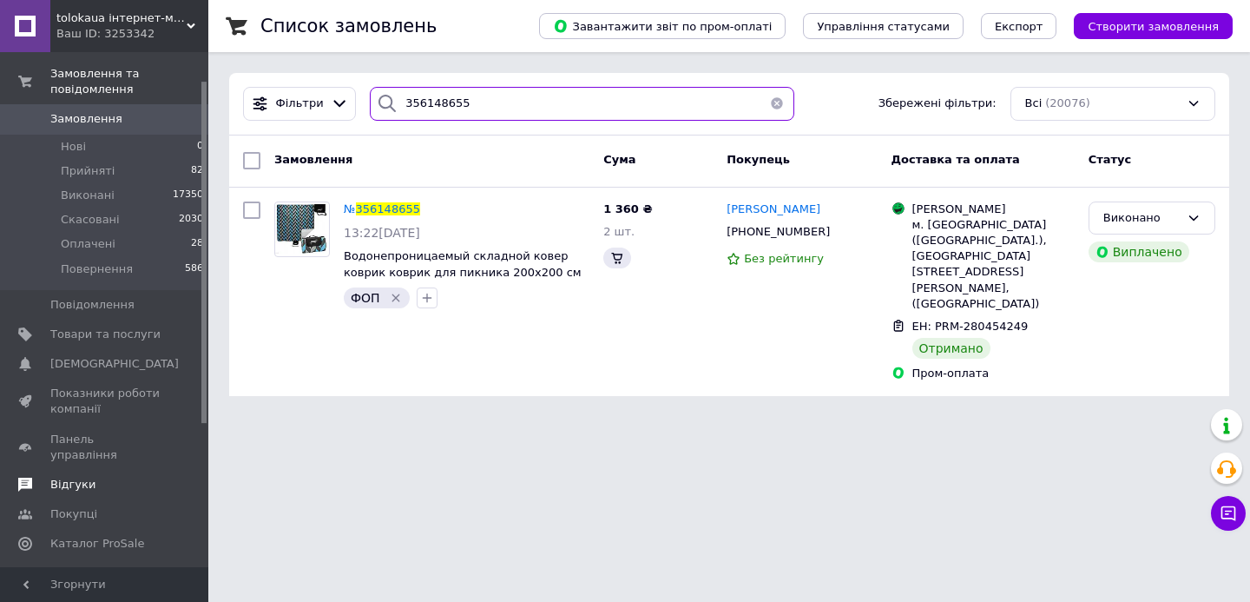
type input "356148655"
click at [160, 123] on span "Замовлення" at bounding box center [105, 119] width 110 height 16
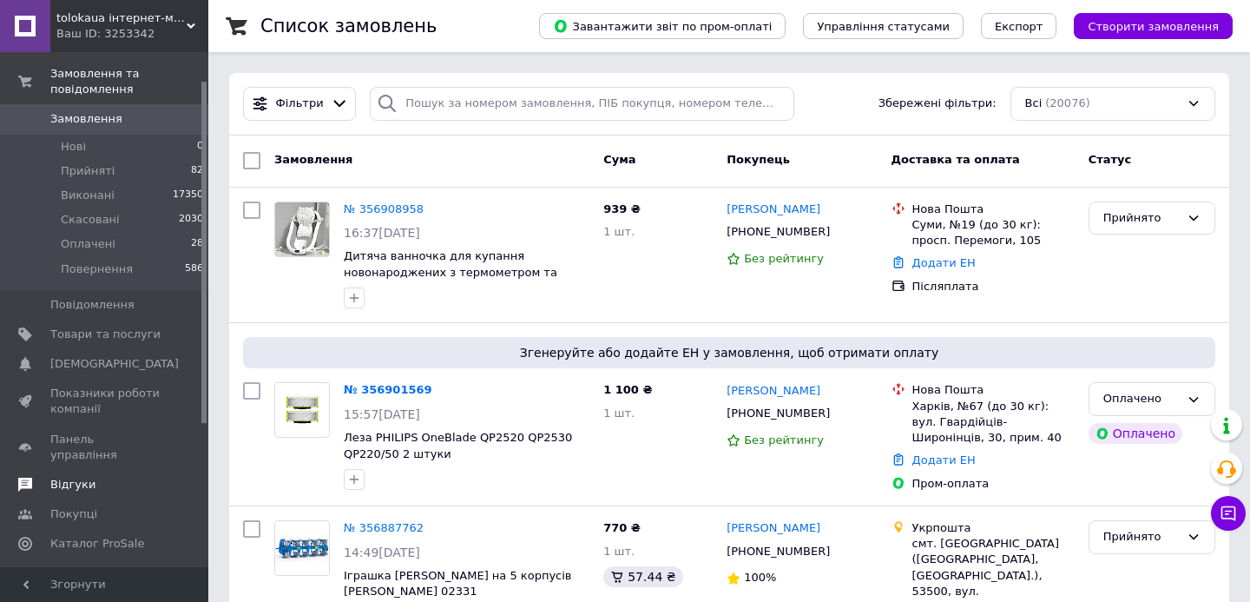
click at [142, 128] on link "Замовлення 0" at bounding box center [107, 119] width 214 height 30
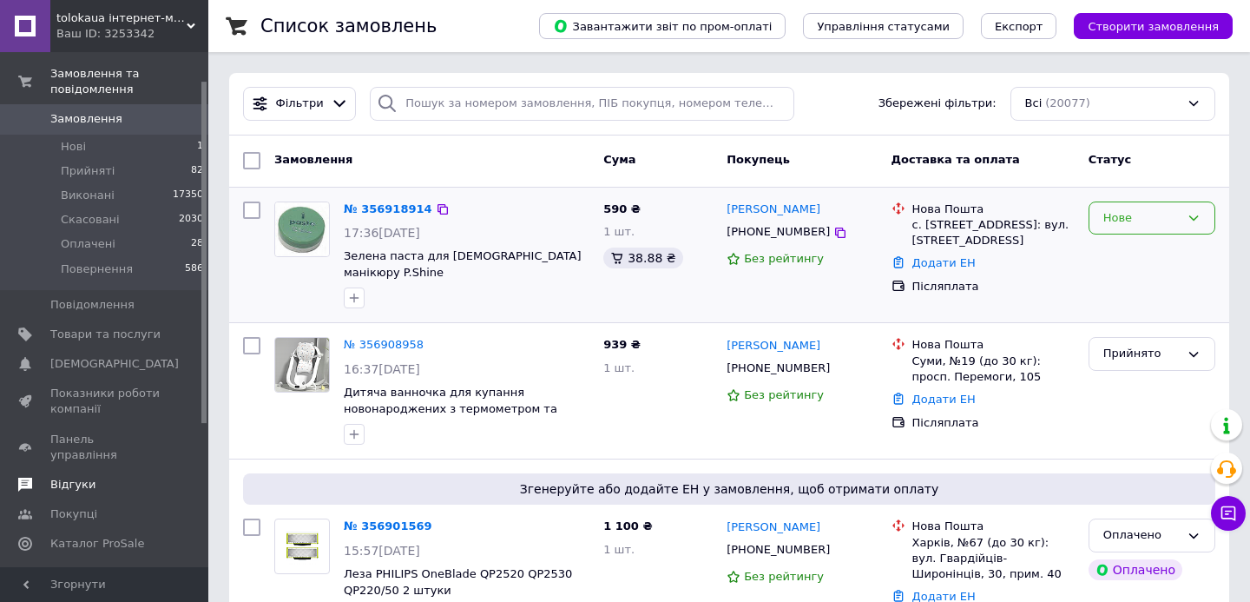
click at [1161, 225] on div "Нове" at bounding box center [1141, 218] width 76 height 18
click at [1143, 254] on li "Прийнято" at bounding box center [1151, 254] width 125 height 32
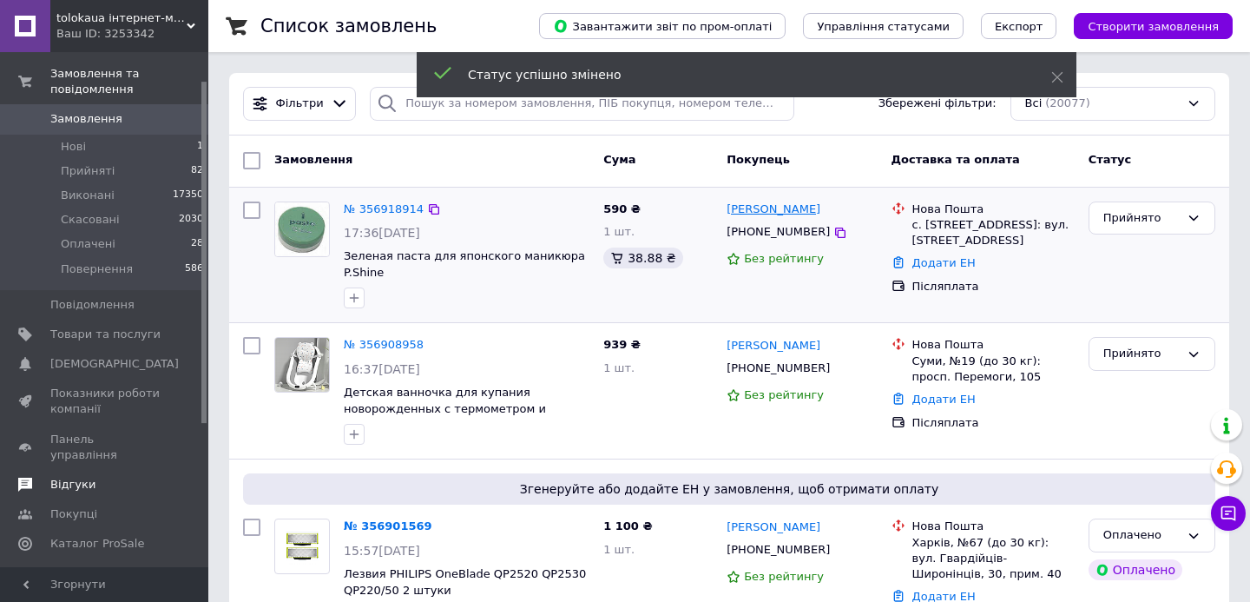
click at [770, 214] on link "Юлія Левщук" at bounding box center [773, 209] width 94 height 16
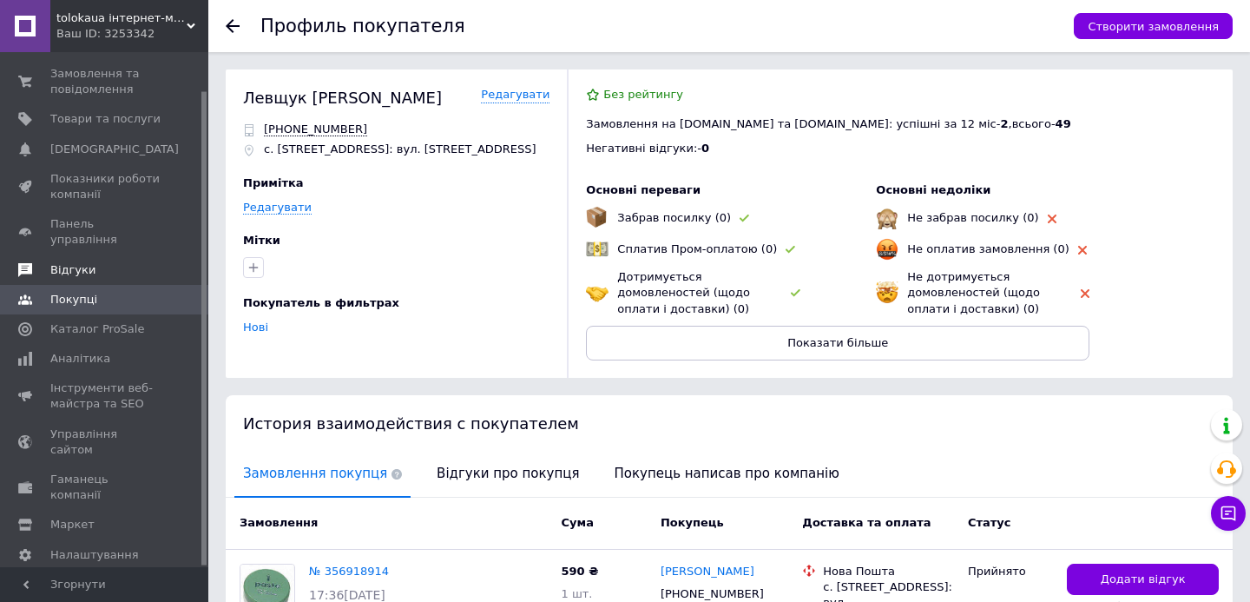
scroll to position [154, 0]
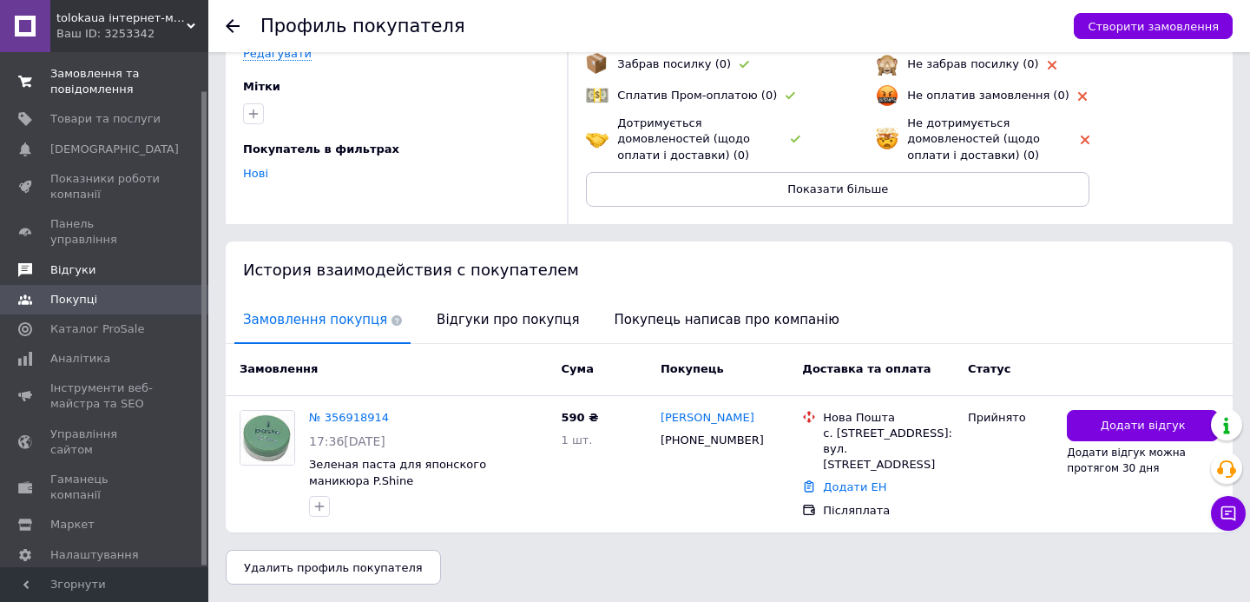
click at [152, 88] on span "Замовлення та повідомлення" at bounding box center [105, 81] width 110 height 31
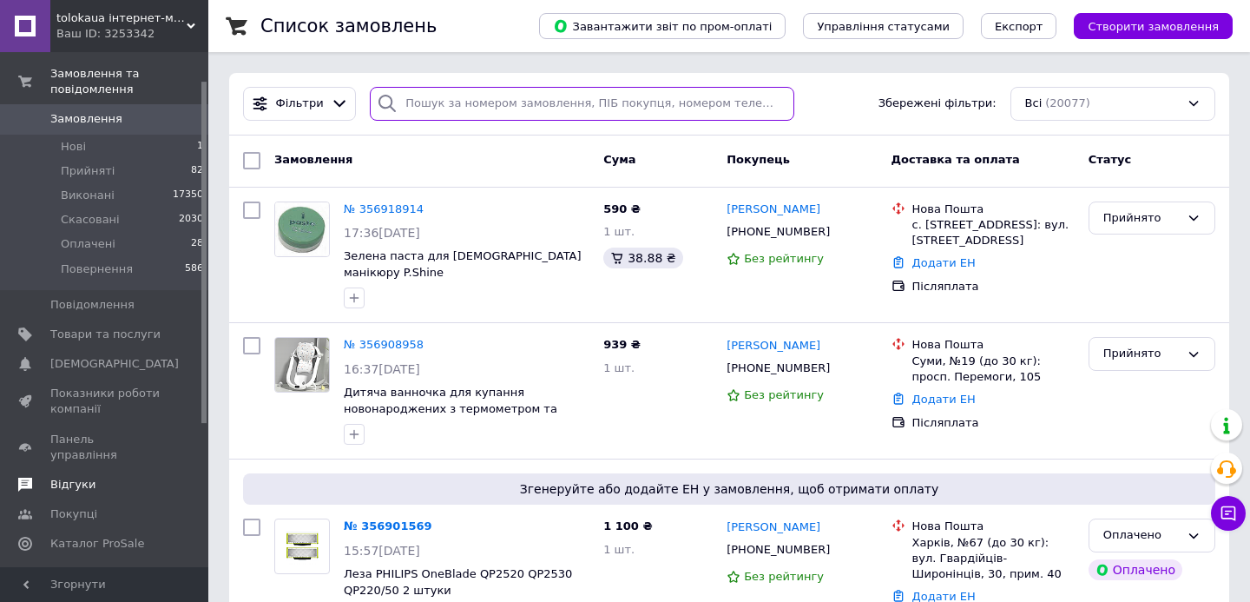
click at [449, 102] on input "search" at bounding box center [582, 104] width 424 height 34
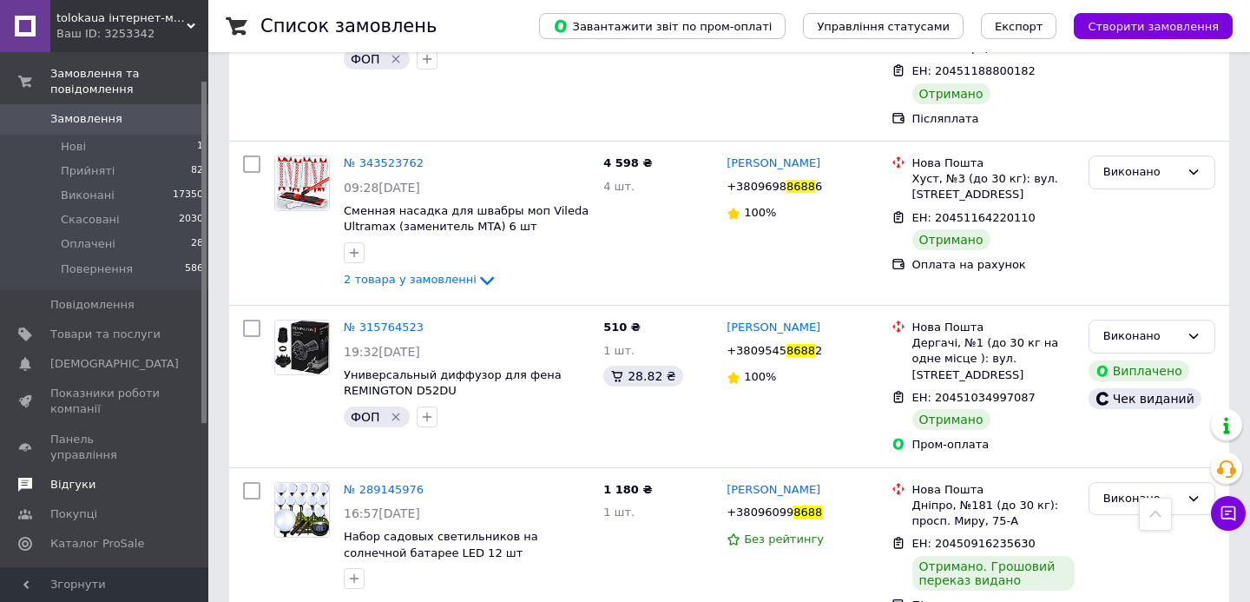
scroll to position [559, 0]
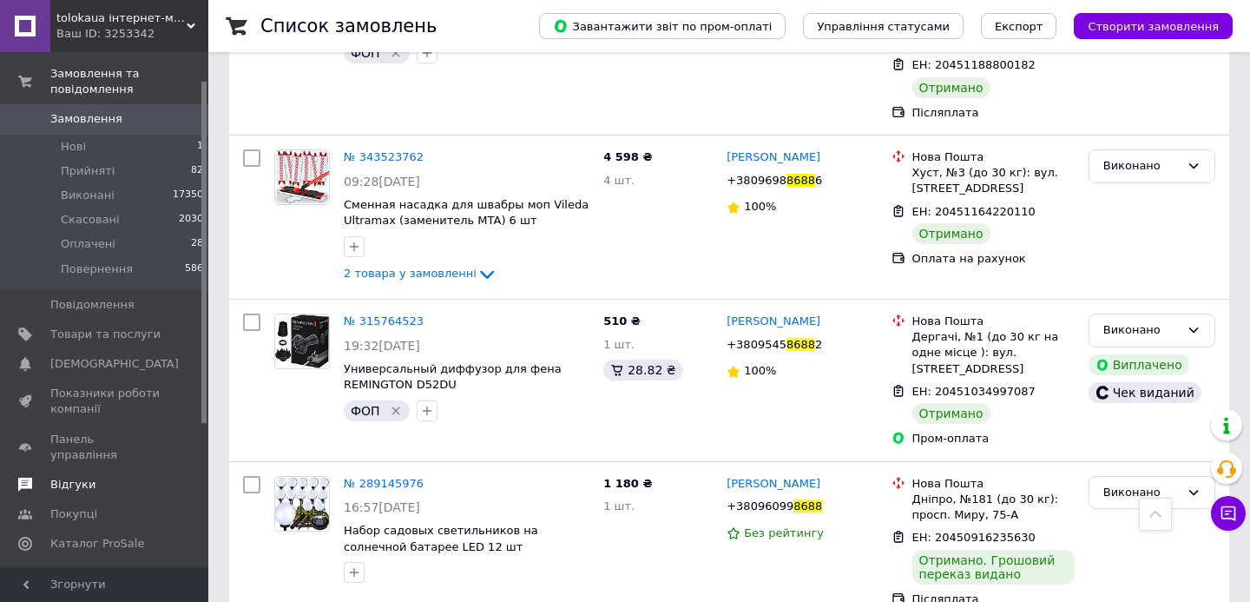
type input "8688"
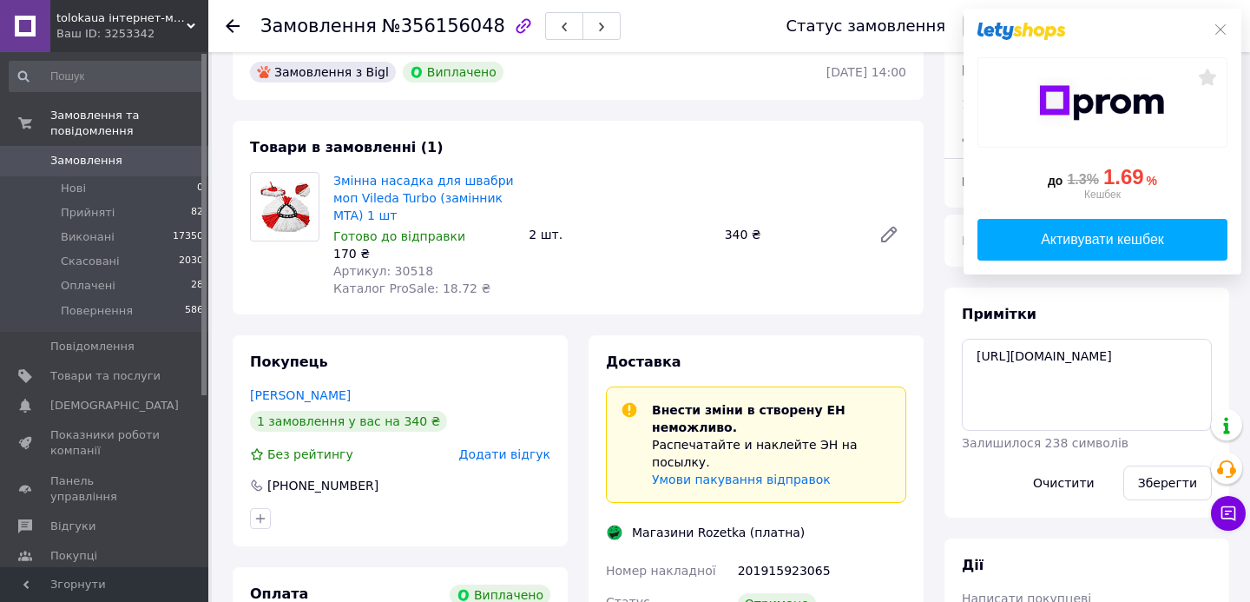
scroll to position [30, 0]
drag, startPoint x: 1200, startPoint y: 398, endPoint x: 907, endPoint y: 332, distance: 299.9
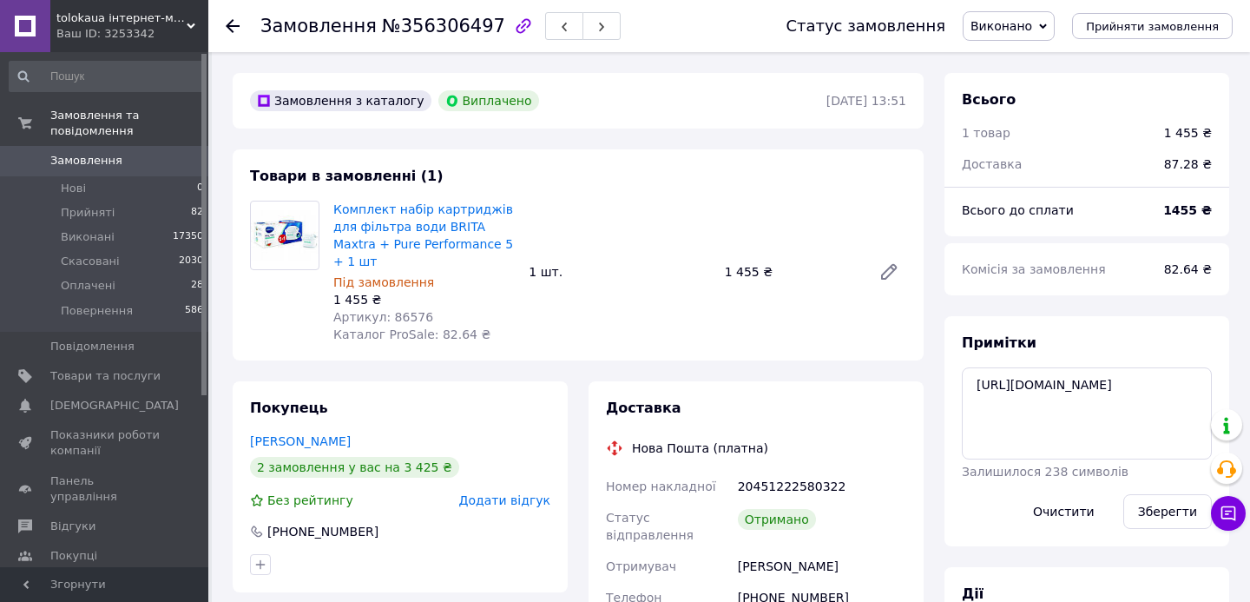
scroll to position [59, 0]
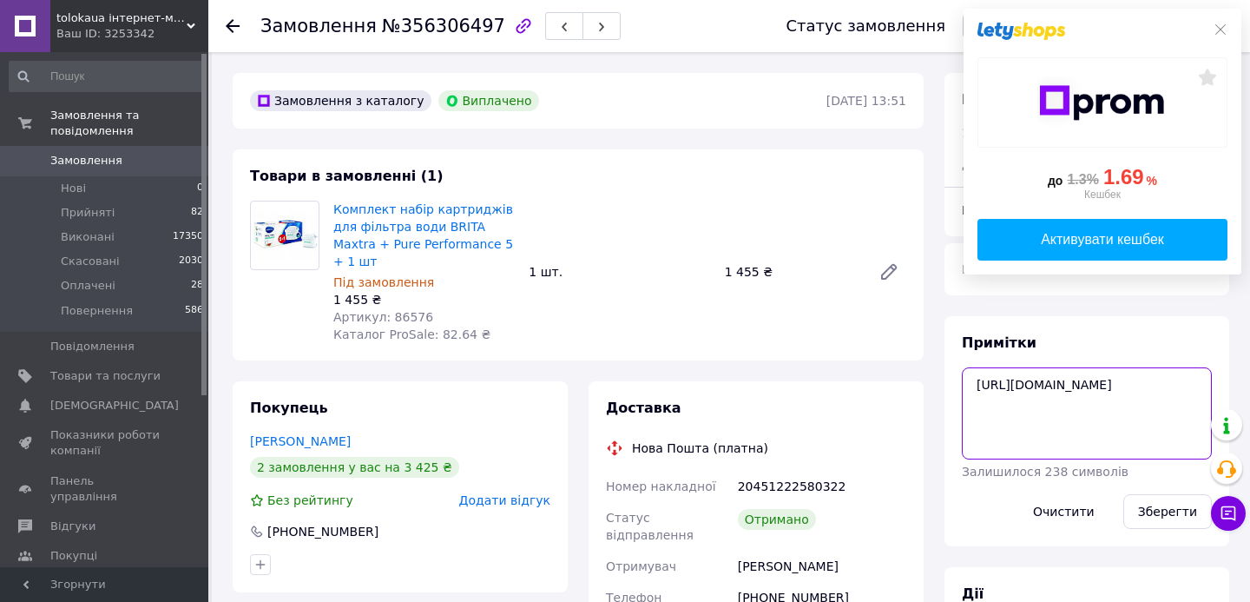
drag, startPoint x: 1188, startPoint y: 424, endPoint x: 782, endPoint y: 339, distance: 415.2
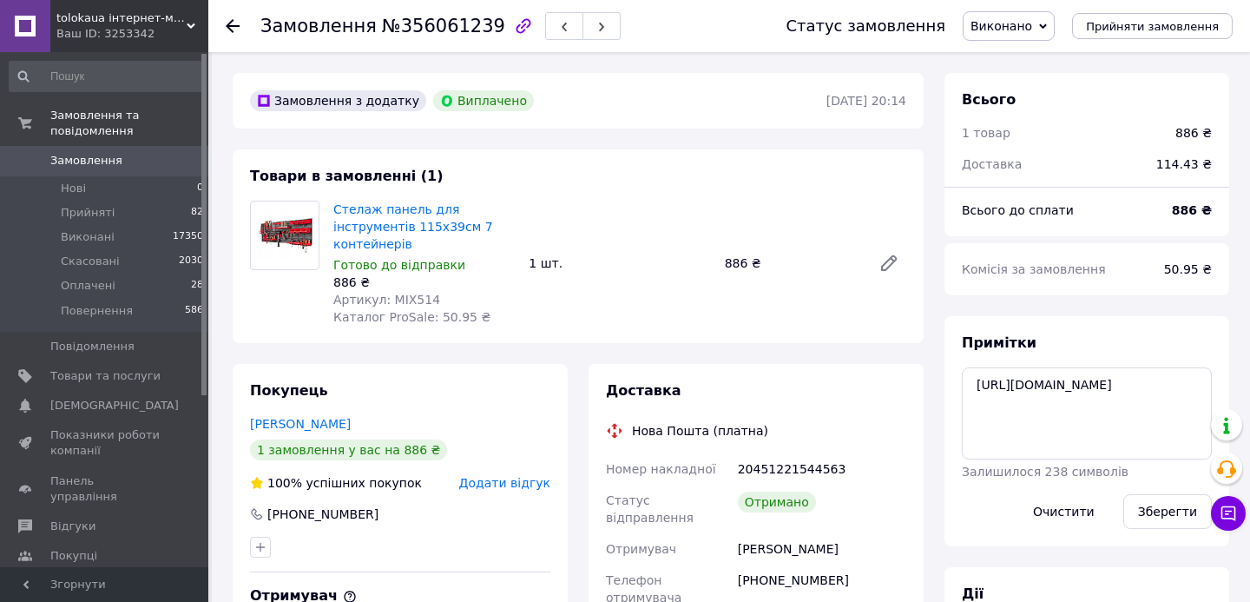
scroll to position [59, 0]
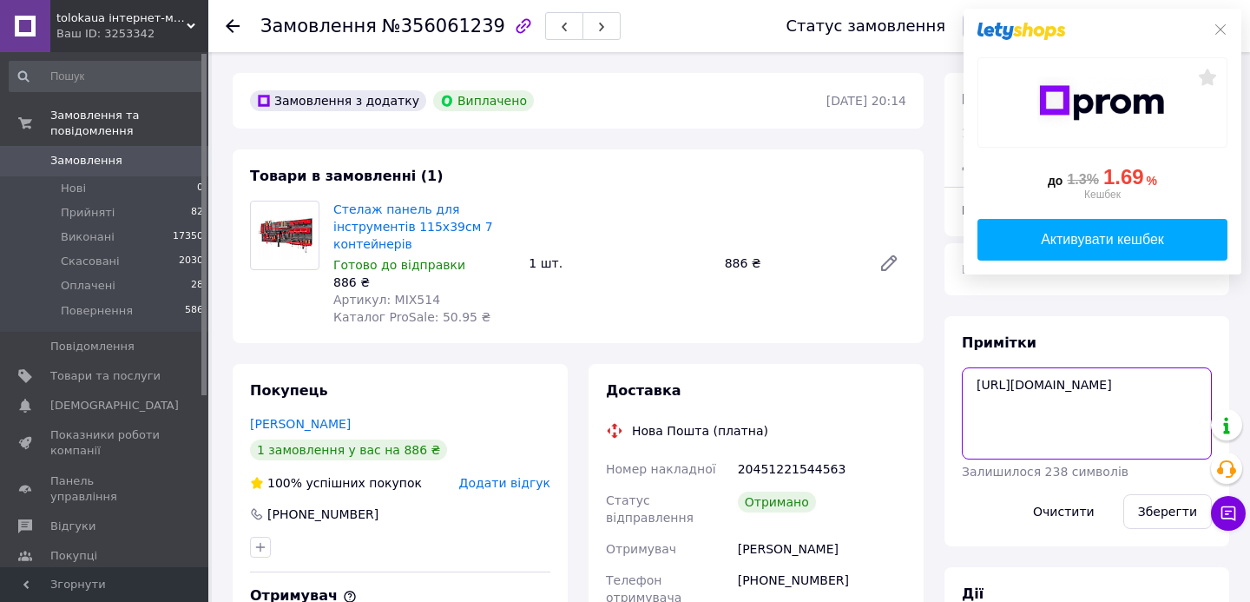
drag, startPoint x: 1198, startPoint y: 418, endPoint x: 837, endPoint y: 327, distance: 372.4
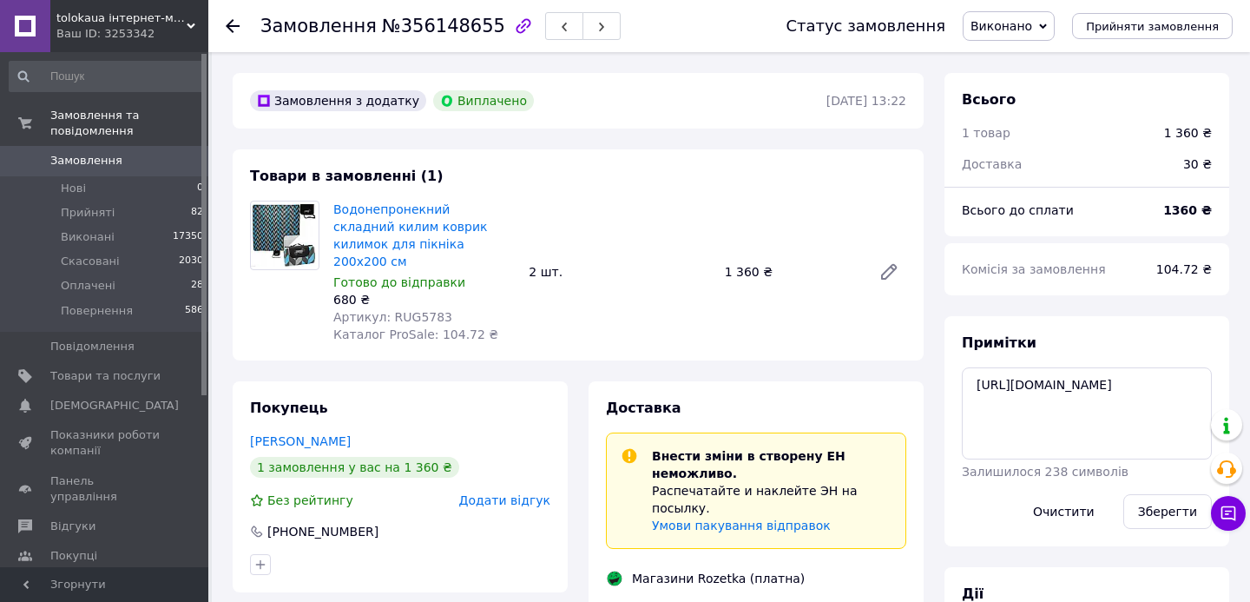
scroll to position [49, 0]
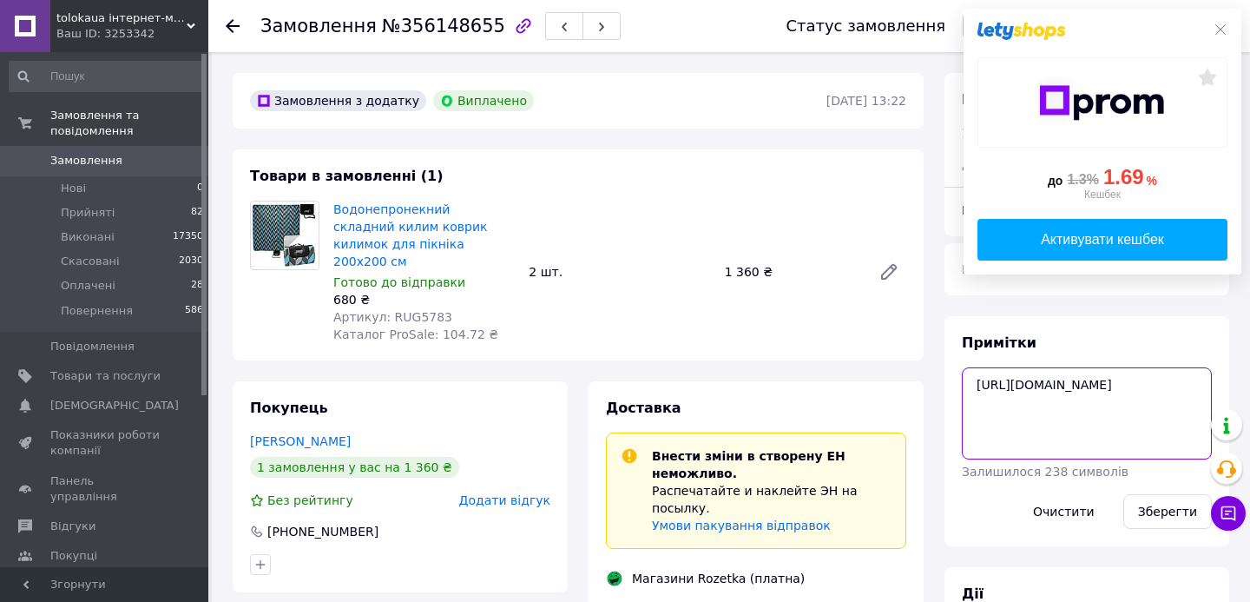
drag, startPoint x: 1180, startPoint y: 430, endPoint x: 808, endPoint y: 349, distance: 380.2
